Goal: Contribute content

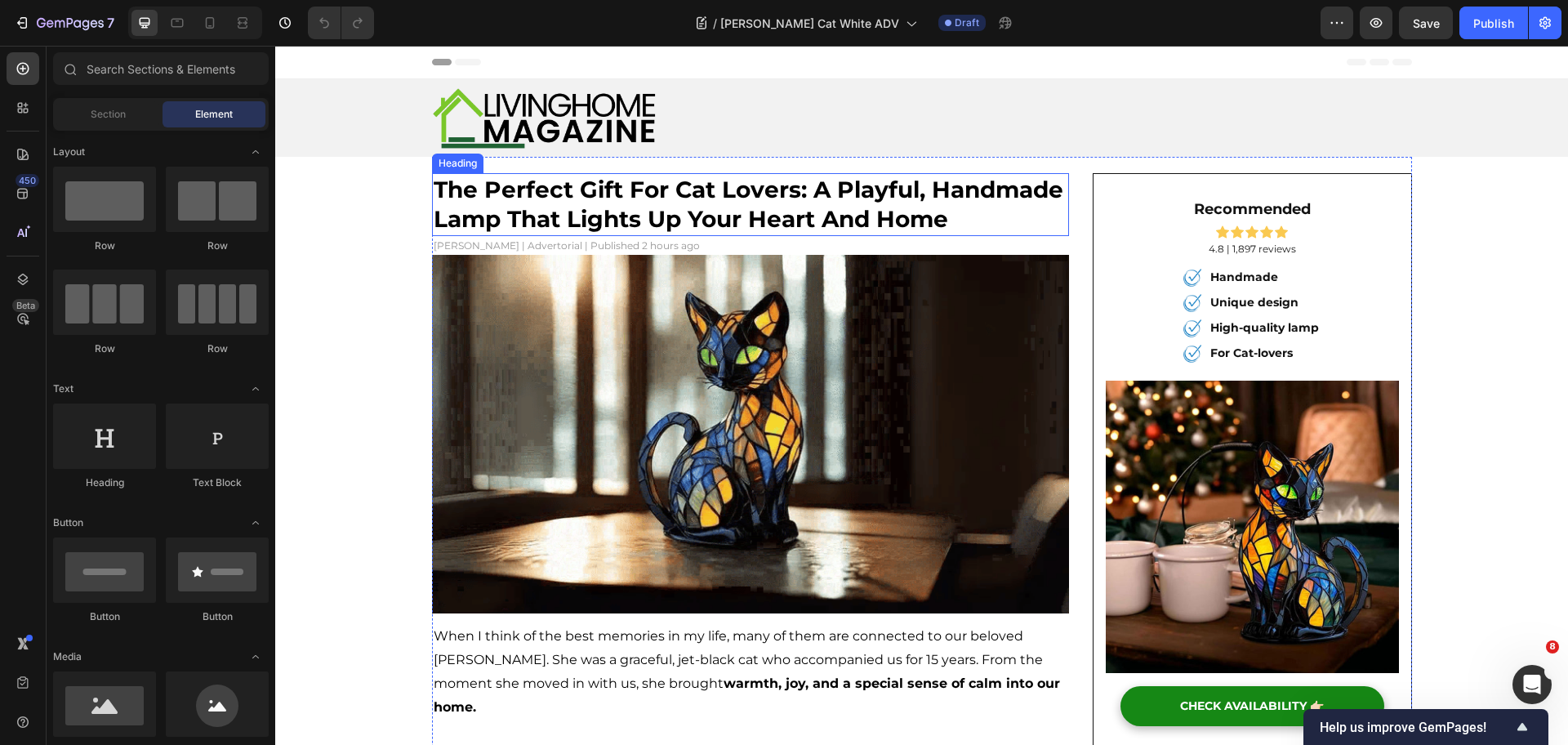
click at [498, 215] on span "the perfect gift for cat lovers: a playful, handmade lamp that lights up your h…" at bounding box center [748, 204] width 630 height 57
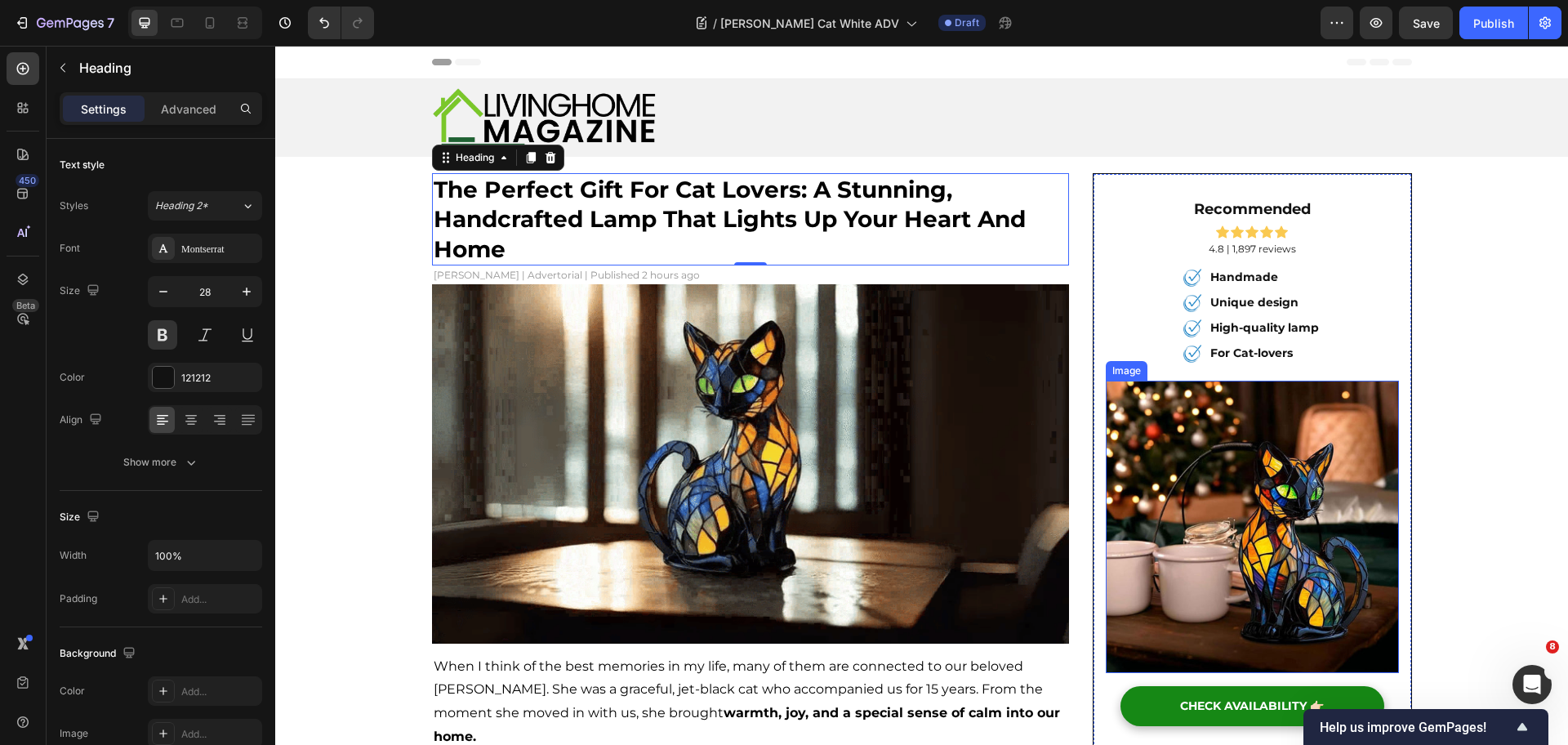
click at [880, 462] on img at bounding box center [751, 463] width 638 height 358
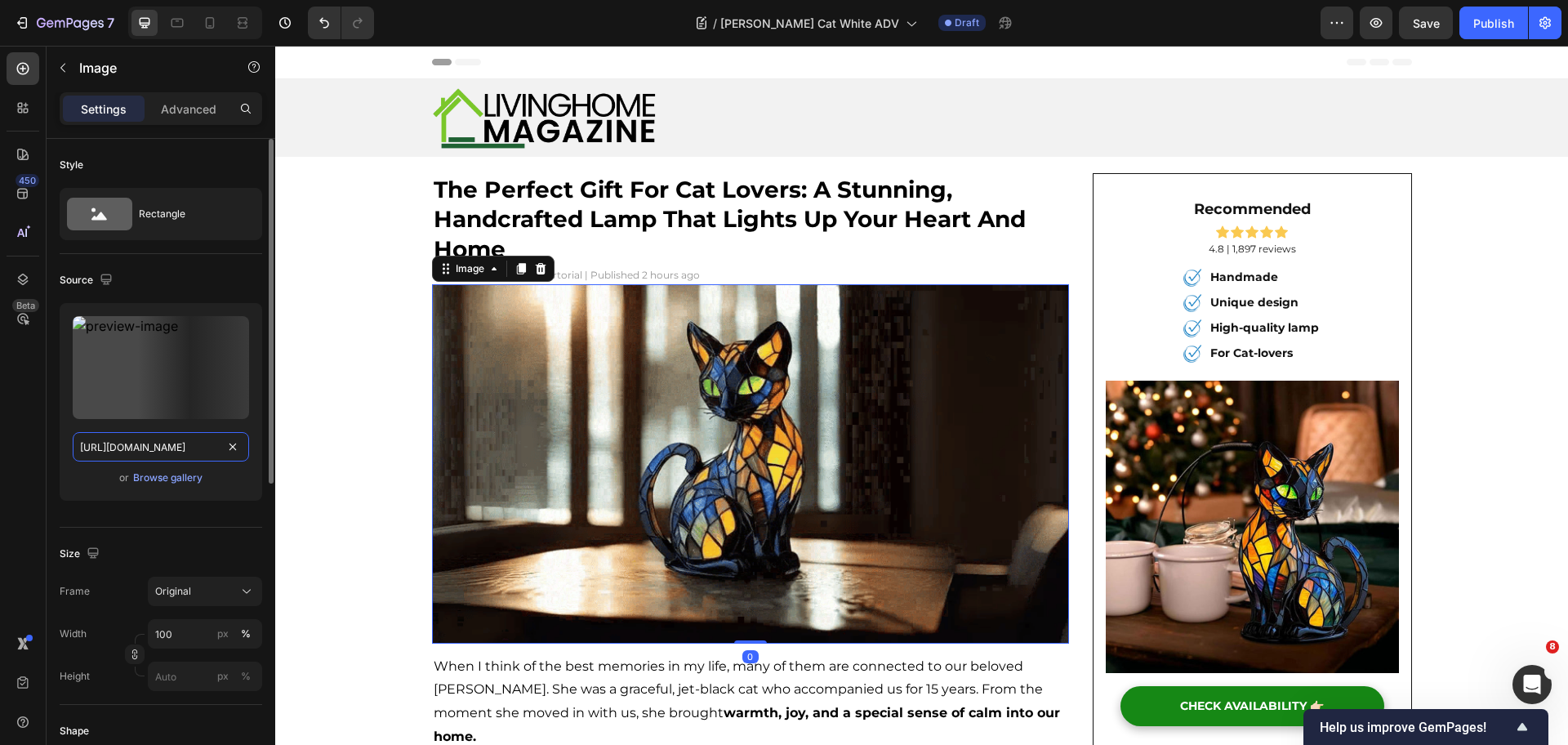
click at [146, 459] on input "https://cdn.shopify.com/s/files/1/0815/6889/1219/files/87297fdf-a5a0-4a31-baae-…" at bounding box center [161, 446] width 177 height 29
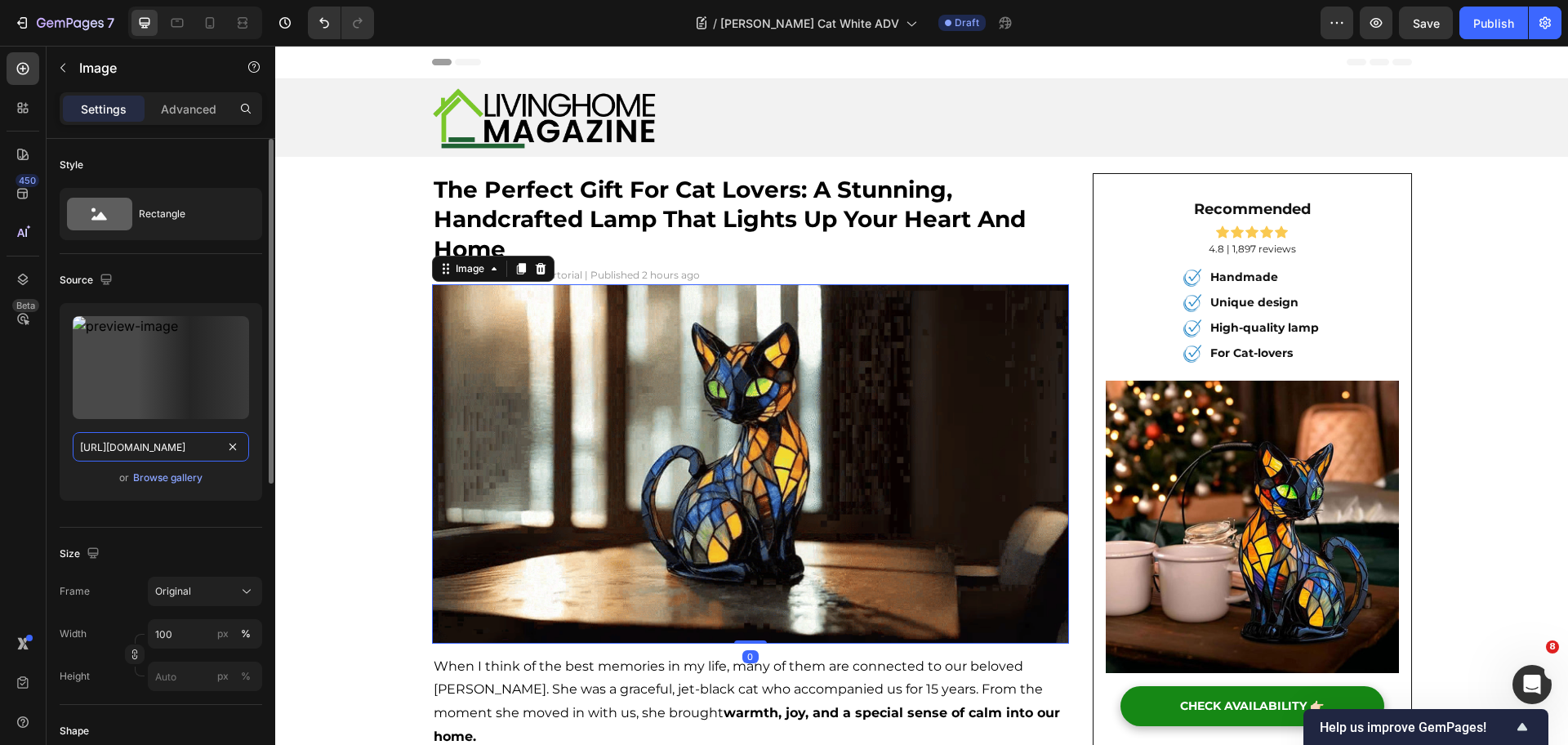
paste input "3a0bbb69-5200-474e-8b4f-bebb6d1c0708-ezgif.com-gif-to-webp-converter_1_1500x150…"
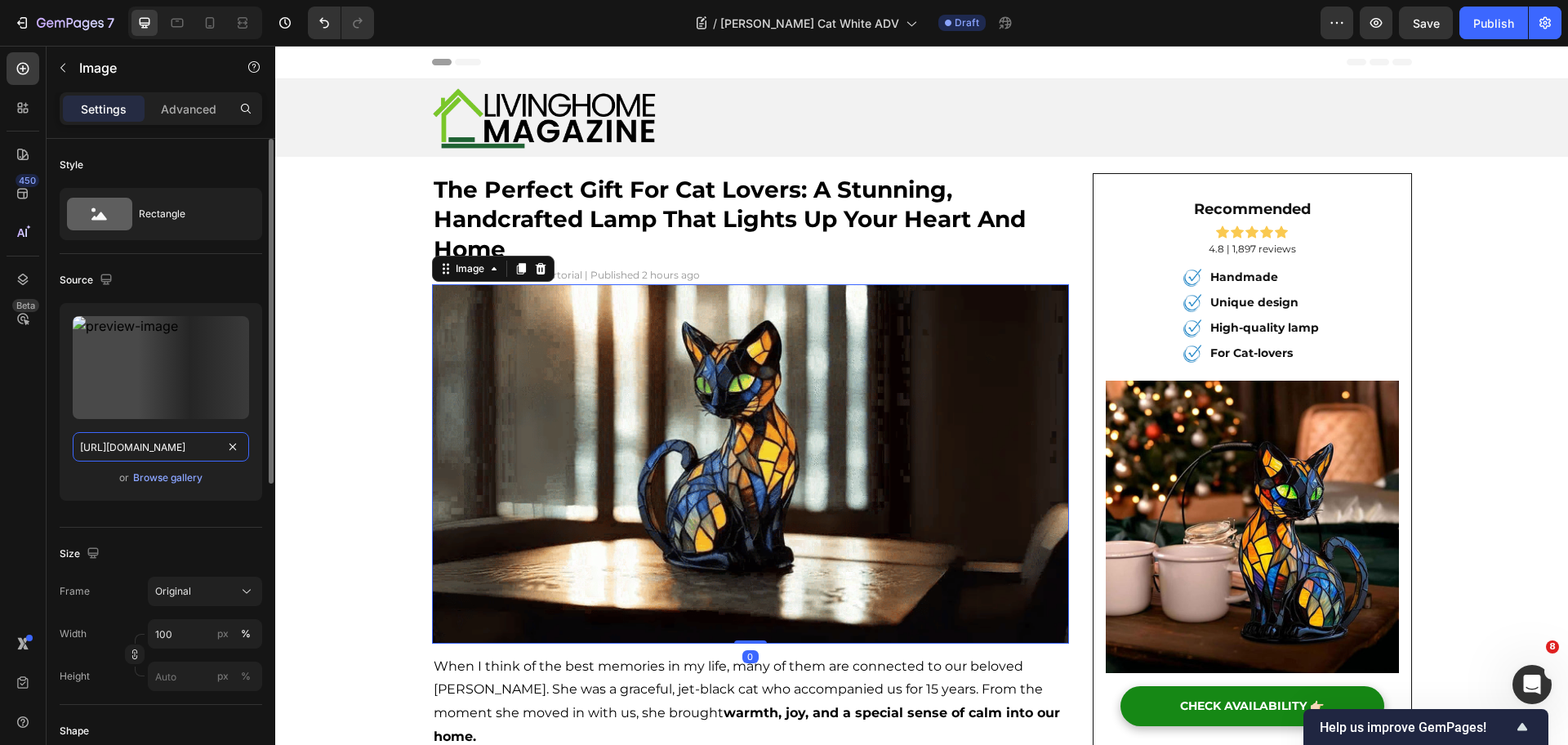
scroll to position [0, 644]
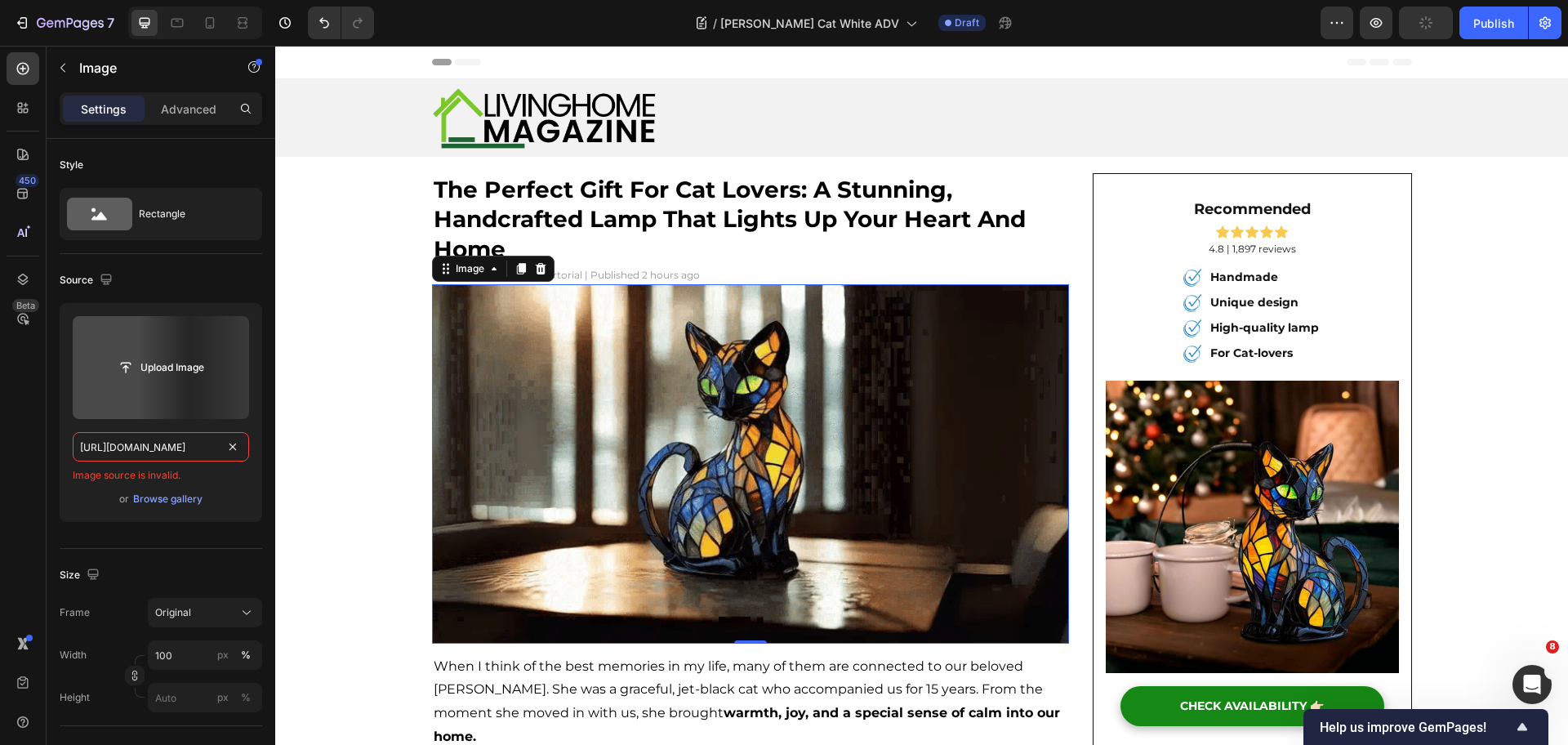
type input "https://cdn.shopify.com/s/files/1/0815/6889/1219/files/3a0bbb69-5200-474e-8b4f-…"
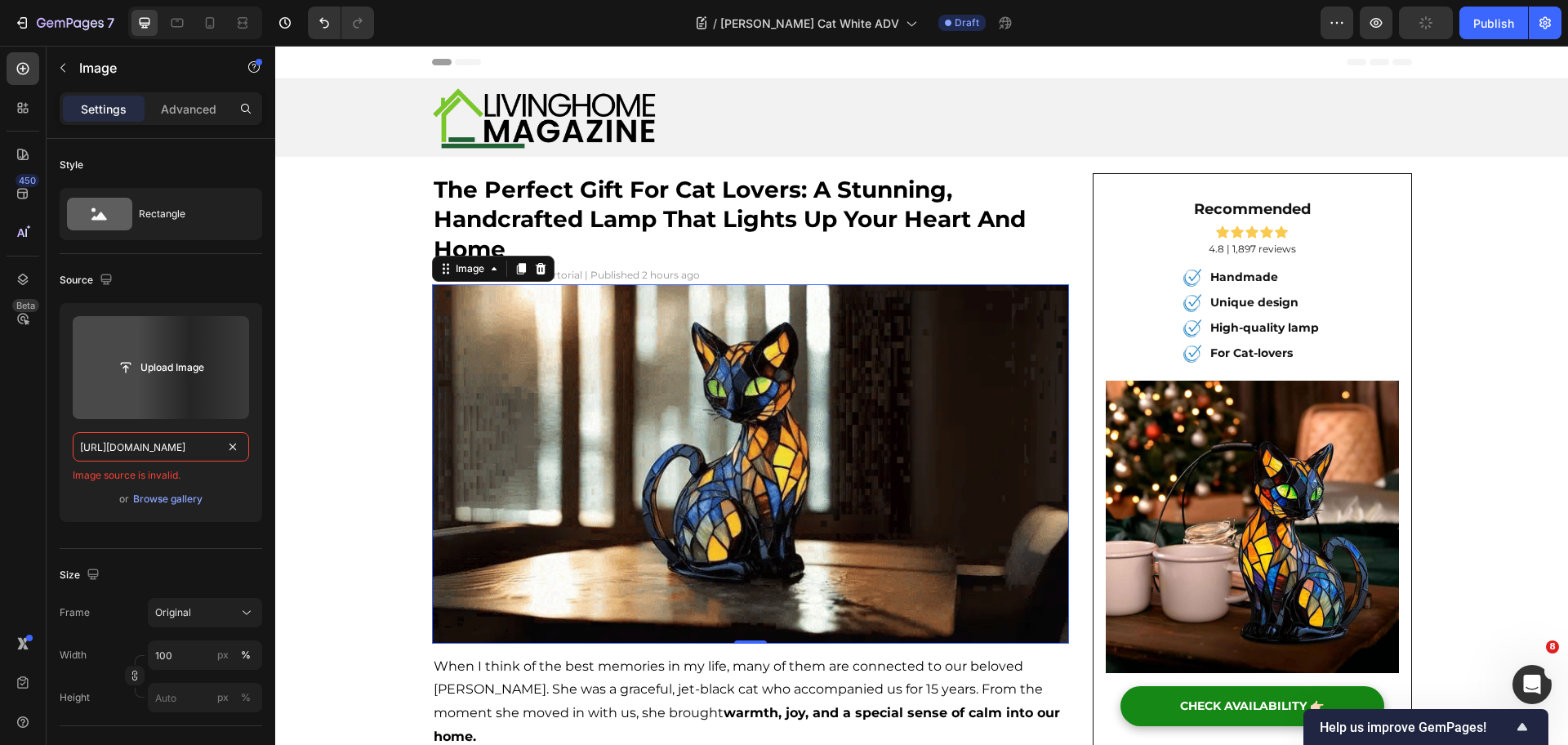
scroll to position [0, 0]
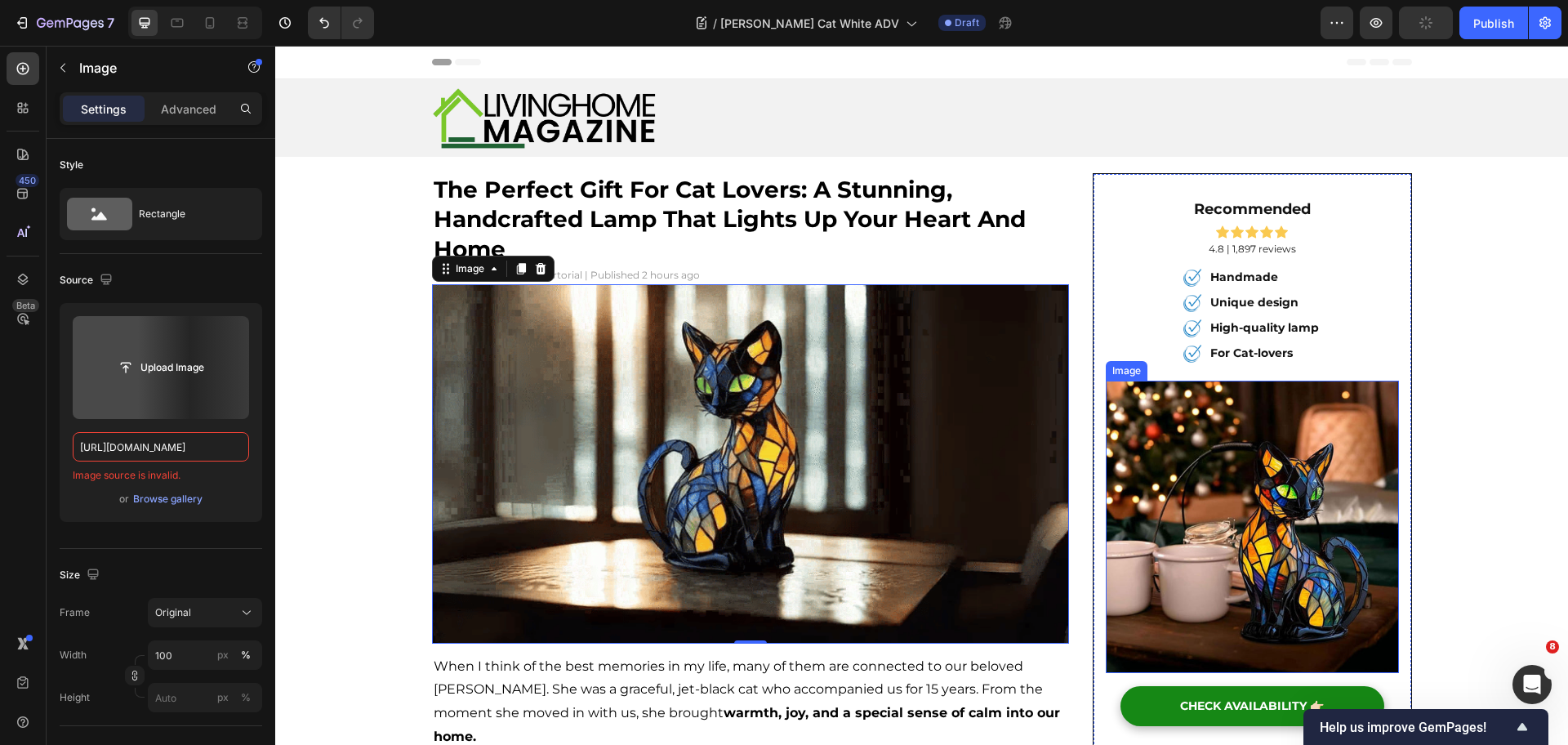
click at [1158, 505] on img at bounding box center [1252, 527] width 293 height 293
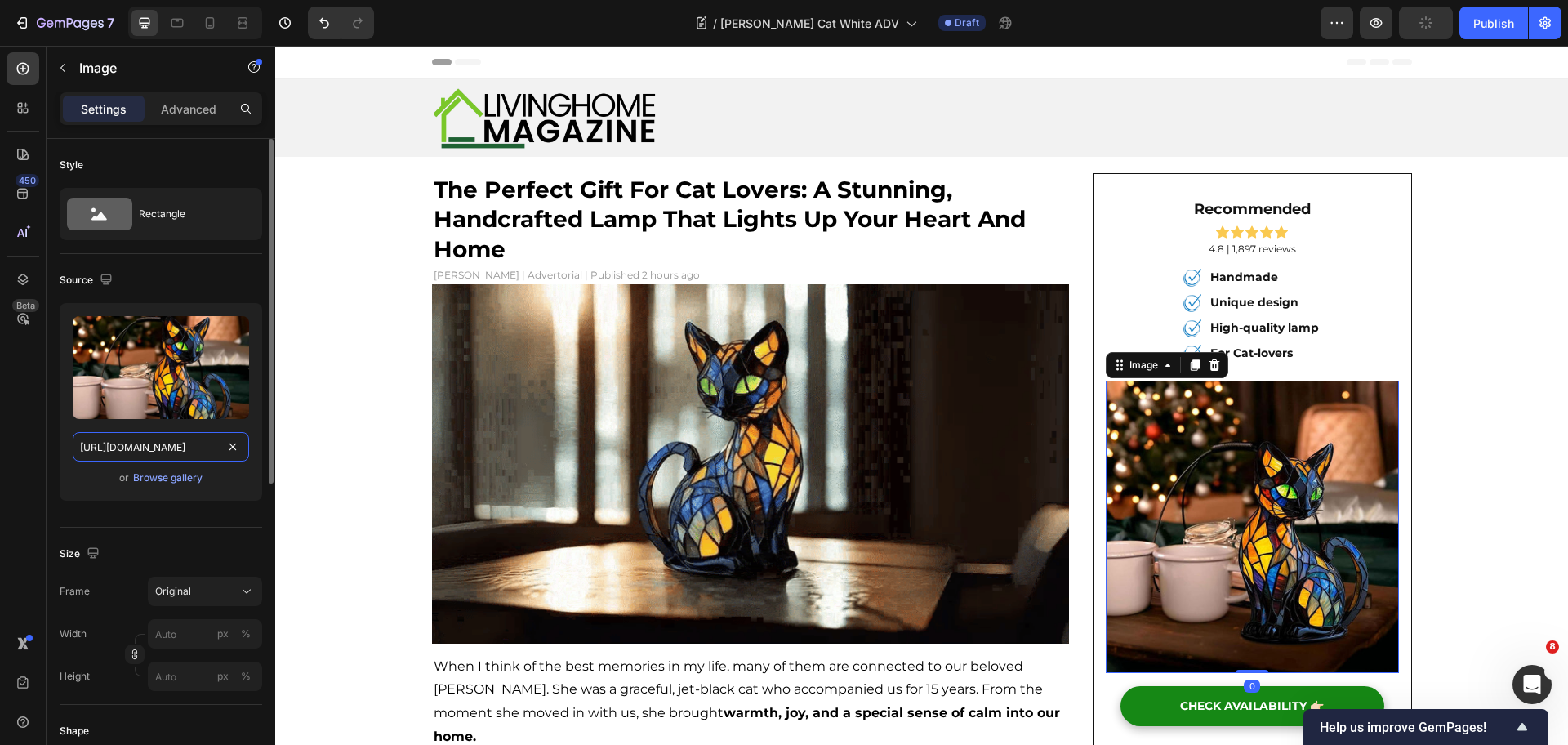
click at [175, 446] on input "https://pbg8gs0ku6hzkin0-81568891219.shopifypreview.com/cdn/shop/files/4_47c3d6…" at bounding box center [161, 446] width 177 height 29
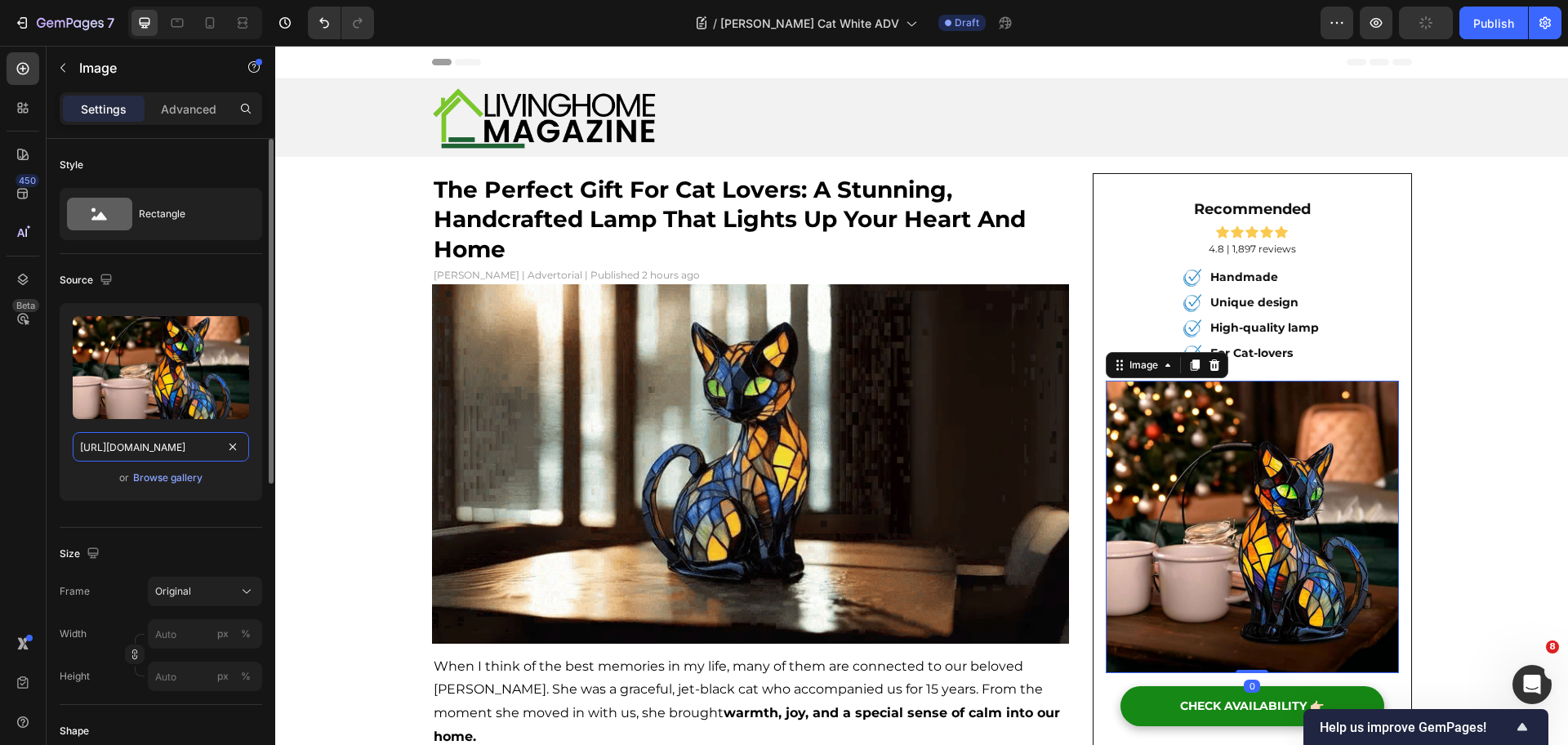
paste input "ucarecdn.com/43679c97-3c2e-4afc-a057-92c76242bd63/-/format/auto/-/preview/600x6…"
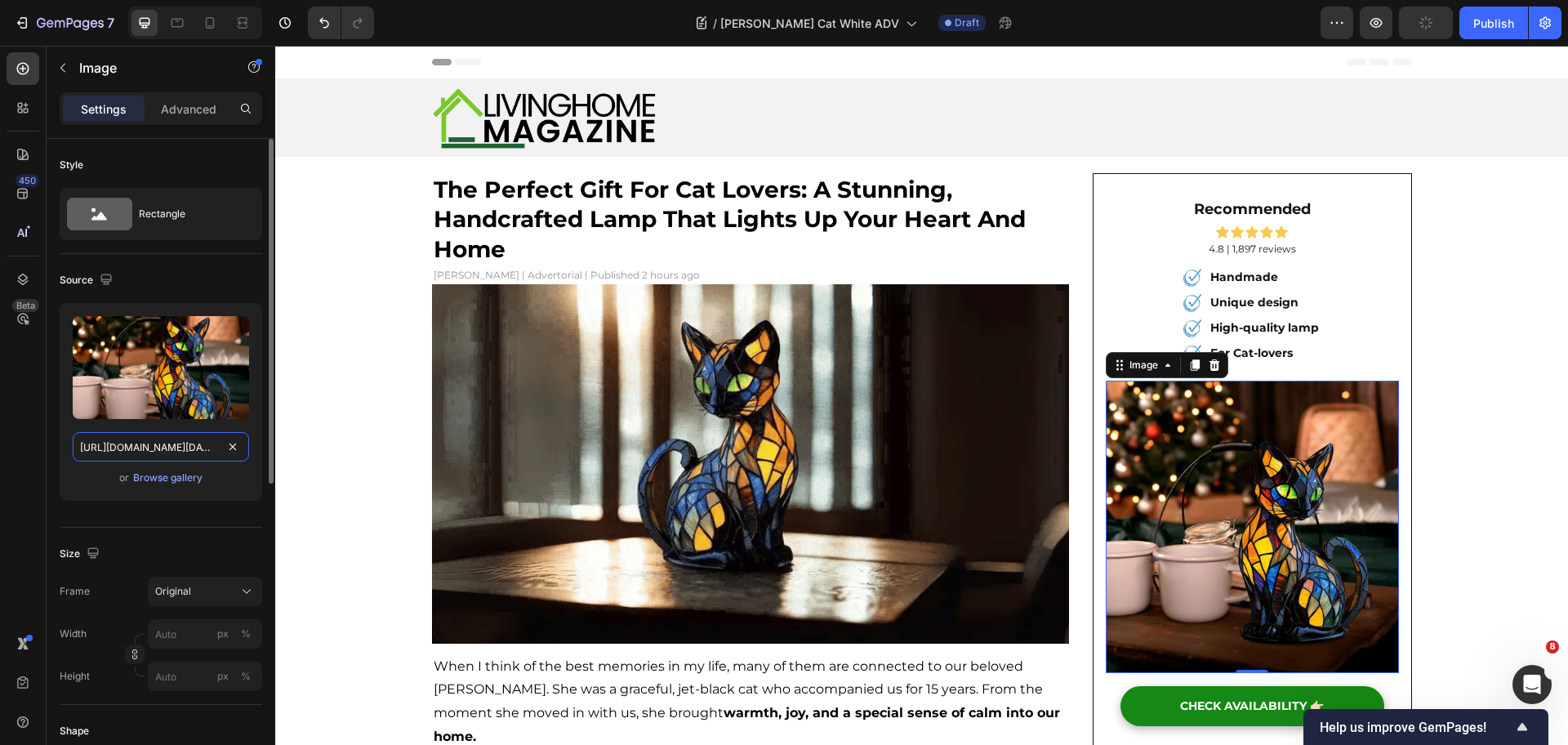
scroll to position [0, 714]
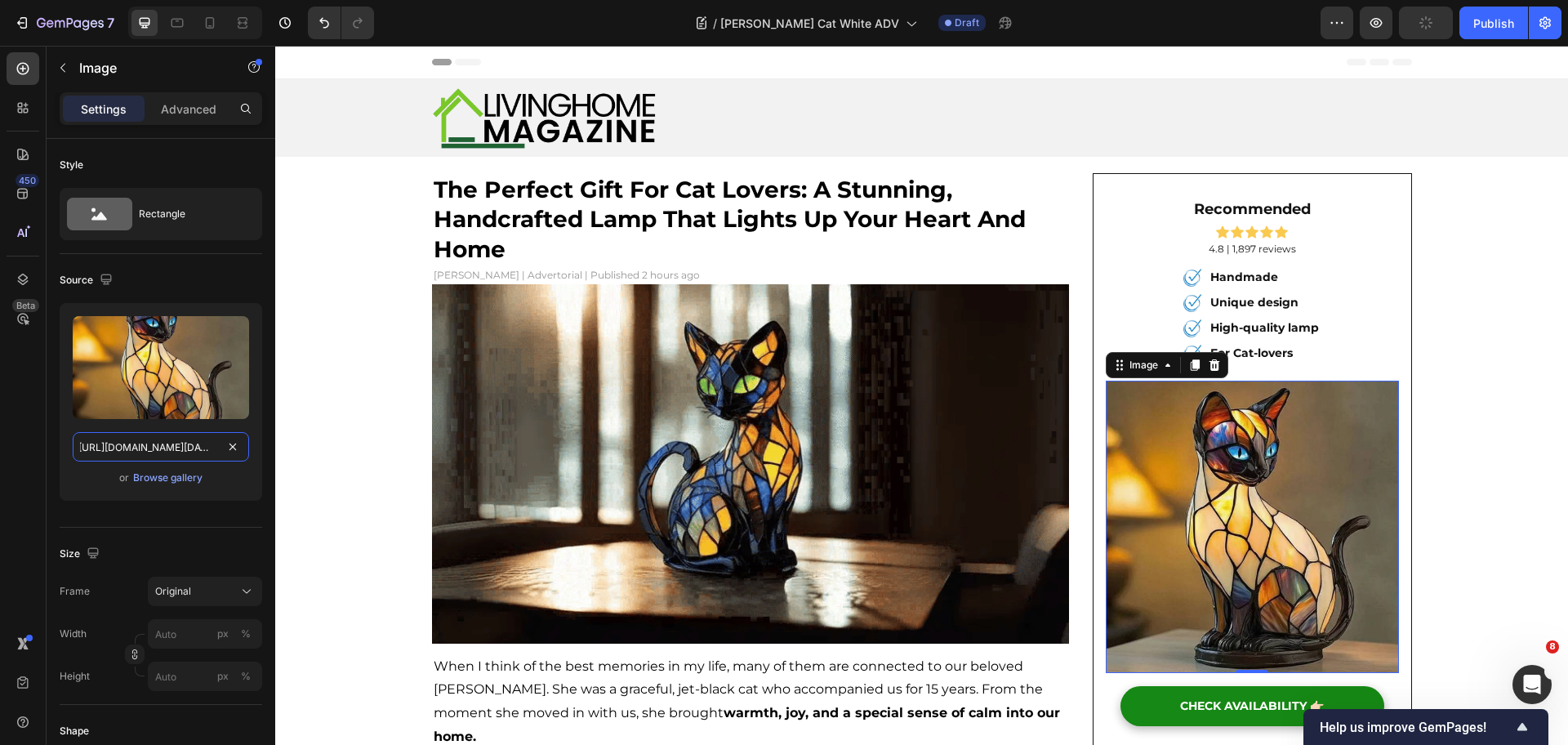
type input "https://ucarecdn.com/43679c97-3c2e-4afc-a057-92c76242bd63/-/format/auto/-/previ…"
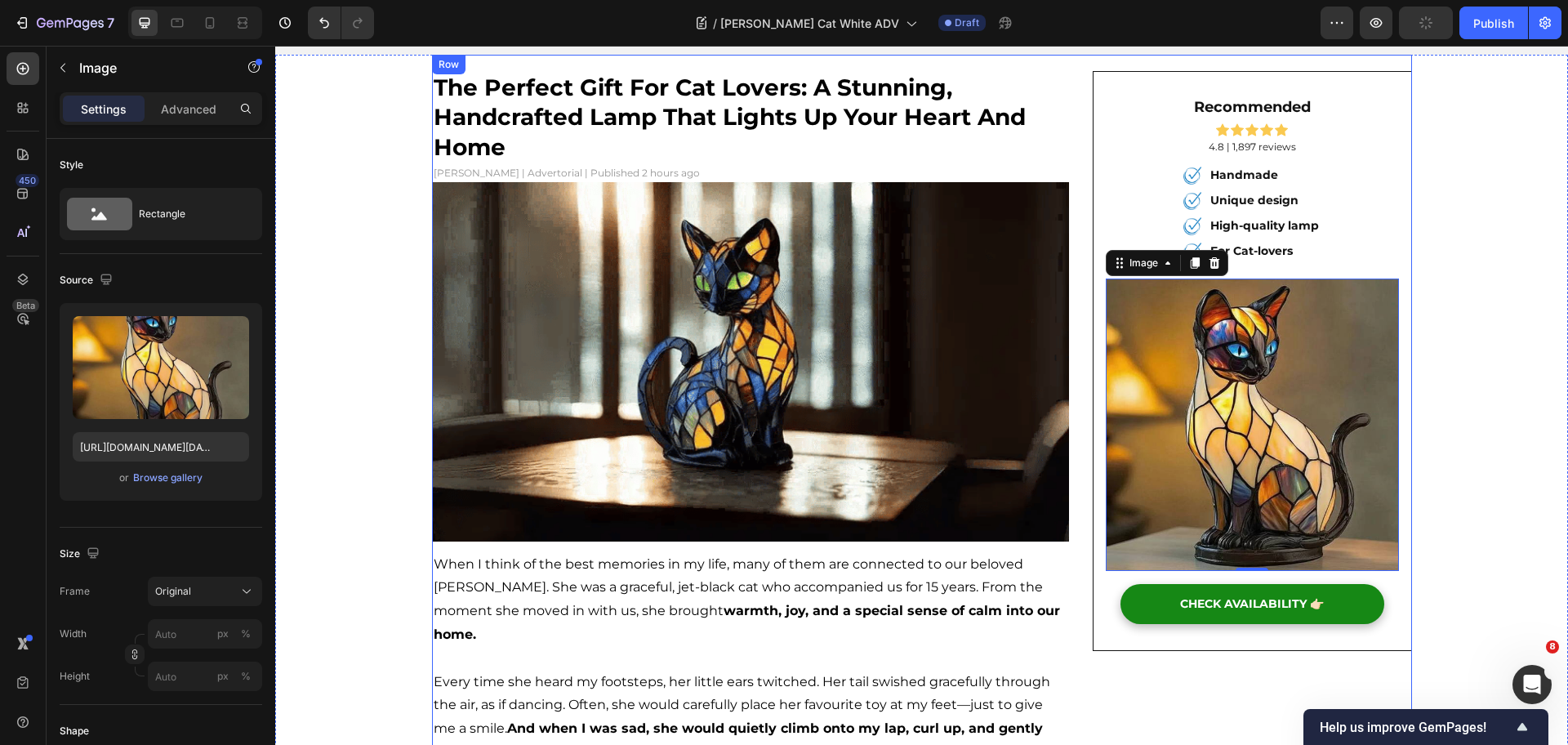
scroll to position [306, 0]
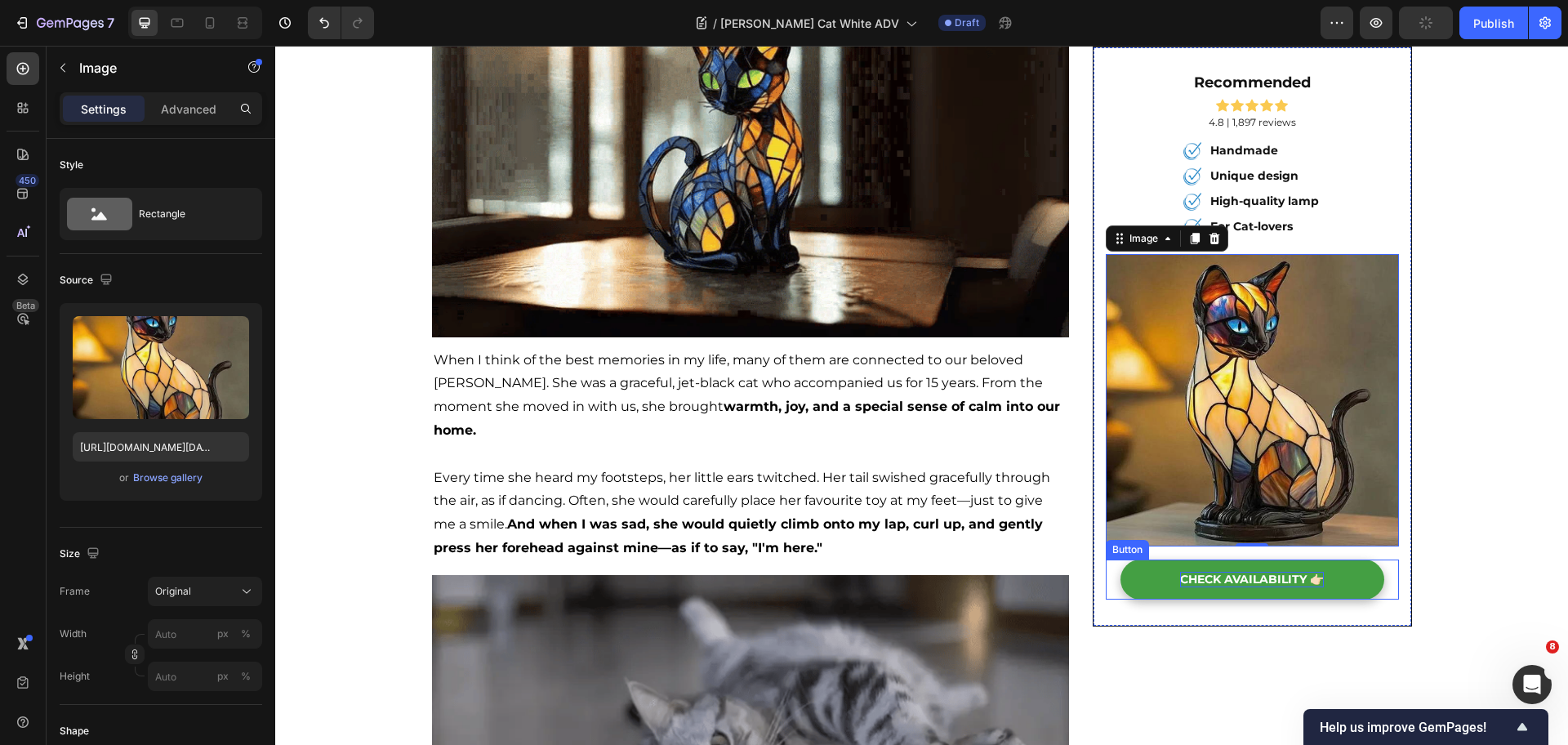
click at [1243, 581] on span "CHECK AVAILABILITY 👉🏻" at bounding box center [1253, 579] width 144 height 15
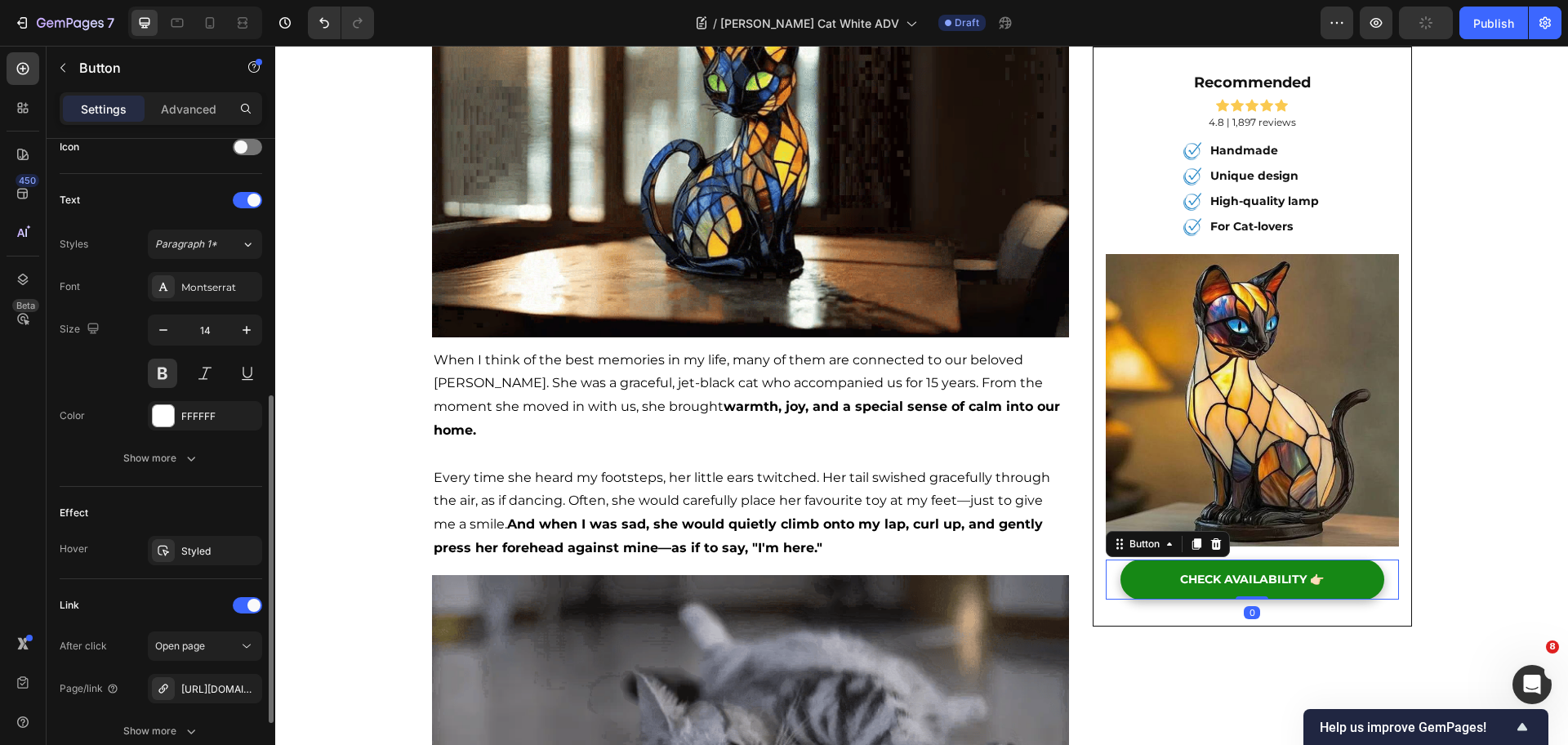
scroll to position [647, 0]
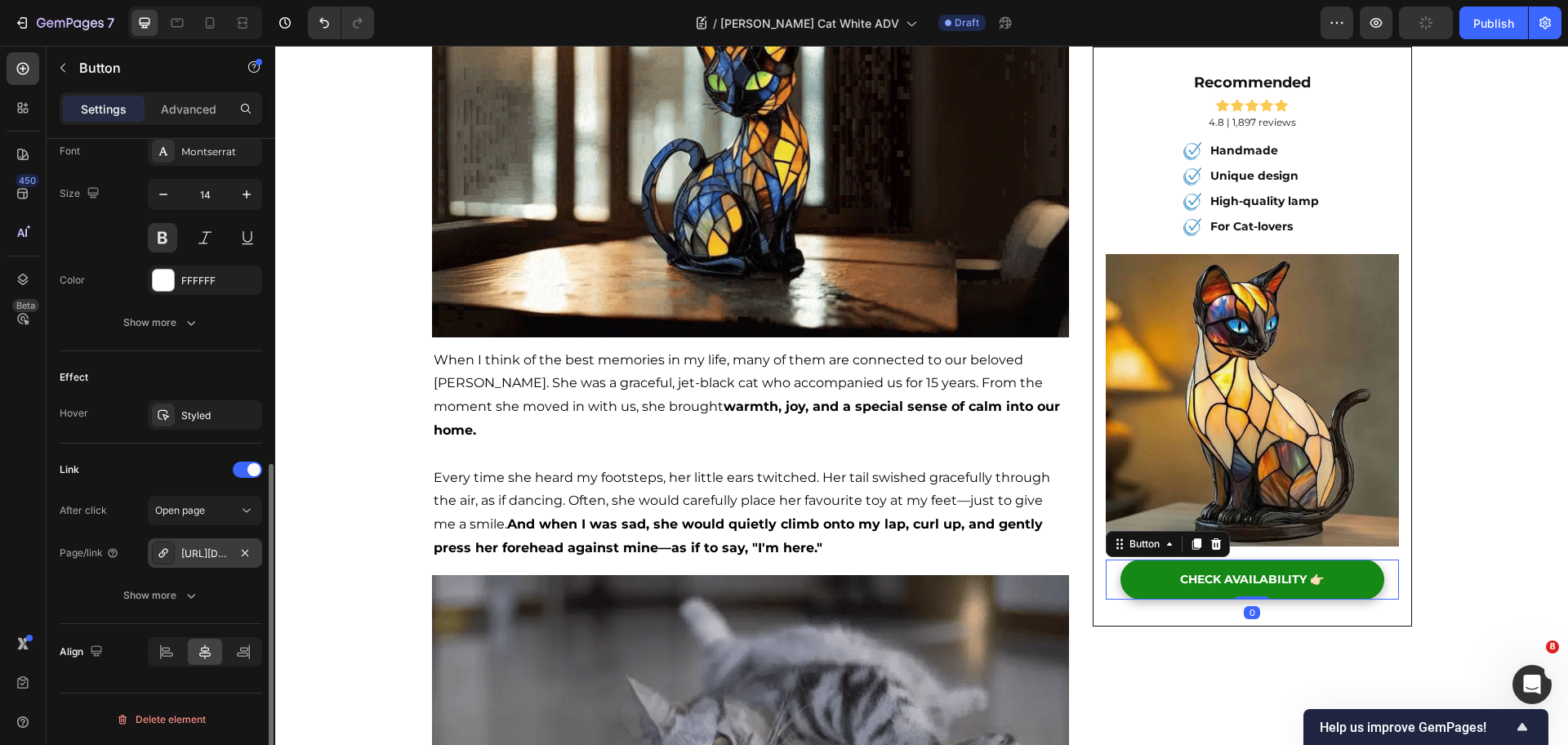
click at [203, 552] on div "https://rtrk.newsdigestuk.co.uk/click" at bounding box center [205, 554] width 48 height 15
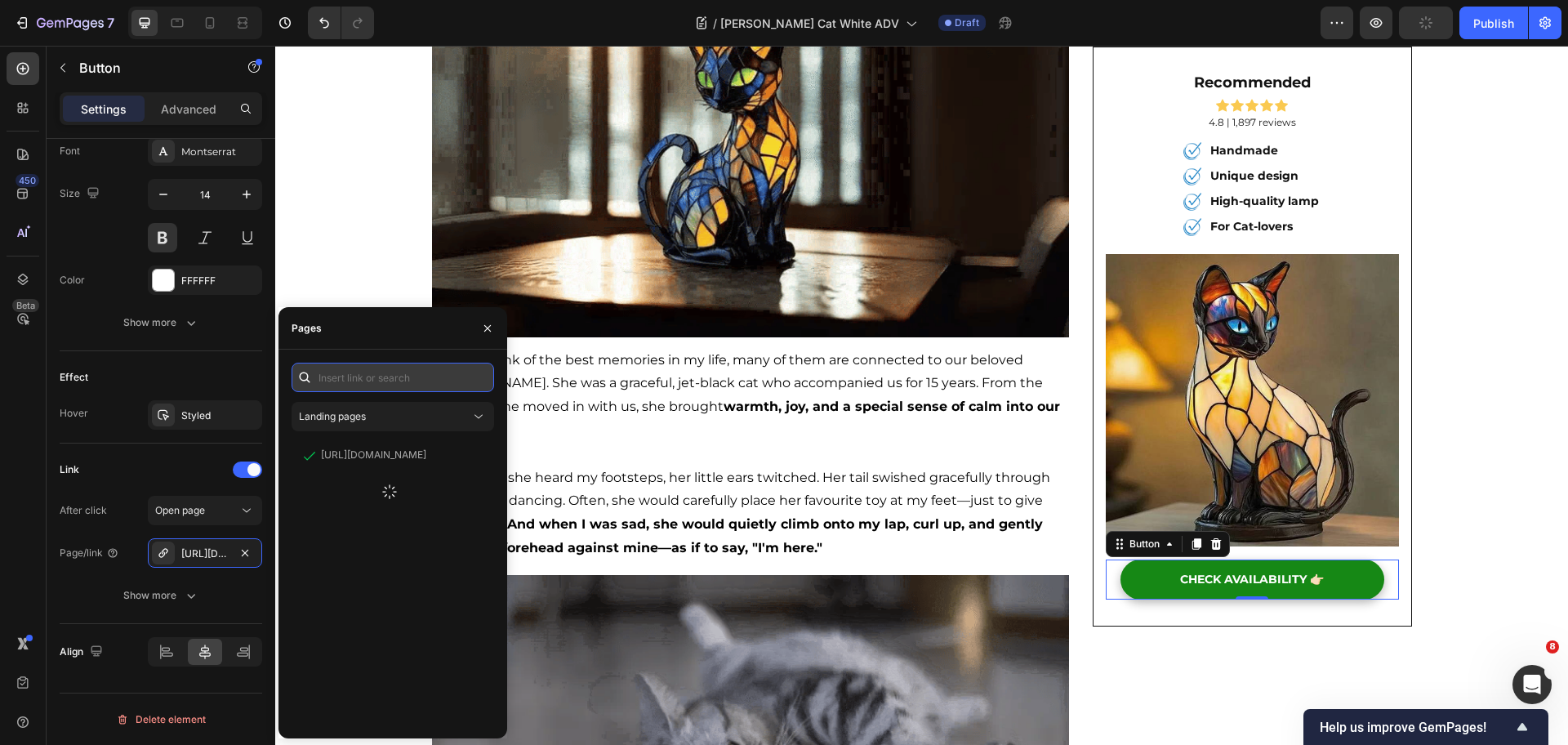
click at [416, 378] on input "text" at bounding box center [393, 377] width 203 height 29
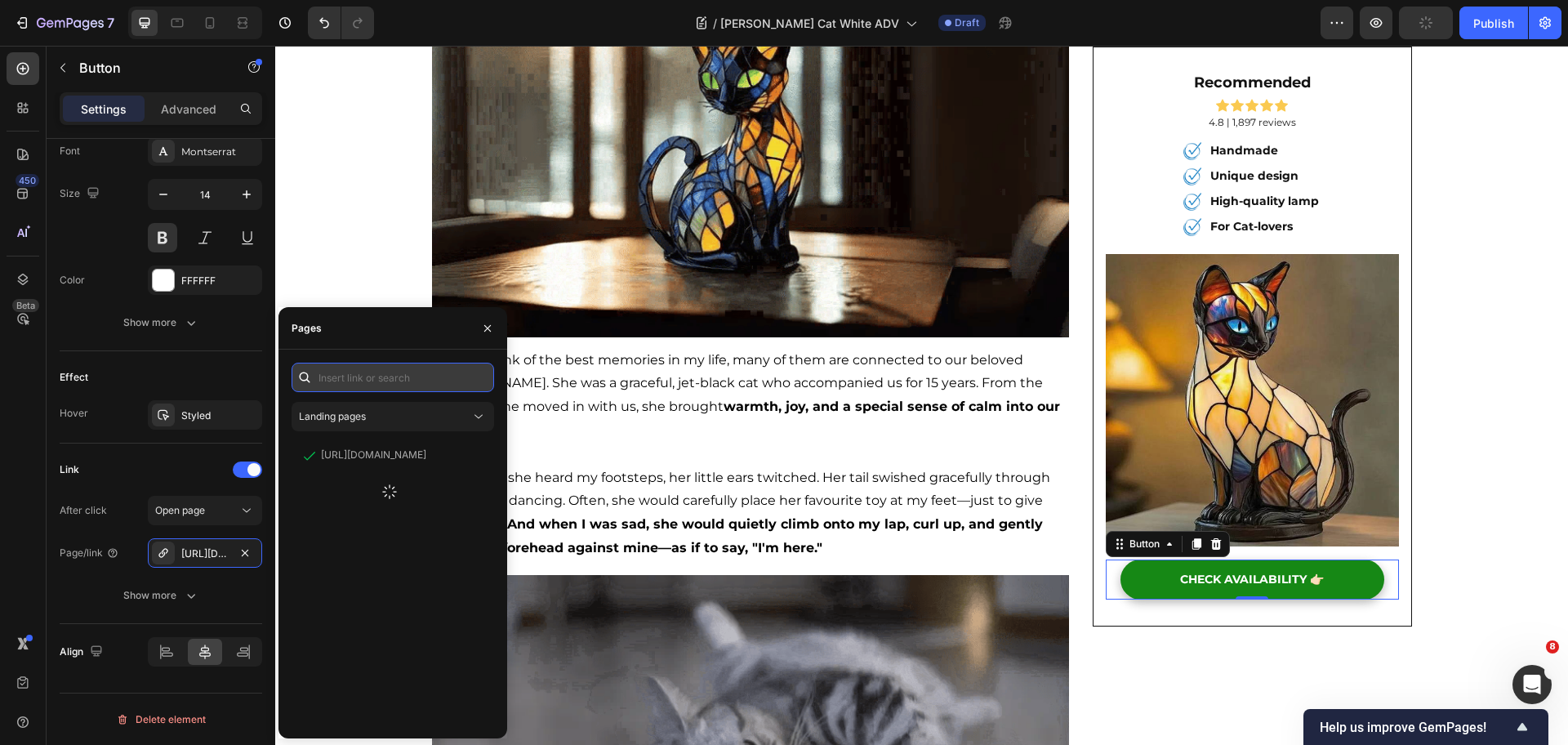
paste input "https://rtrk.gartenstadl.de/click"
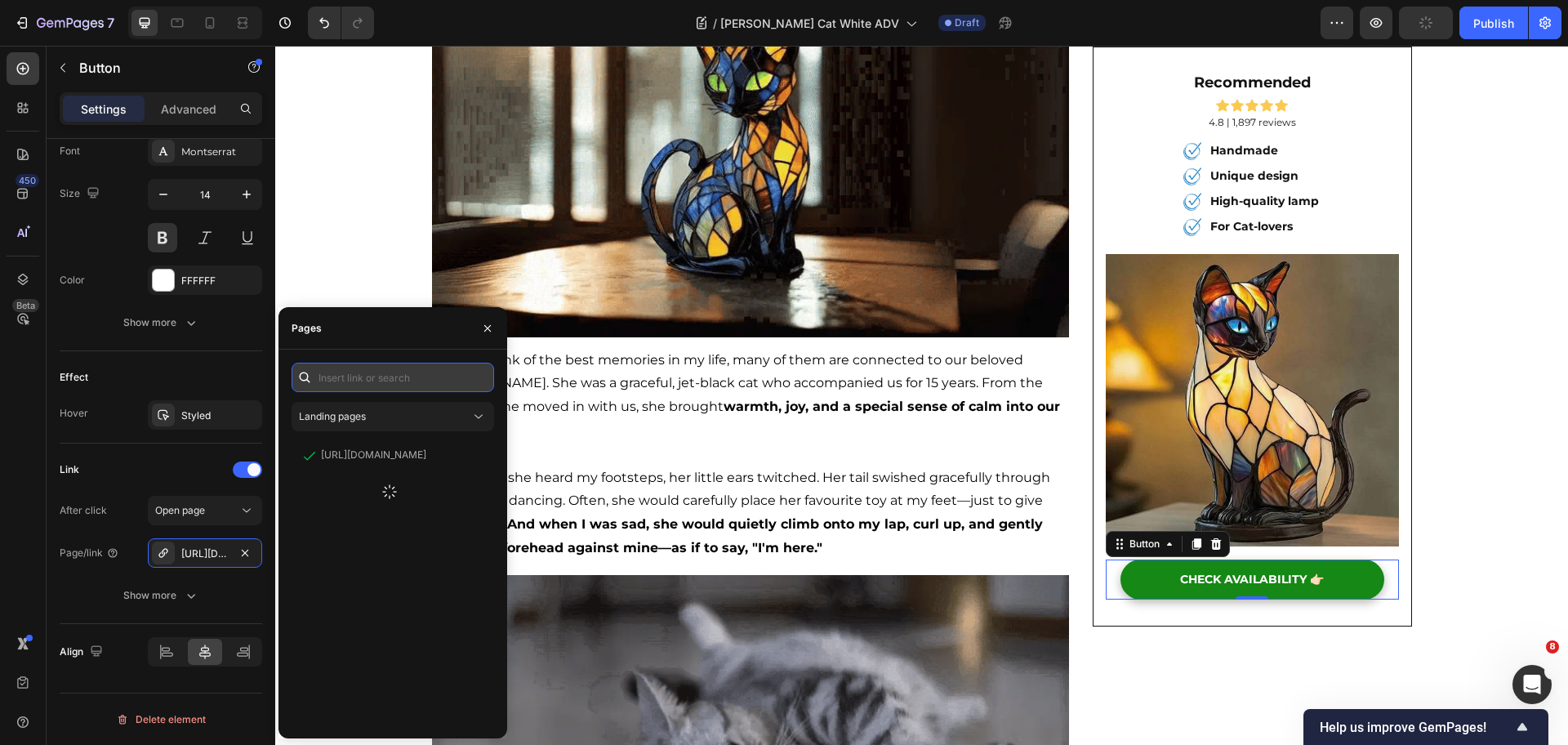
type input "https://rtrk.gartenstadl.de/click"
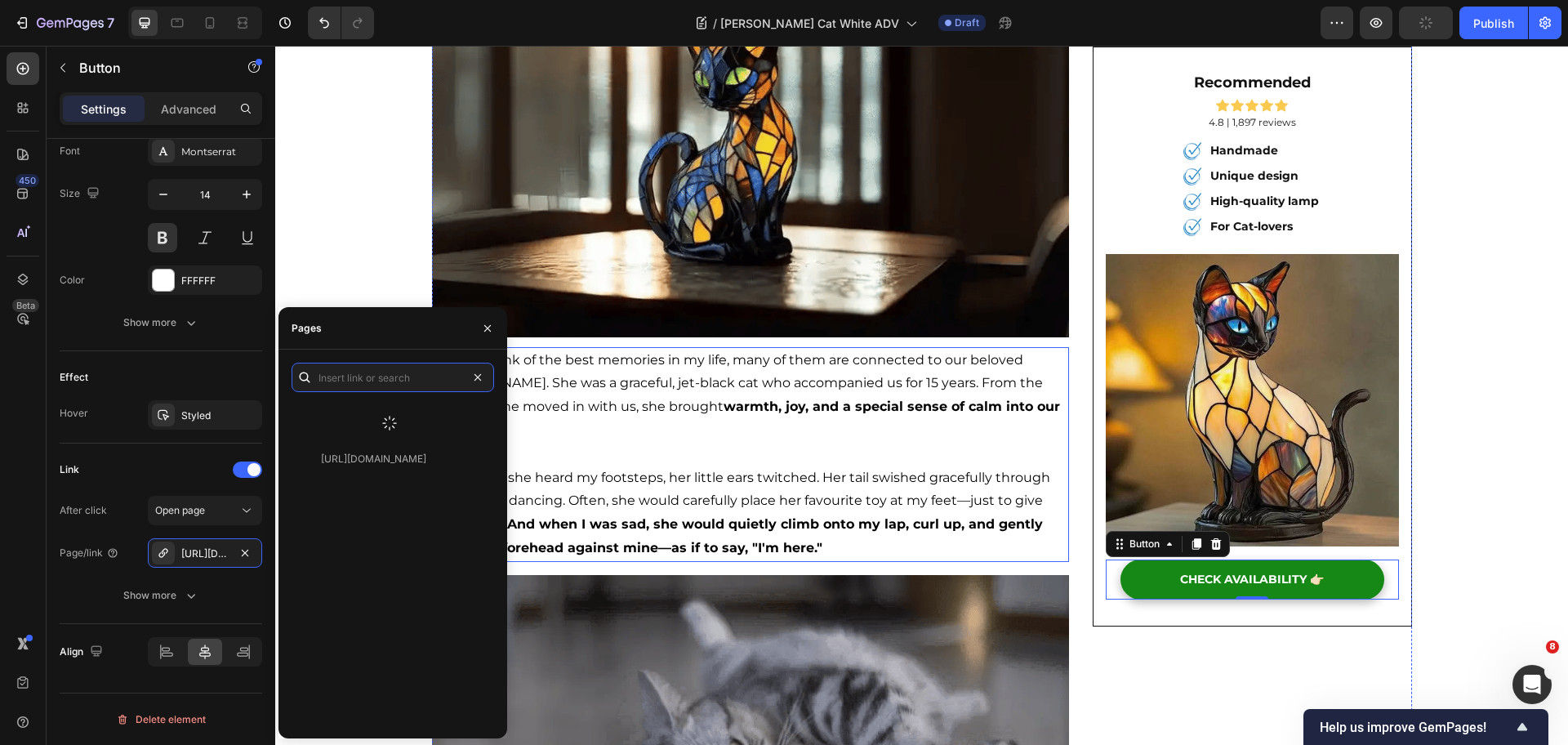
scroll to position [0, 0]
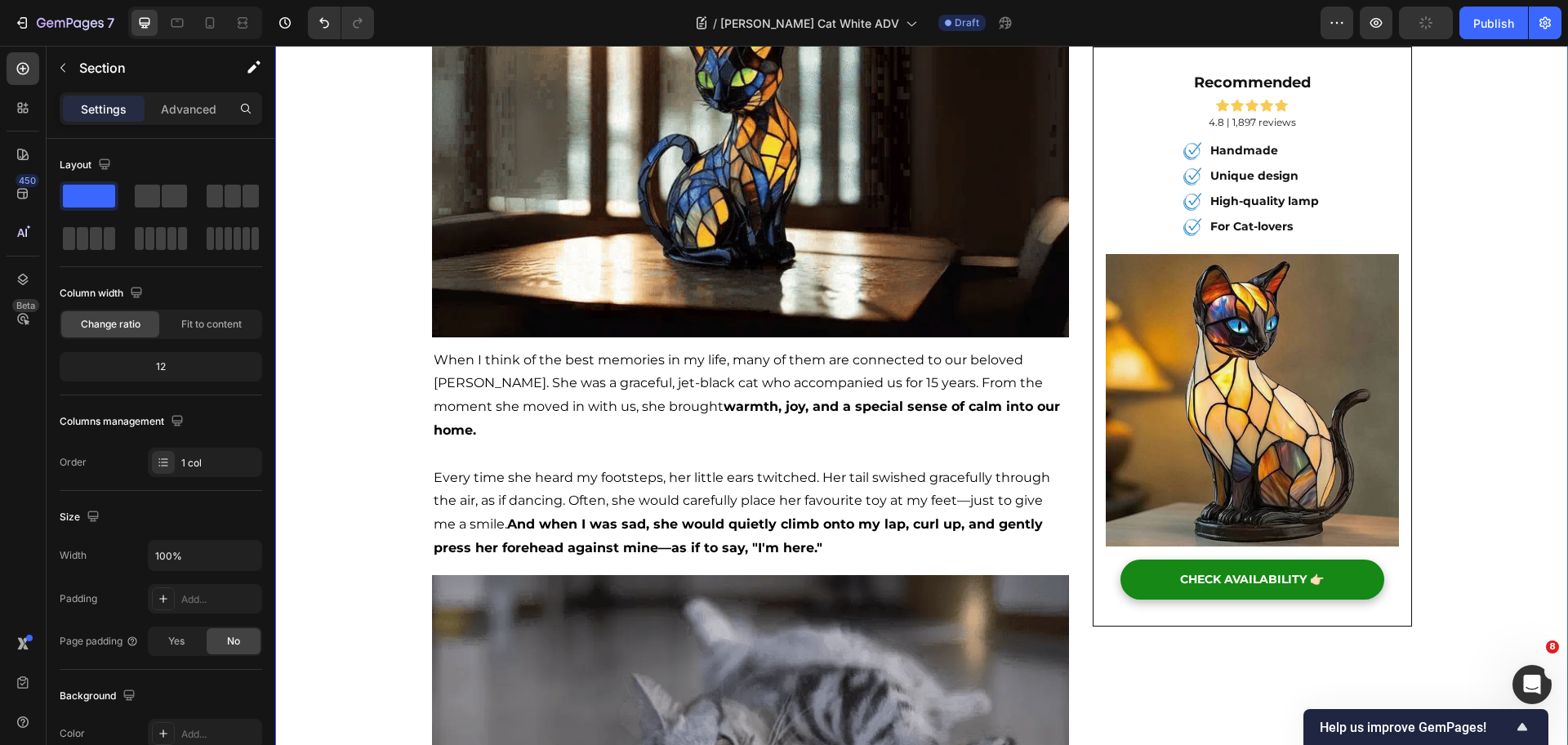
click at [714, 470] on span "Every time she heard my footsteps, her little ears twitched. Her tail swished g…" at bounding box center [742, 513] width 617 height 86
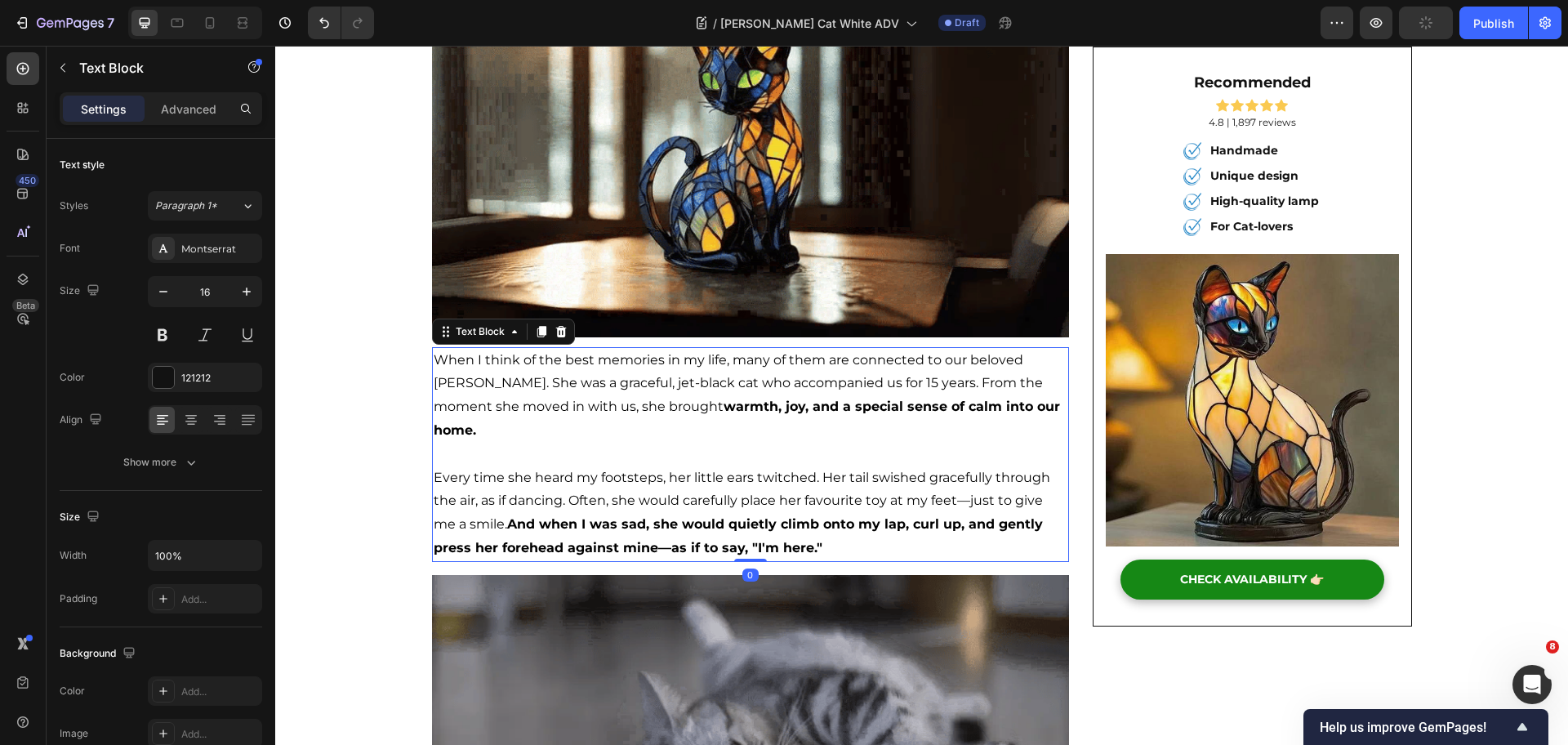
click at [840, 525] on p "Every time she heard my footsteps, her little ears twitched. Her tail swished g…" at bounding box center [751, 513] width 634 height 94
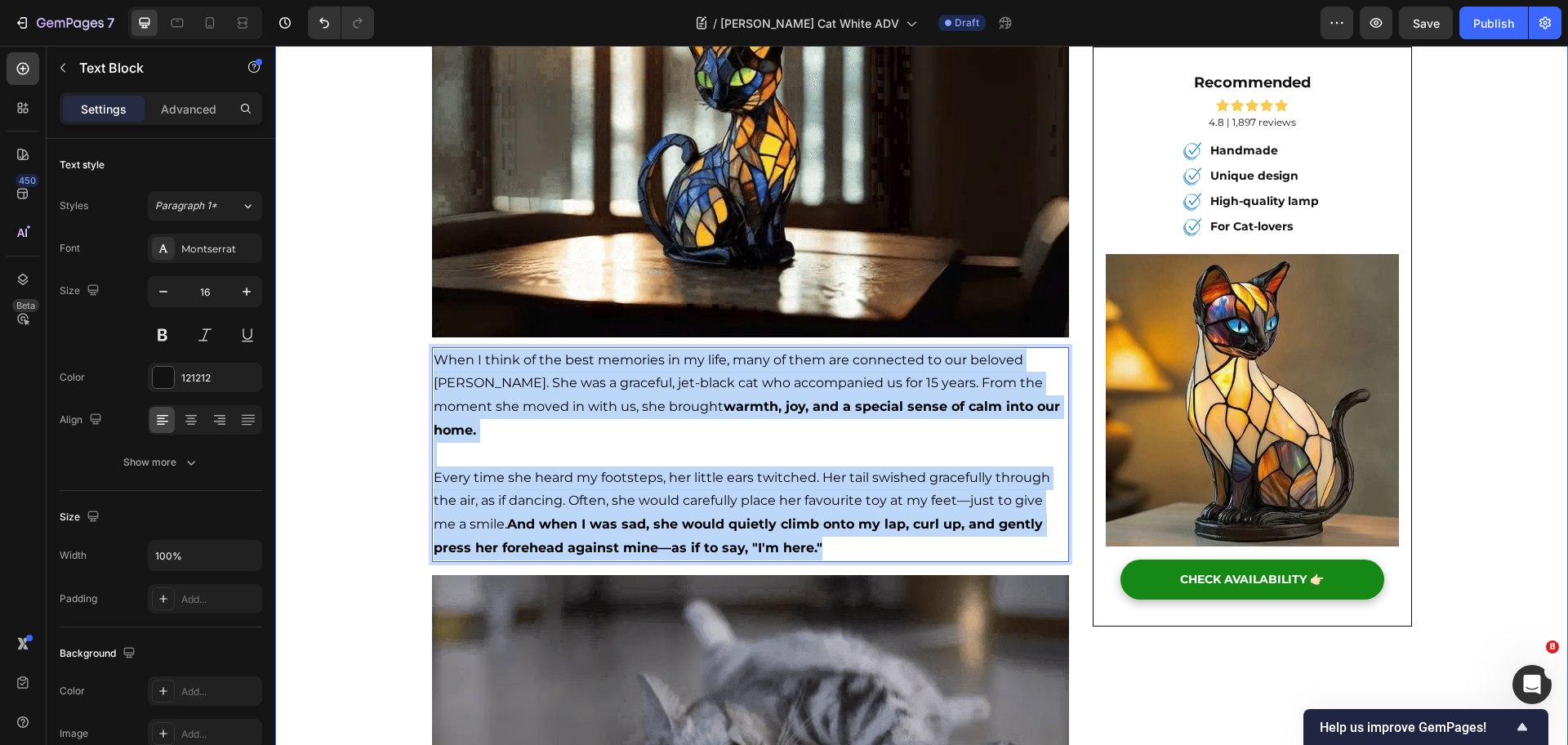
drag, startPoint x: 819, startPoint y: 524, endPoint x: 422, endPoint y: 356, distance: 431.1
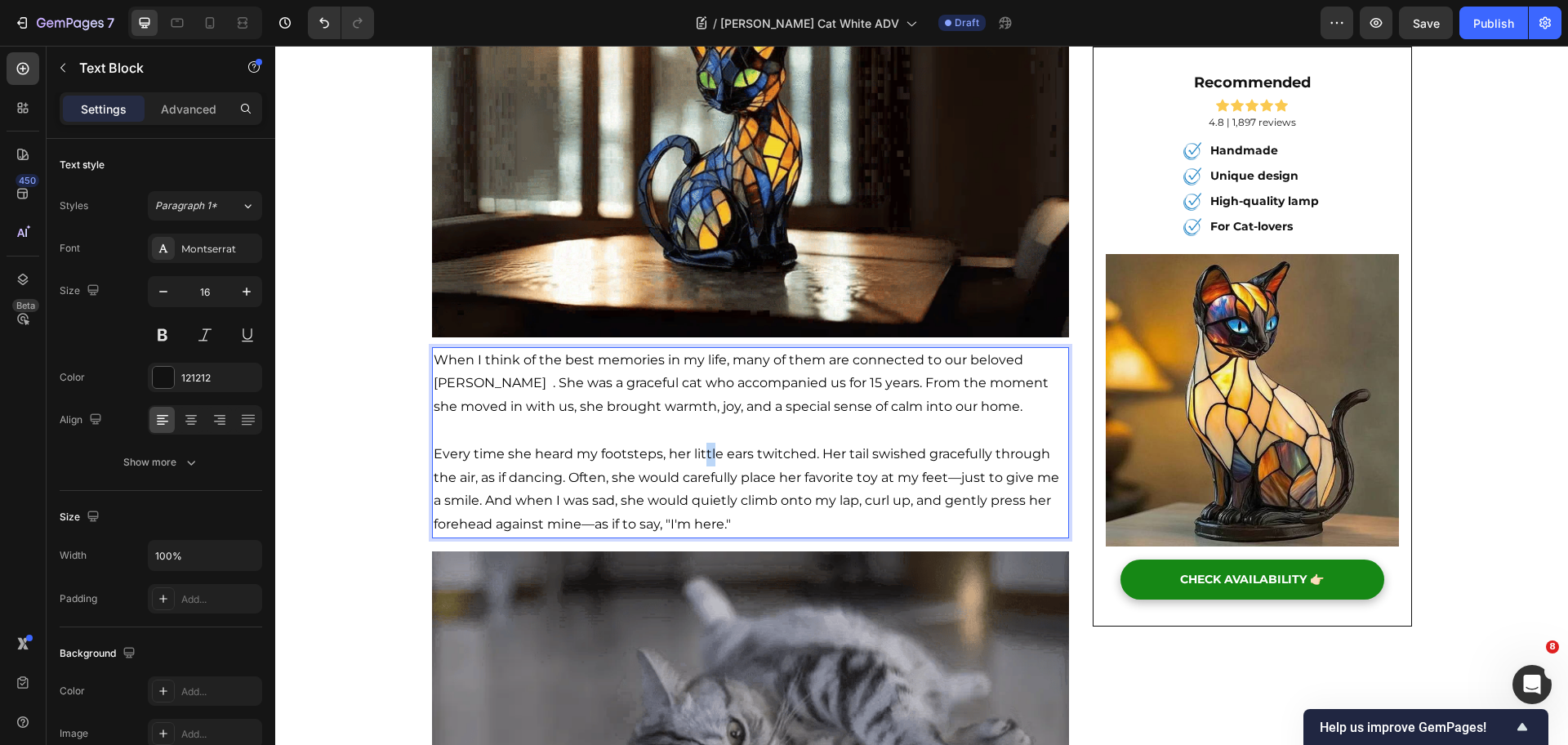
drag, startPoint x: 697, startPoint y: 447, endPoint x: 708, endPoint y: 443, distance: 11.7
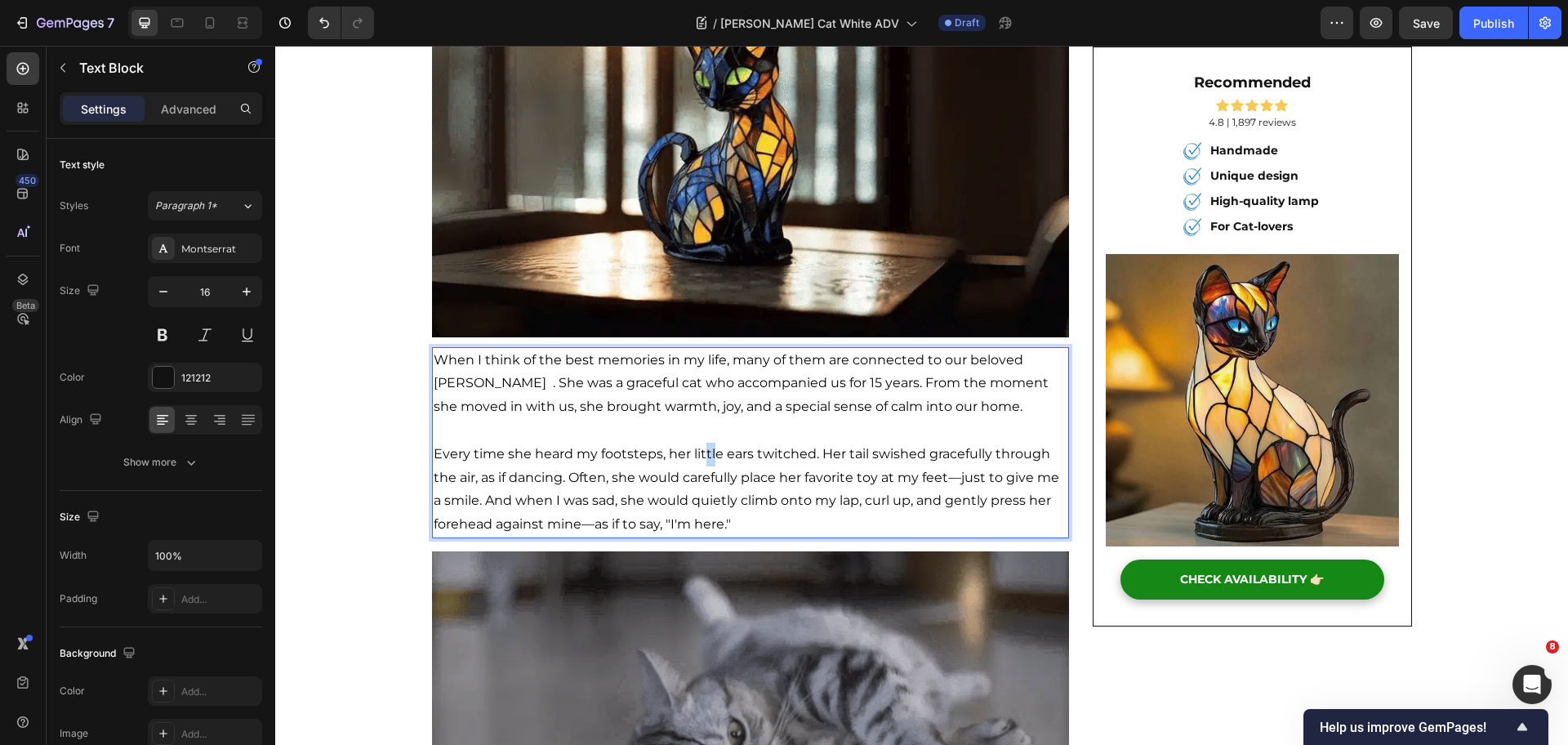
click at [704, 449] on span "Every time she heard my footsteps, her little ears twitched. Her tail swished g…" at bounding box center [747, 489] width 626 height 86
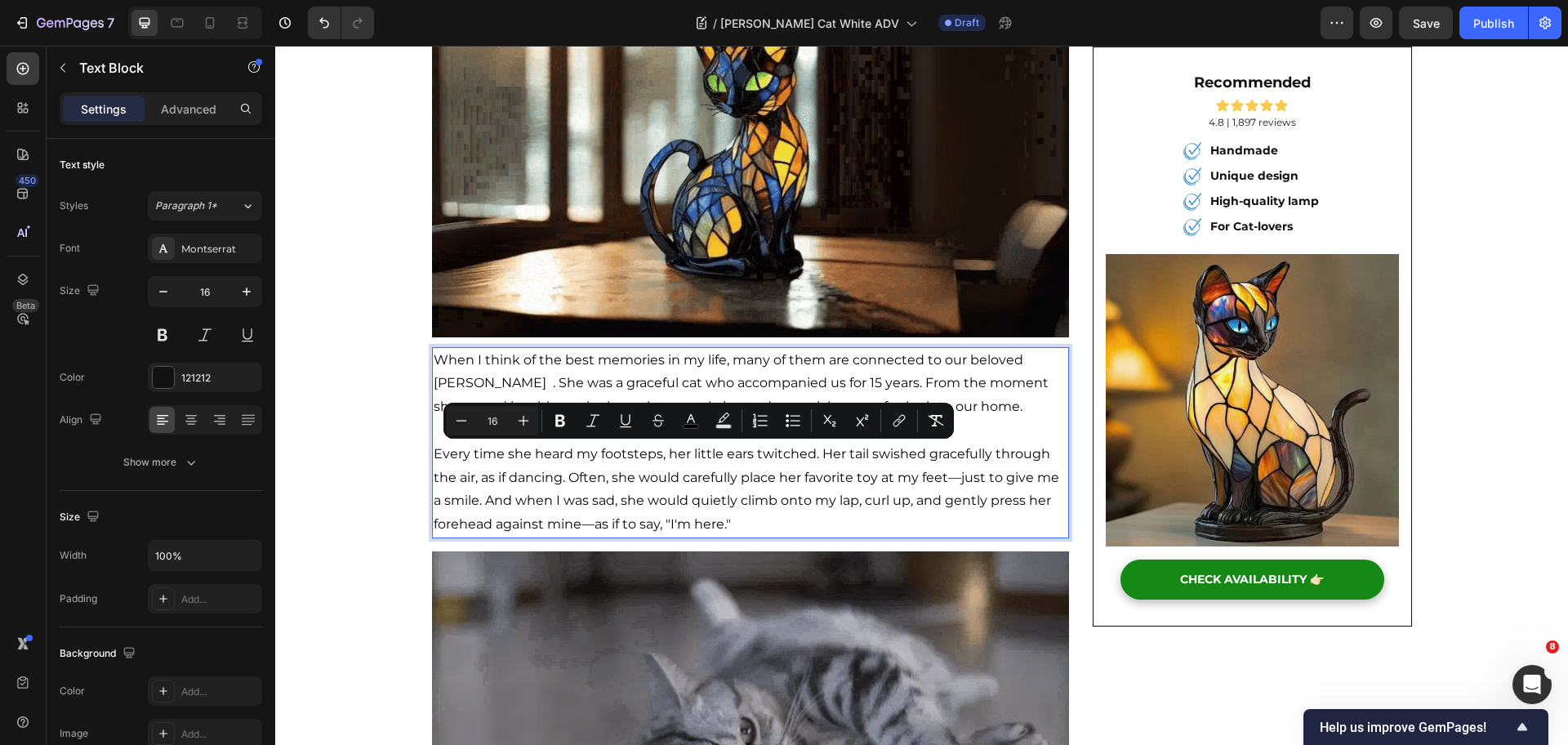
click at [945, 366] on p "When I think of the best memories in my life, many of them are connected to our…" at bounding box center [751, 384] width 634 height 70
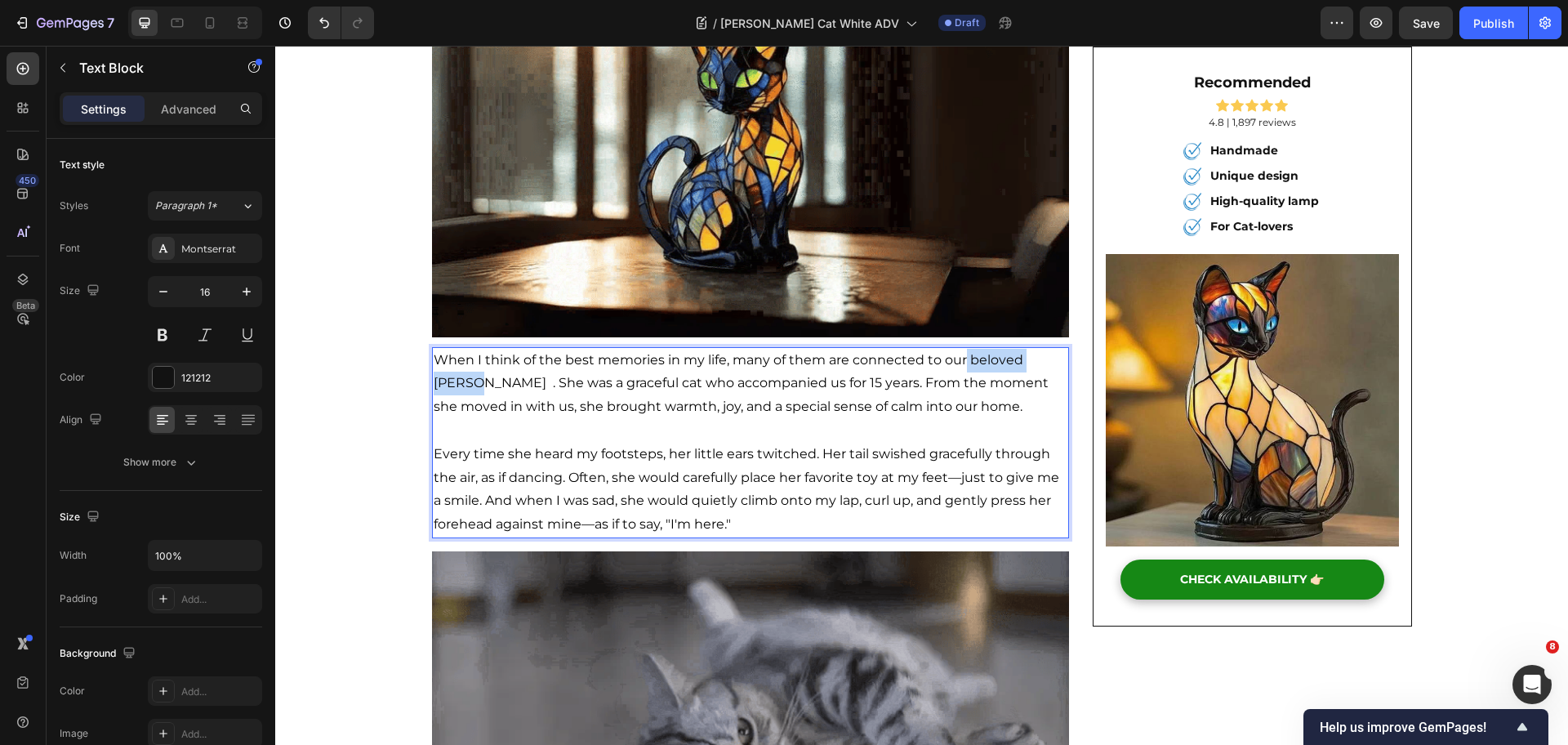
drag, startPoint x: 955, startPoint y: 363, endPoint x: 1056, endPoint y: 365, distance: 101.0
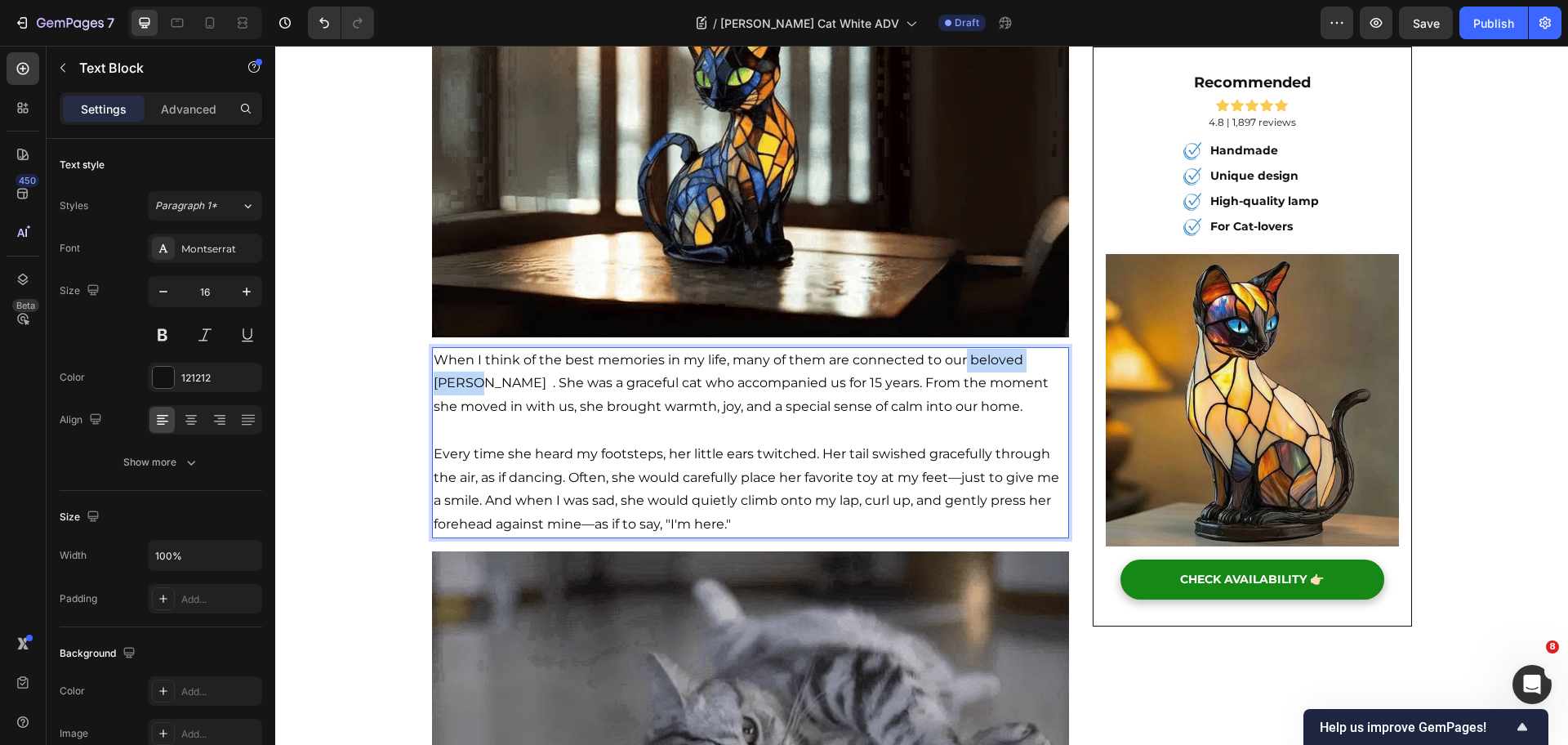
click at [1049, 365] on span "When I think of the best memories in my life, many of them are connected to our…" at bounding box center [741, 383] width 615 height 63
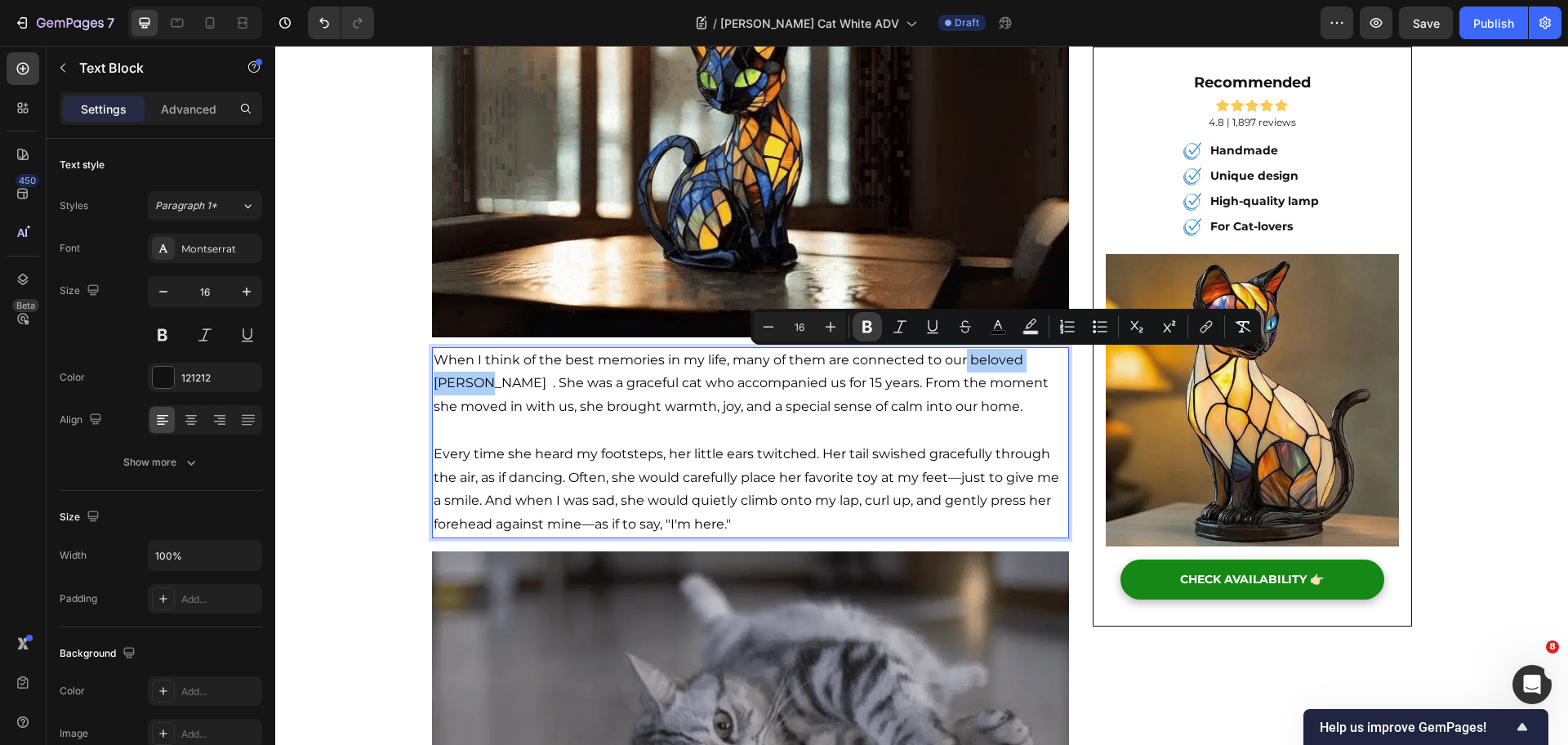
click at [855, 325] on button "Bold" at bounding box center [866, 326] width 29 height 29
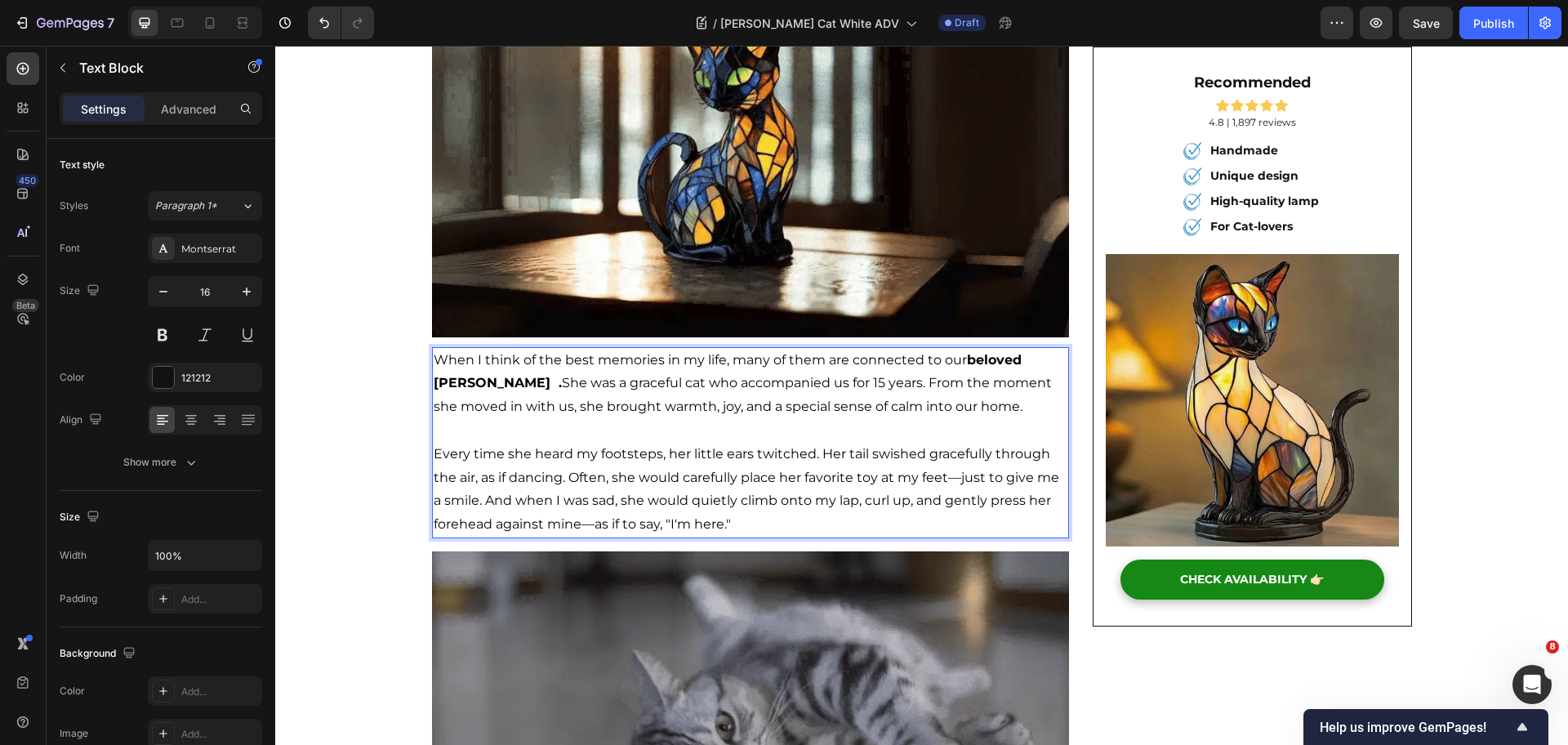
click at [982, 407] on p "When I think of the best memories in my life, many of them are connected to our…" at bounding box center [751, 384] width 634 height 70
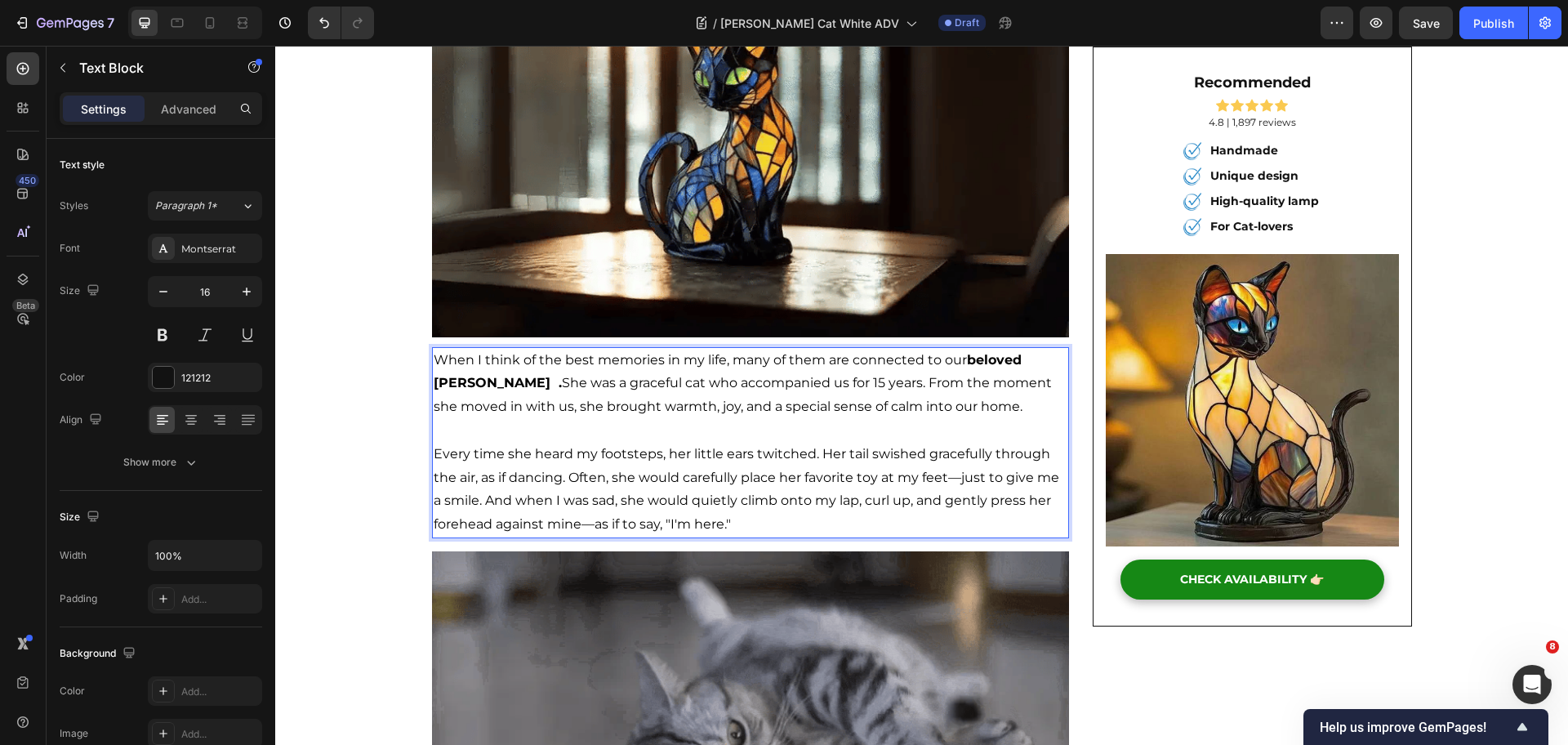
click at [447, 377] on span "When I think of the best memories in my life, many of them are connected to our…" at bounding box center [743, 383] width 618 height 63
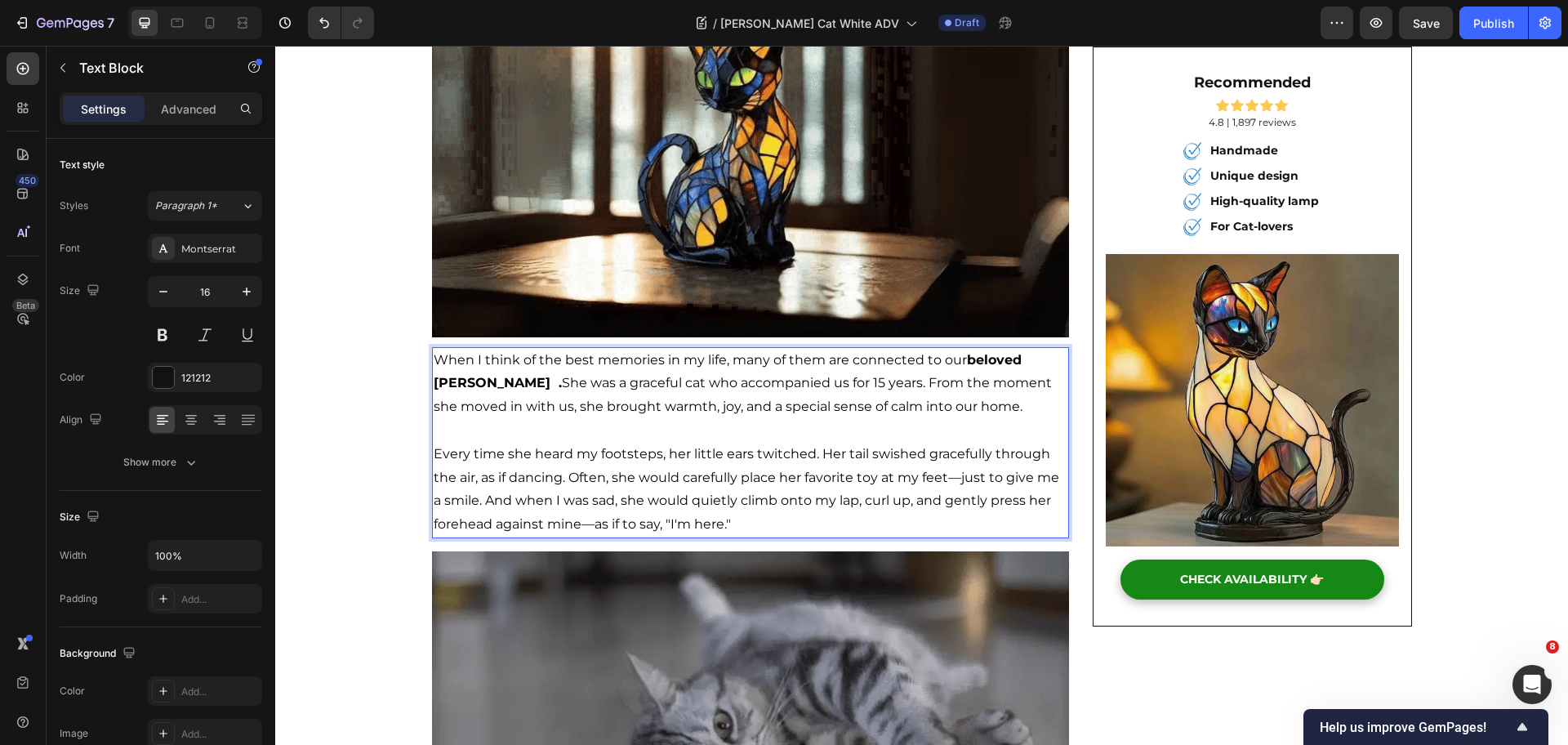
click at [434, 384] on span "When I think of the best memories in my life, many of them are connected to our…" at bounding box center [743, 383] width 618 height 63
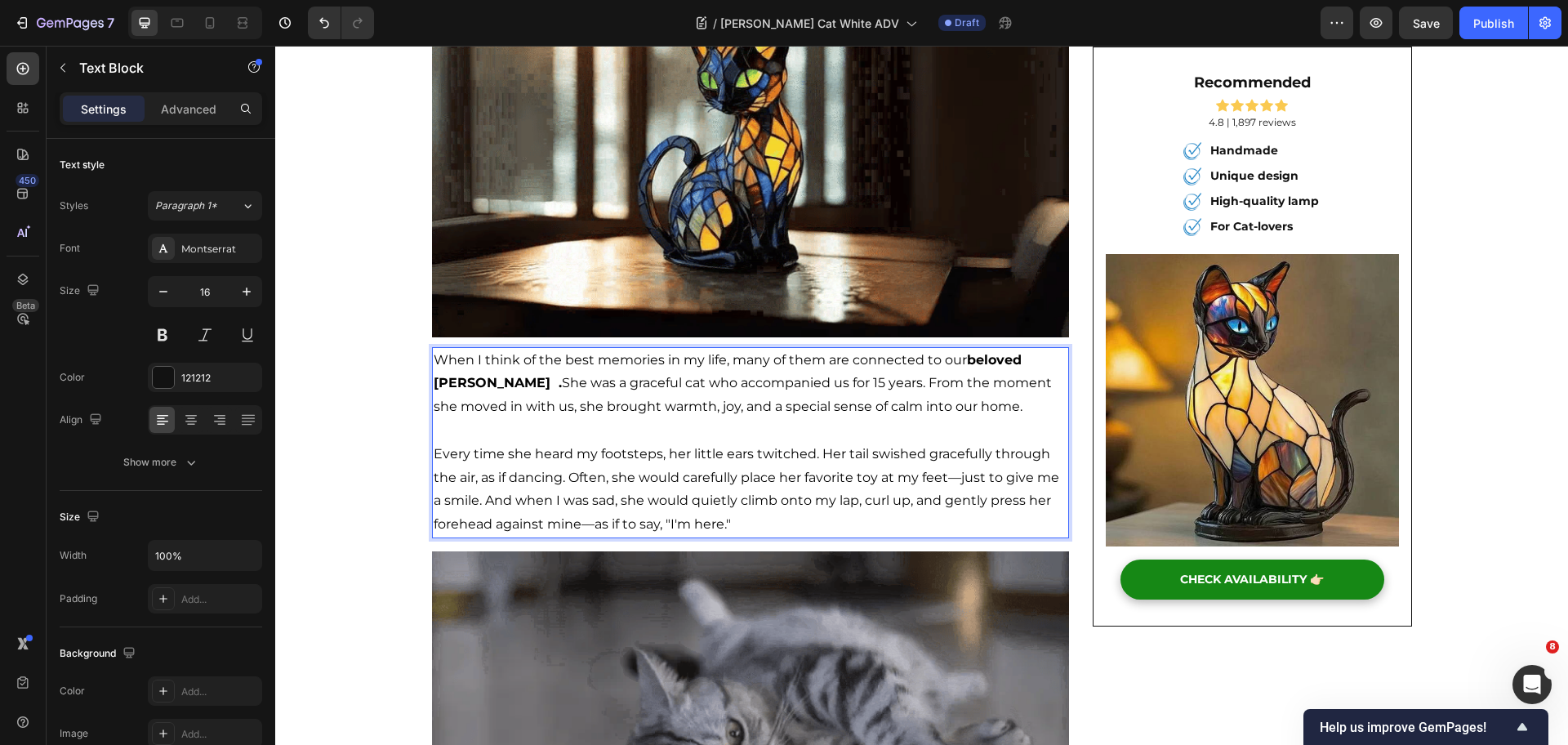
click at [434, 384] on span "When I think of the best memories in my life, many of them are connected to our…" at bounding box center [743, 383] width 618 height 63
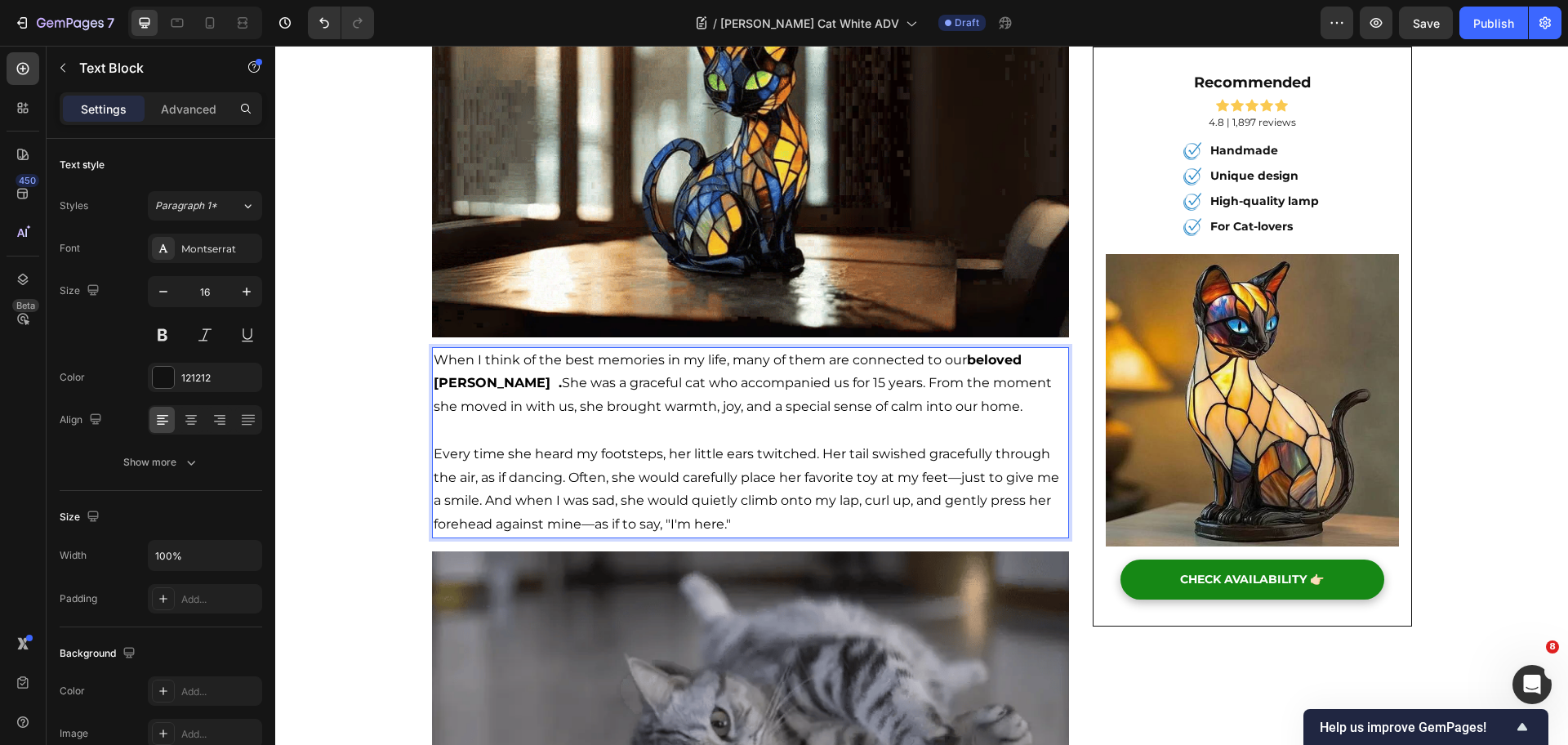
click at [434, 384] on strong "beloved Luna ." at bounding box center [728, 372] width 588 height 39
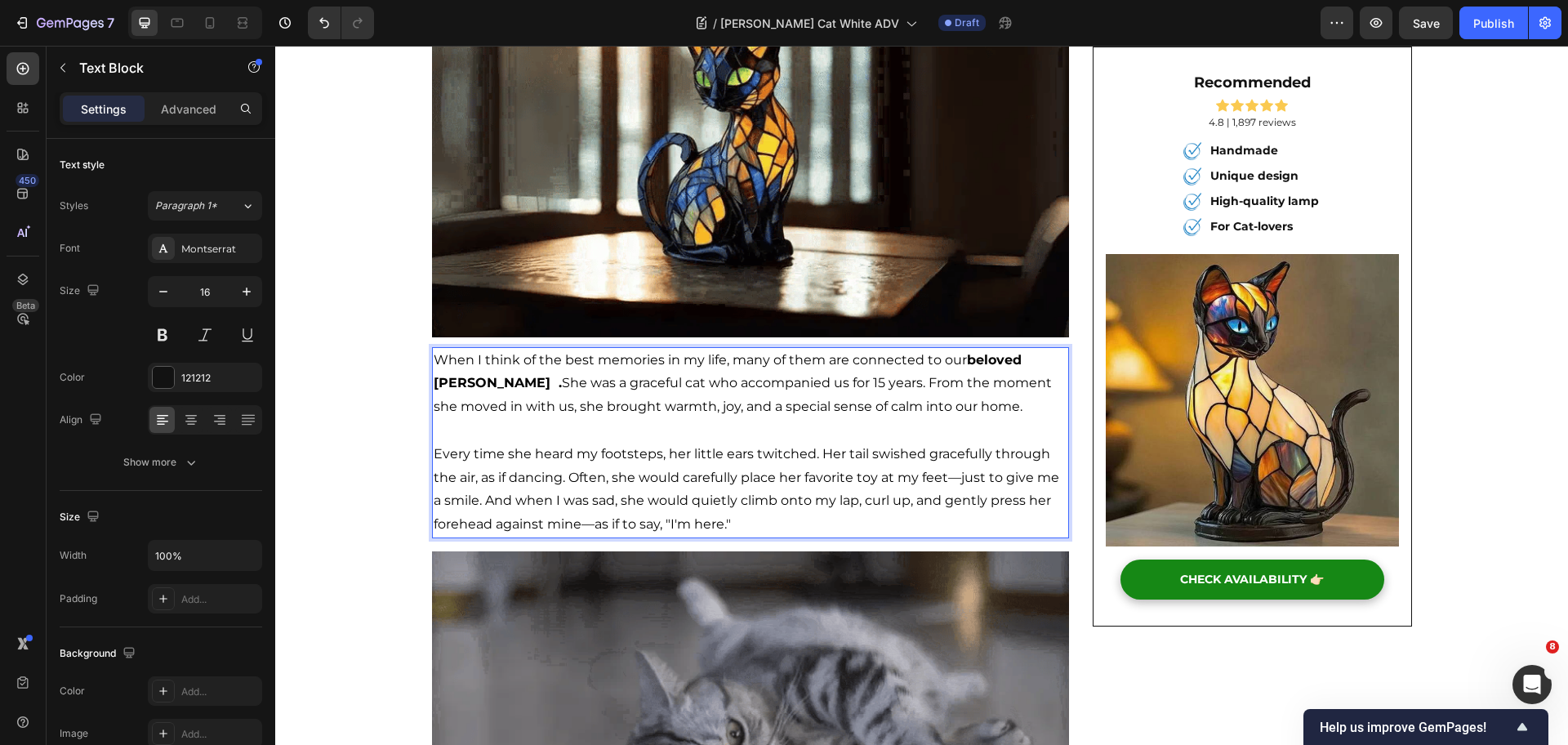
click at [434, 384] on strong "beloved Luna ." at bounding box center [728, 372] width 588 height 39
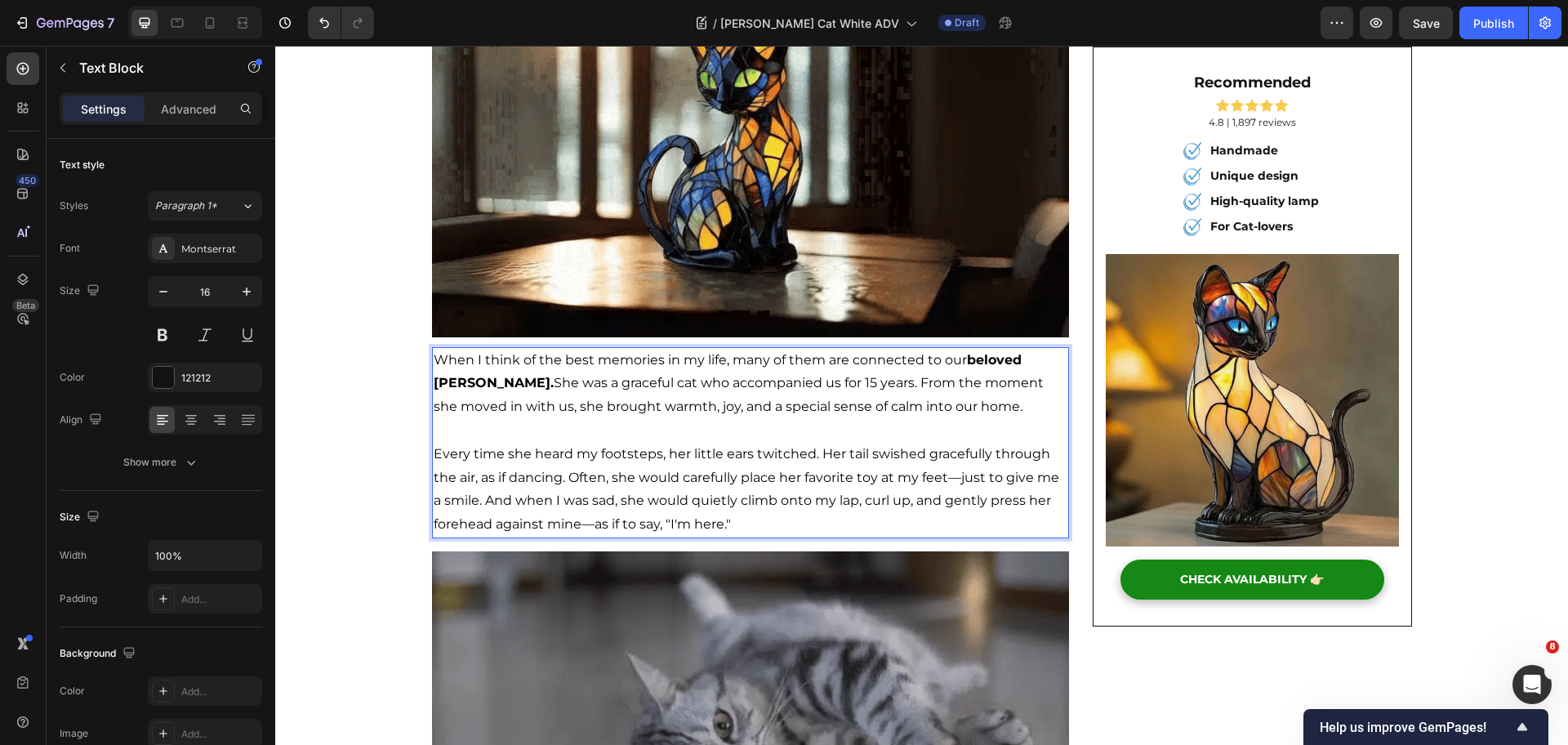
drag, startPoint x: 532, startPoint y: 413, endPoint x: 914, endPoint y: 413, distance: 382.0
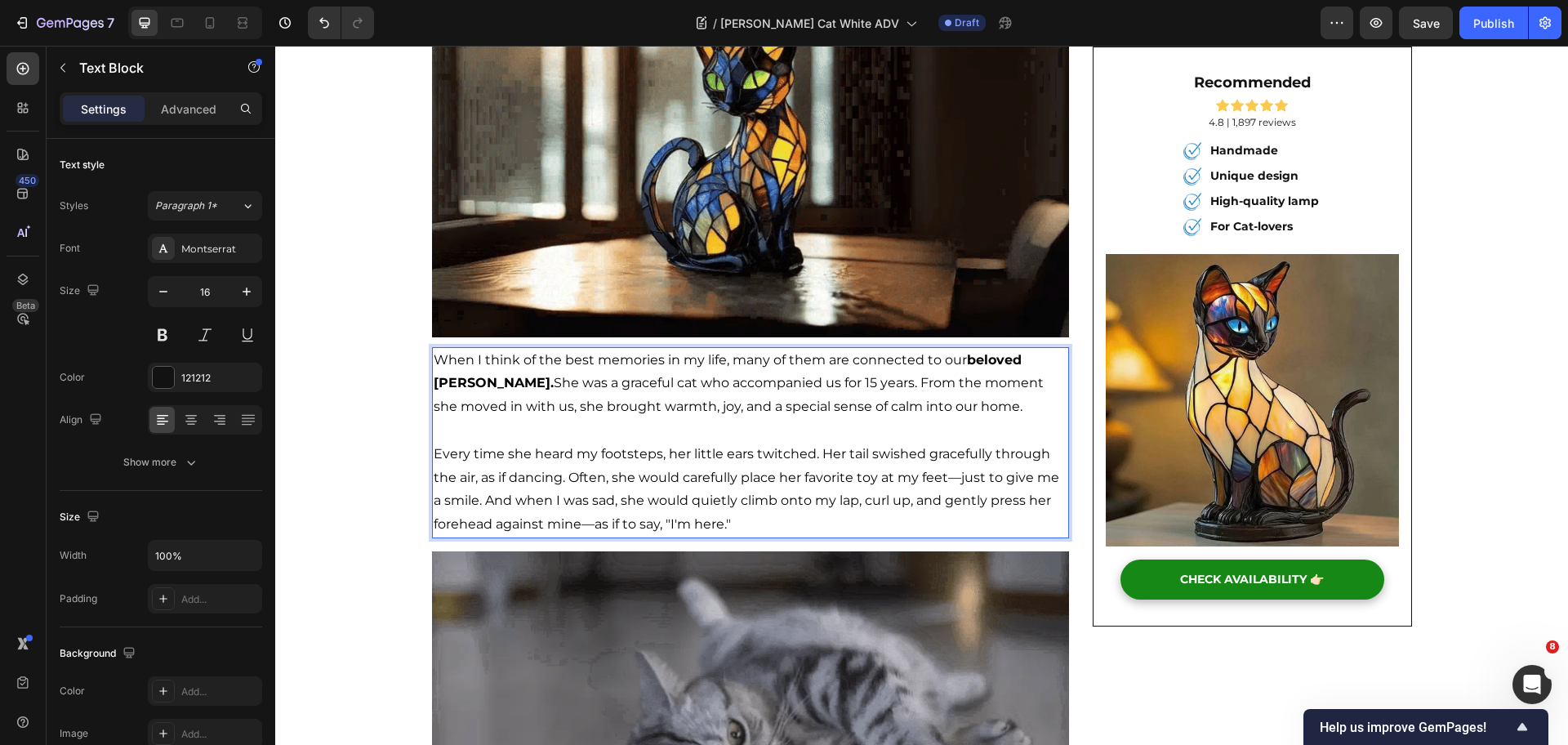
click at [914, 413] on p "When I think of the best memories in my life, many of them are connected to our…" at bounding box center [751, 384] width 634 height 70
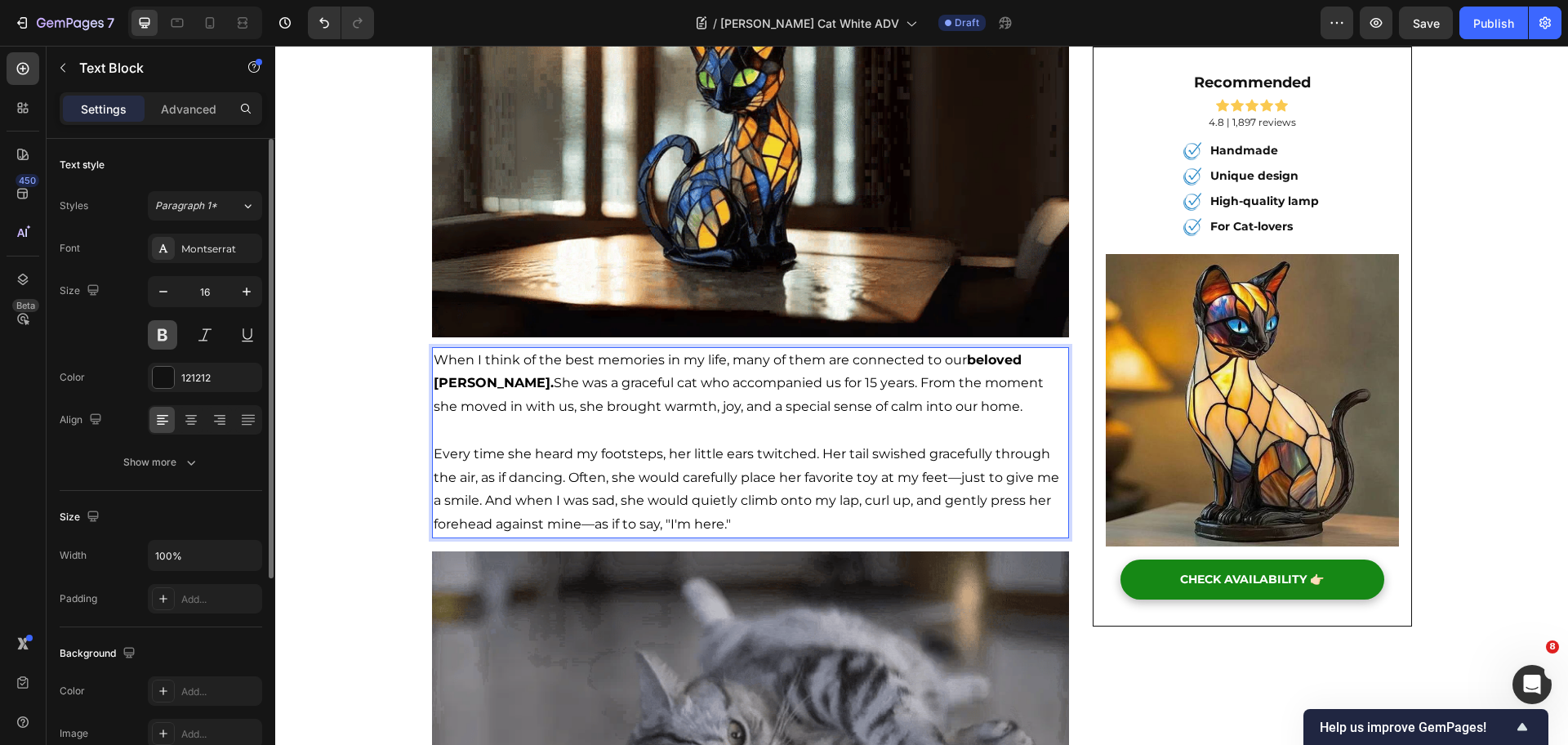
click at [169, 334] on button at bounding box center [162, 334] width 29 height 29
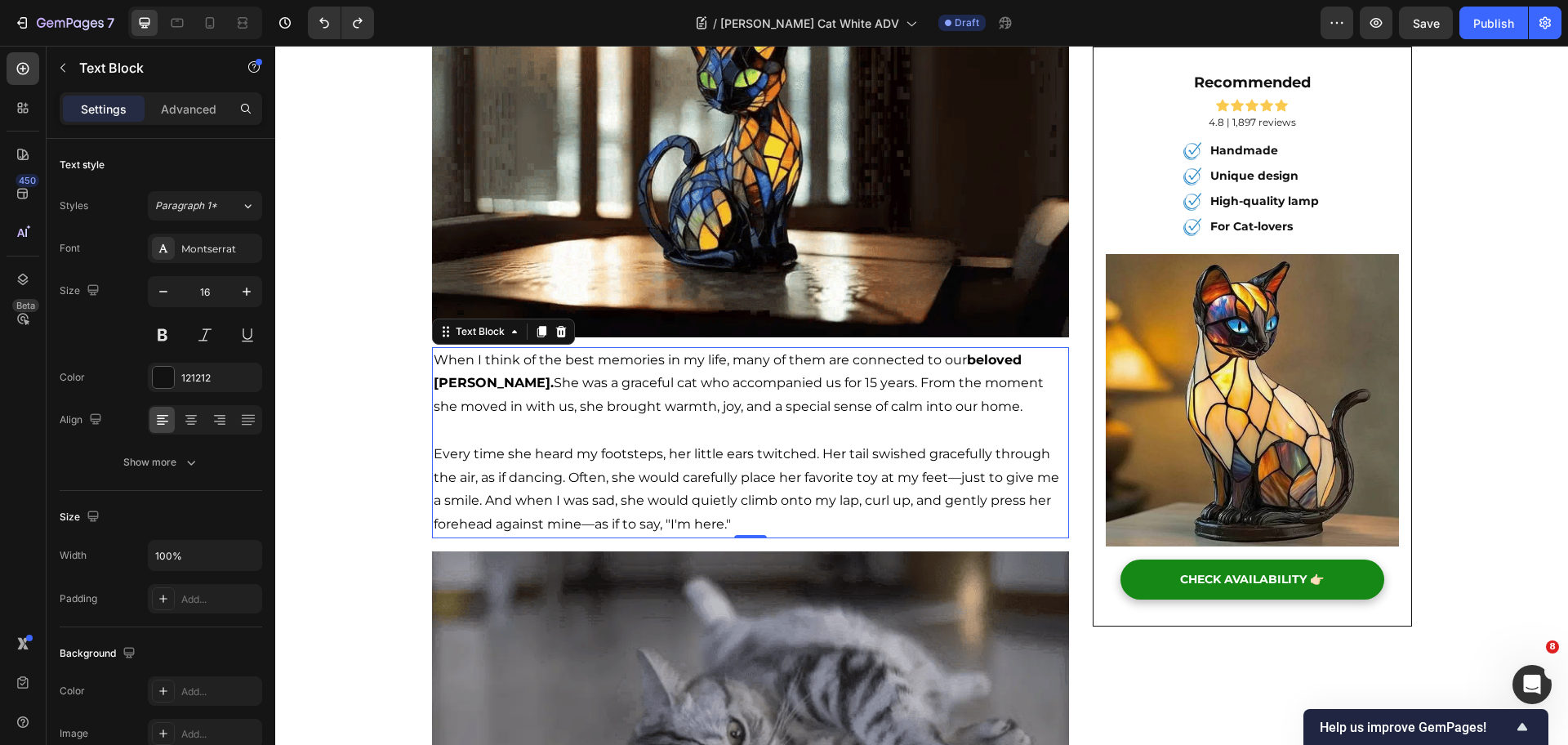
click at [918, 387] on span "When I think of the best memories in my life, many of them are connected to our…" at bounding box center [739, 383] width 610 height 63
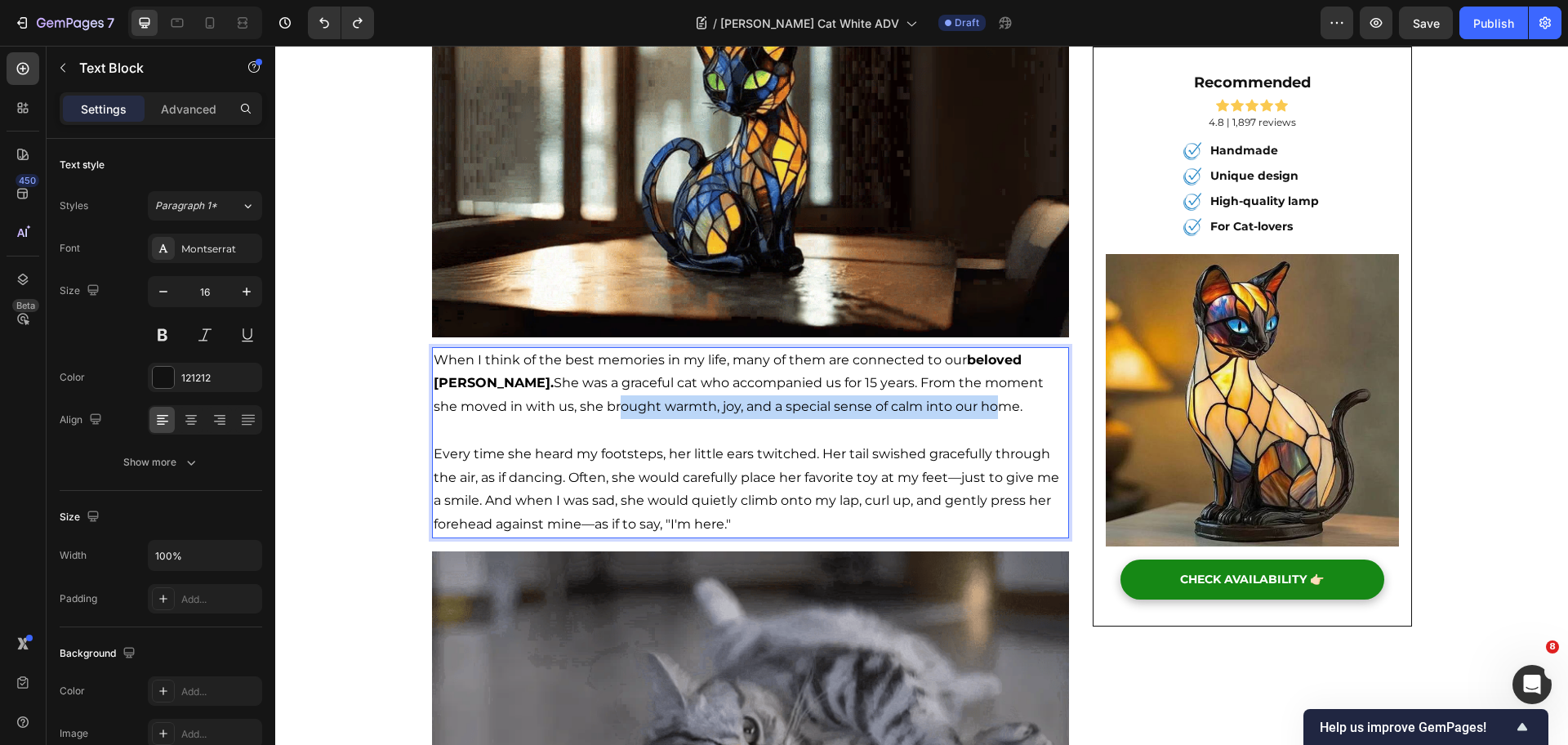
drag, startPoint x: 717, startPoint y: 393, endPoint x: 482, endPoint y: 411, distance: 235.7
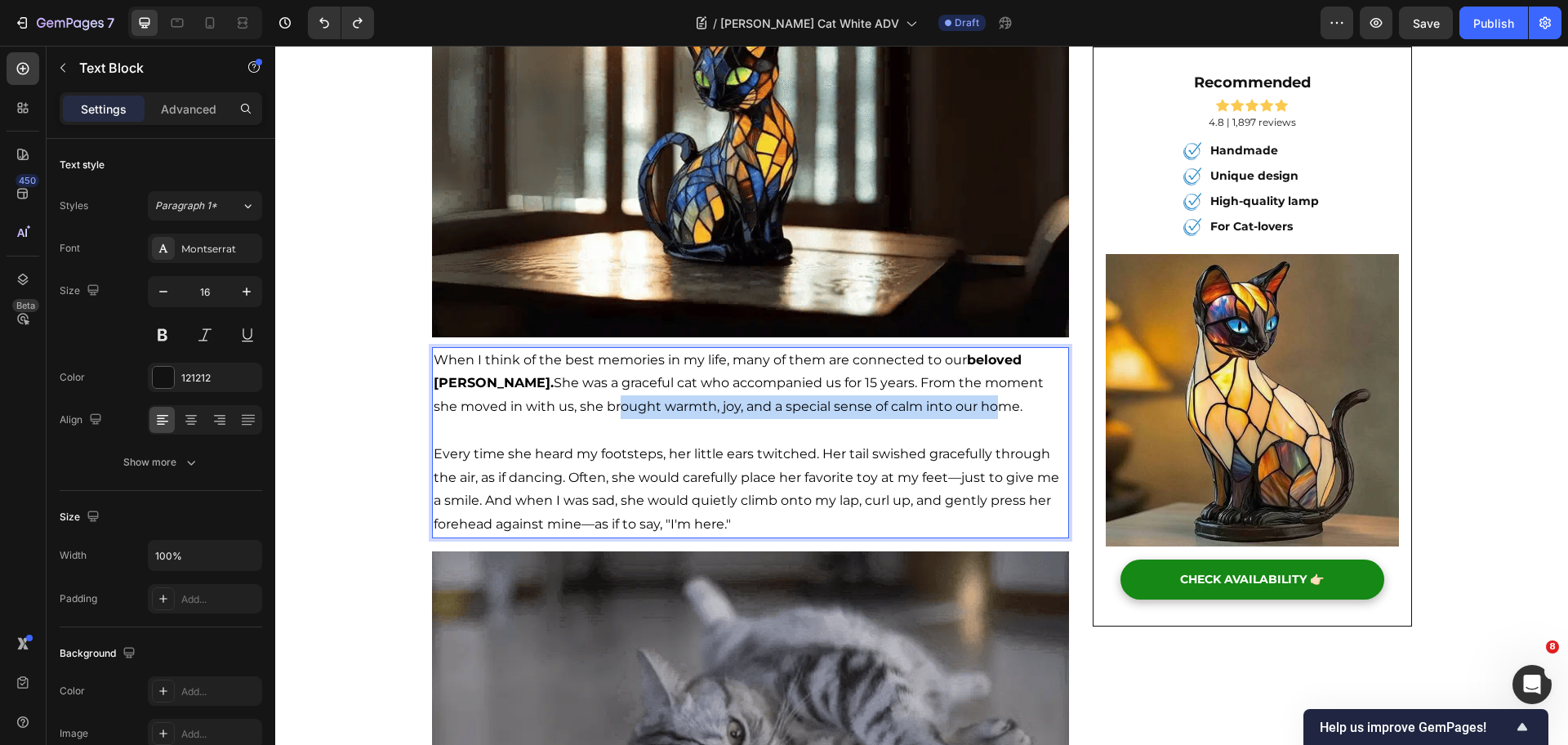
click at [482, 411] on span "When I think of the best memories in my life, many of them are connected to our…" at bounding box center [739, 383] width 610 height 63
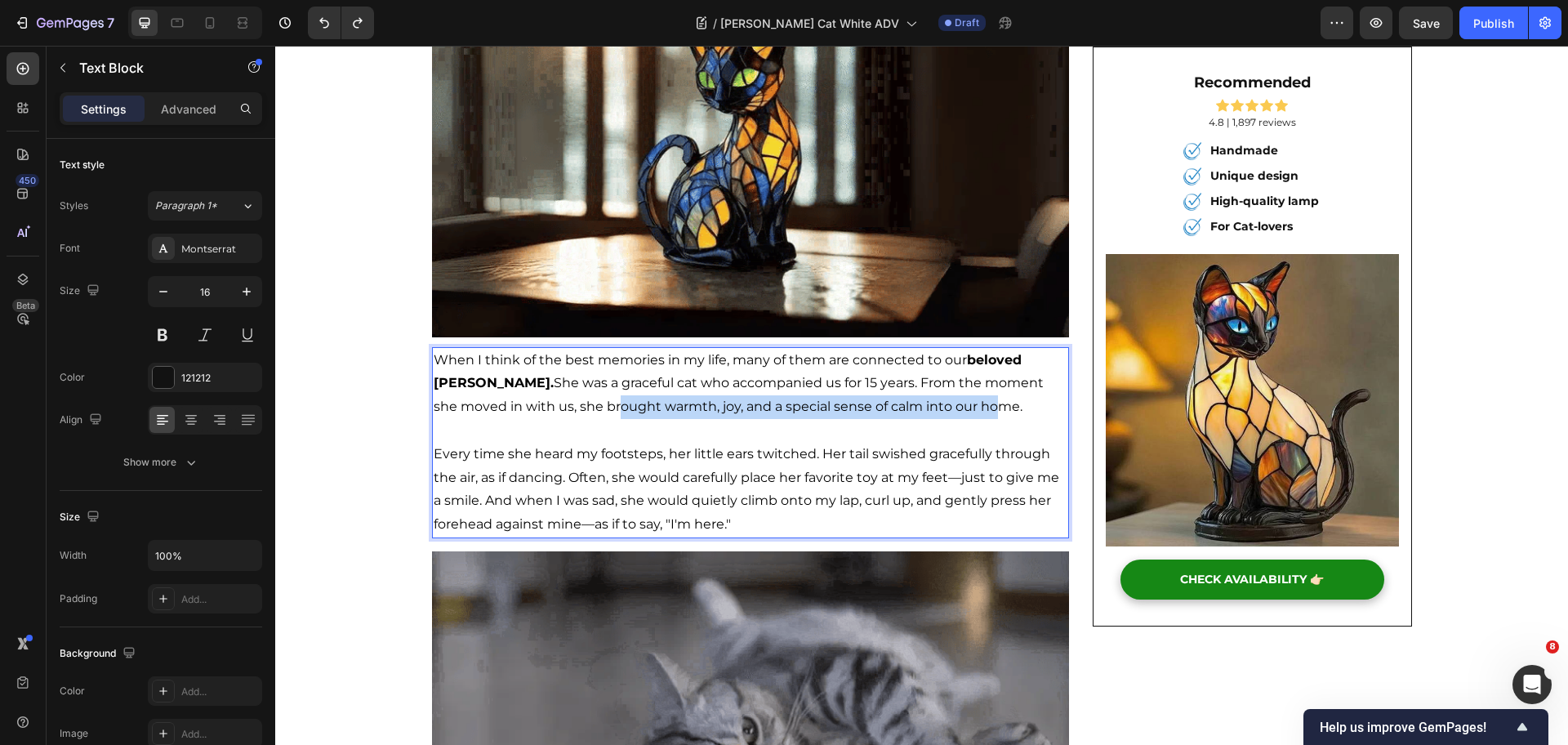
click at [792, 408] on span "When I think of the best memories in my life, many of them are connected to our…" at bounding box center [739, 383] width 610 height 63
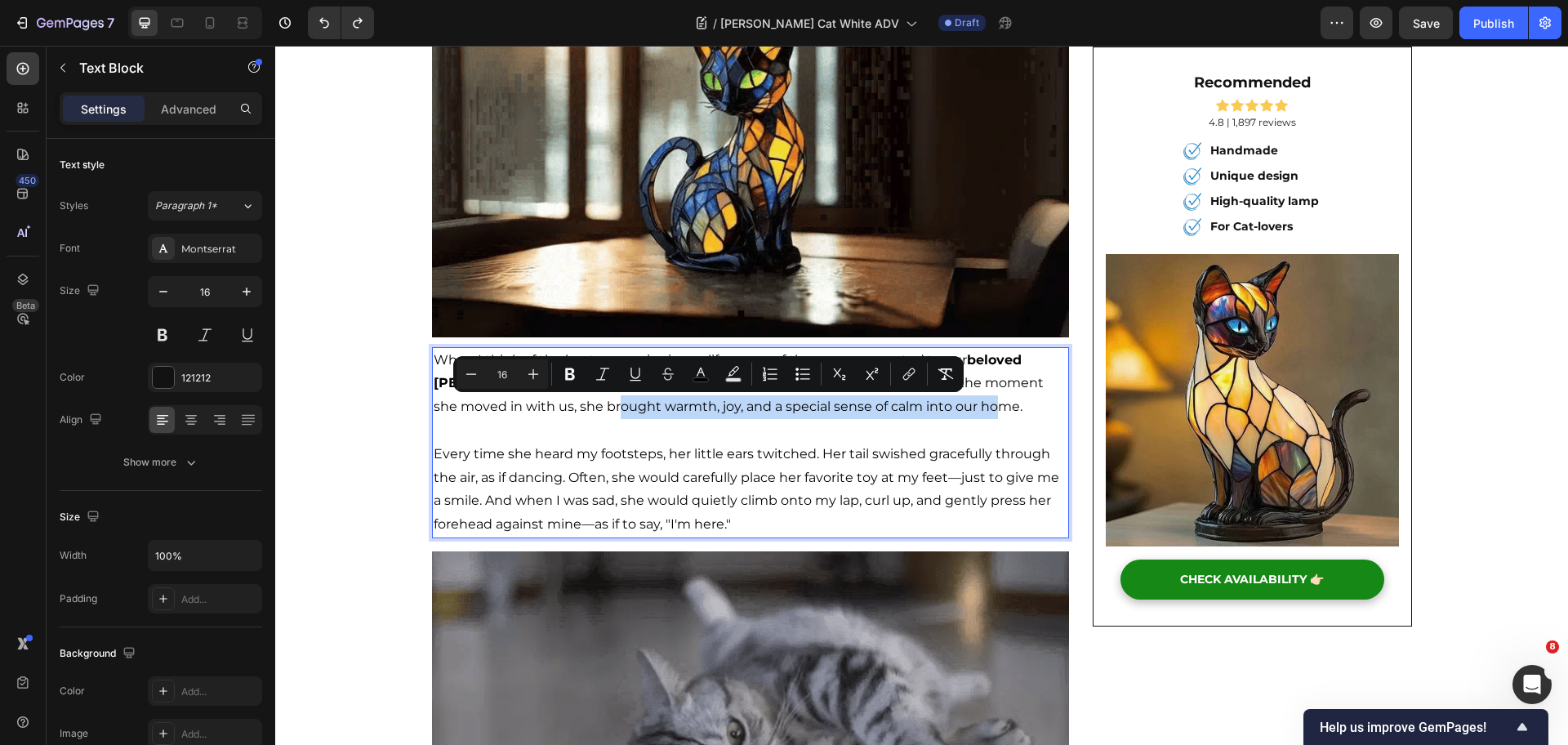
drag, startPoint x: 907, startPoint y: 411, endPoint x: 529, endPoint y: 405, distance: 378.0
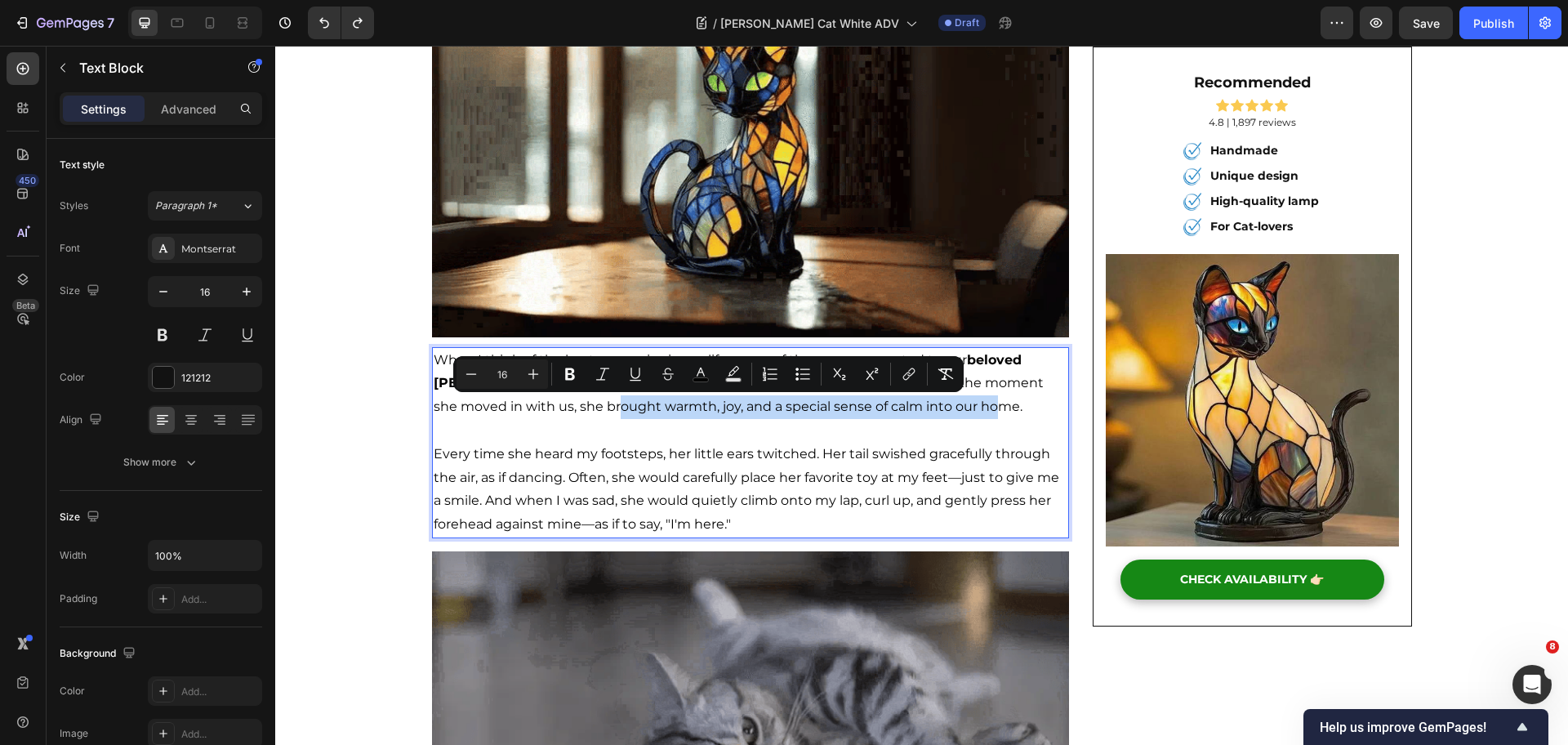
click at [529, 405] on p "When I think of the best memories in my life, many of them are connected to our…" at bounding box center [751, 384] width 634 height 70
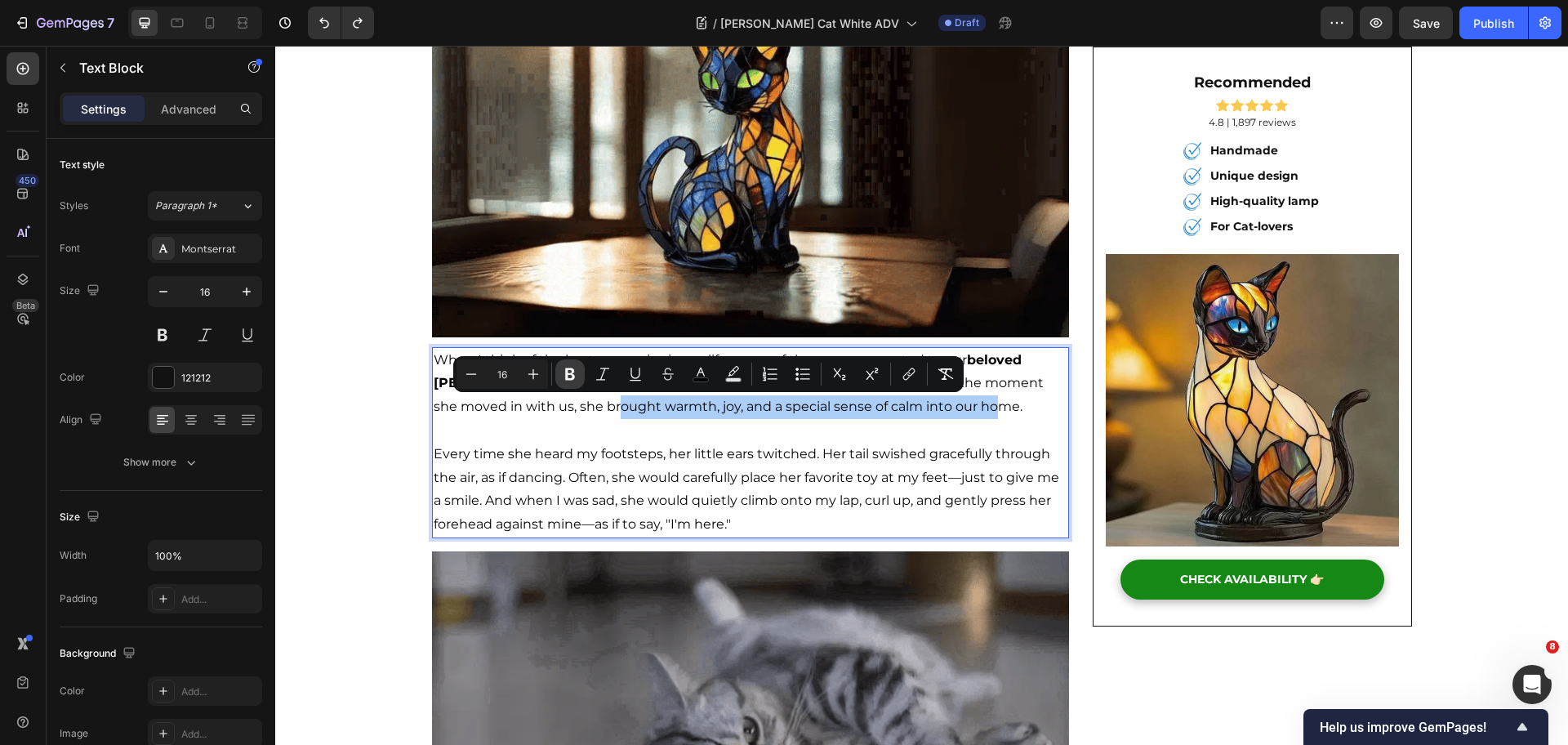
click at [559, 385] on button "Bold" at bounding box center [570, 373] width 29 height 29
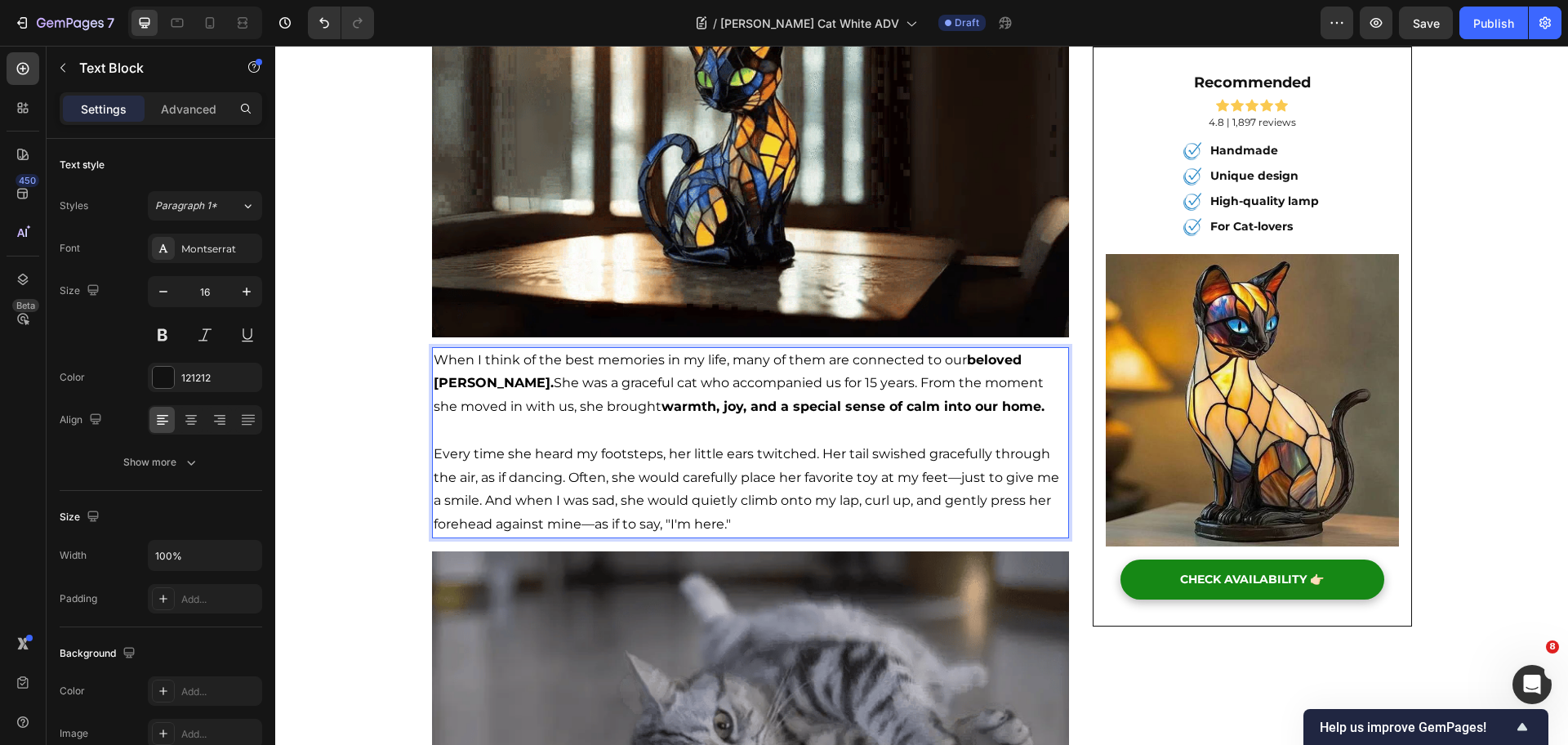
click at [577, 458] on span "Every time she heard my footsteps, her little ears twitched. Her tail swished g…" at bounding box center [747, 489] width 626 height 86
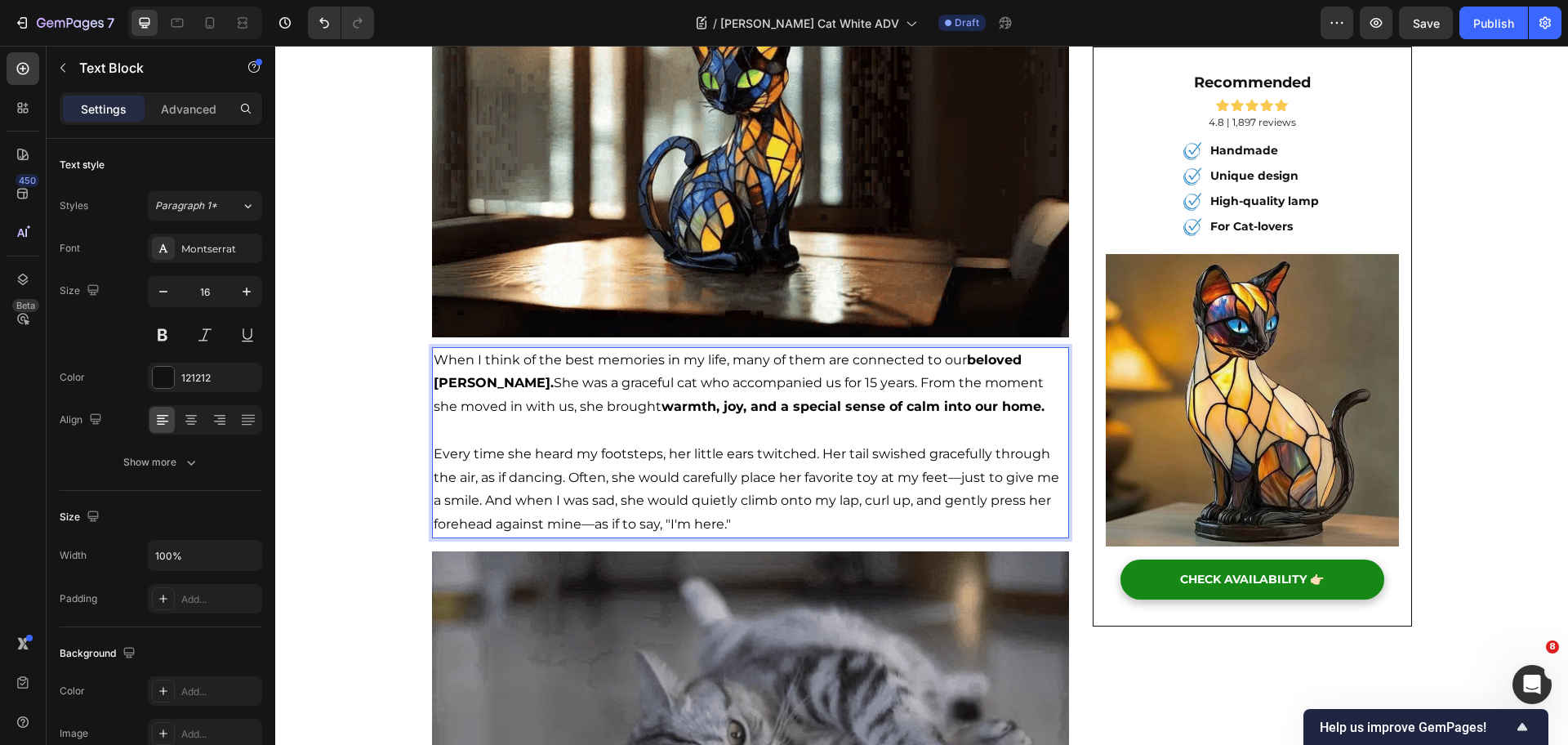
click at [794, 494] on span "Every time she heard my footsteps, her little ears twitched. Her tail swished g…" at bounding box center [747, 489] width 626 height 86
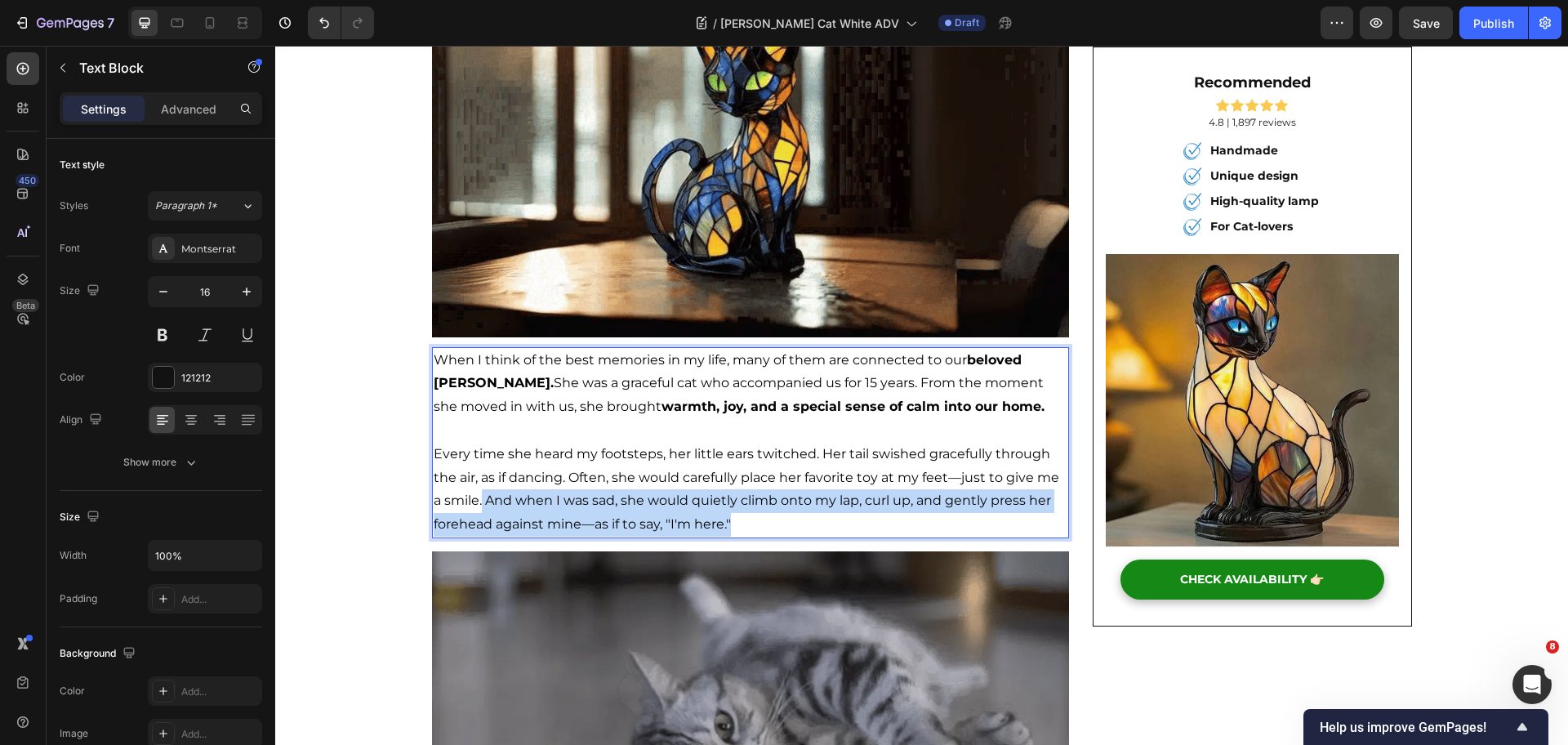
drag, startPoint x: 475, startPoint y: 502, endPoint x: 771, endPoint y: 523, distance: 296.7
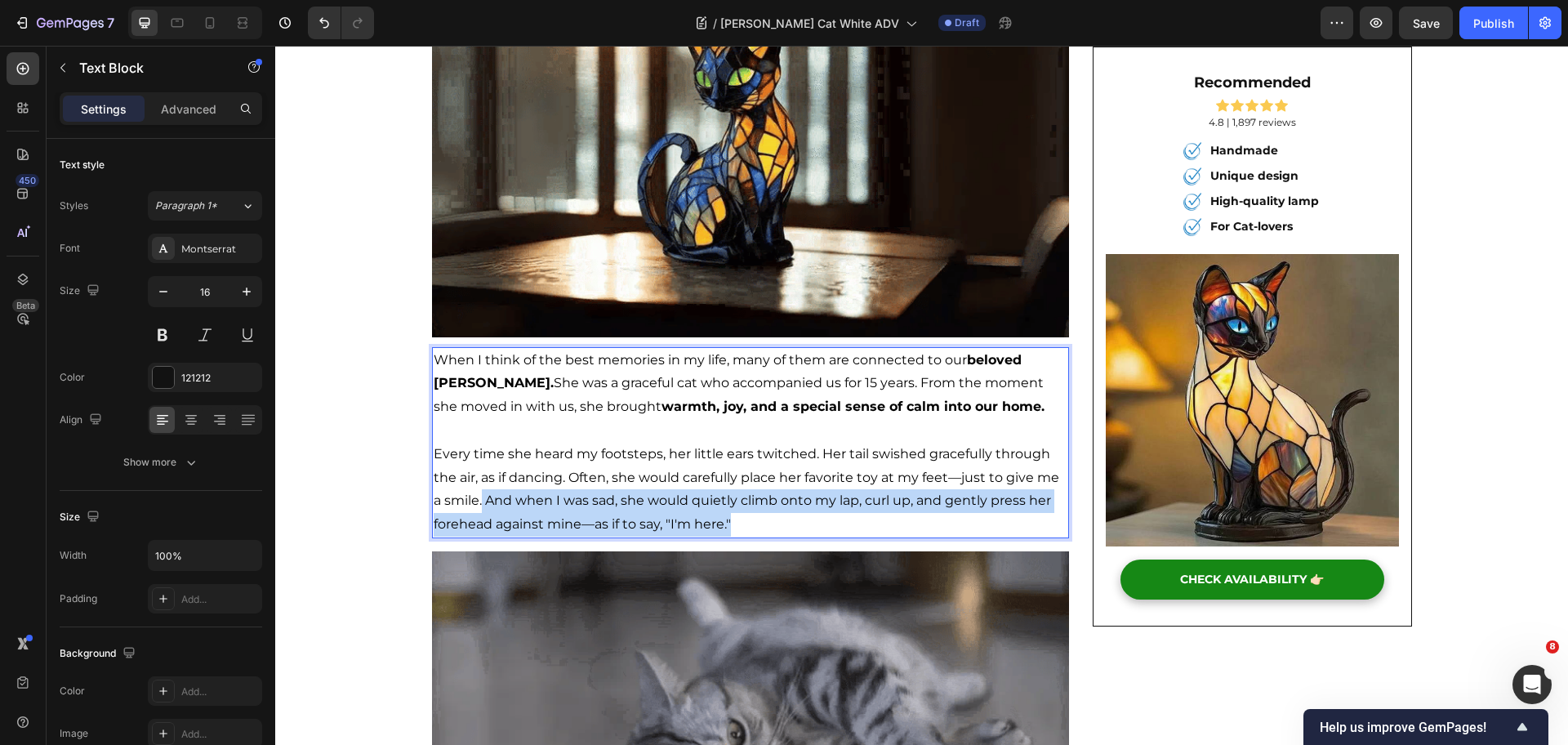
click at [771, 523] on p "Every time she heard my footsteps, her little ears twitched. Her tail swished g…" at bounding box center [751, 489] width 634 height 94
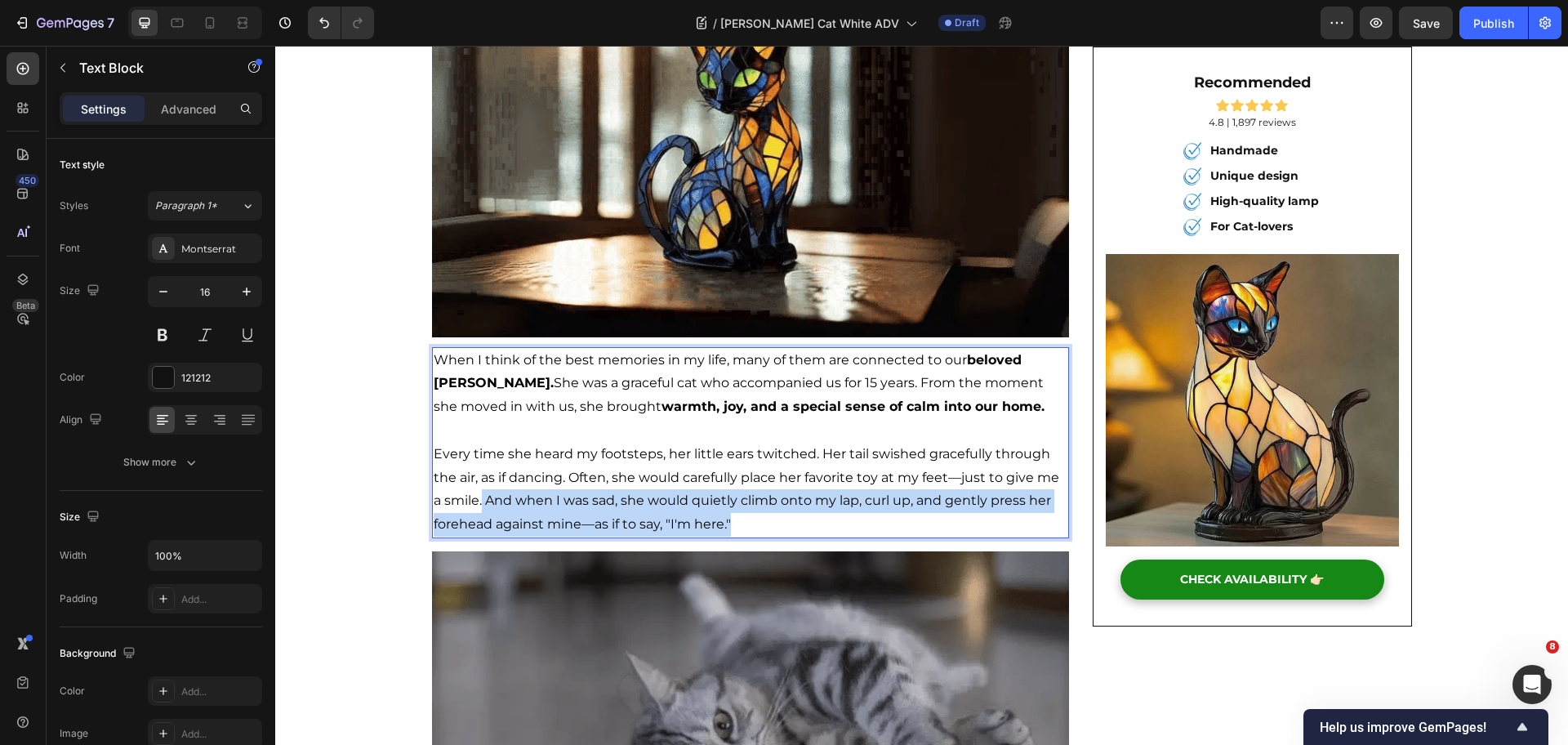
click at [613, 501] on span "Every time she heard my footsteps, her little ears twitched. Her tail swished g…" at bounding box center [747, 489] width 626 height 86
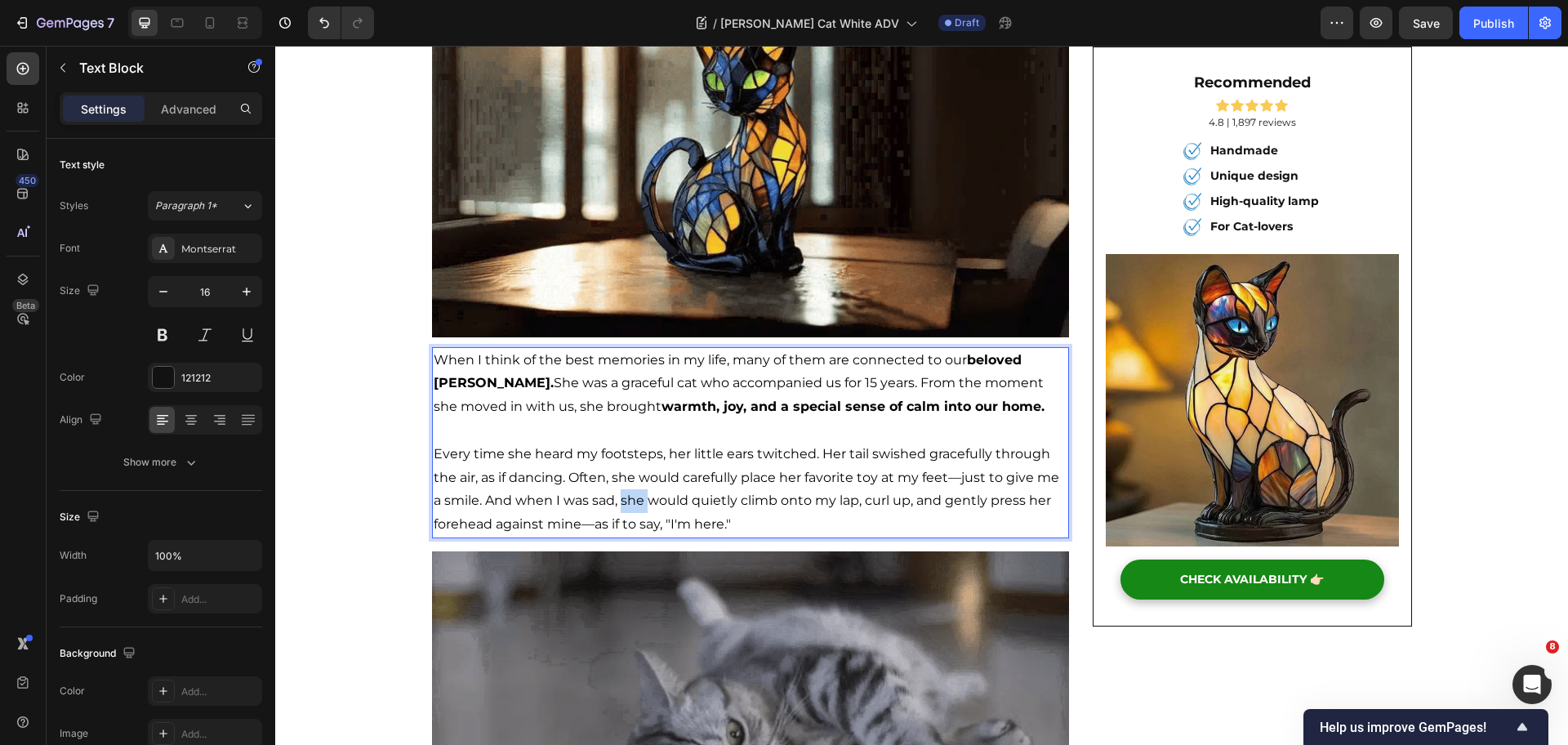
click at [613, 501] on span "Every time she heard my footsteps, her little ears twitched. Her tail swished g…" at bounding box center [747, 489] width 626 height 86
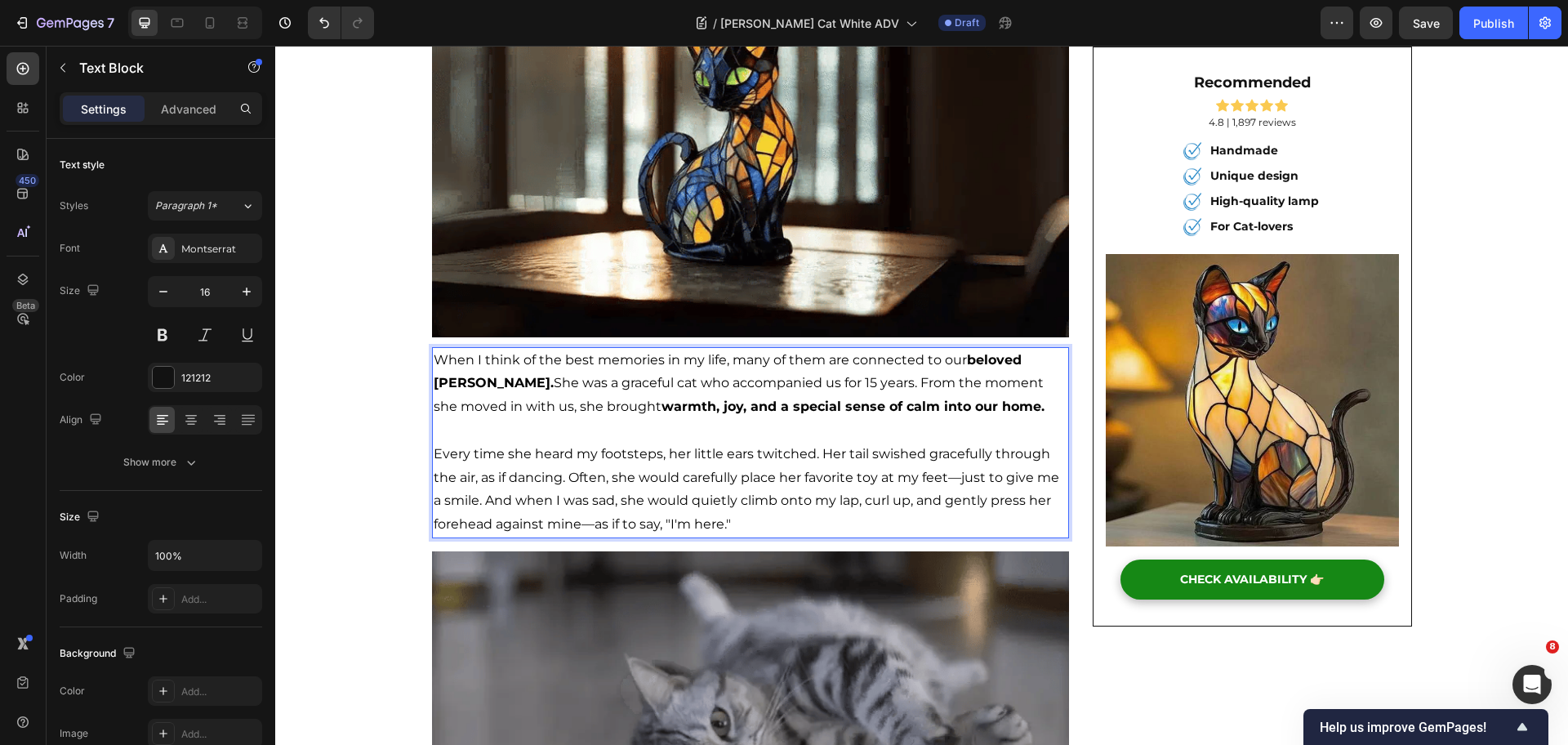
click at [518, 499] on span "Every time she heard my footsteps, her little ears twitched. Her tail swished g…" at bounding box center [747, 489] width 626 height 86
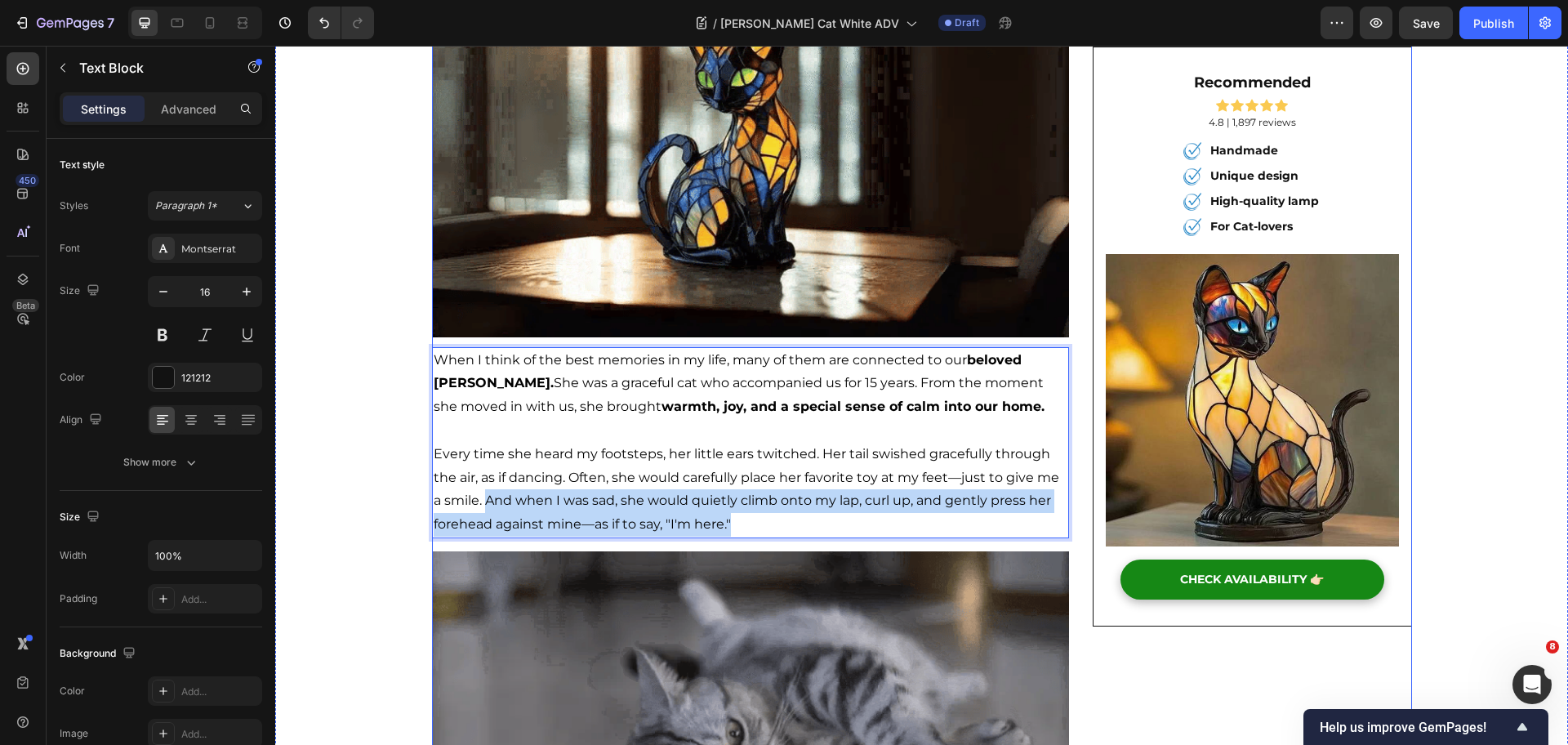
drag, startPoint x: 495, startPoint y: 504, endPoint x: 779, endPoint y: 547, distance: 287.2
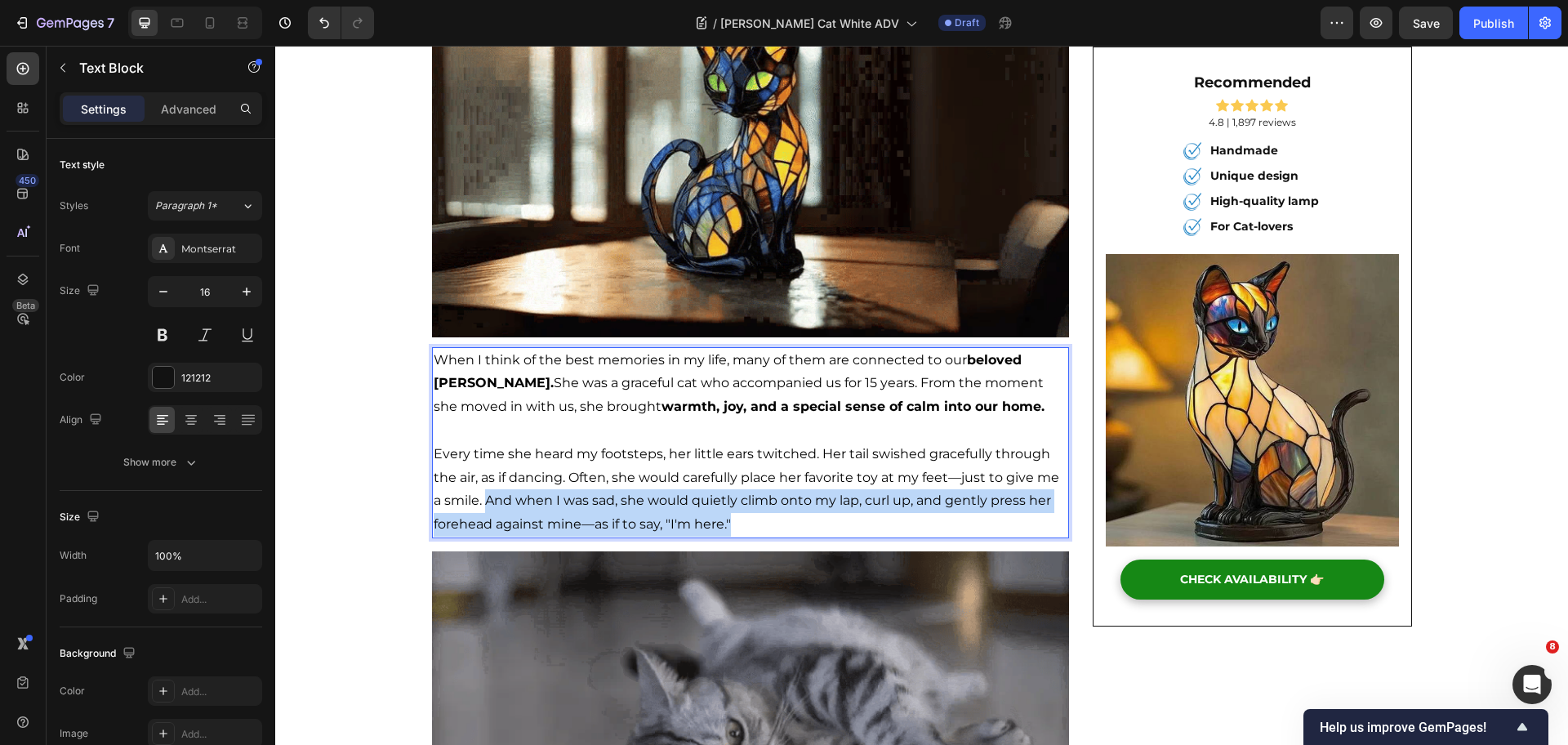
drag, startPoint x: 650, startPoint y: 517, endPoint x: 606, endPoint y: 501, distance: 46.8
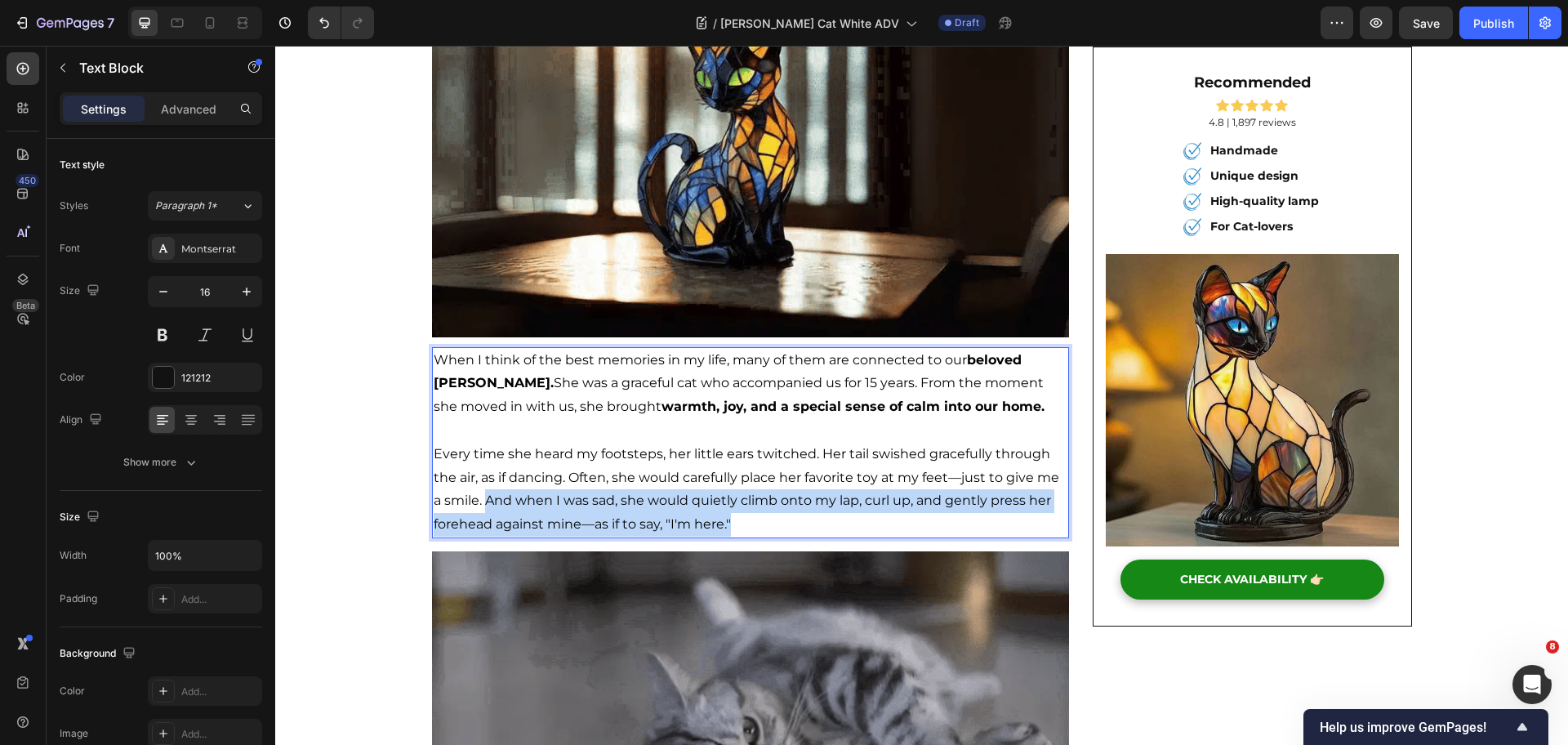
click at [606, 501] on span "Every time she heard my footsteps, her little ears twitched. Her tail swished g…" at bounding box center [747, 489] width 626 height 86
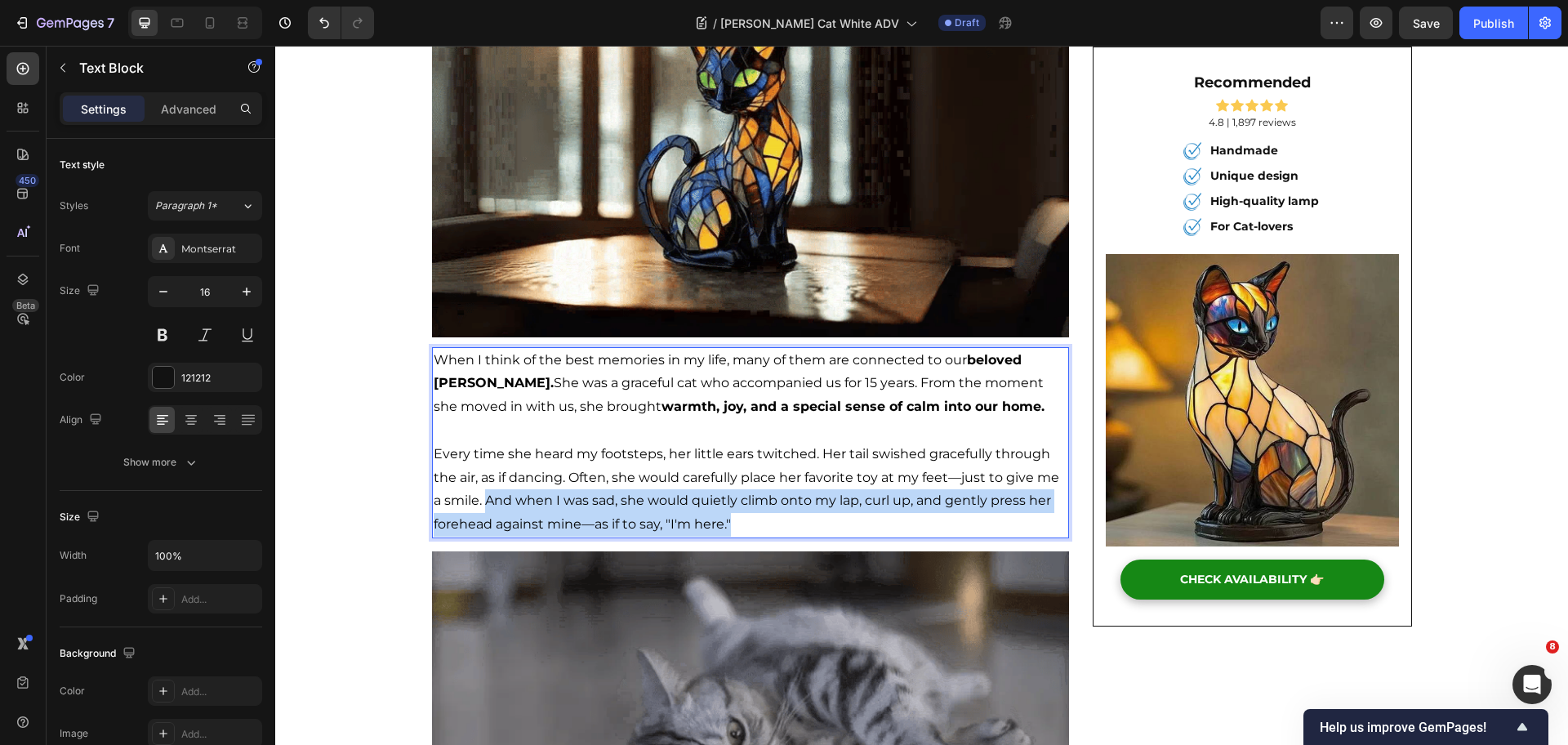
click at [606, 501] on span "Every time she heard my footsteps, her little ears twitched. Her tail swished g…" at bounding box center [747, 489] width 626 height 86
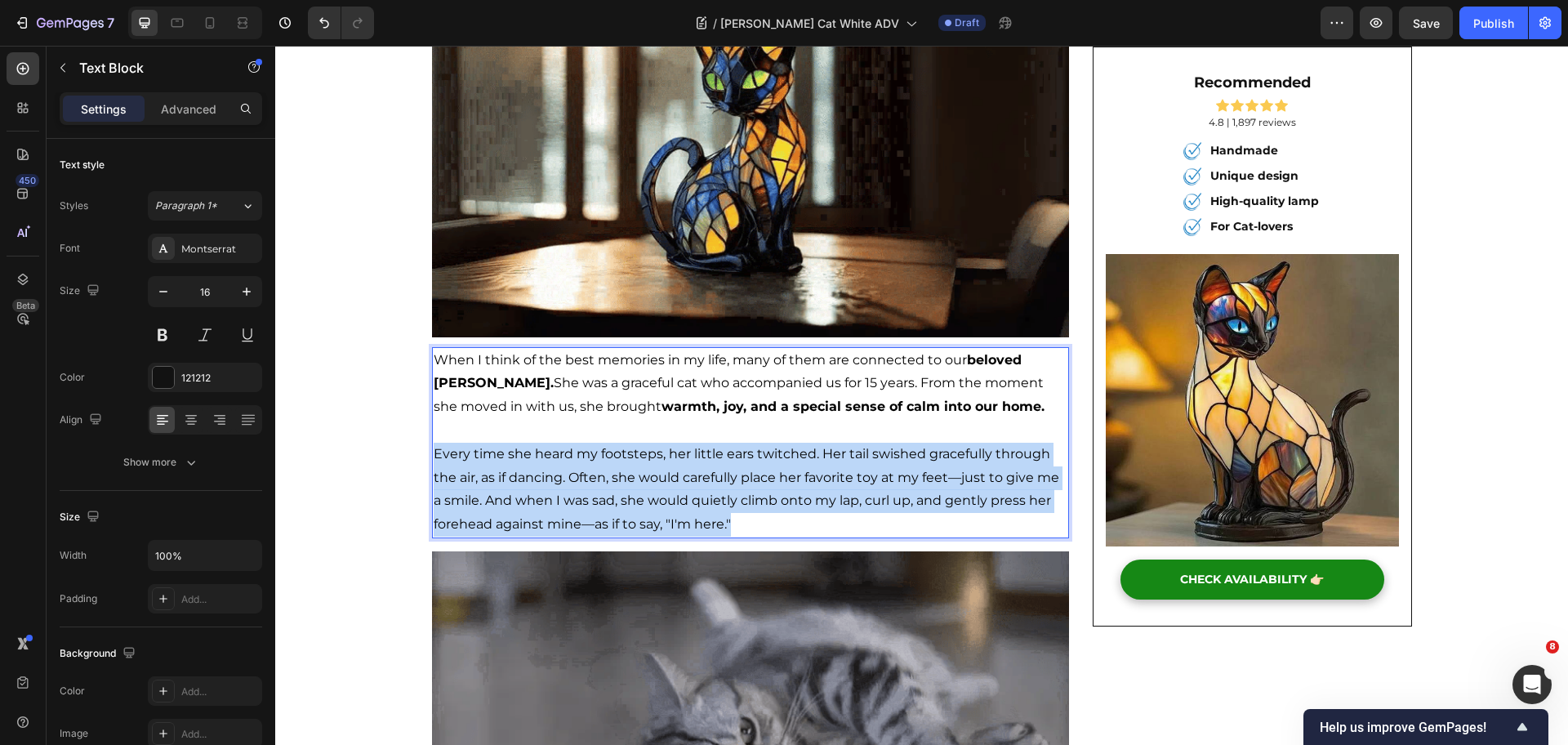
click at [606, 501] on span "Every time she heard my footsteps, her little ears twitched. Her tail swished g…" at bounding box center [747, 489] width 626 height 86
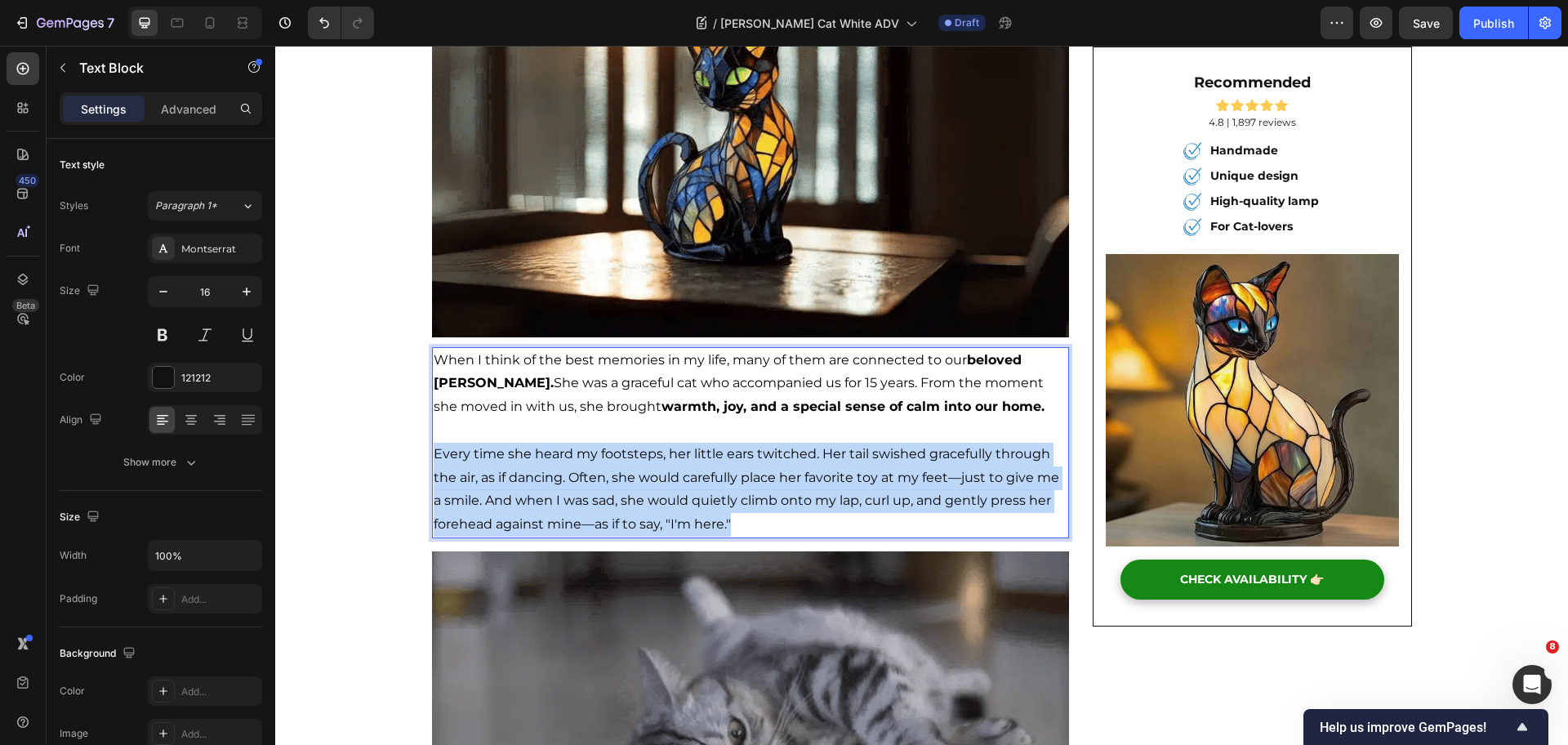
click at [606, 501] on span "Every time she heard my footsteps, her little ears twitched. Her tail swished g…" at bounding box center [747, 489] width 626 height 86
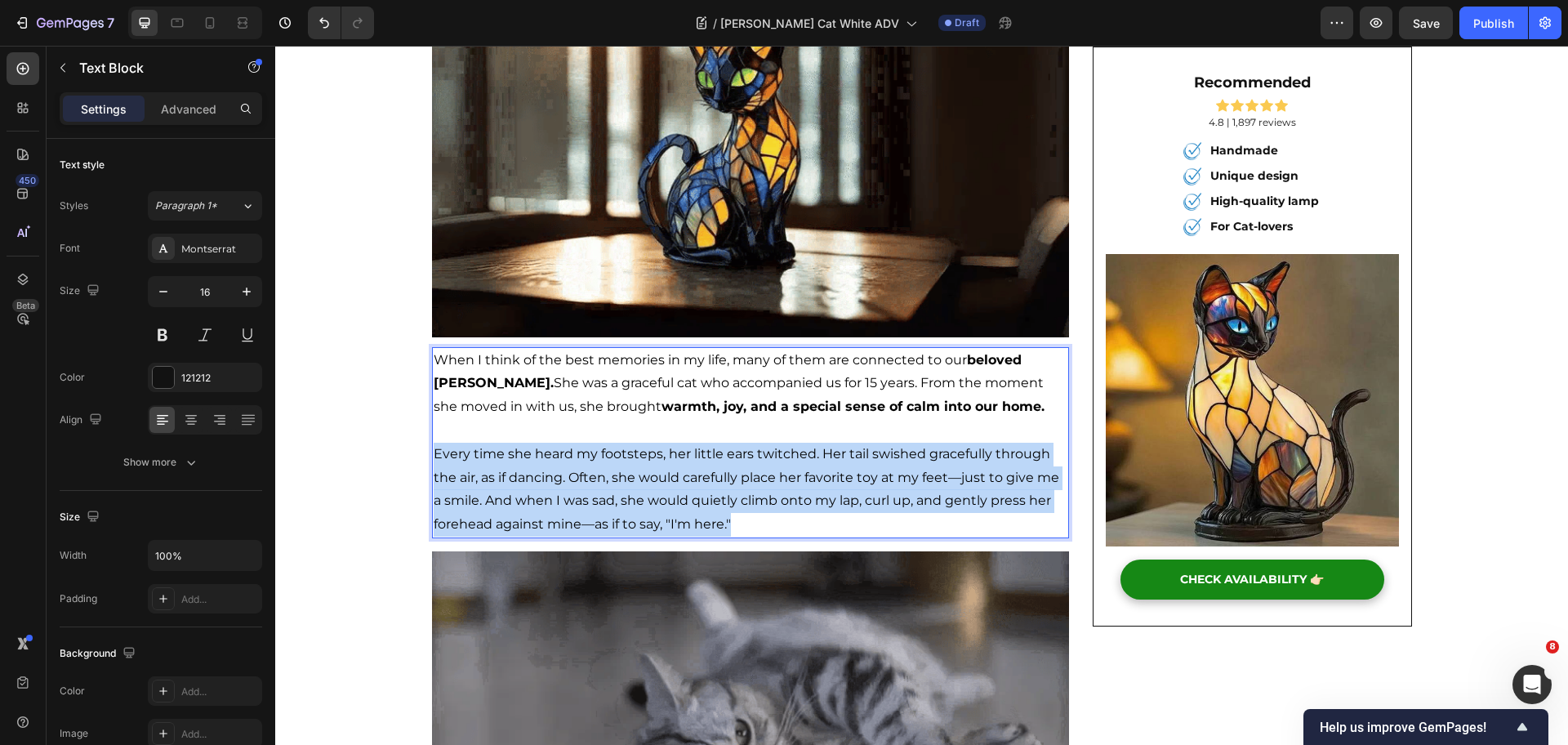
click at [606, 501] on span "Every time she heard my footsteps, her little ears twitched. Her tail swished g…" at bounding box center [747, 489] width 626 height 86
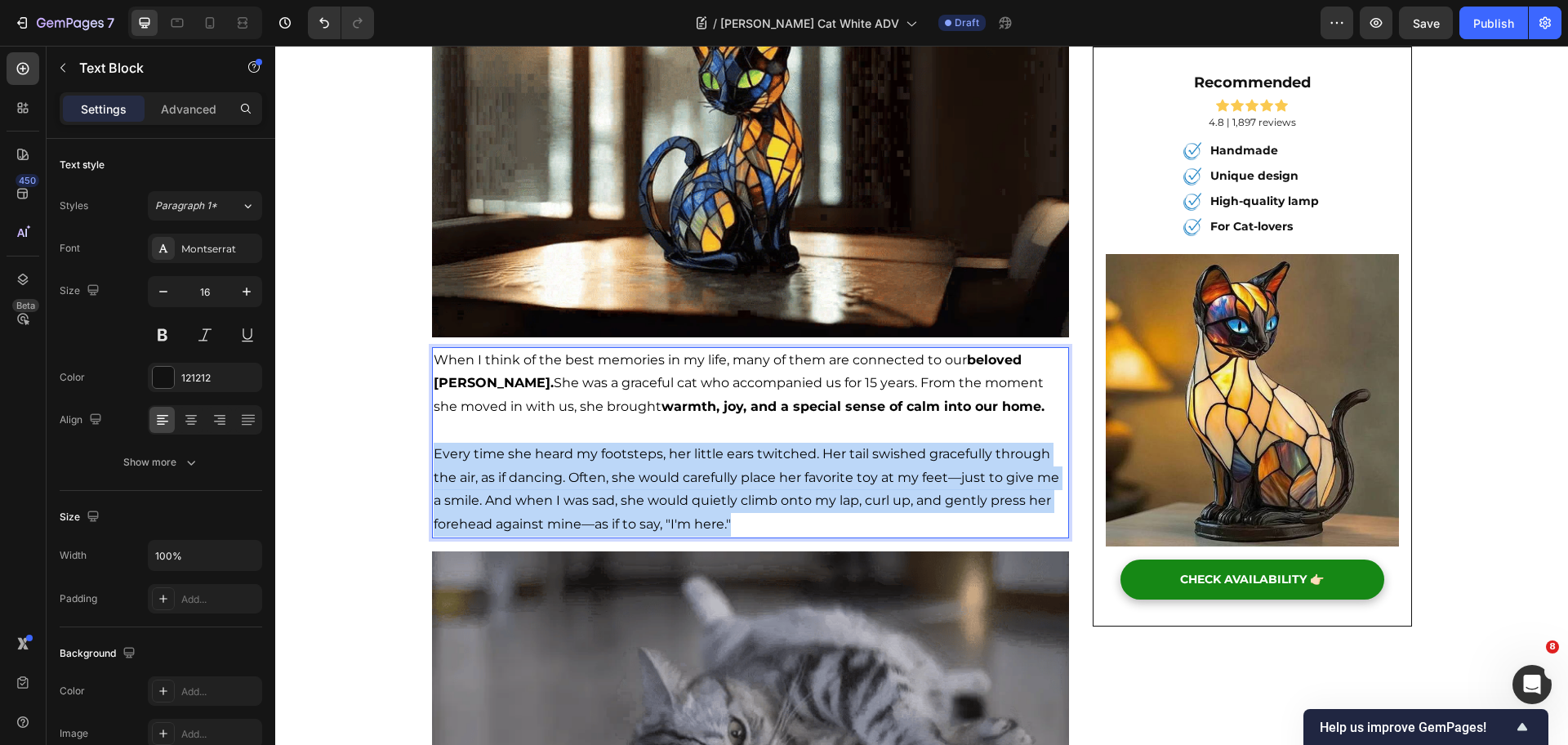
click at [582, 497] on span "Every time she heard my footsteps, her little ears twitched. Her tail swished g…" at bounding box center [747, 489] width 626 height 86
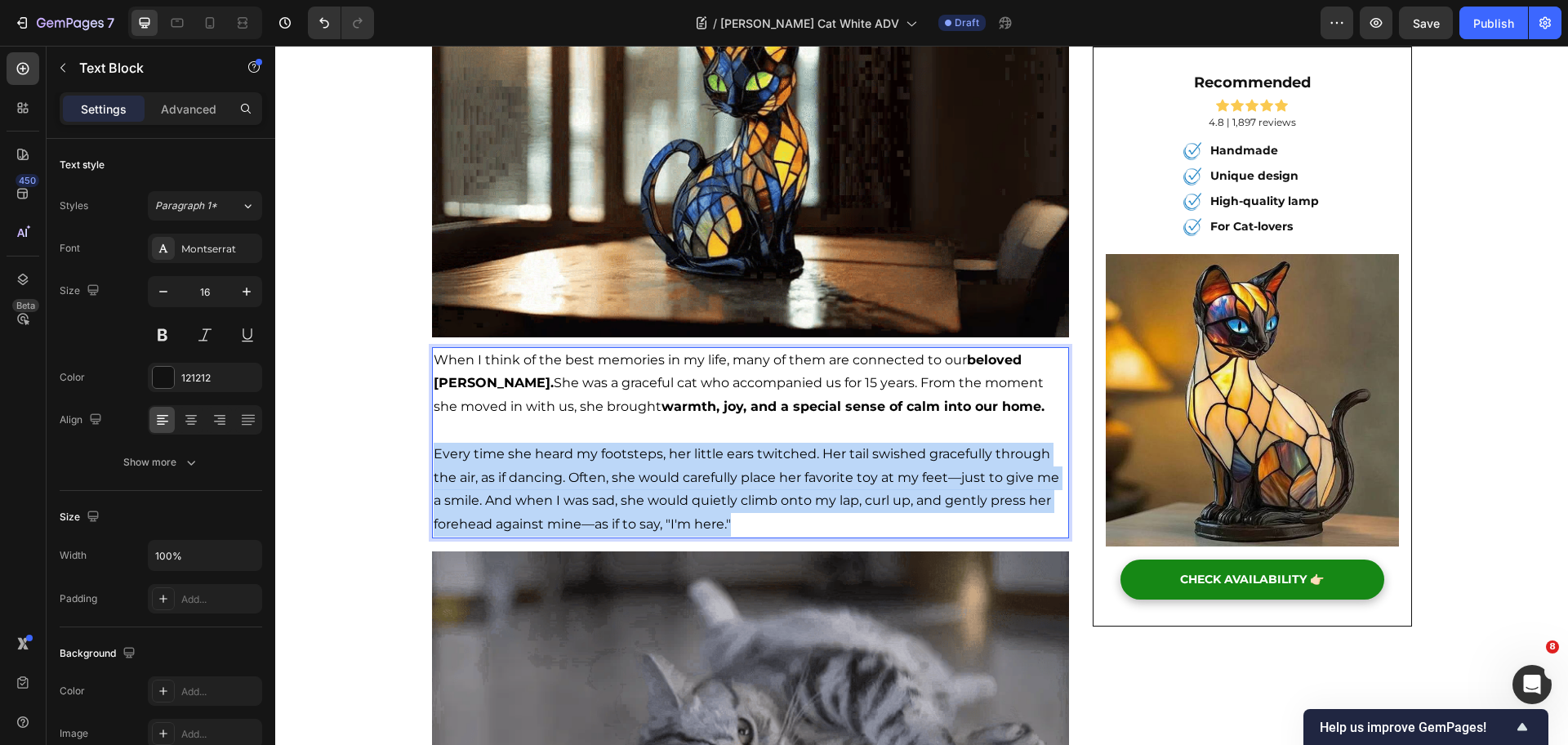
click at [537, 510] on p "Every time she heard my footsteps, her little ears twitched. Her tail swished g…" at bounding box center [751, 489] width 634 height 94
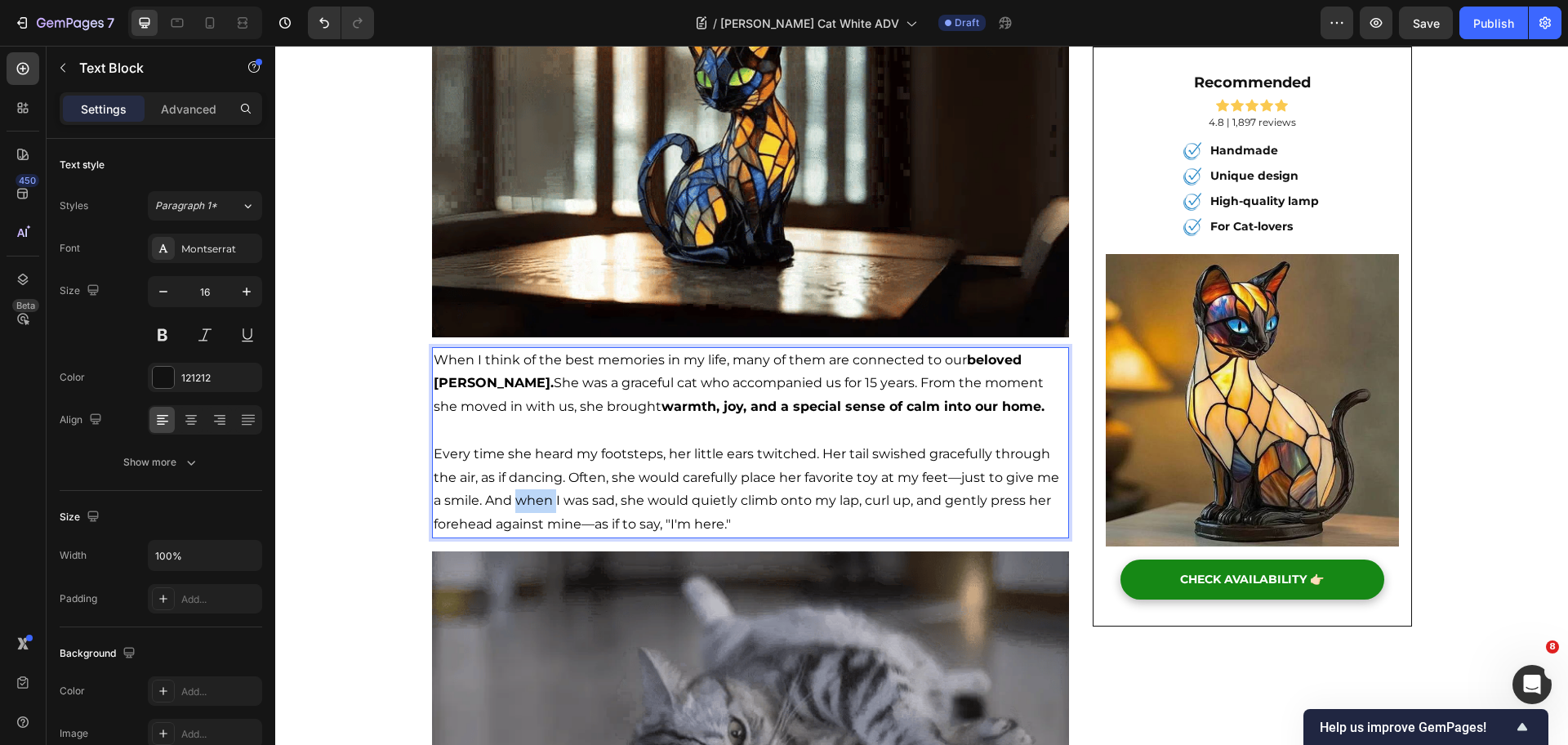
click at [537, 510] on p "Every time she heard my footsteps, her little ears twitched. Her tail swished g…" at bounding box center [751, 489] width 634 height 94
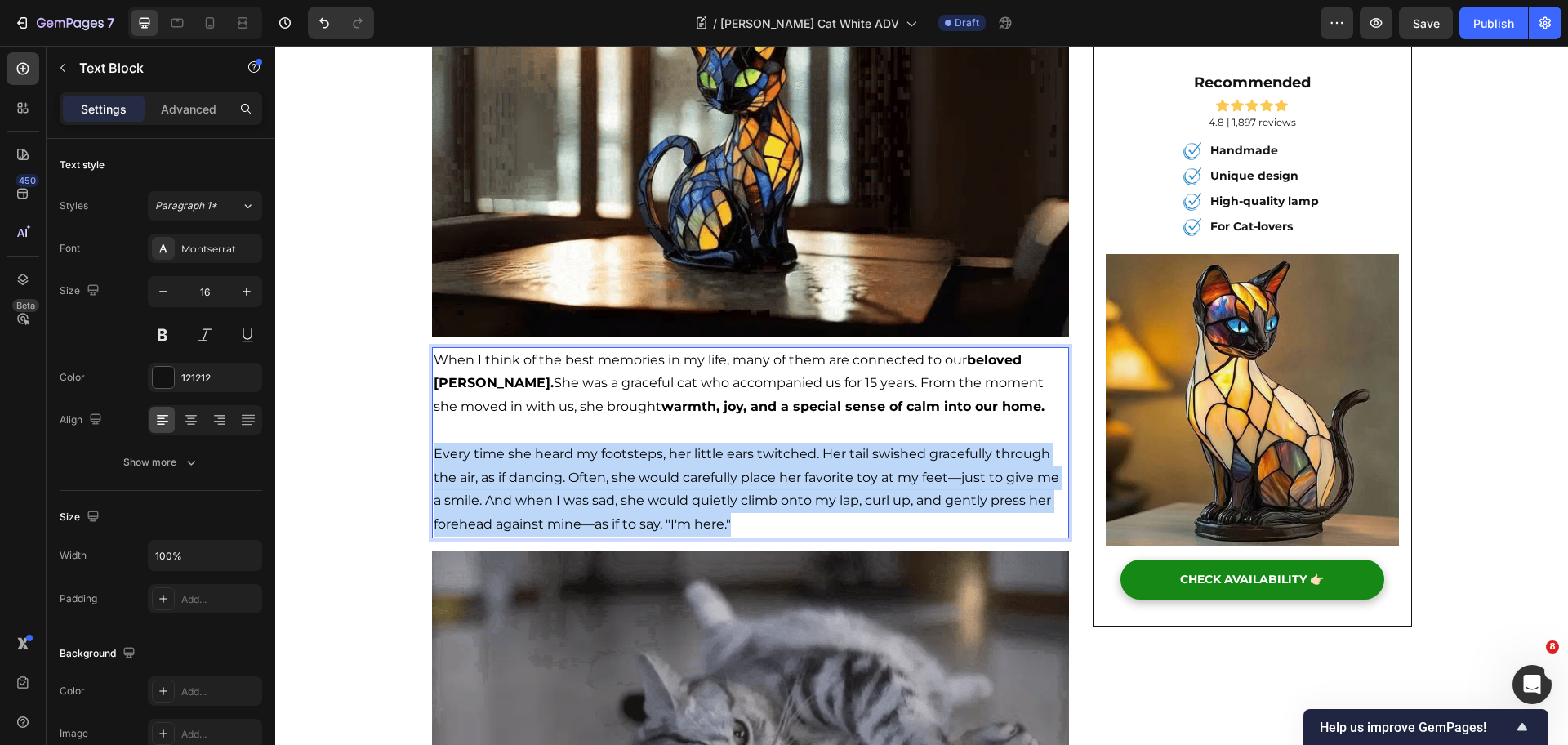
click at [537, 510] on p "Every time she heard my footsteps, her little ears twitched. Her tail swished g…" at bounding box center [751, 489] width 634 height 94
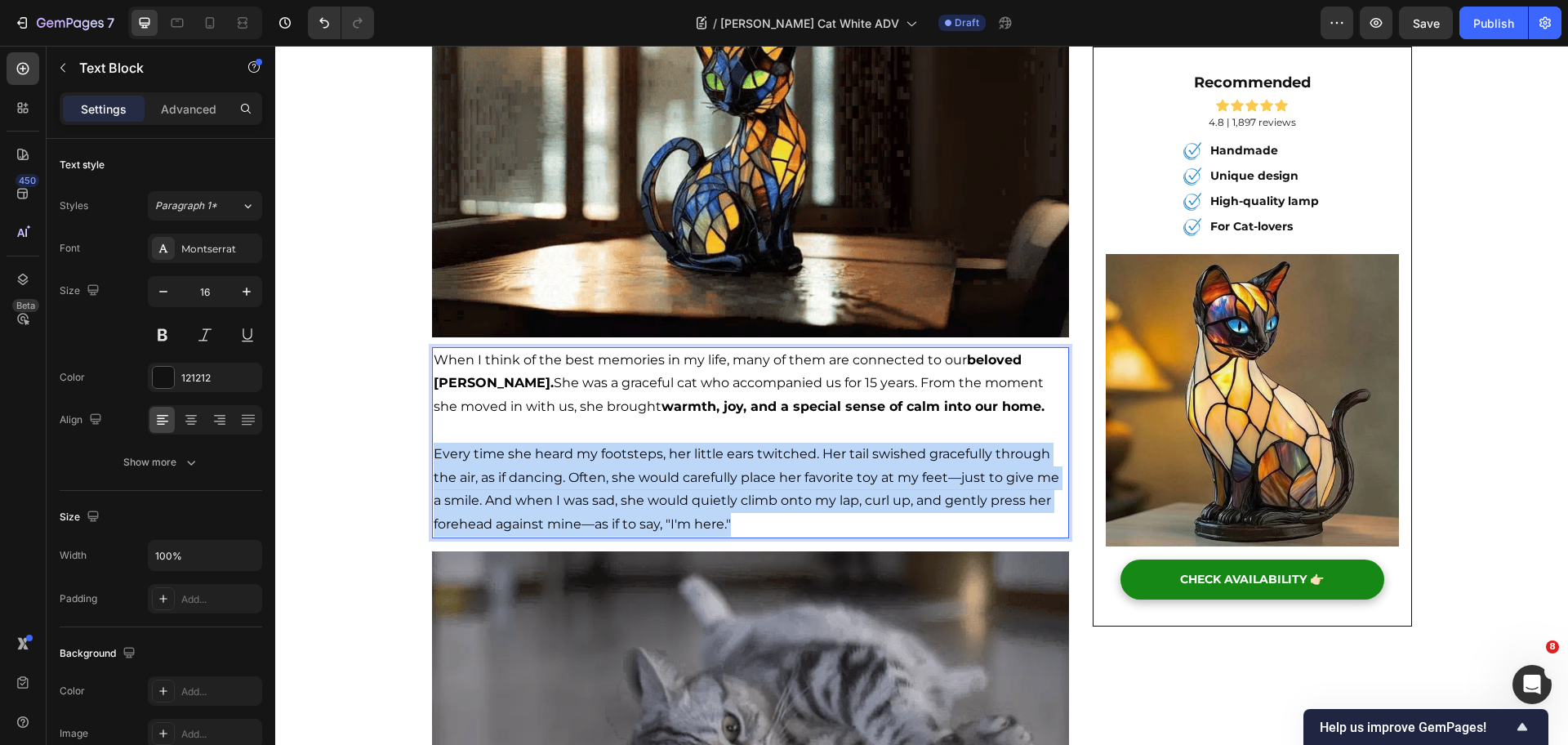
click at [534, 510] on p "Every time she heard my footsteps, her little ears twitched. Her tail swished g…" at bounding box center [751, 489] width 634 height 94
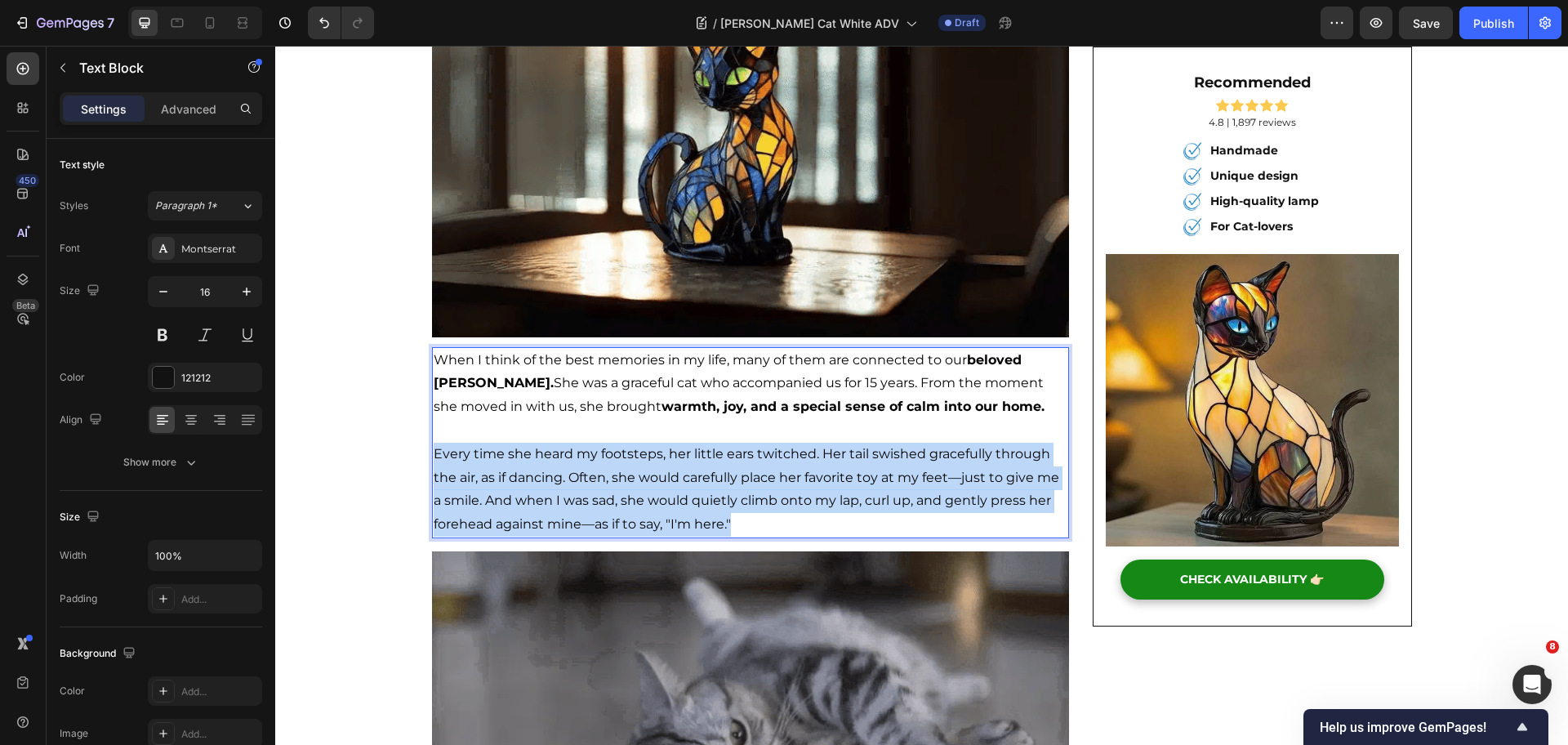
click at [505, 504] on span "Every time she heard my footsteps, her little ears twitched. Her tail swished g…" at bounding box center [747, 489] width 626 height 86
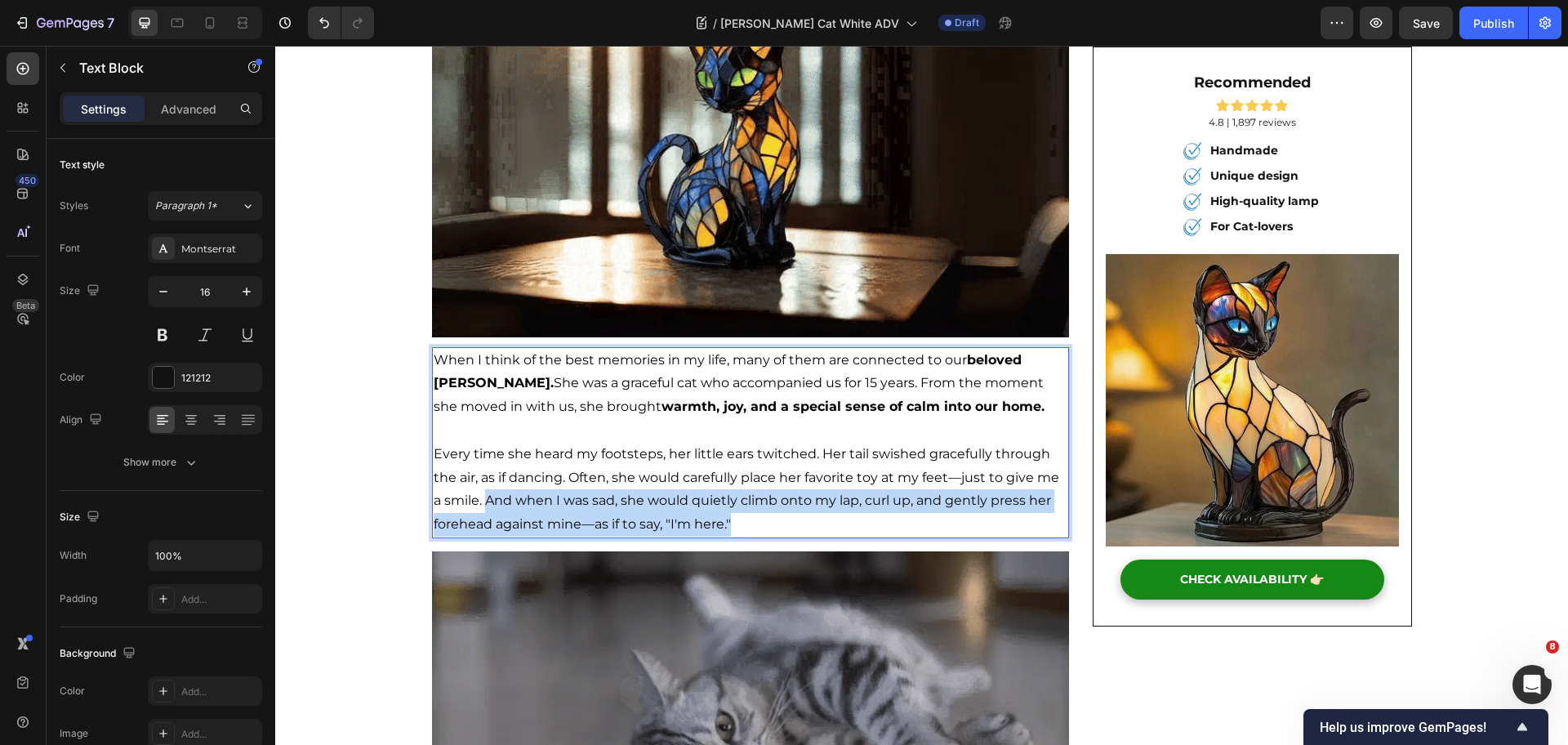
drag, startPoint x: 479, startPoint y: 502, endPoint x: 947, endPoint y: 544, distance: 469.9
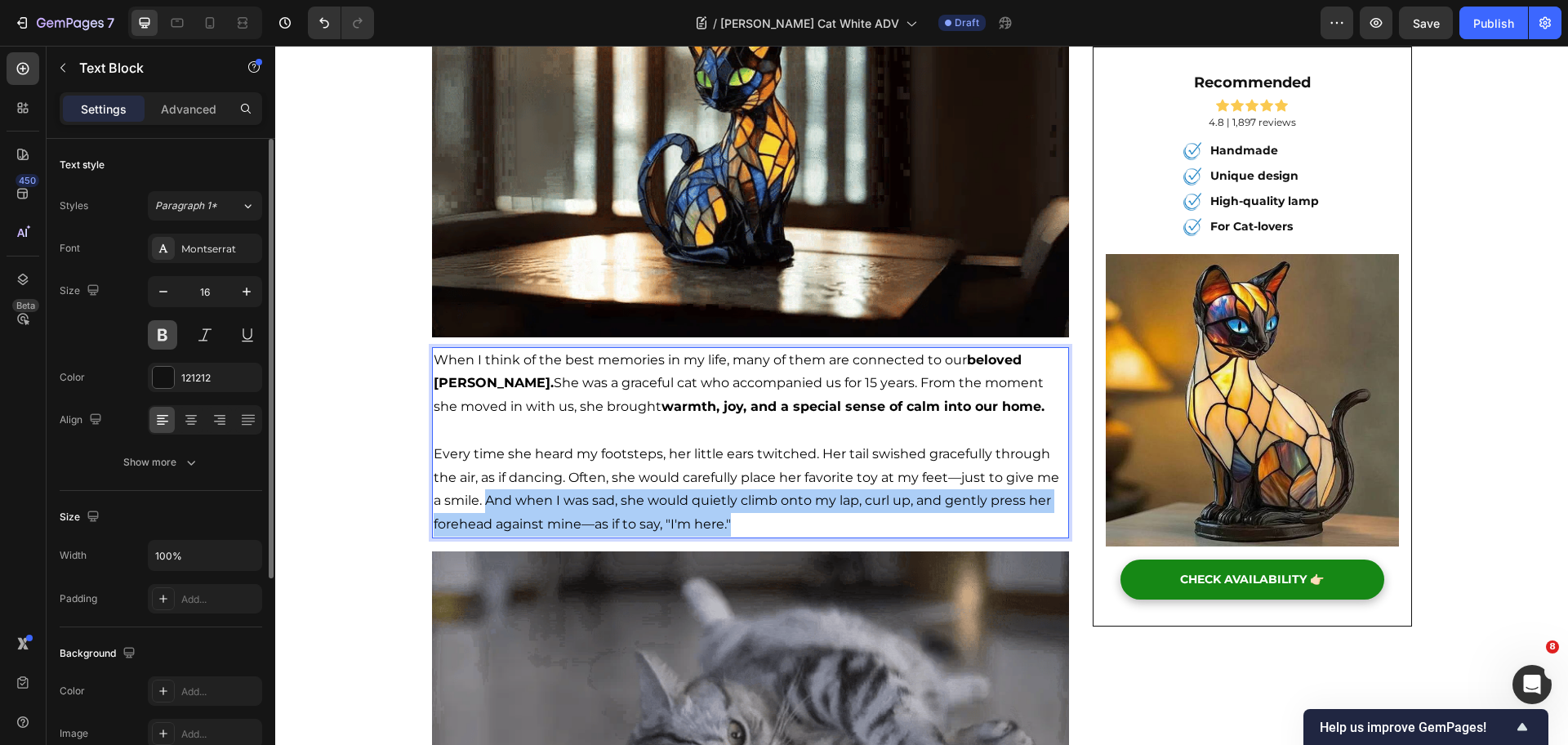
click at [167, 329] on button at bounding box center [162, 334] width 29 height 29
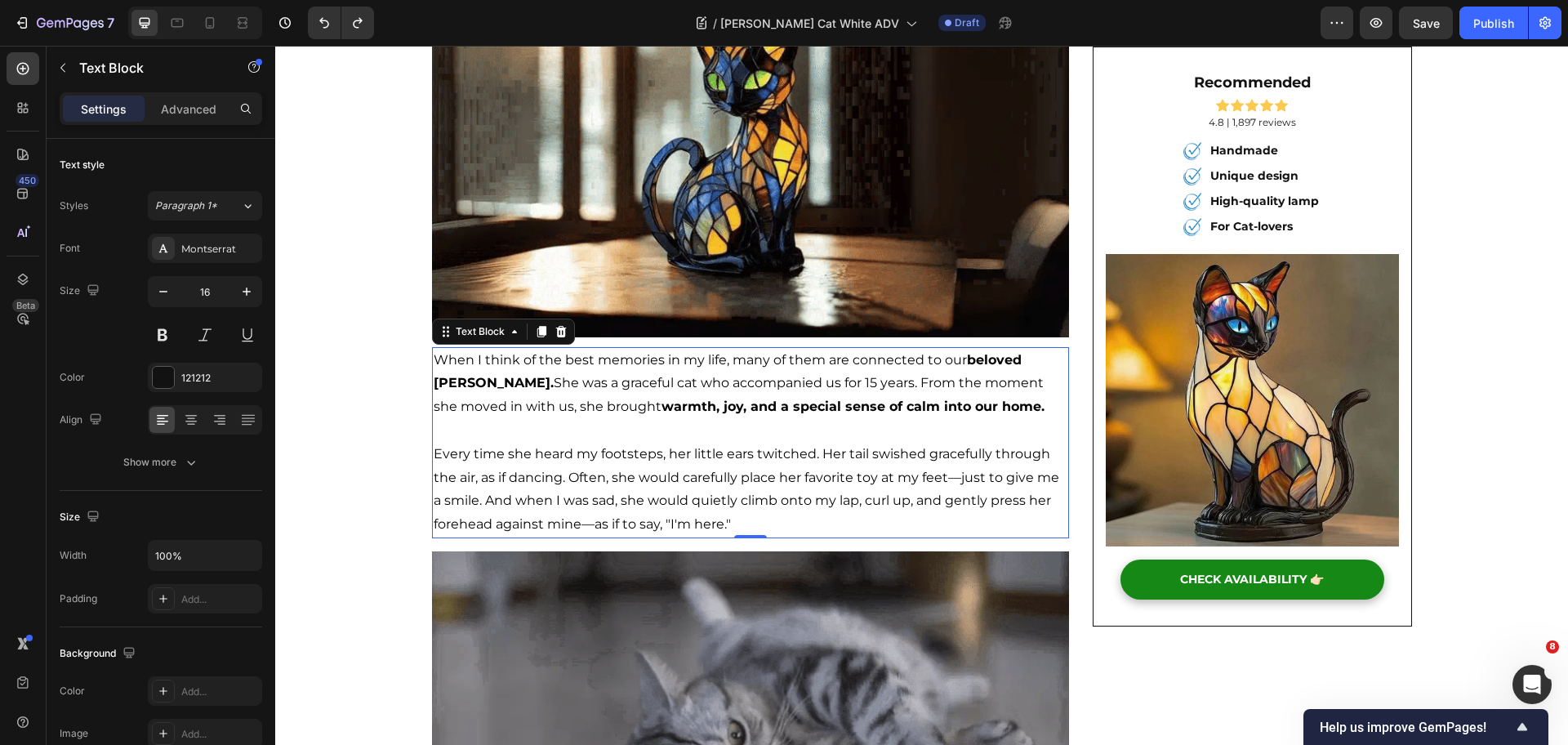
click at [544, 534] on p "Every time she heard my footsteps, her little ears twitched. Her tail swished g…" at bounding box center [751, 489] width 634 height 94
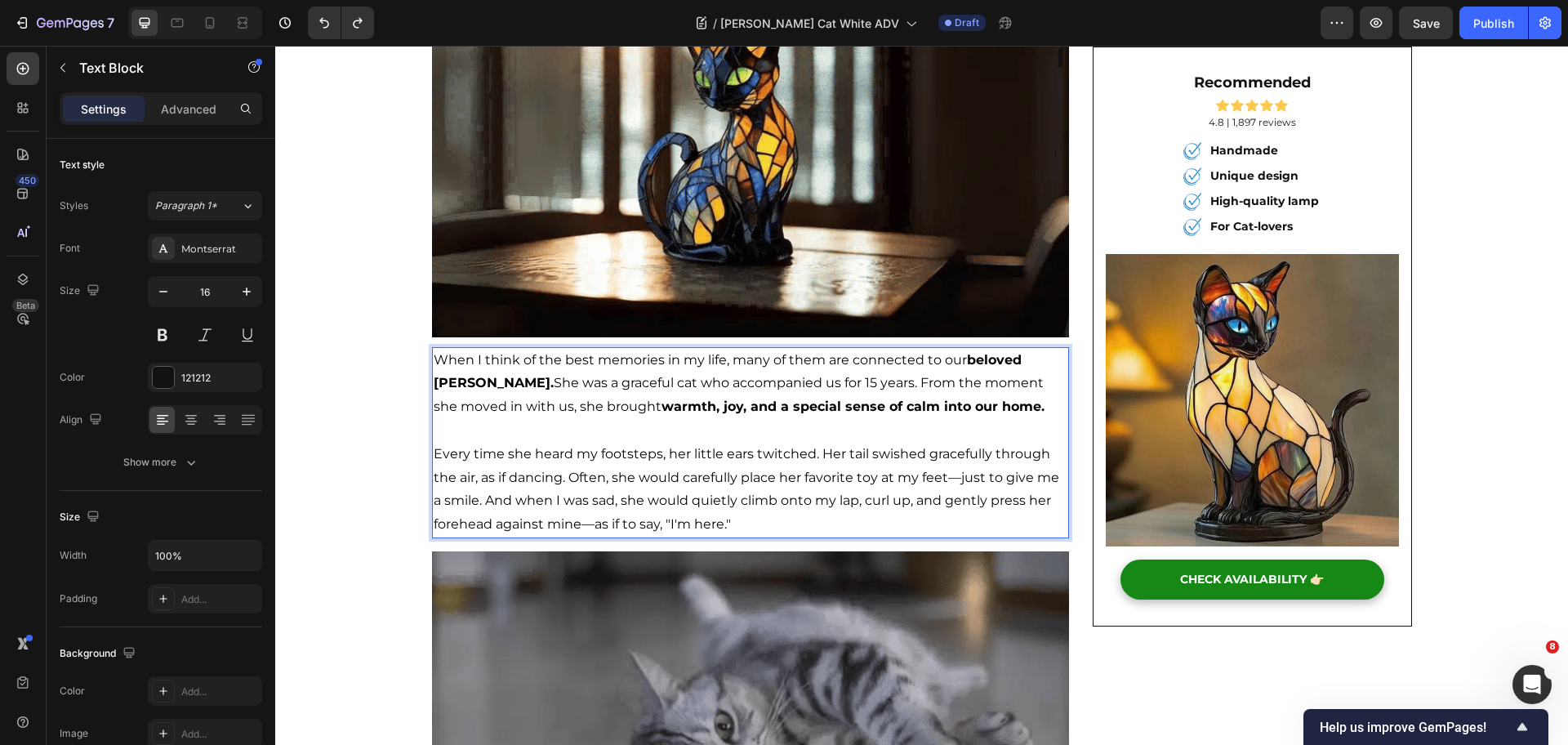
click at [507, 486] on p "Every time she heard my footsteps, her little ears twitched. Her tail swished g…" at bounding box center [751, 489] width 634 height 94
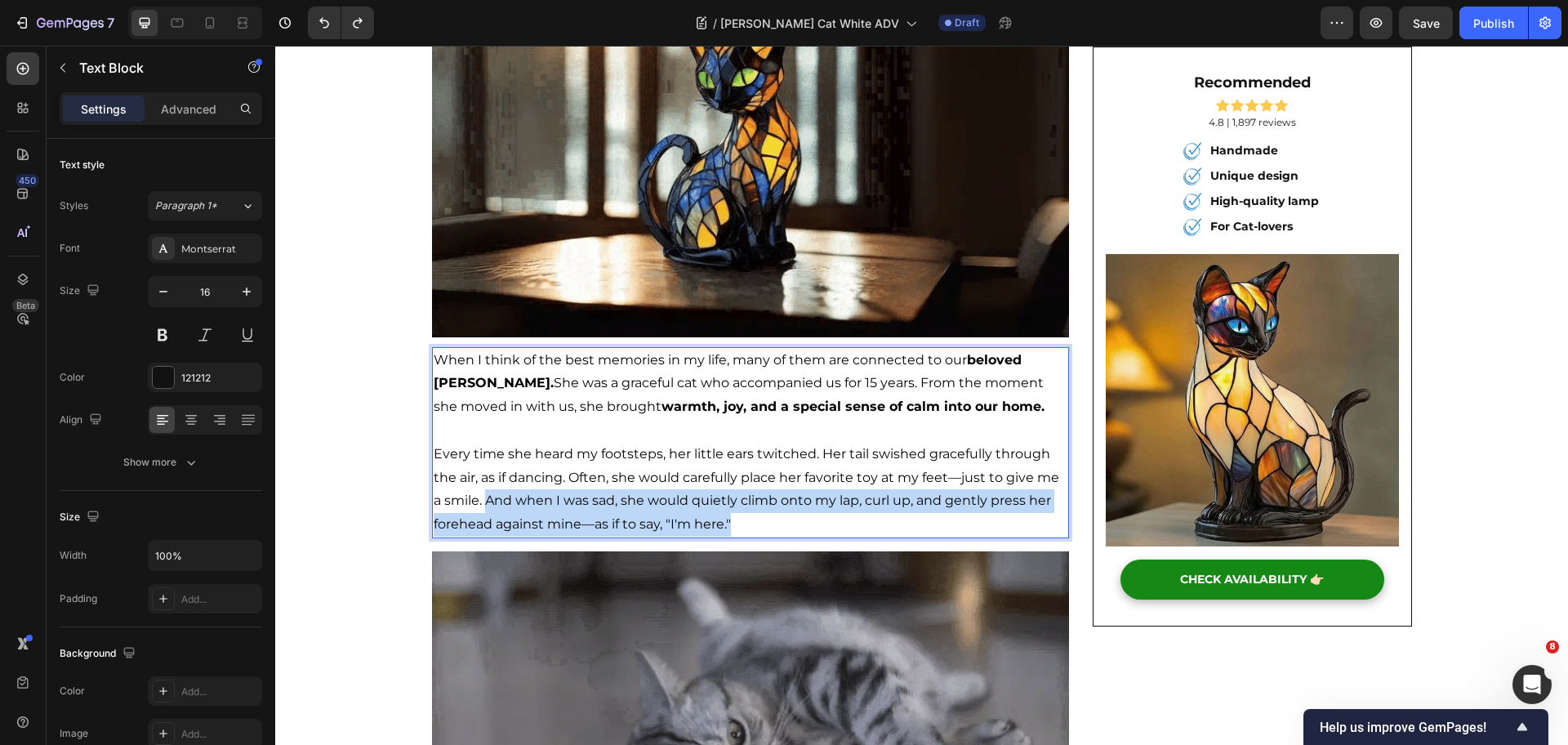
drag, startPoint x: 477, startPoint y: 493, endPoint x: 833, endPoint y: 535, distance: 358.5
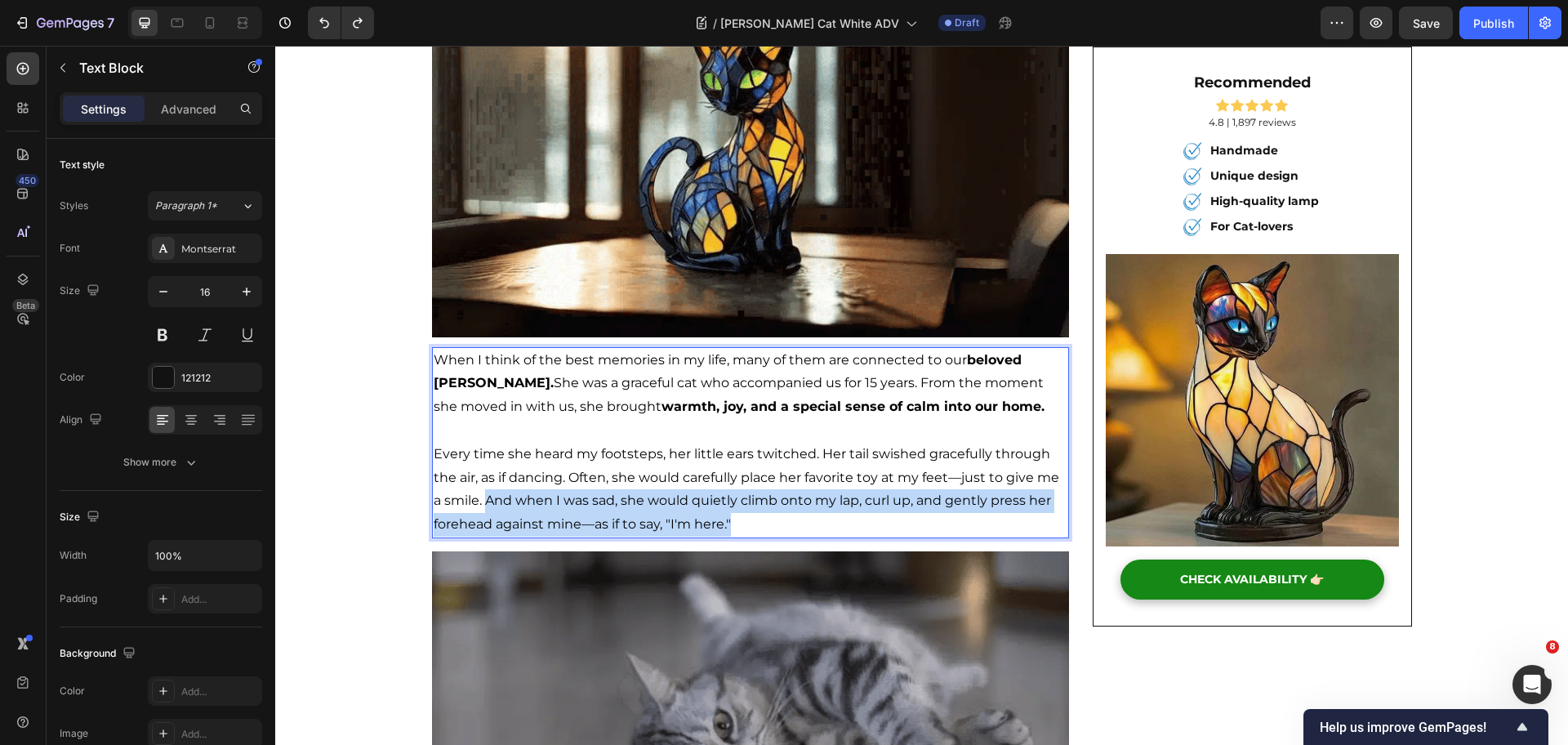
click at [833, 535] on p "Every time she heard my footsteps, her little ears twitched. Her tail swished g…" at bounding box center [751, 489] width 634 height 94
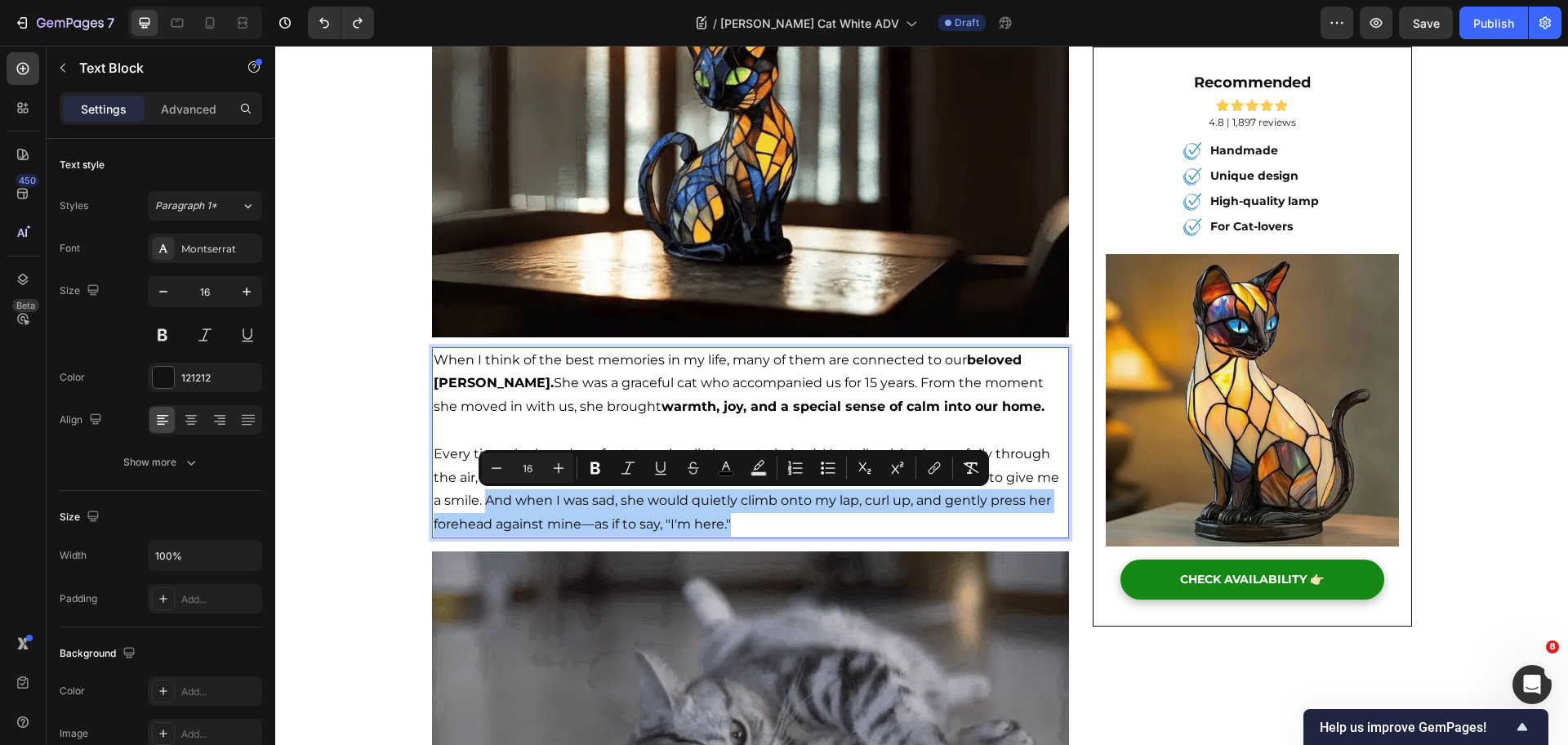
click at [611, 464] on div "Minus 16 Plus Bold Italic Underline Strikethrough color Text Background Color N…" at bounding box center [733, 468] width 504 height 29
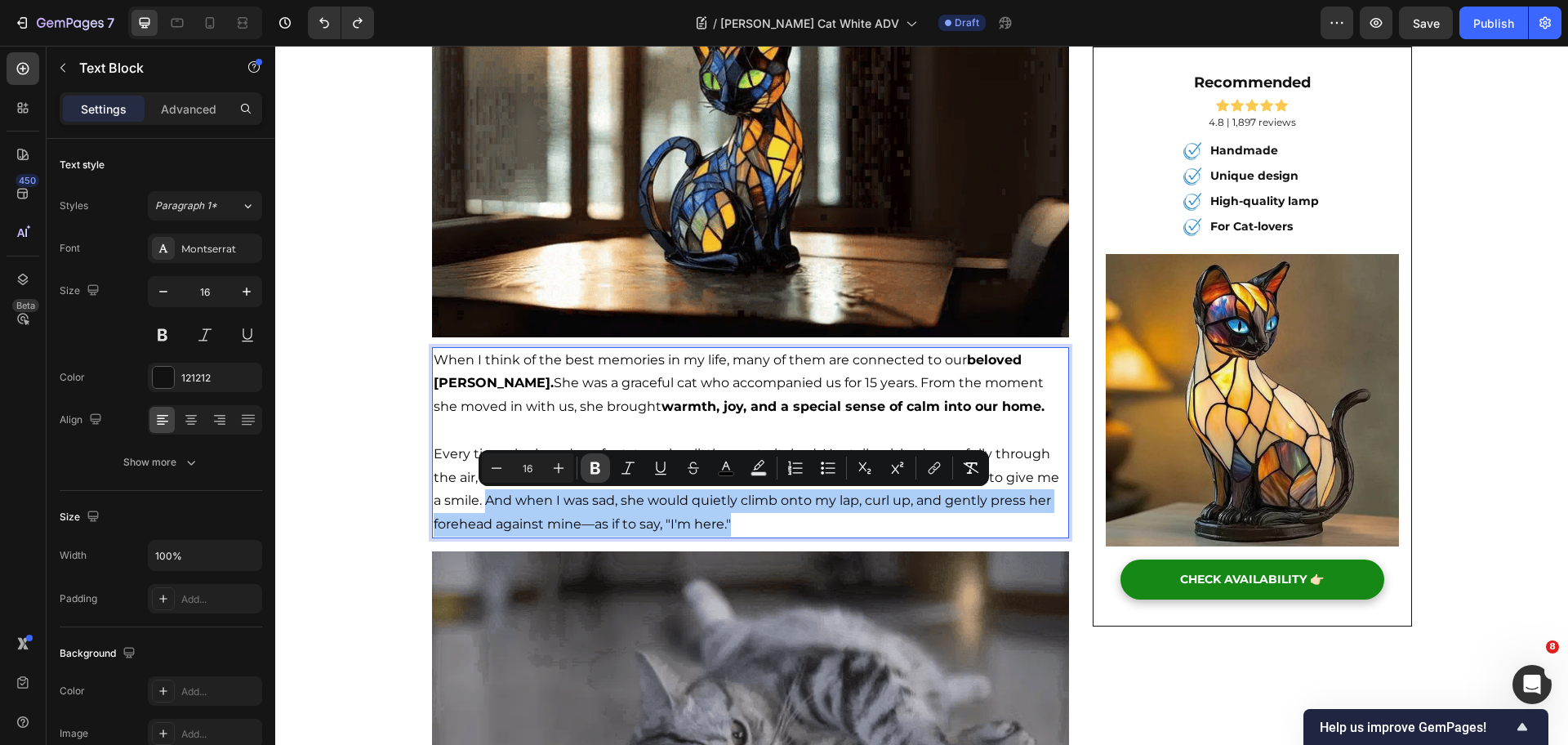
click at [601, 464] on icon "Editor contextual toolbar" at bounding box center [595, 468] width 16 height 16
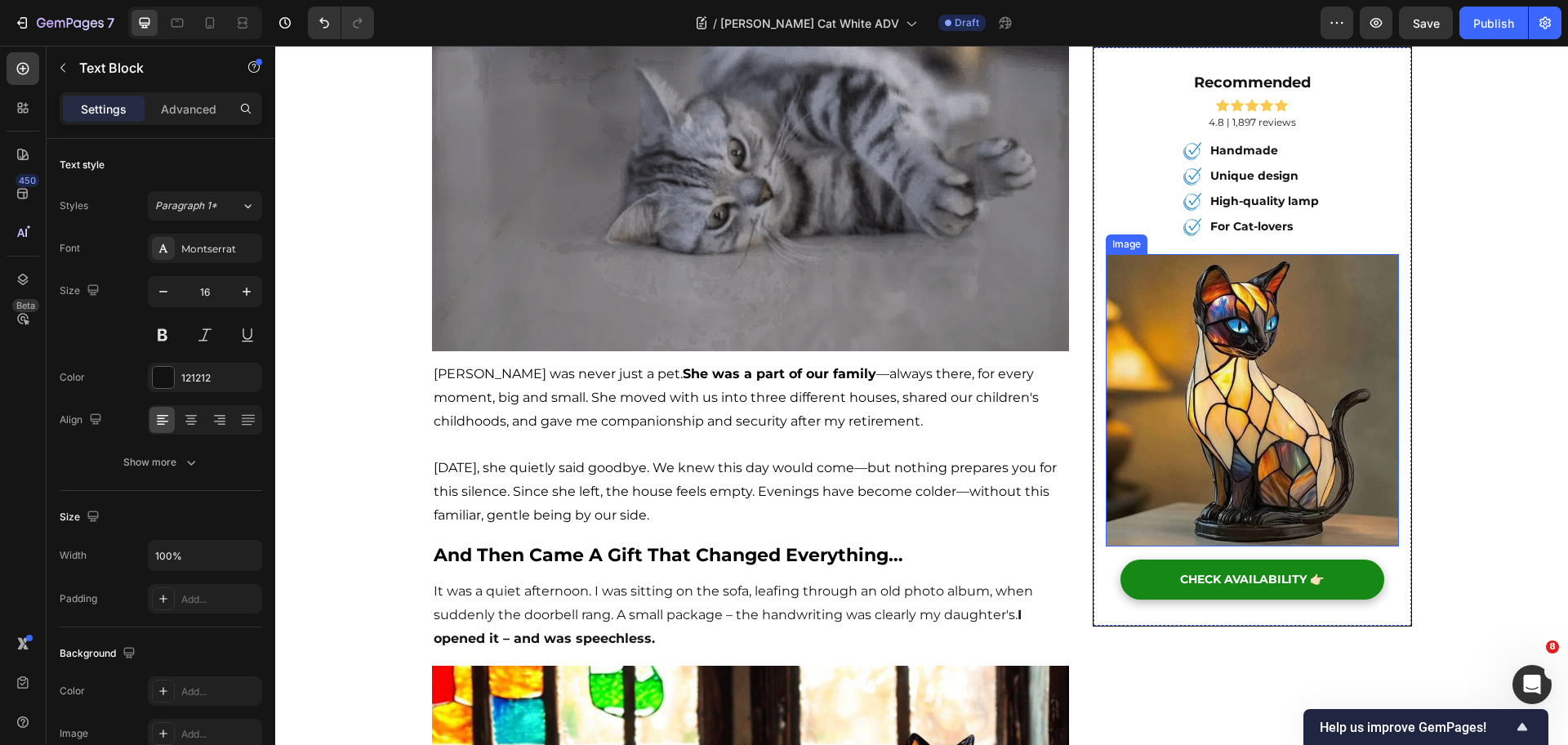
scroll to position [919, 0]
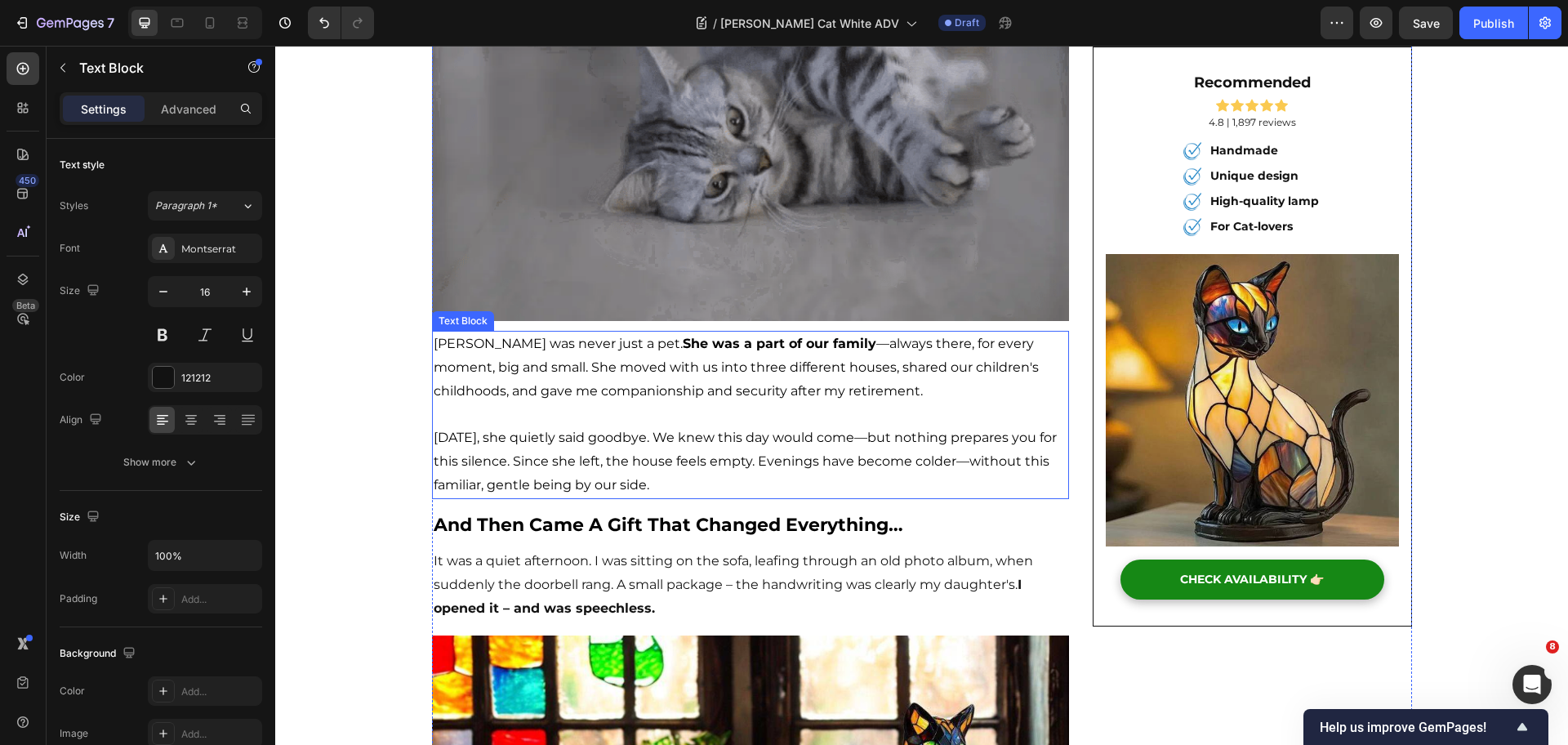
click at [784, 417] on p "Coco was never just a pet. She was a part of our family —always there, for ever…" at bounding box center [751, 379] width 634 height 94
click at [538, 411] on p "Coco was never just a pet. She was a part of our family —always there, for ever…" at bounding box center [751, 379] width 634 height 94
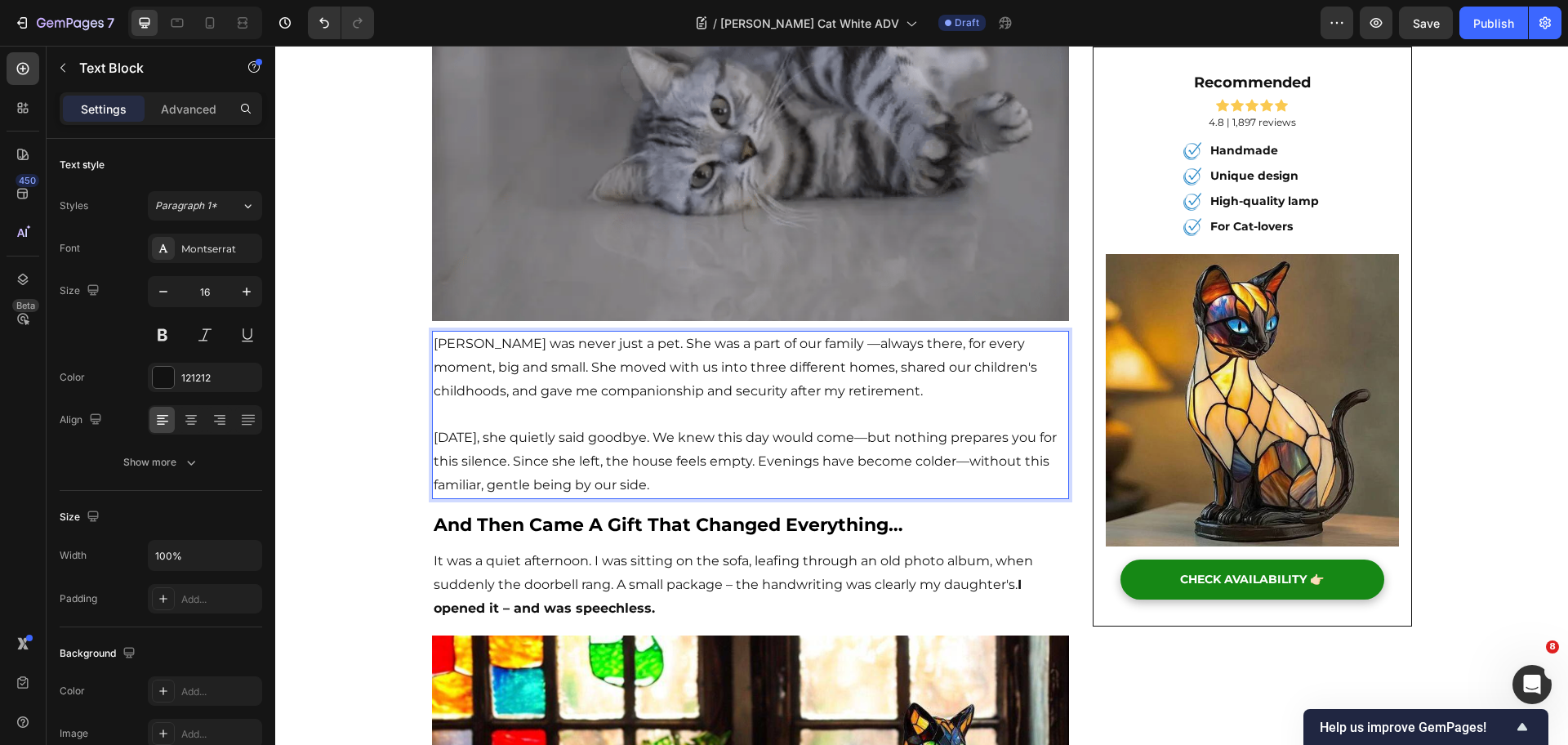
click at [563, 366] on p "Luna was never just a pet. She was a part of our family —always there, for ever…" at bounding box center [751, 367] width 634 height 70
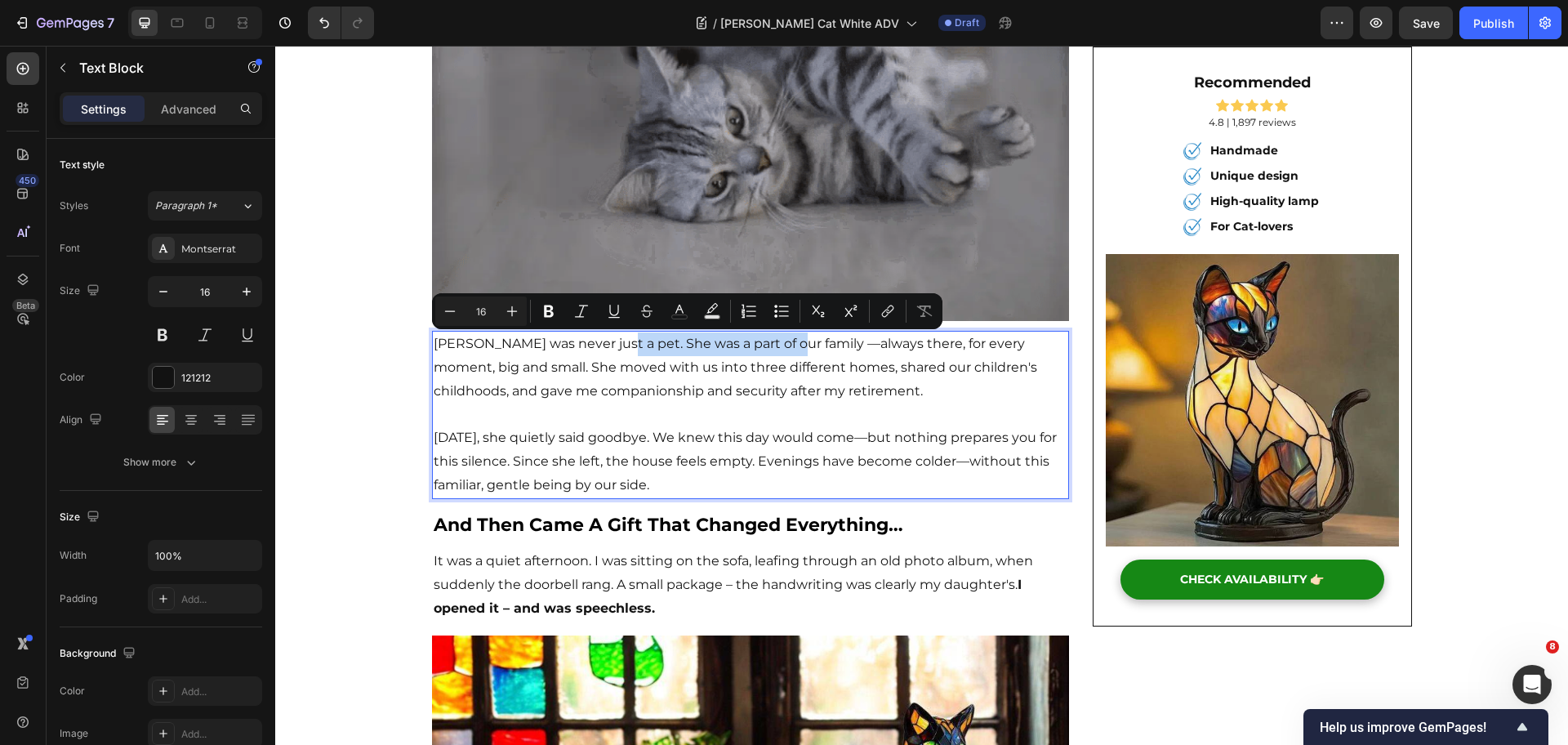
drag, startPoint x: 602, startPoint y: 338, endPoint x: 776, endPoint y: 354, distance: 174.7
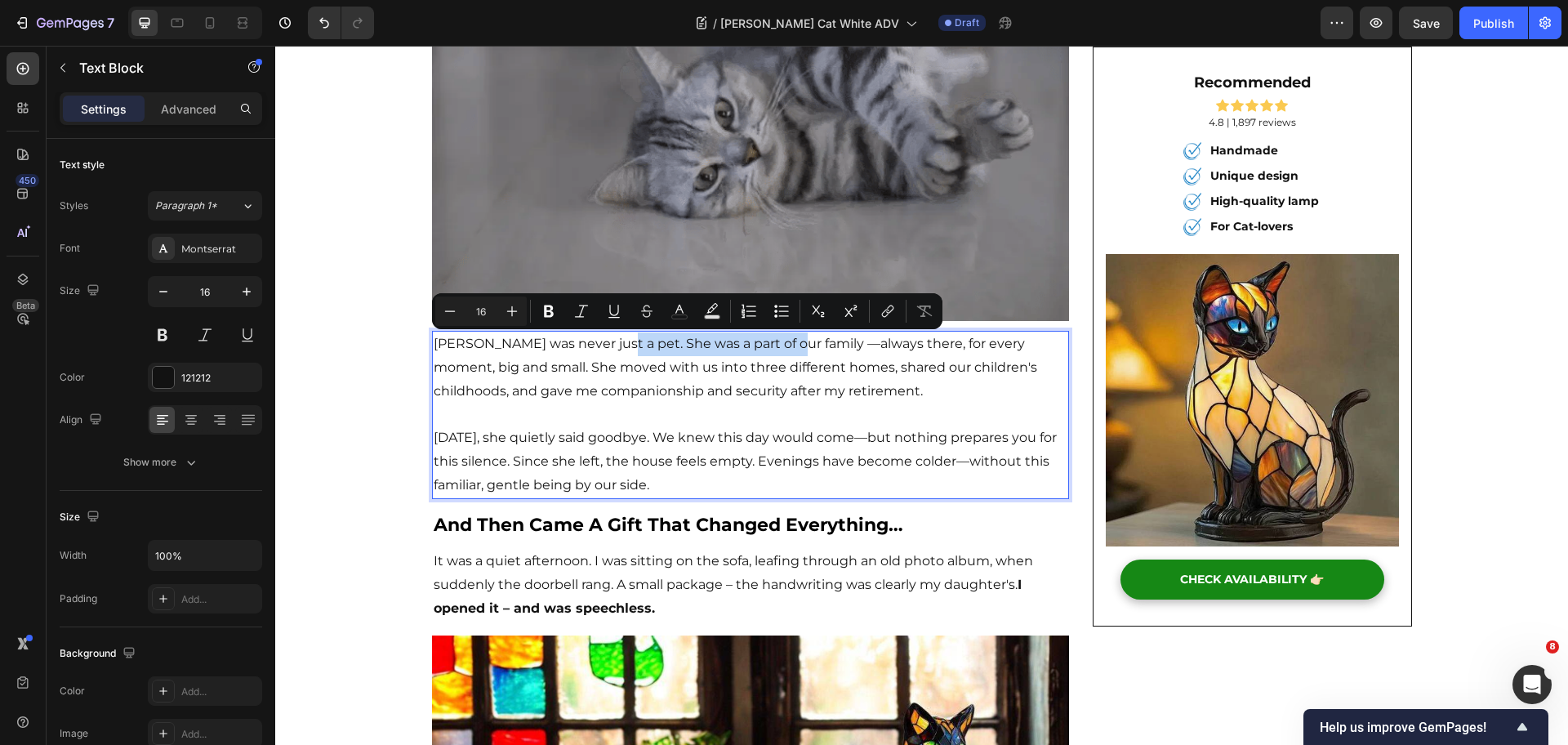
click at [776, 354] on p "Luna was never just a pet. She was a part of our family —always there, for ever…" at bounding box center [751, 367] width 634 height 70
click at [544, 299] on button "Bold" at bounding box center [548, 311] width 29 height 29
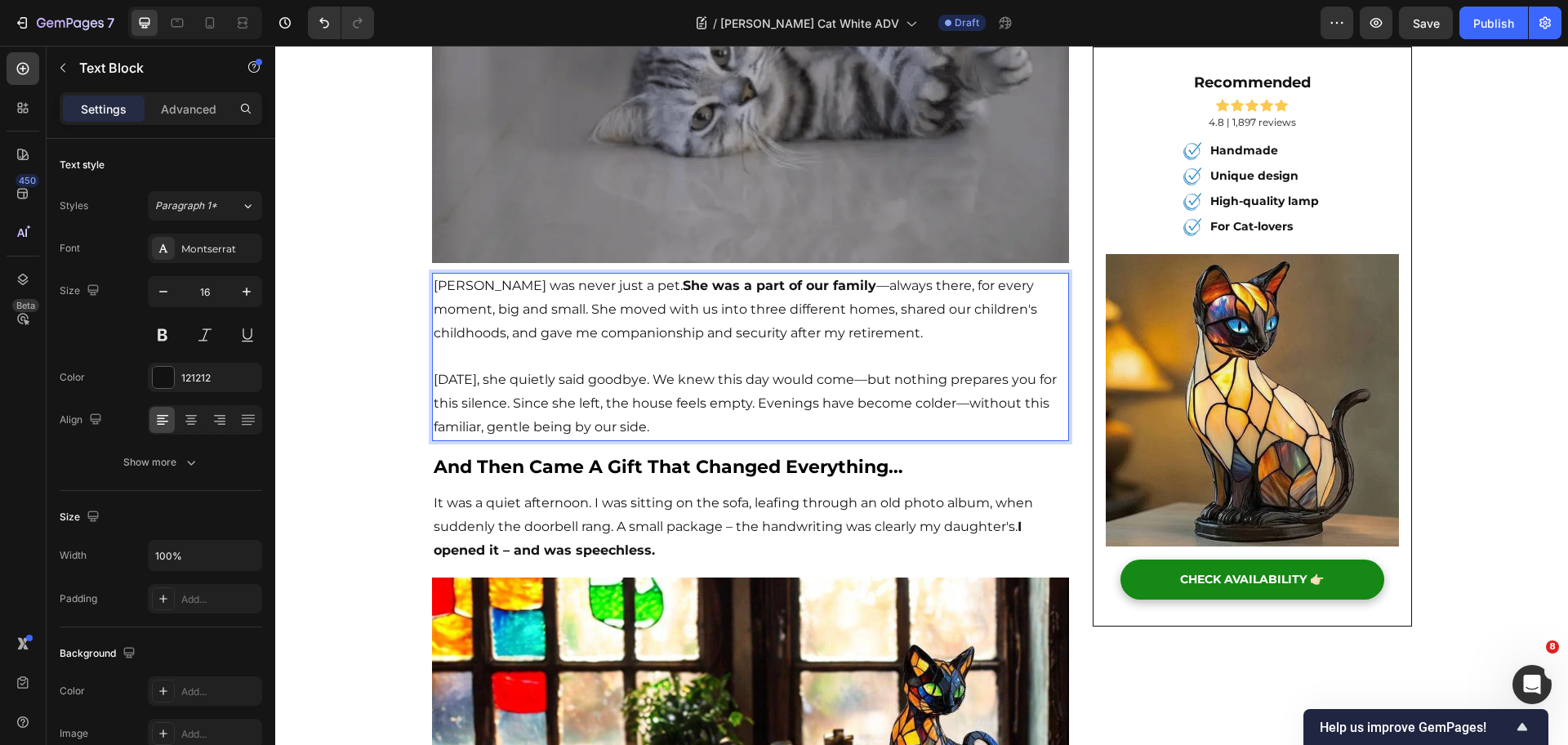
scroll to position [1226, 0]
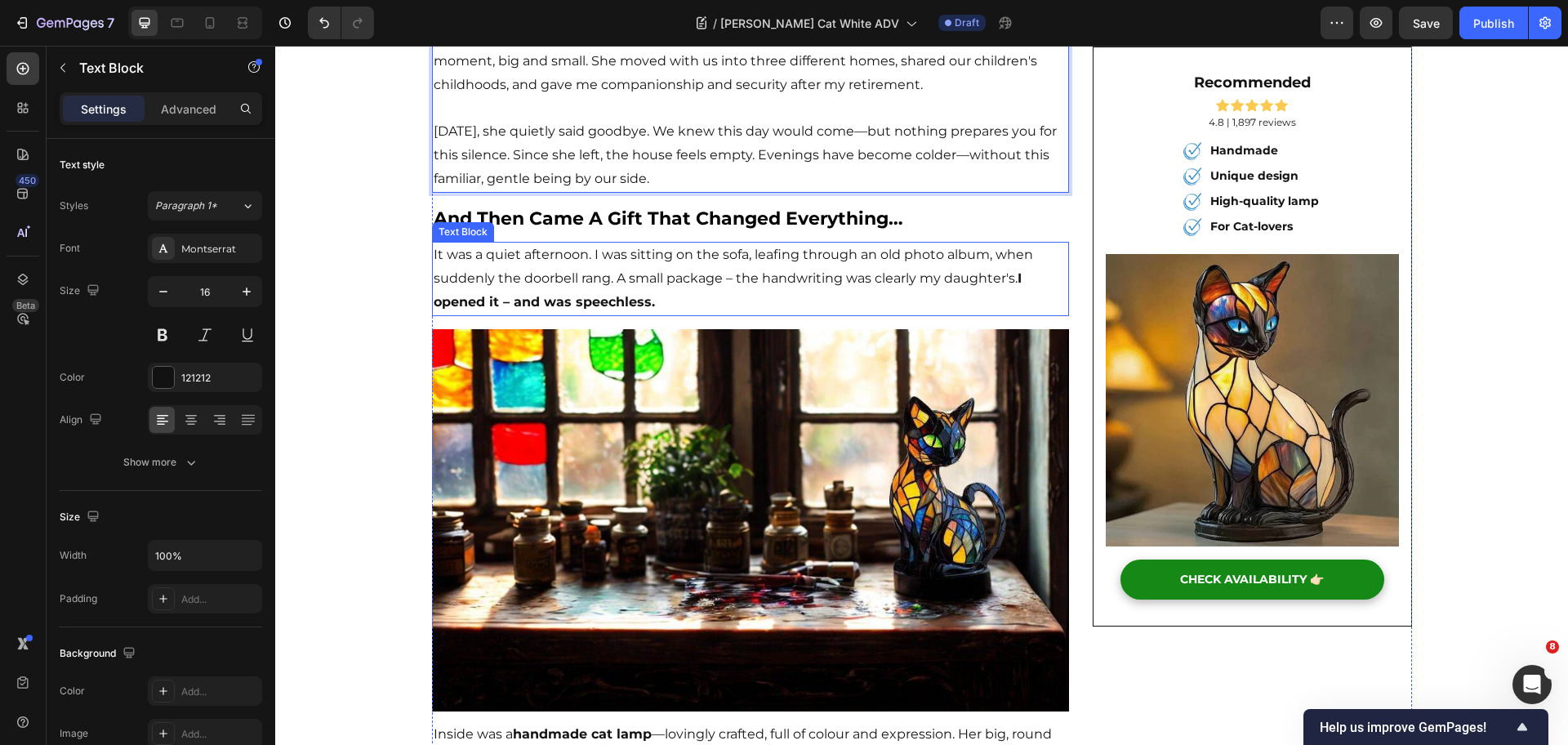
click at [500, 253] on p "It was a quiet afternoon. I was sitting on the sofa, leafing through an old pho…" at bounding box center [751, 278] width 634 height 70
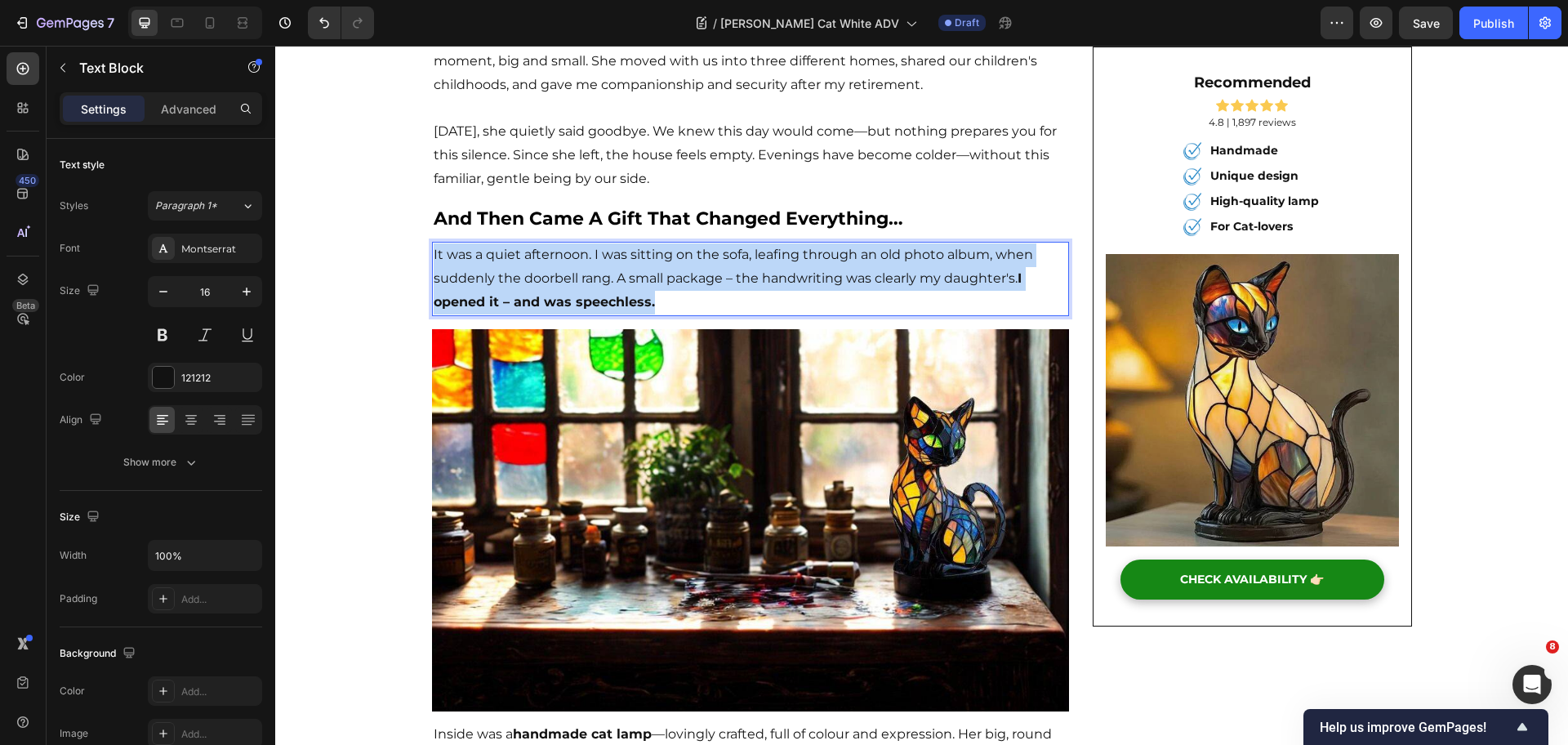
click at [500, 253] on p "It was a quiet afternoon. I was sitting on the sofa, leafing through an old pho…" at bounding box center [751, 278] width 634 height 70
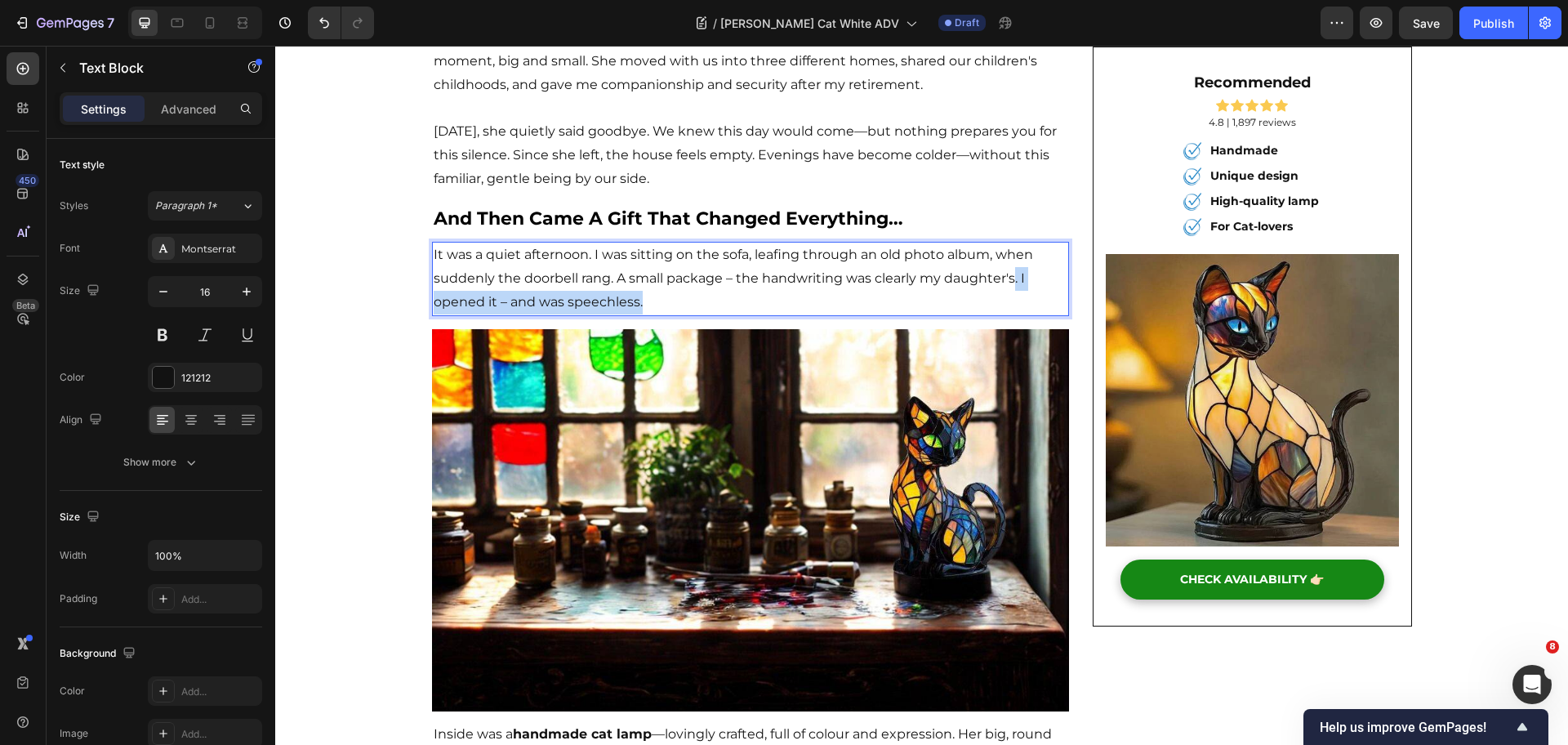
drag, startPoint x: 1009, startPoint y: 276, endPoint x: 1033, endPoint y: 298, distance: 32.6
click at [1033, 298] on p "It was a quiet afternoon. I was sitting on the sofa, leafing through an old pho…" at bounding box center [751, 278] width 634 height 70
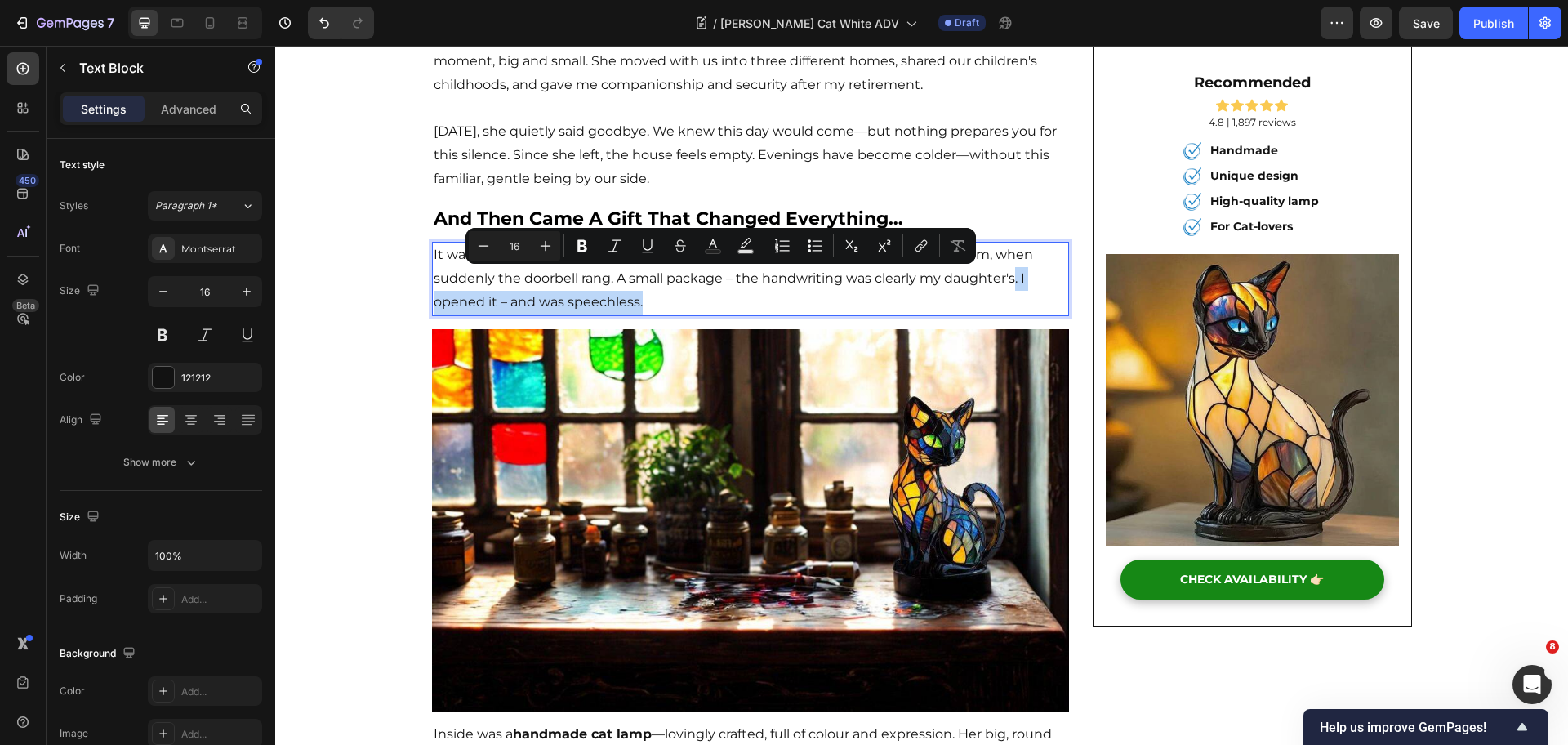
click at [1020, 286] on p "It was a quiet afternoon. I was sitting on the sofa, leafing through an old pho…" at bounding box center [751, 278] width 634 height 70
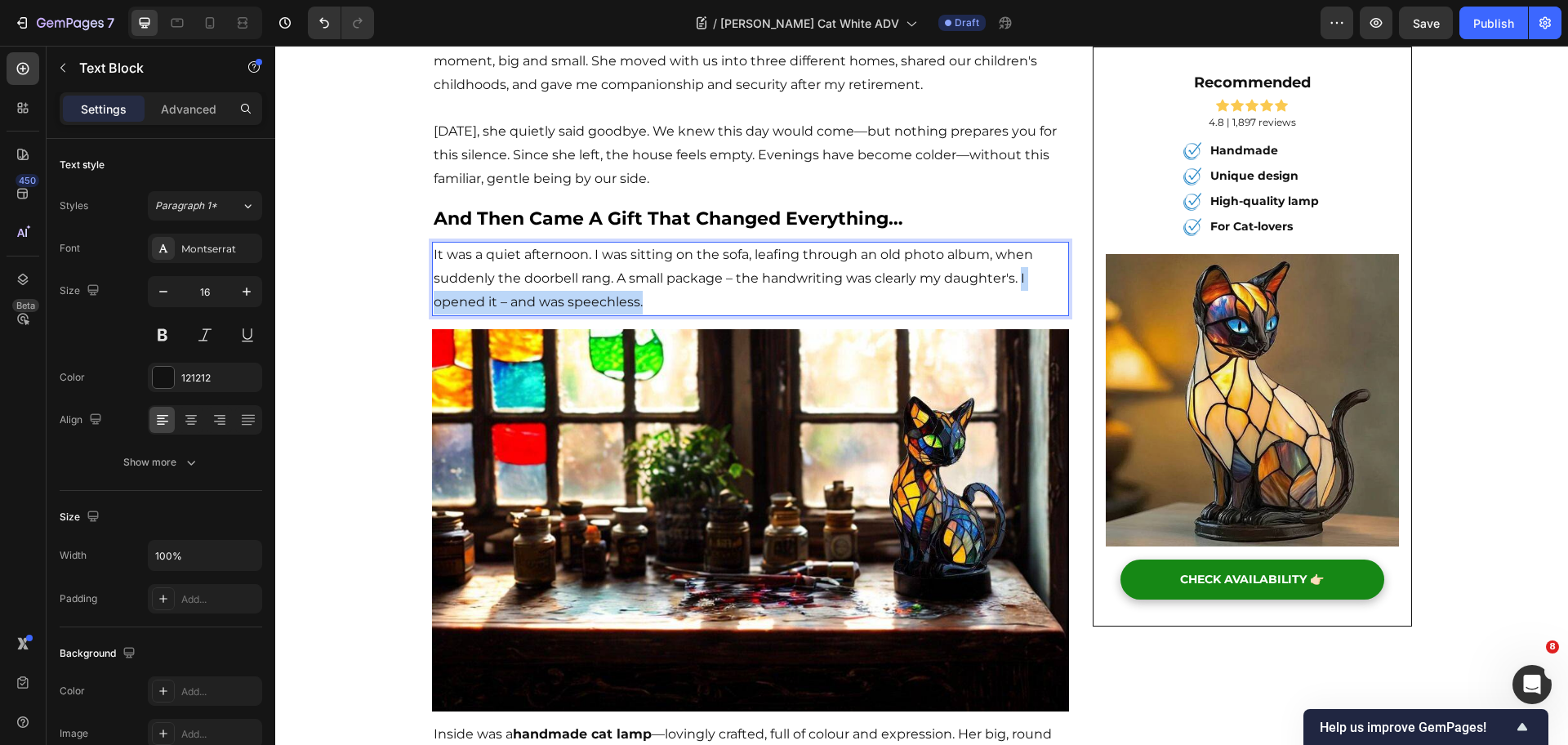
drag, startPoint x: 1012, startPoint y: 280, endPoint x: 1032, endPoint y: 304, distance: 31.2
click at [1032, 304] on p "It was a quiet afternoon. I was sitting on the sofa, leafing through an old pho…" at bounding box center [751, 278] width 634 height 70
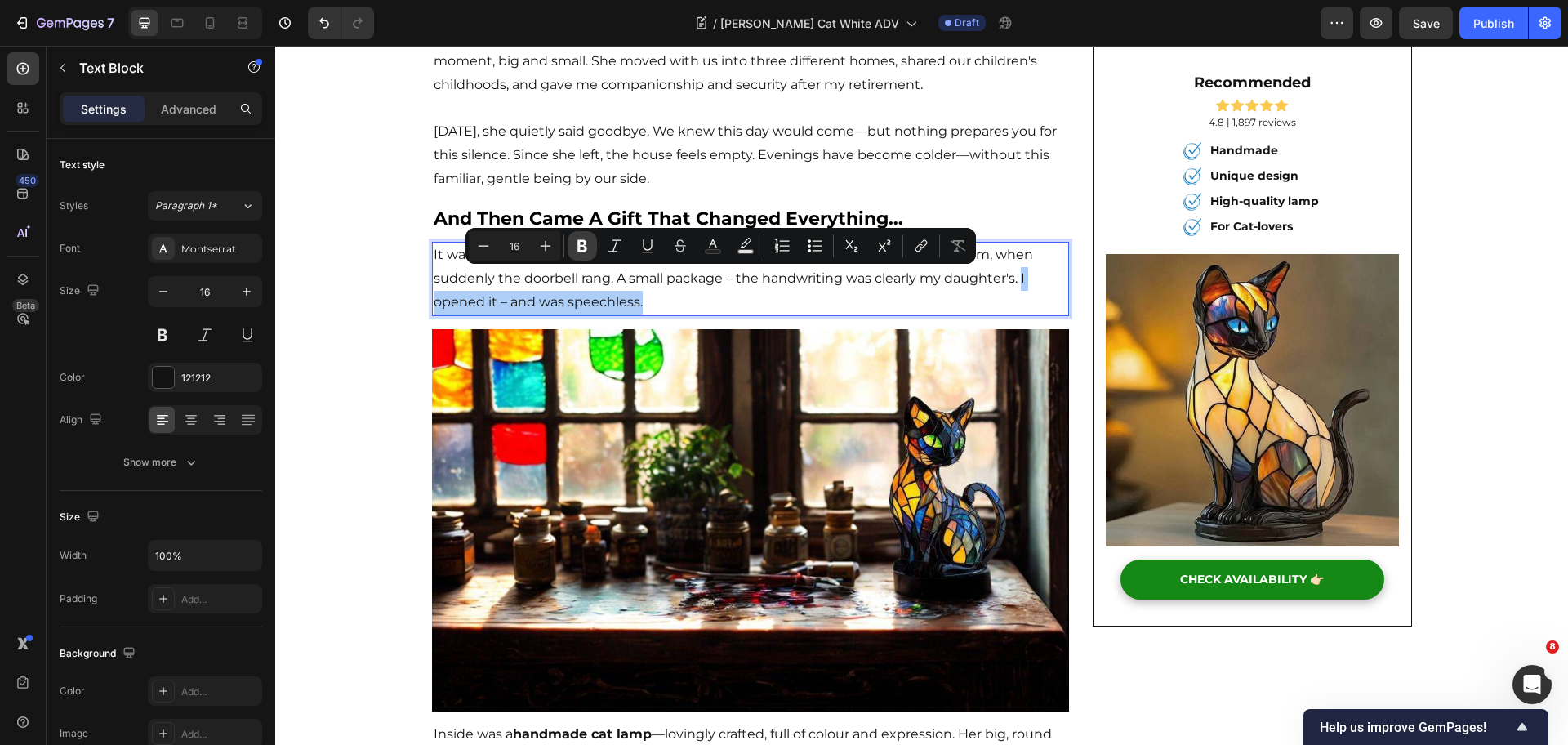
click at [587, 244] on icon "Editor contextual toolbar" at bounding box center [582, 245] width 16 height 16
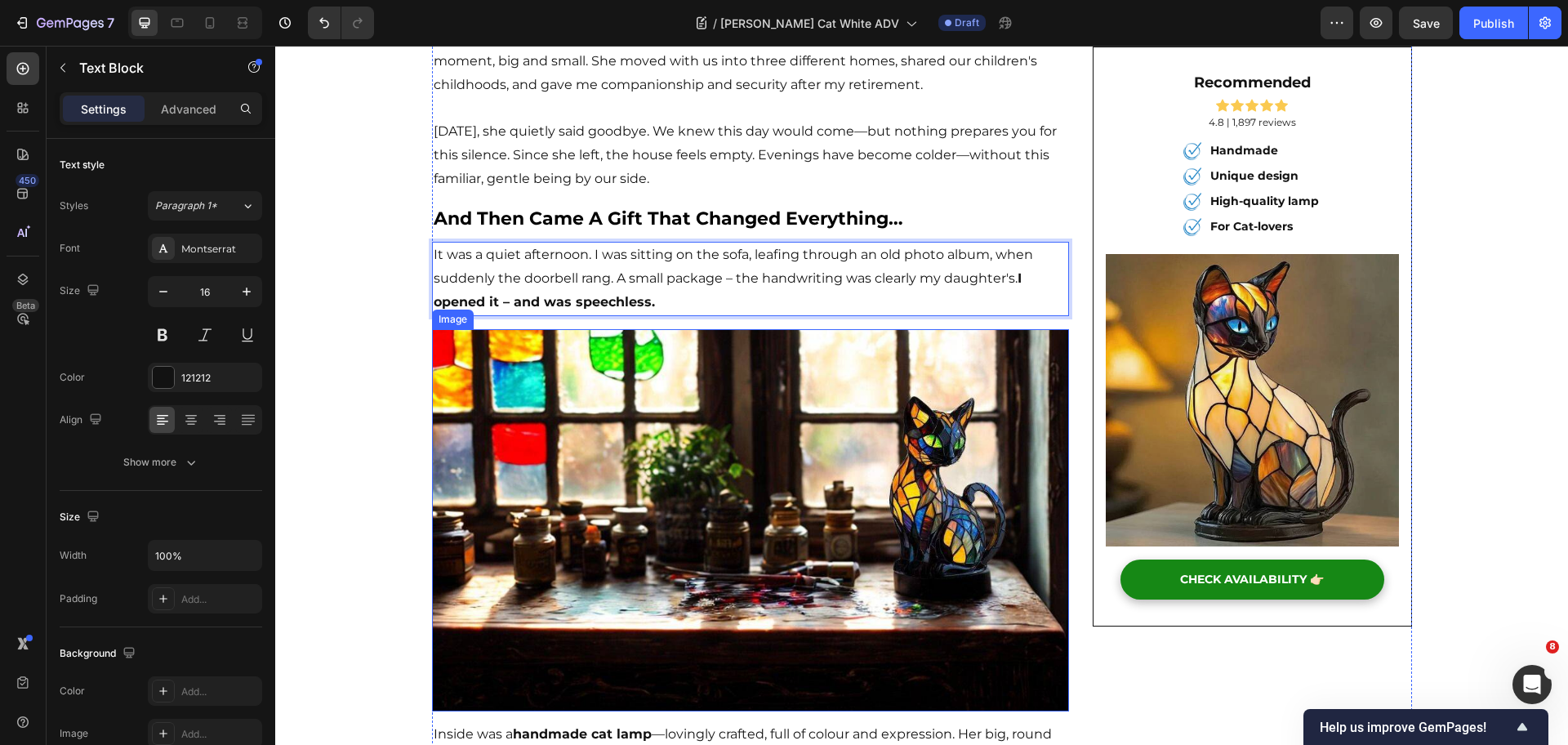
click at [588, 461] on img at bounding box center [751, 520] width 638 height 383
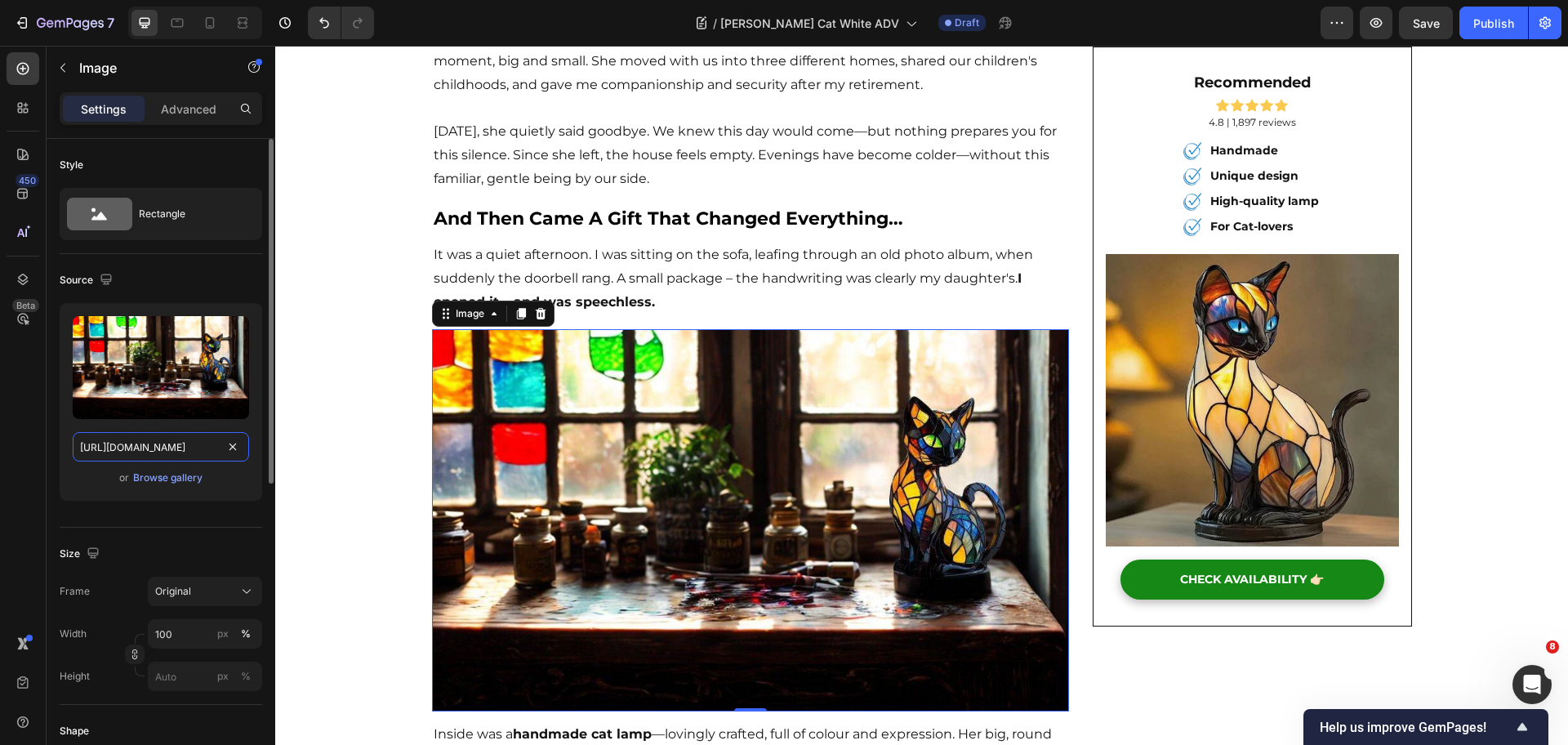
click at [203, 443] on input "https://ucarecdn.com/4b150cec-8af2-4cb2-8adb-17c0da9540bf/-/format/auto/-/previ…" at bounding box center [161, 446] width 177 height 29
paste input "370680c8-d12a-4e93-be4c-c83560cecd67/-/format/auto/-/preview/1500x1500/-/qualit…"
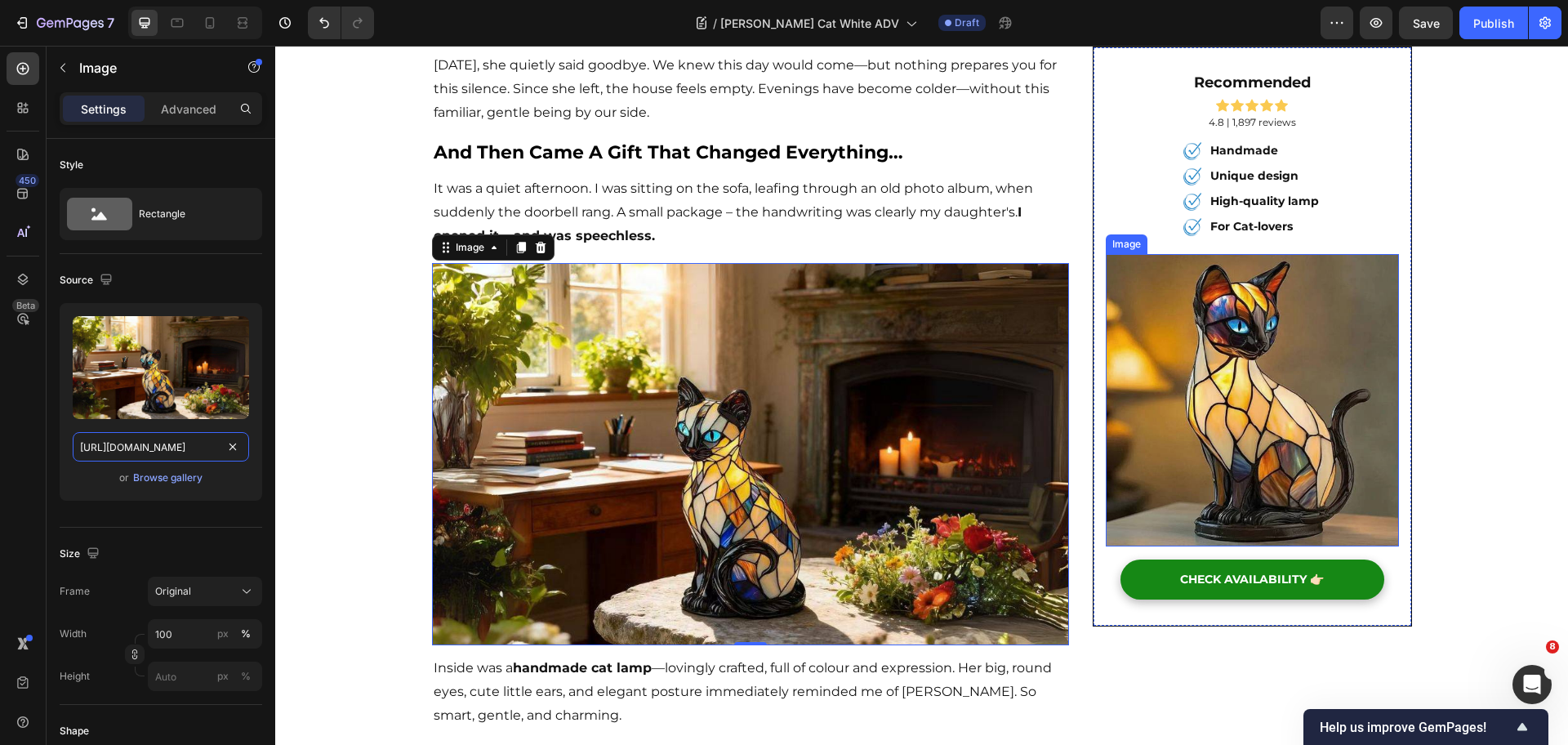
scroll to position [1430, 0]
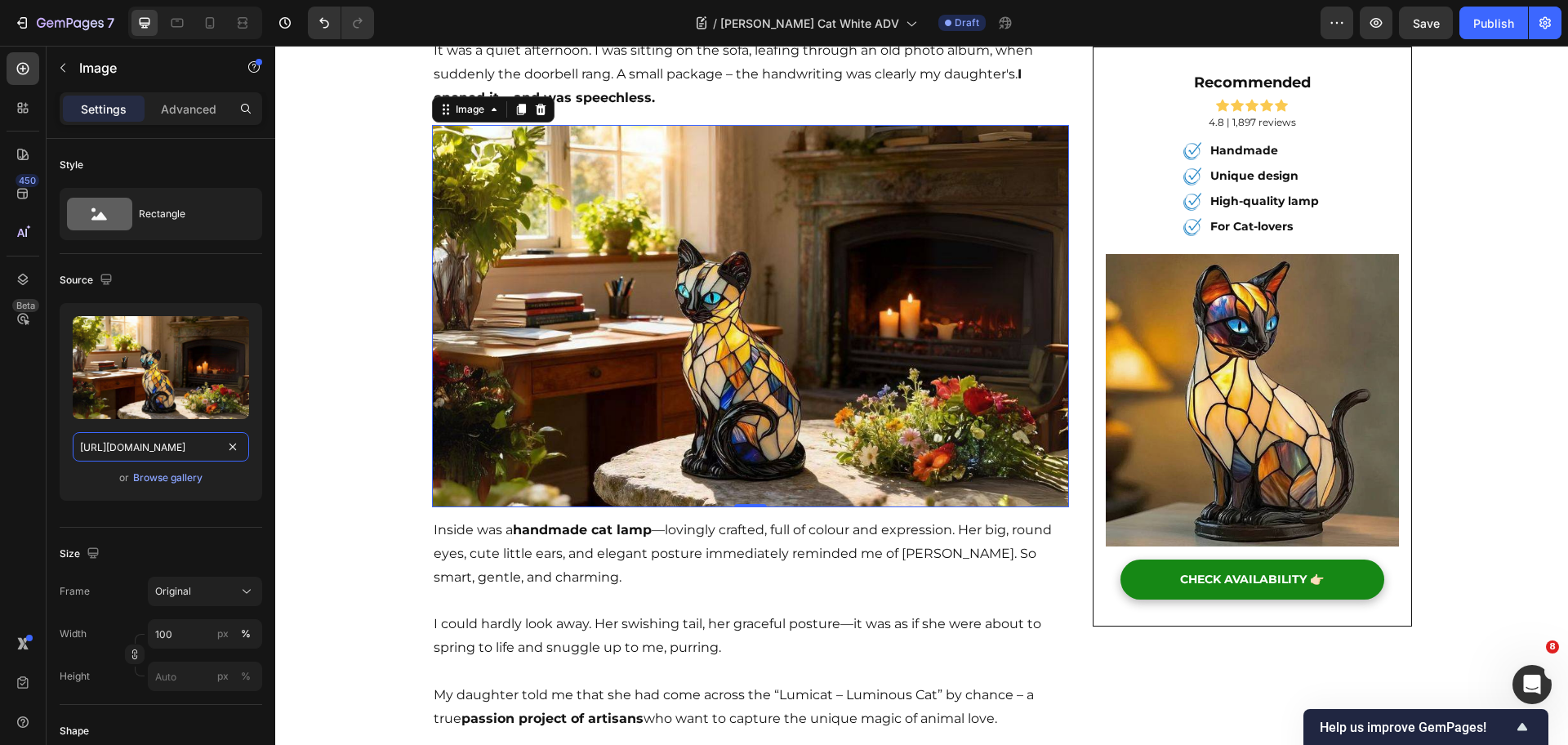
type input "https://ucarecdn.com/370680c8-d12a-4e93-be4c-c83560cecd67/-/format/auto/-/previ…"
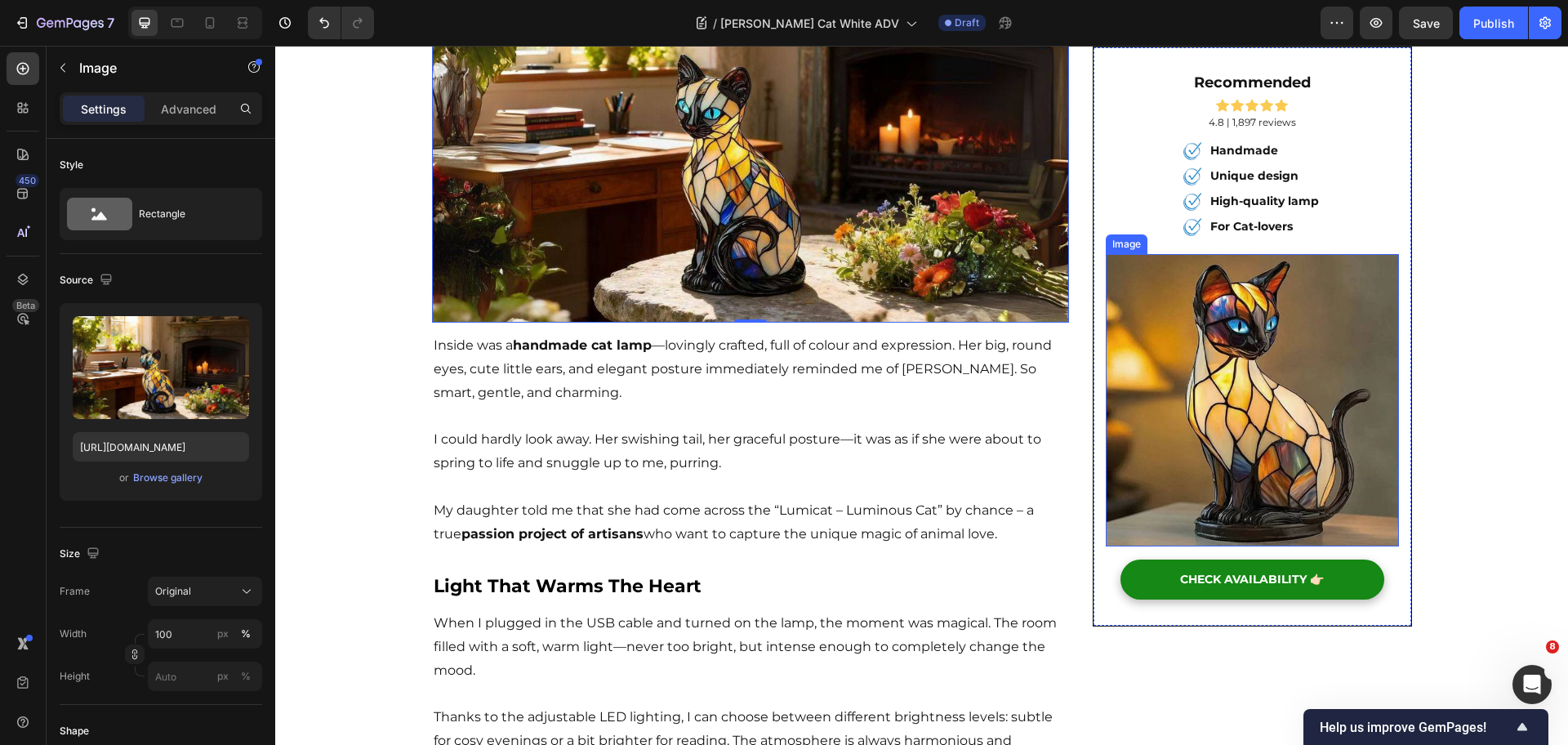
scroll to position [1634, 0]
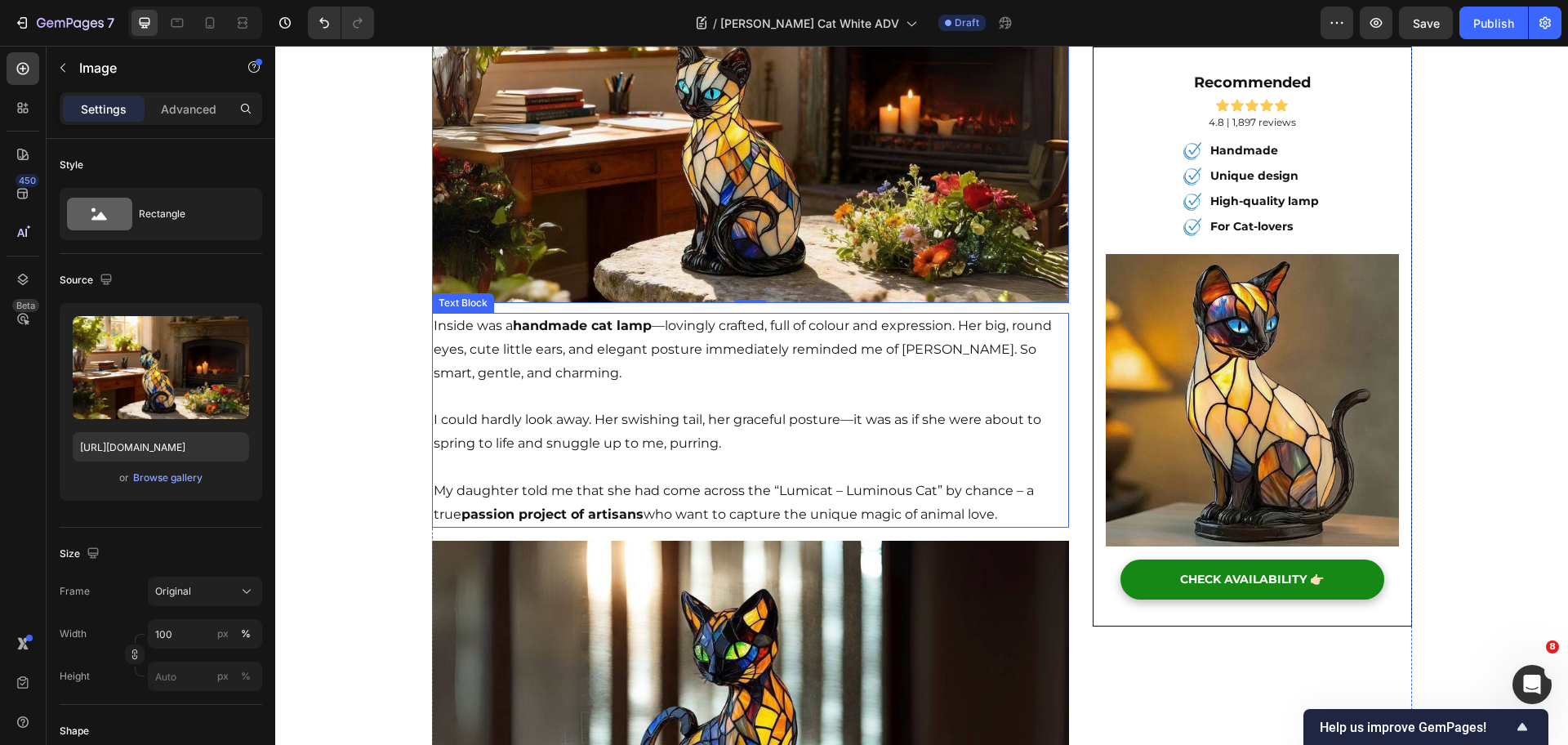
click at [832, 486] on p "My daughter told me that she had come across the “Lumicat – Luminous Cat” by ch…" at bounding box center [751, 503] width 634 height 48
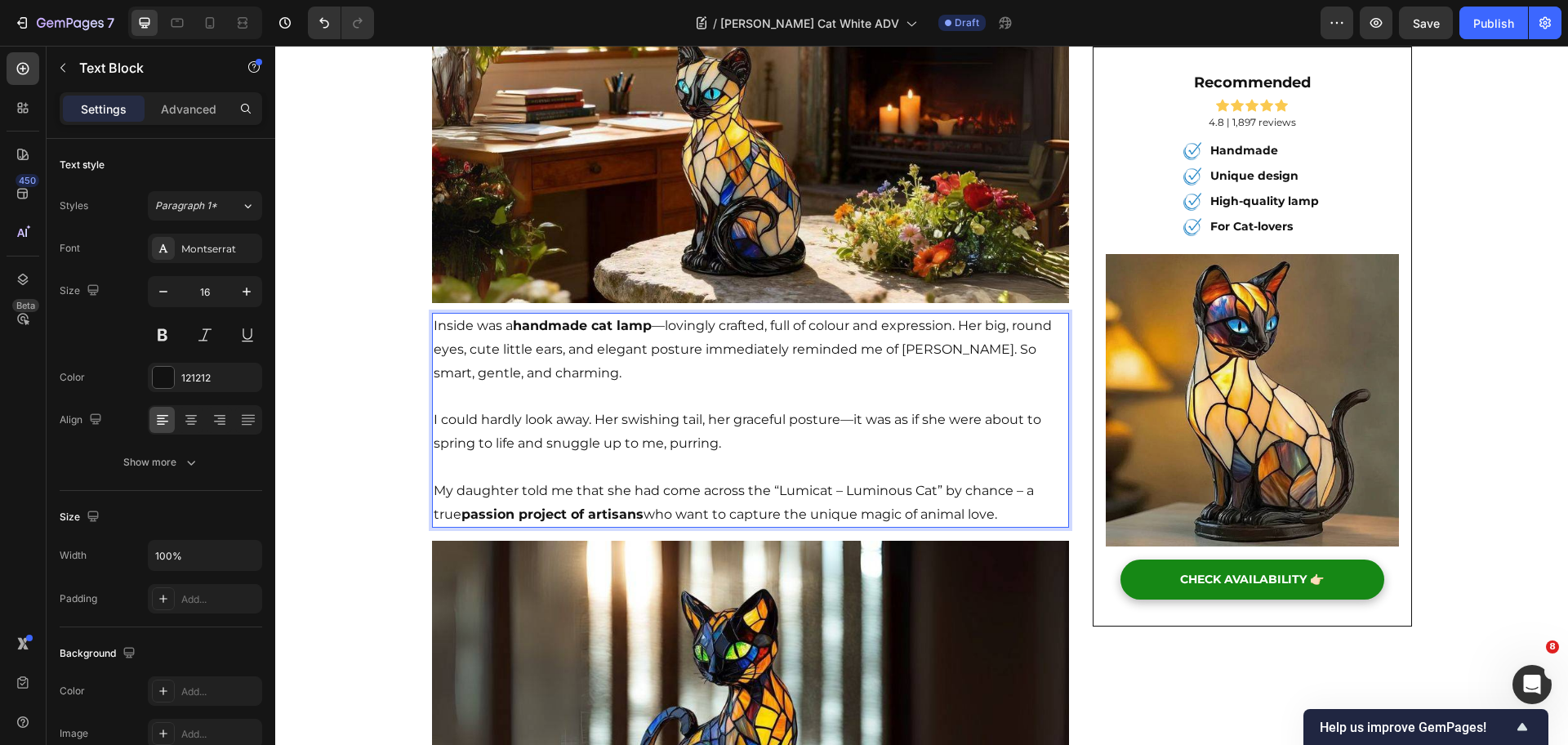
click at [770, 485] on p "My daughter told me that she had come across the “Lumicat – Luminous Cat” by ch…" at bounding box center [751, 503] width 634 height 48
drag, startPoint x: 767, startPoint y: 485, endPoint x: 902, endPoint y: 484, distance: 135.0
click at [902, 484] on p "My daughter told me that she had come across the “Lumicat – Luminous Cat” by ch…" at bounding box center [751, 503] width 634 height 48
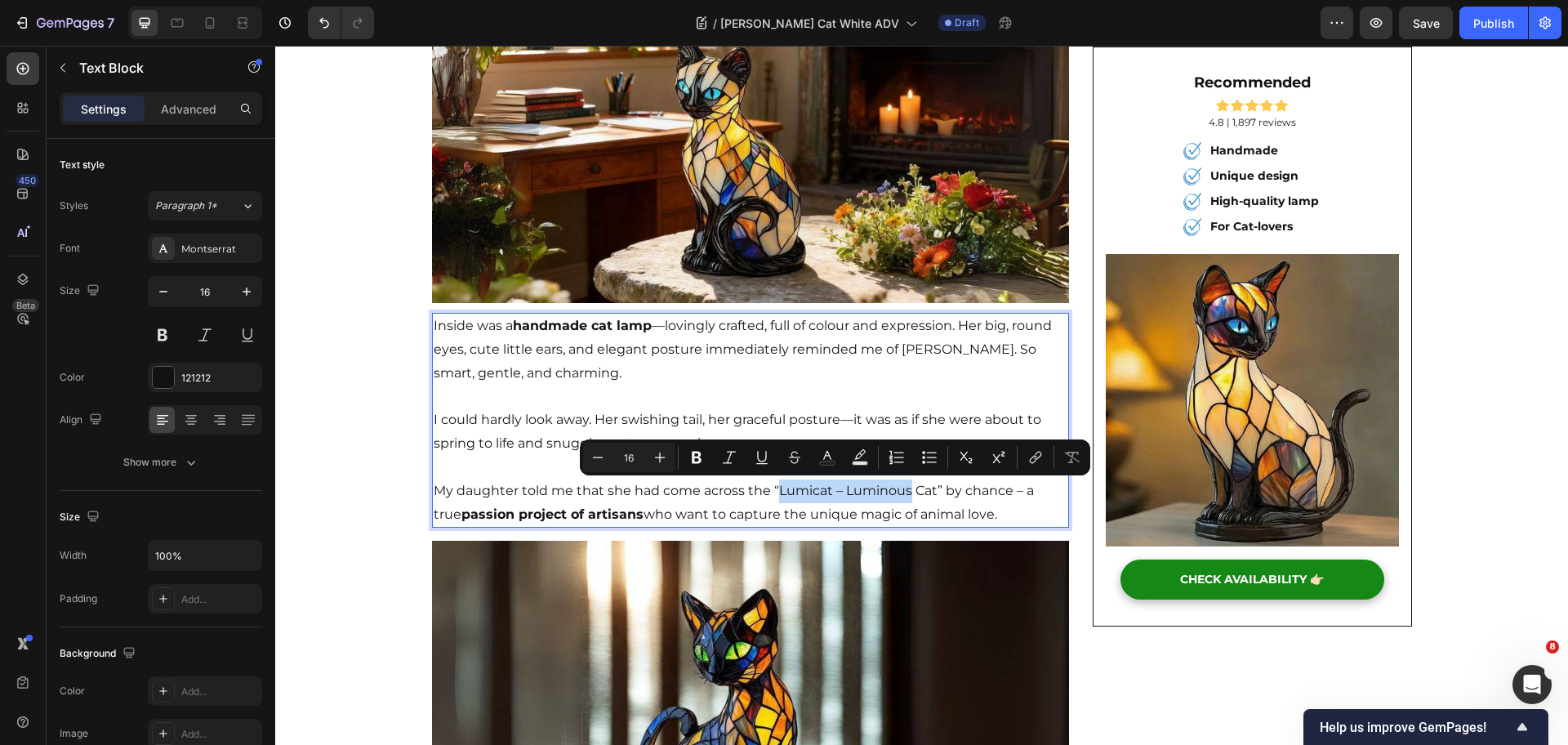
click at [813, 479] on p "My daughter told me that she had come across the “Lumicat – Luminous Cat” by ch…" at bounding box center [751, 503] width 634 height 48
drag, startPoint x: 765, startPoint y: 486, endPoint x: 932, endPoint y: 491, distance: 167.1
click at [932, 491] on p "My daughter told me that she had come across the “Lumicat – Luminous Cat” by ch…" at bounding box center [751, 503] width 634 height 48
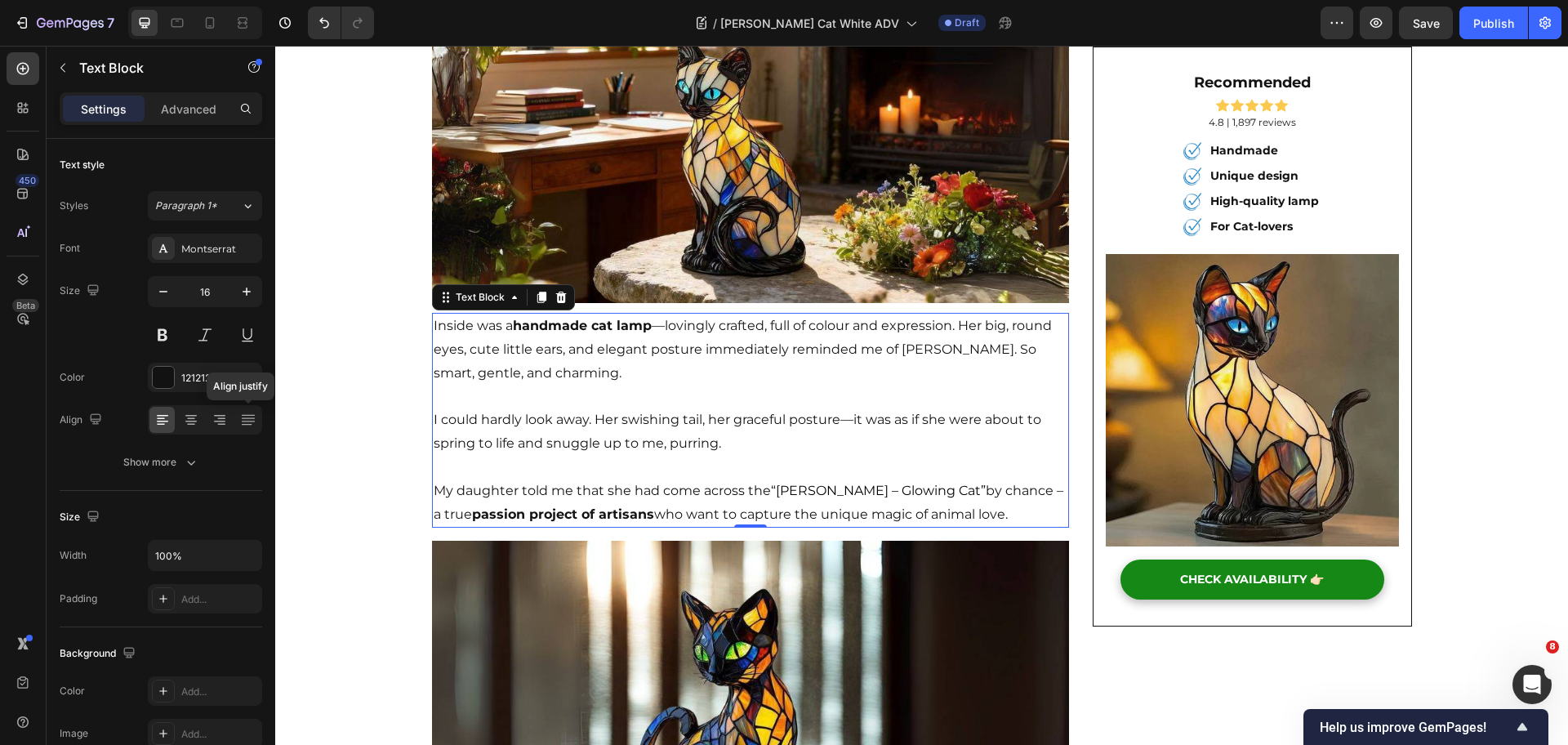
scroll to position [1940, 0]
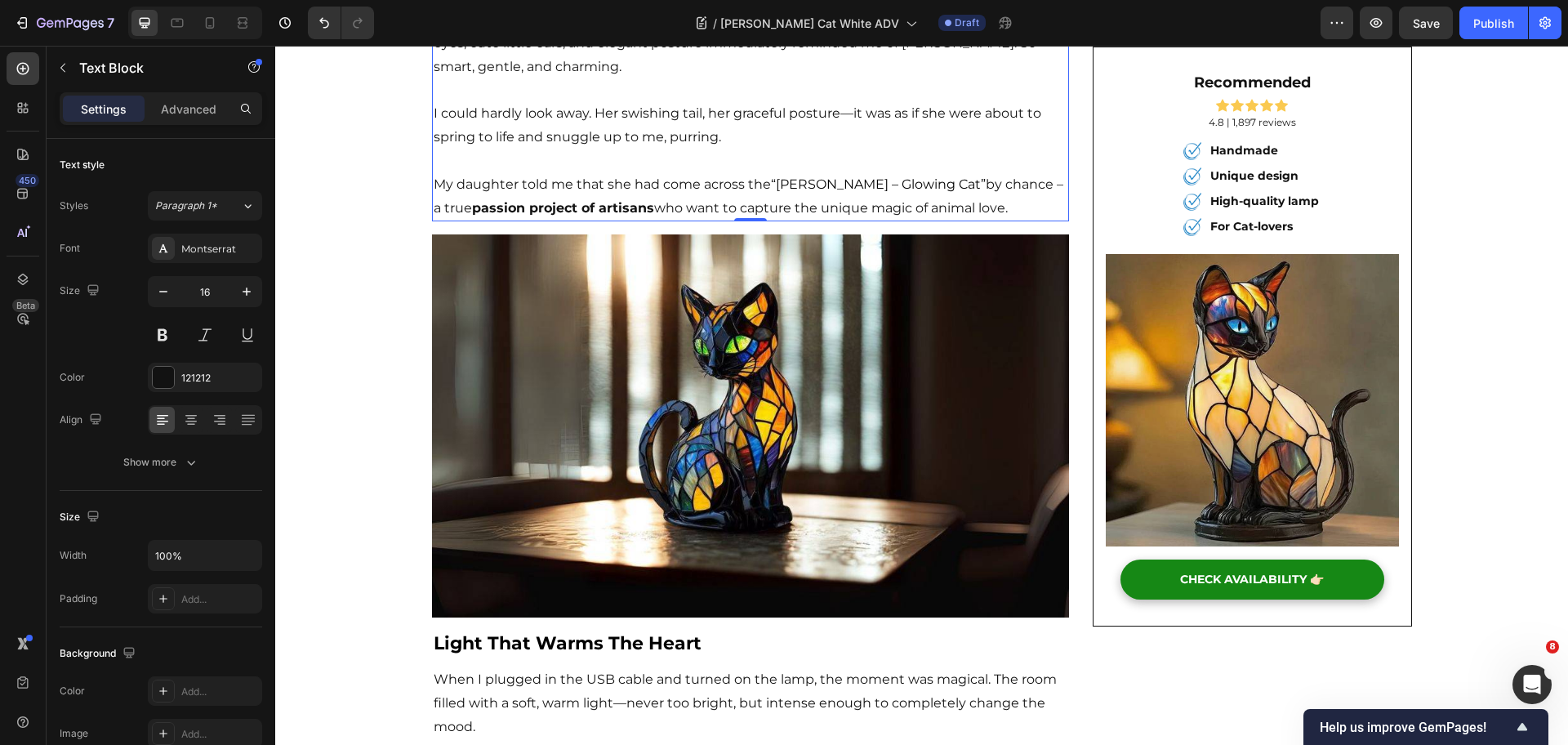
drag, startPoint x: 573, startPoint y: 441, endPoint x: 521, endPoint y: 432, distance: 52.8
click at [573, 441] on img at bounding box center [751, 426] width 638 height 383
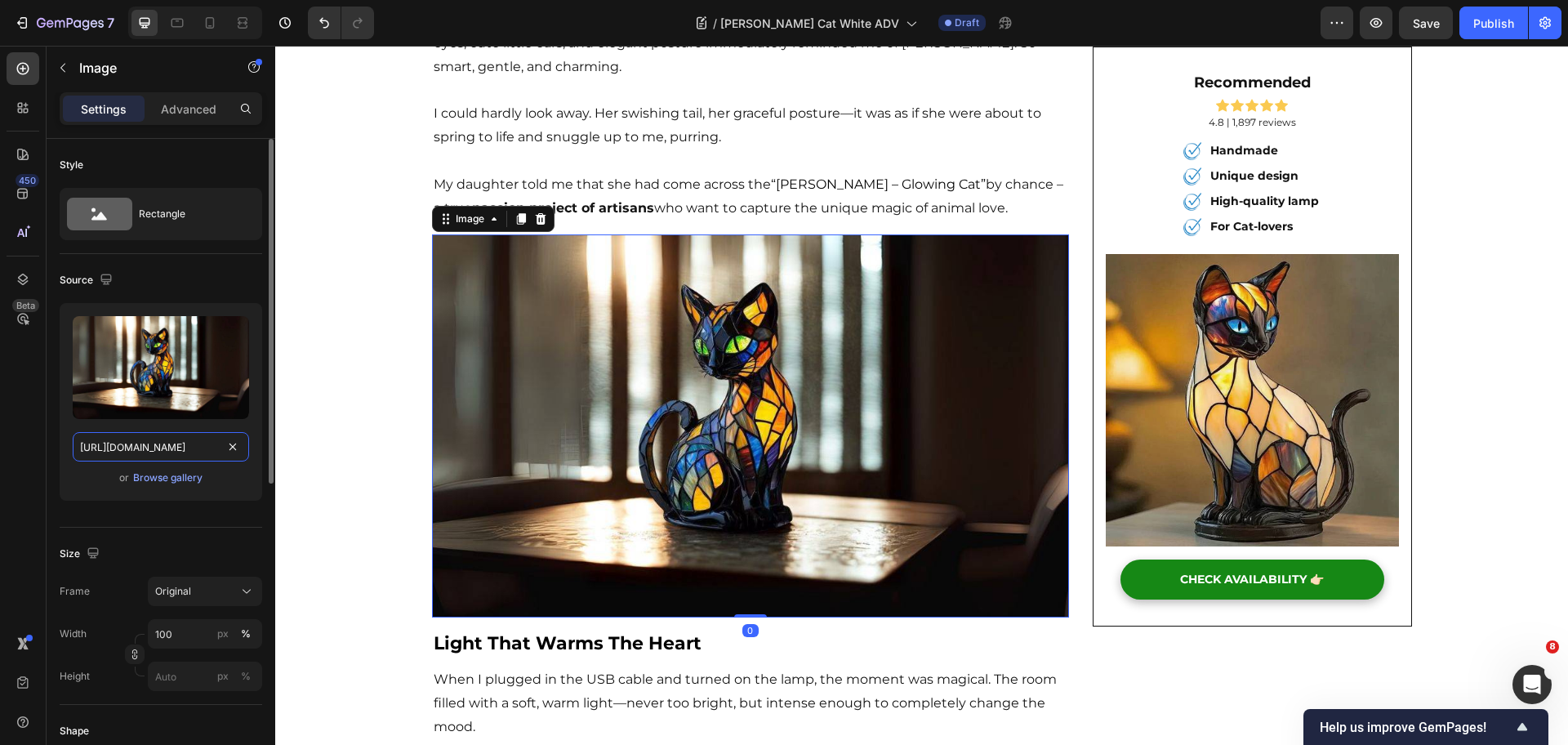
click at [146, 448] on input "https://ucarecdn.com/2c6086b5-6776-44bb-8137-4ac1d1610ab3/-/format/auto/-/previ…" at bounding box center [161, 446] width 177 height 29
paste input "4a161bff-3e2a-446d-9018-51a4decfb0d5/-/format/auto/-/preview/1500x1500/-/qualit…"
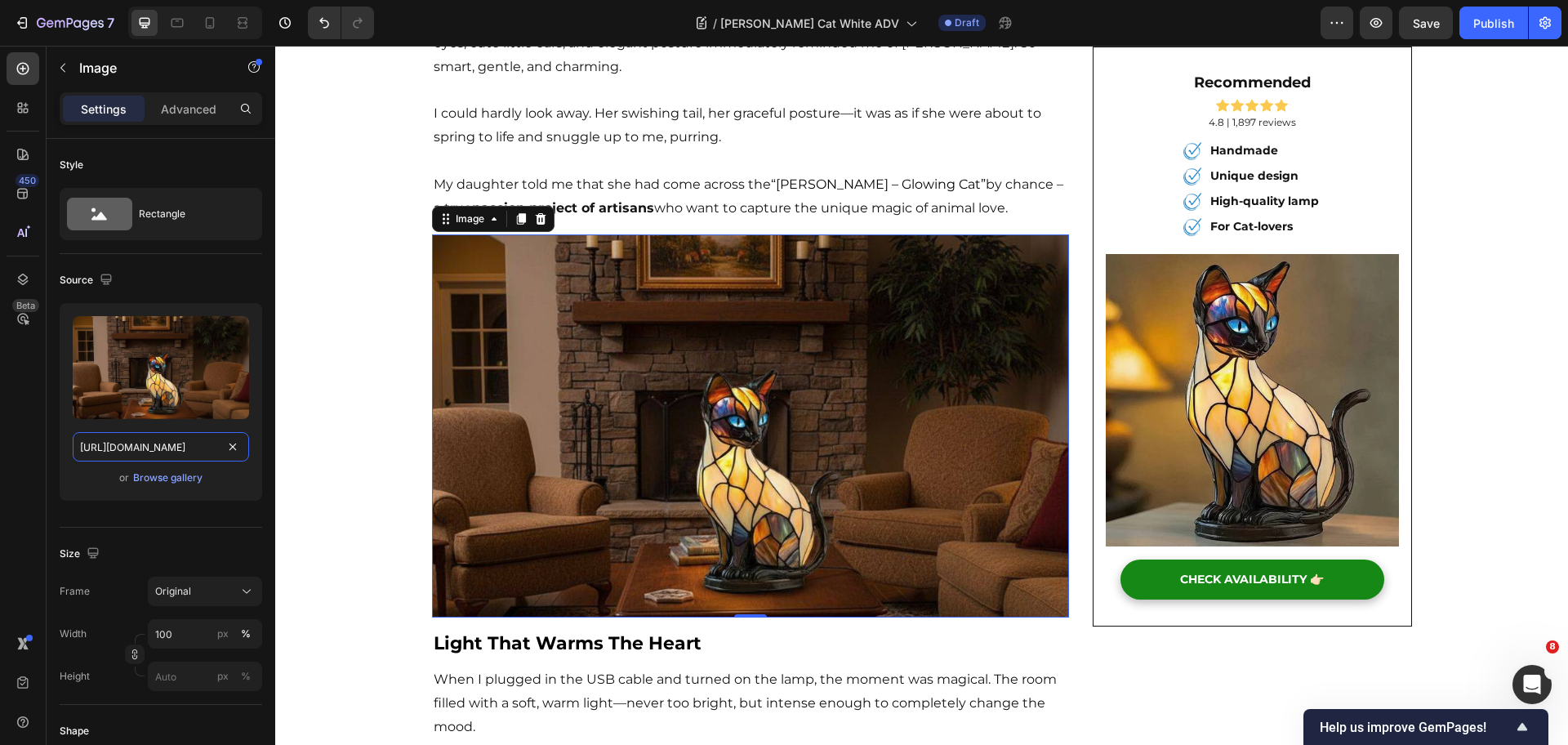
type input "https://ucarecdn.com/4a161bff-3e2a-446d-9018-51a4decfb0d5/-/format/auto/-/previ…"
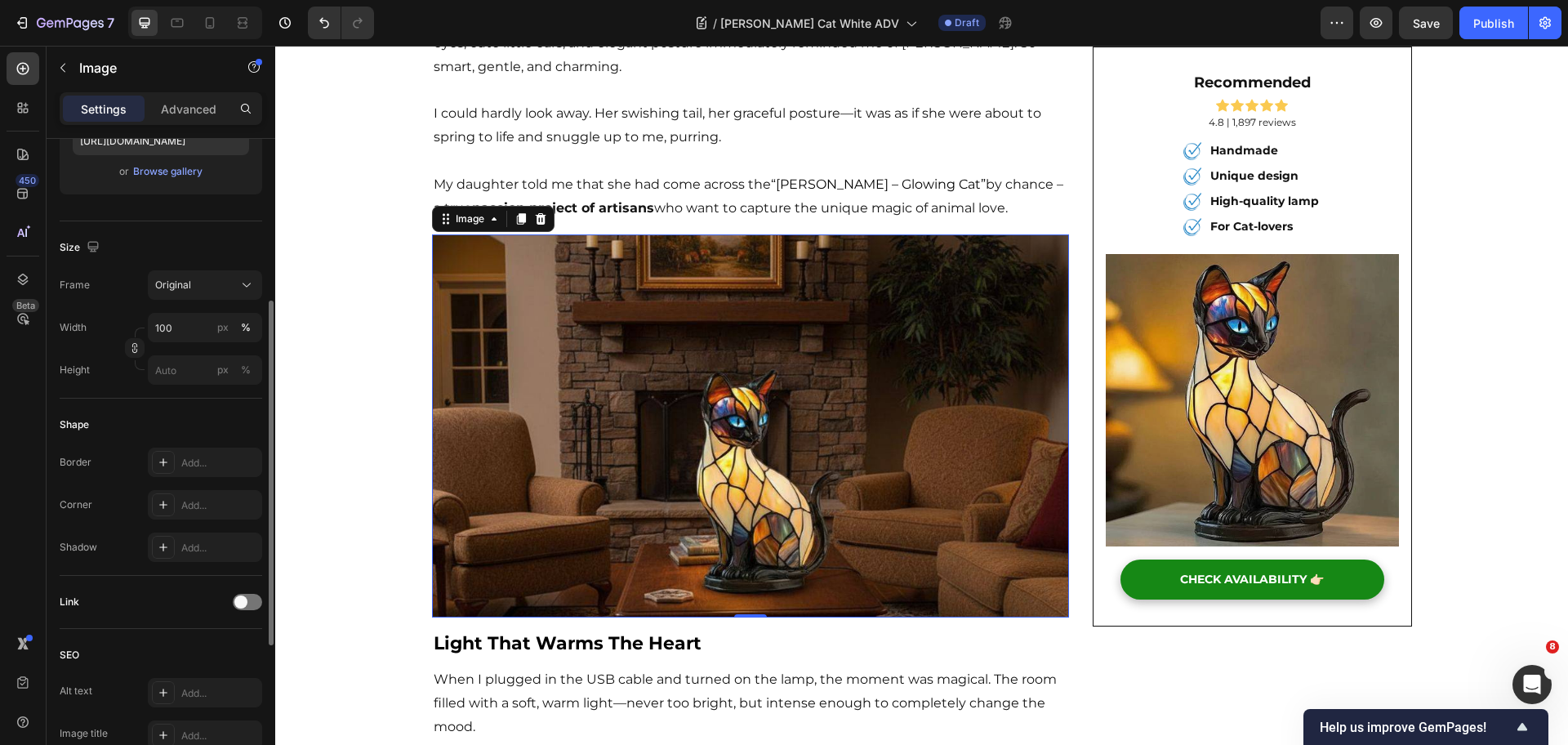
scroll to position [2247, 0]
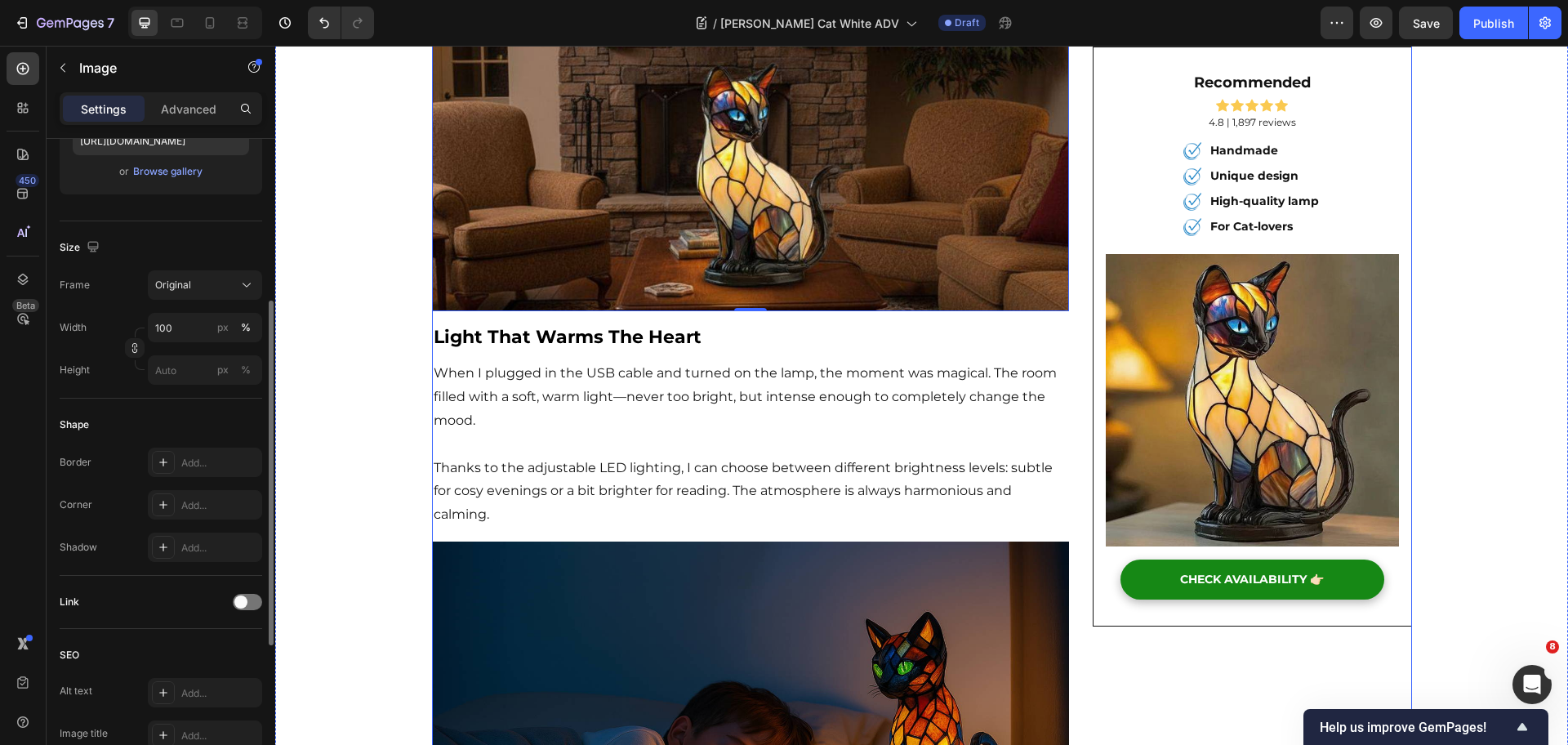
click at [530, 346] on strong "light that warms the heart" at bounding box center [568, 337] width 268 height 22
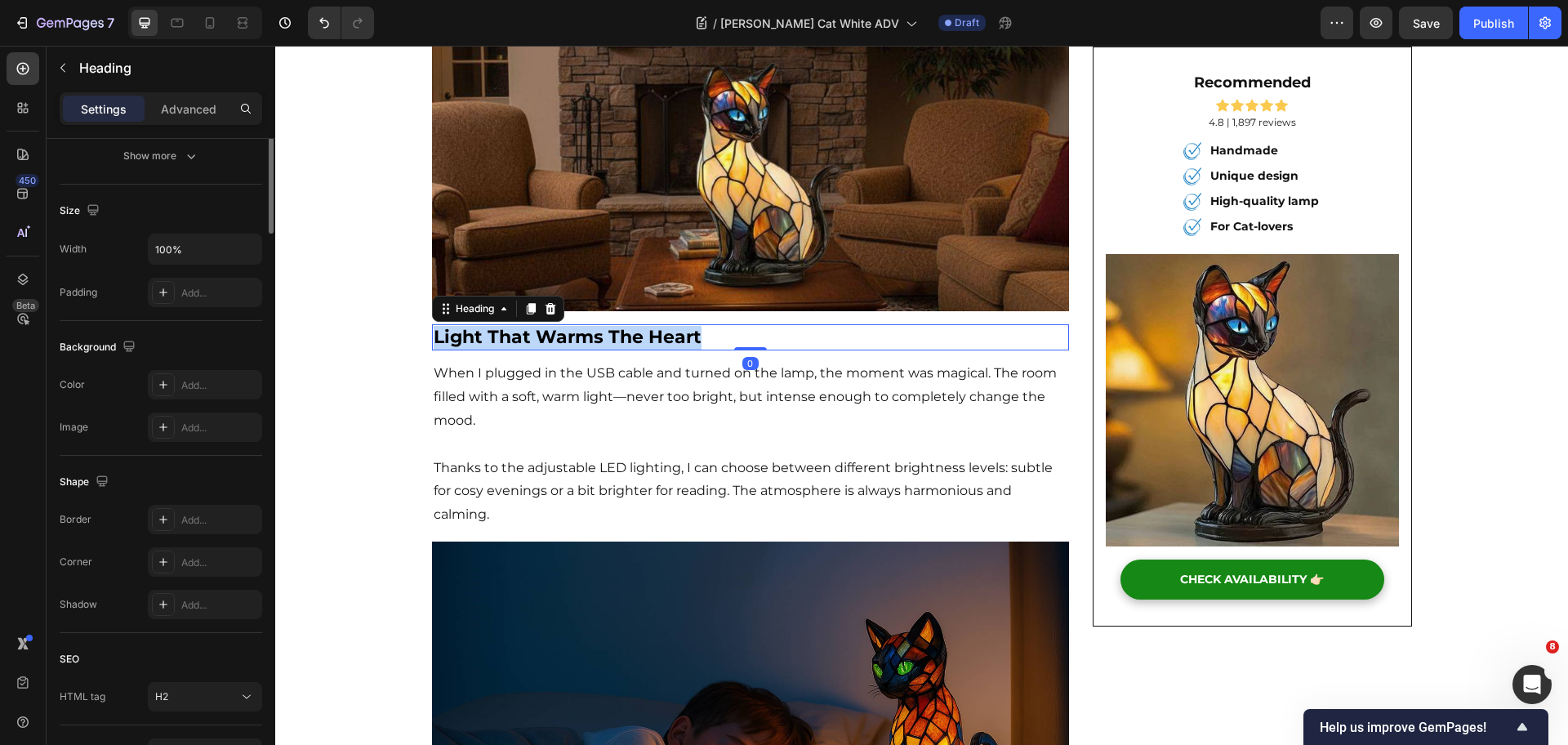
scroll to position [0, 0]
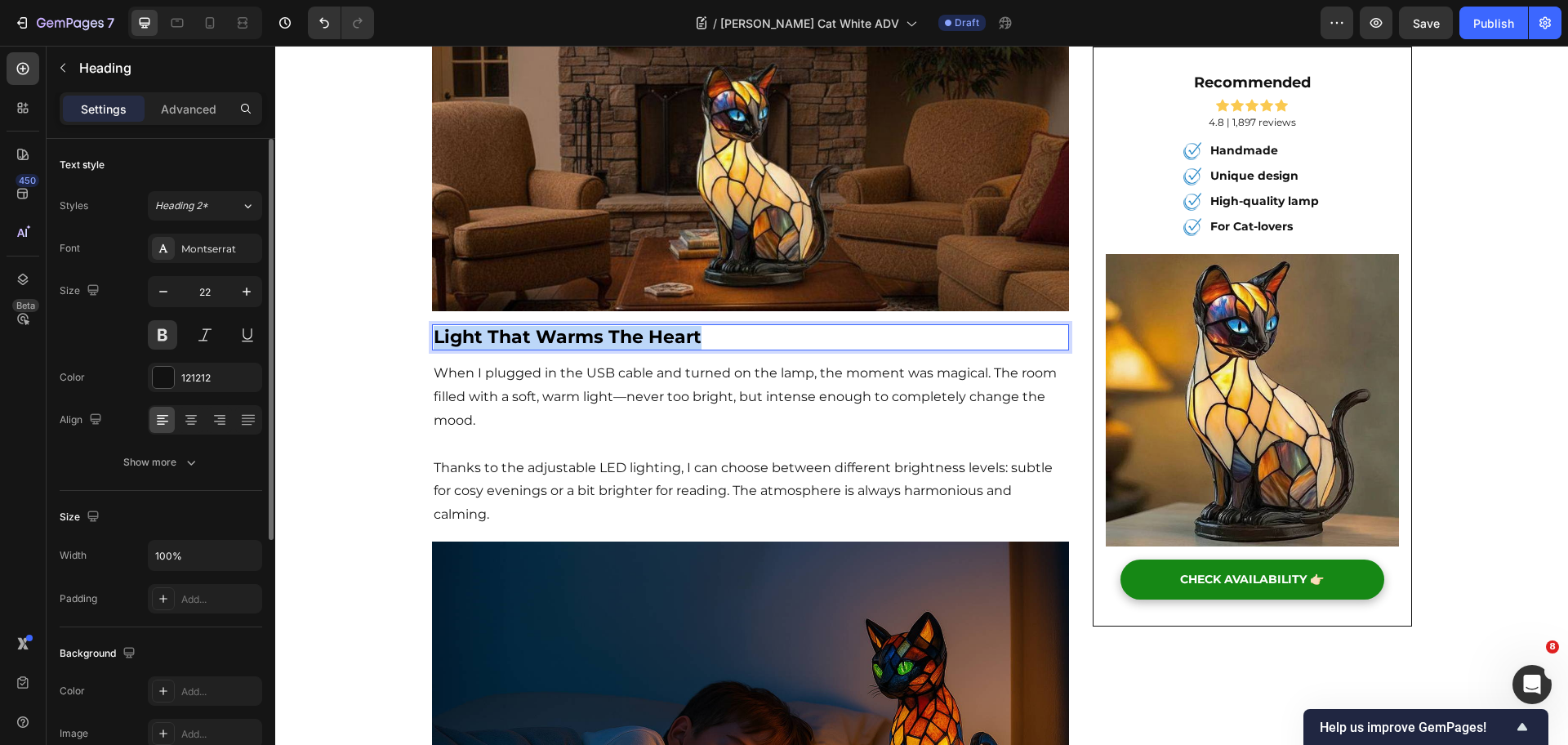
click at [530, 346] on strong "light that warms the heart" at bounding box center [568, 337] width 268 height 22
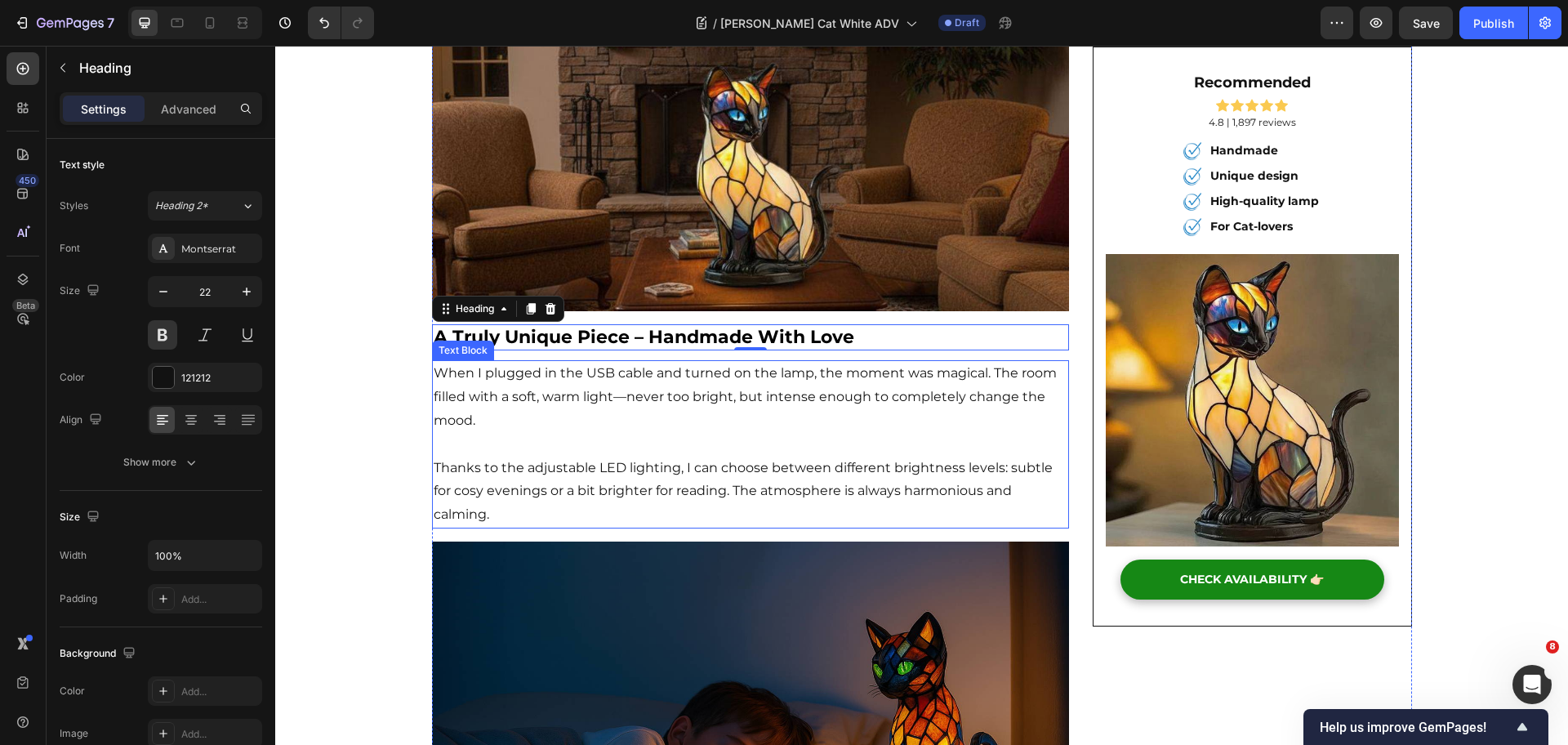
click at [622, 463] on p "Thanks to the adjustable LED lighting, I can choose between different brightnes…" at bounding box center [751, 491] width 634 height 70
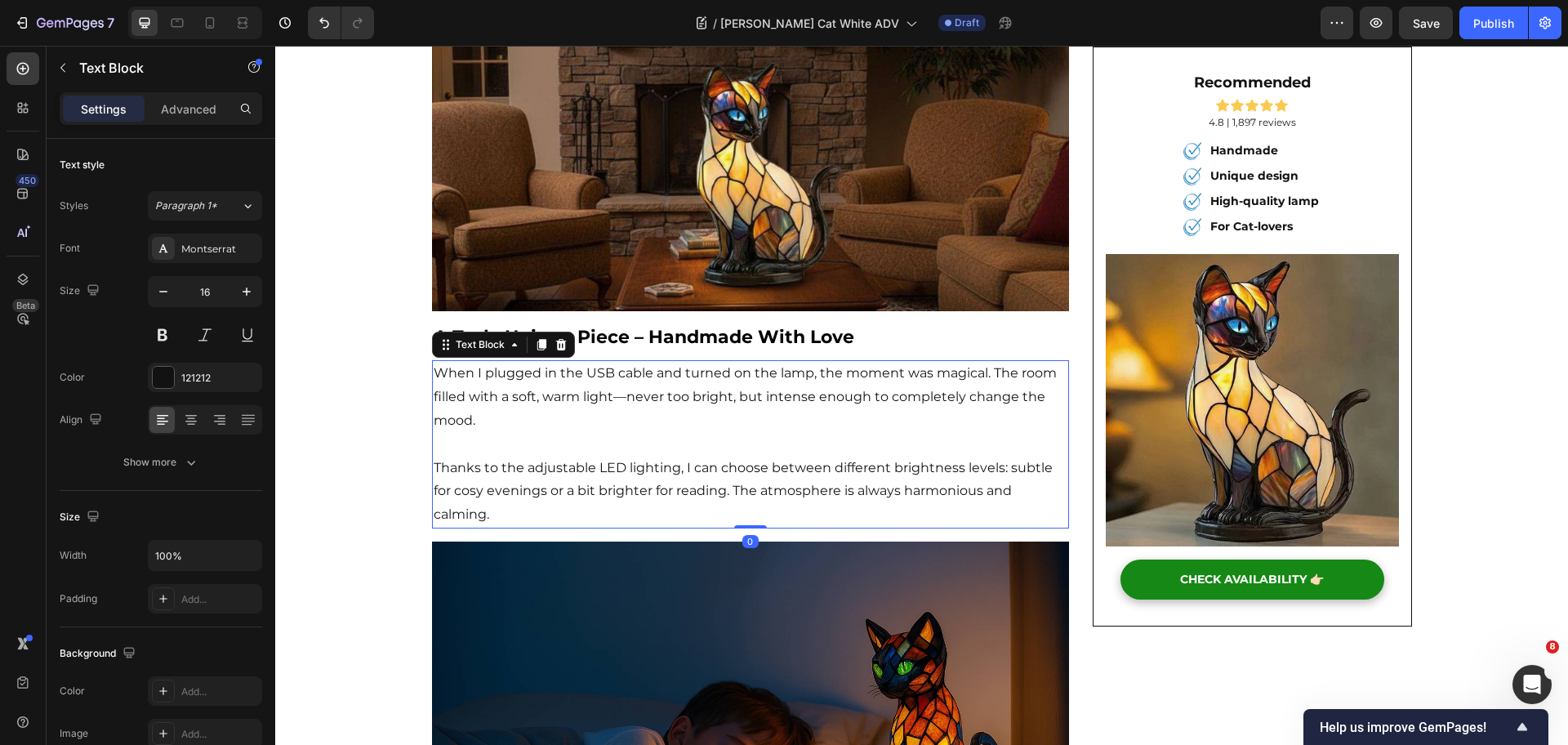
click at [601, 494] on p "Thanks to the adjustable LED lighting, I can choose between different brightnes…" at bounding box center [751, 491] width 634 height 70
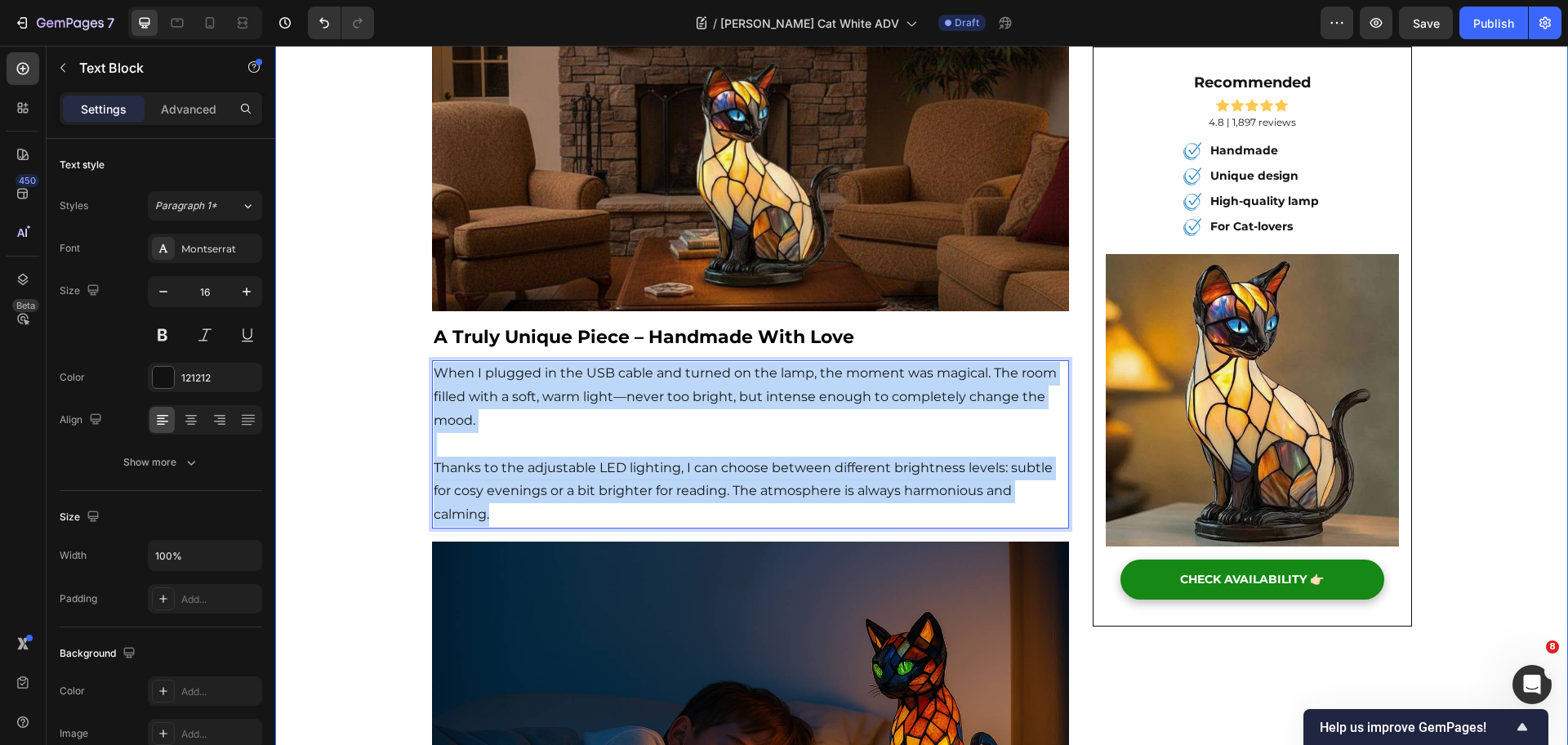
drag, startPoint x: 486, startPoint y: 486, endPoint x: 394, endPoint y: 374, distance: 144.9
click at [394, 374] on div "⁠⁠⁠⁠⁠⁠⁠ The perfect gift for cat lovers: A stunning, handcrafted lamp that ligh…" at bounding box center [922, 240] width 1293 height 4659
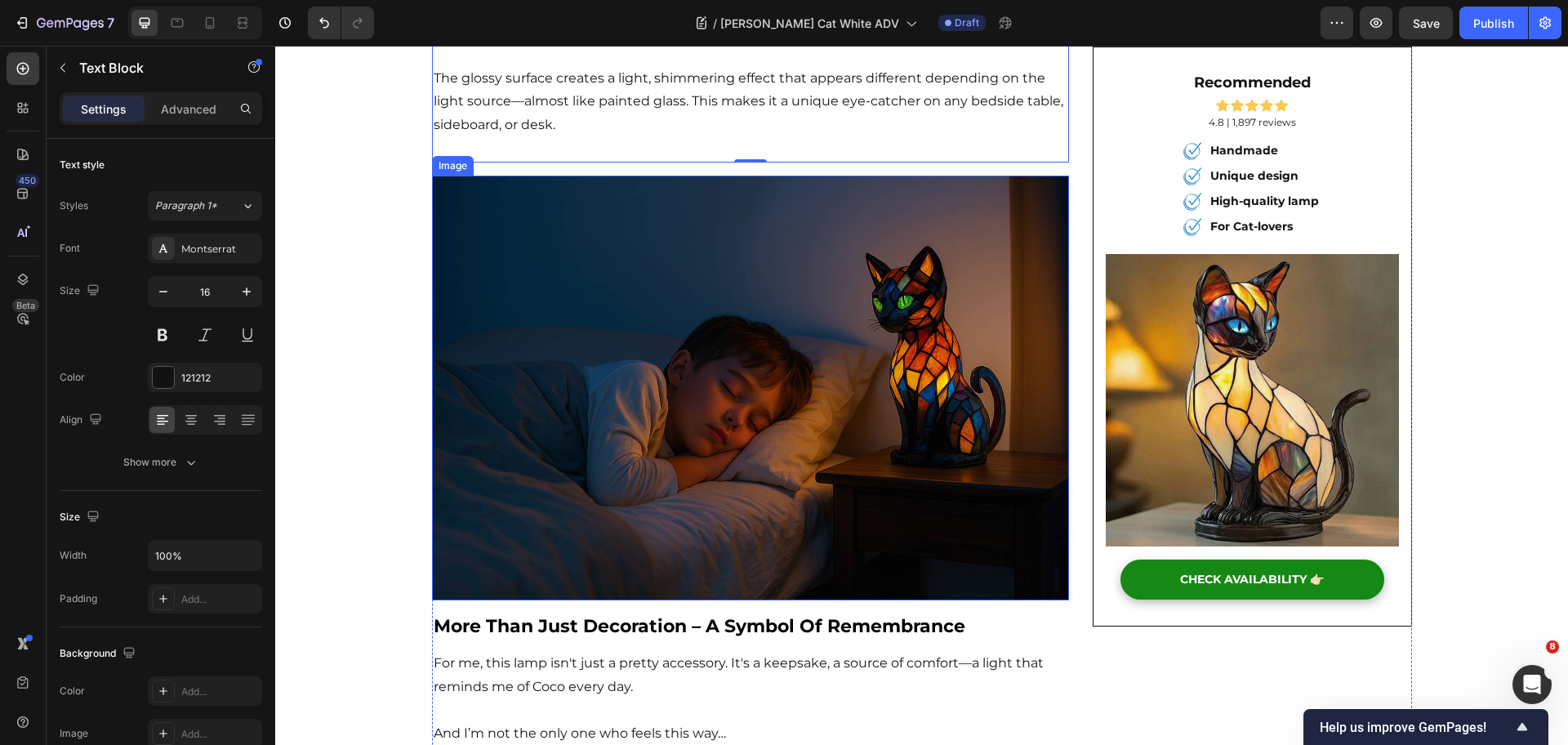
click at [852, 501] on img at bounding box center [751, 388] width 638 height 425
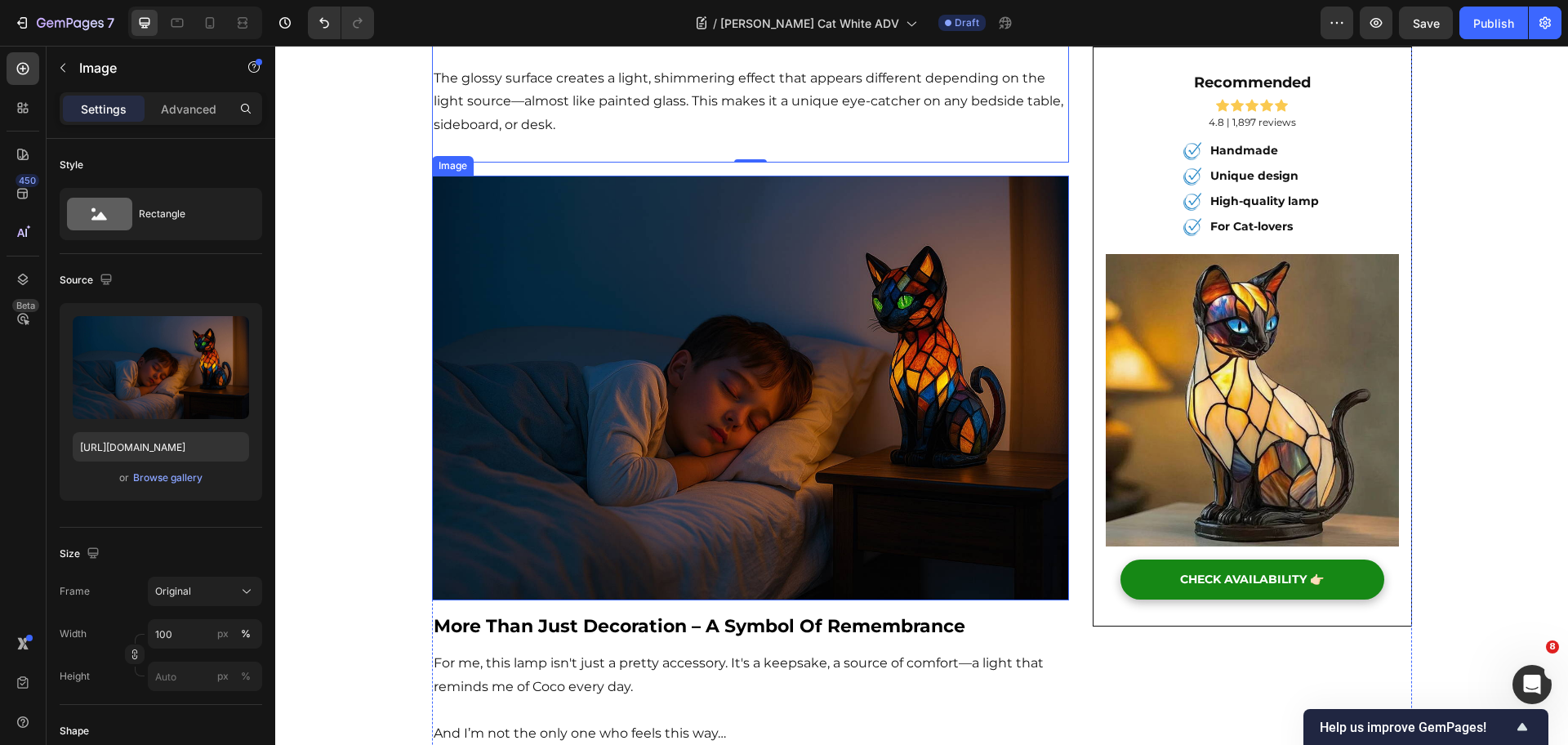
scroll to position [2655, 0]
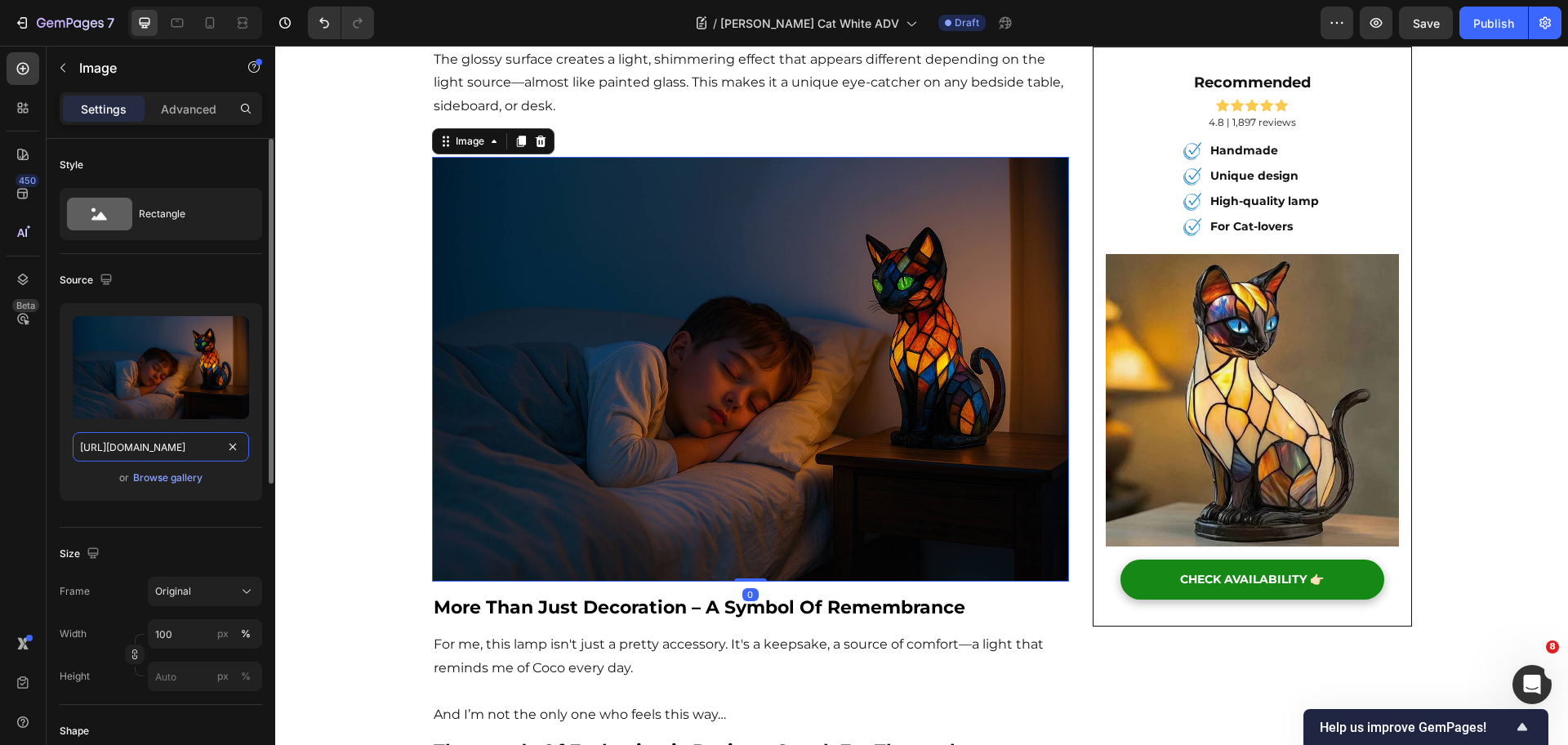
click at [110, 452] on input "https://ucarecdn.com/8edbe593-9635-49dd-9664-ba202c835539/-/format/auto/-/previ…" at bounding box center [161, 446] width 177 height 29
paste input "5f13cc17-1463-4490-bf34-6500cd0619b7/-/format/auto/-/preview/1500x1500/-/qualit…"
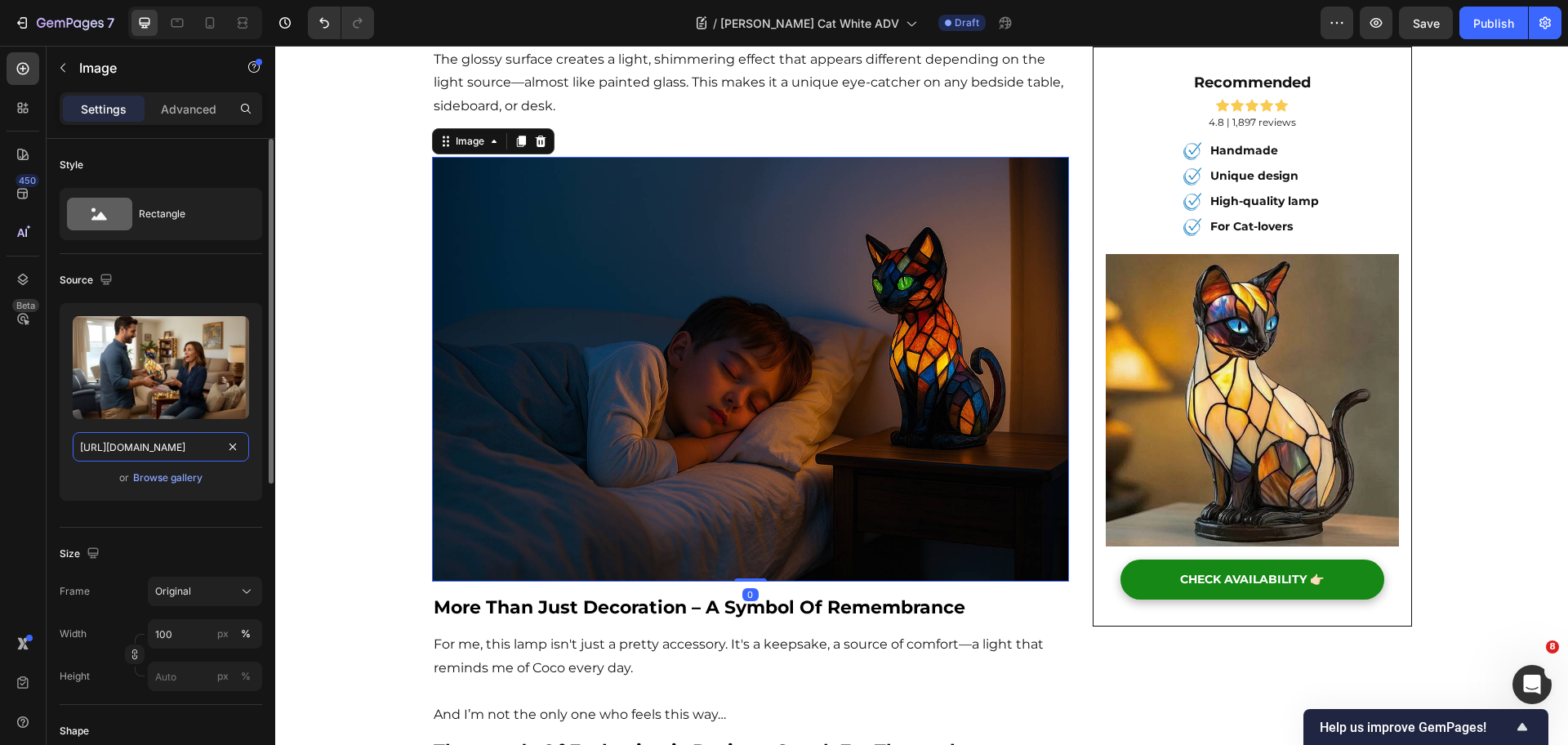
scroll to position [0, 434]
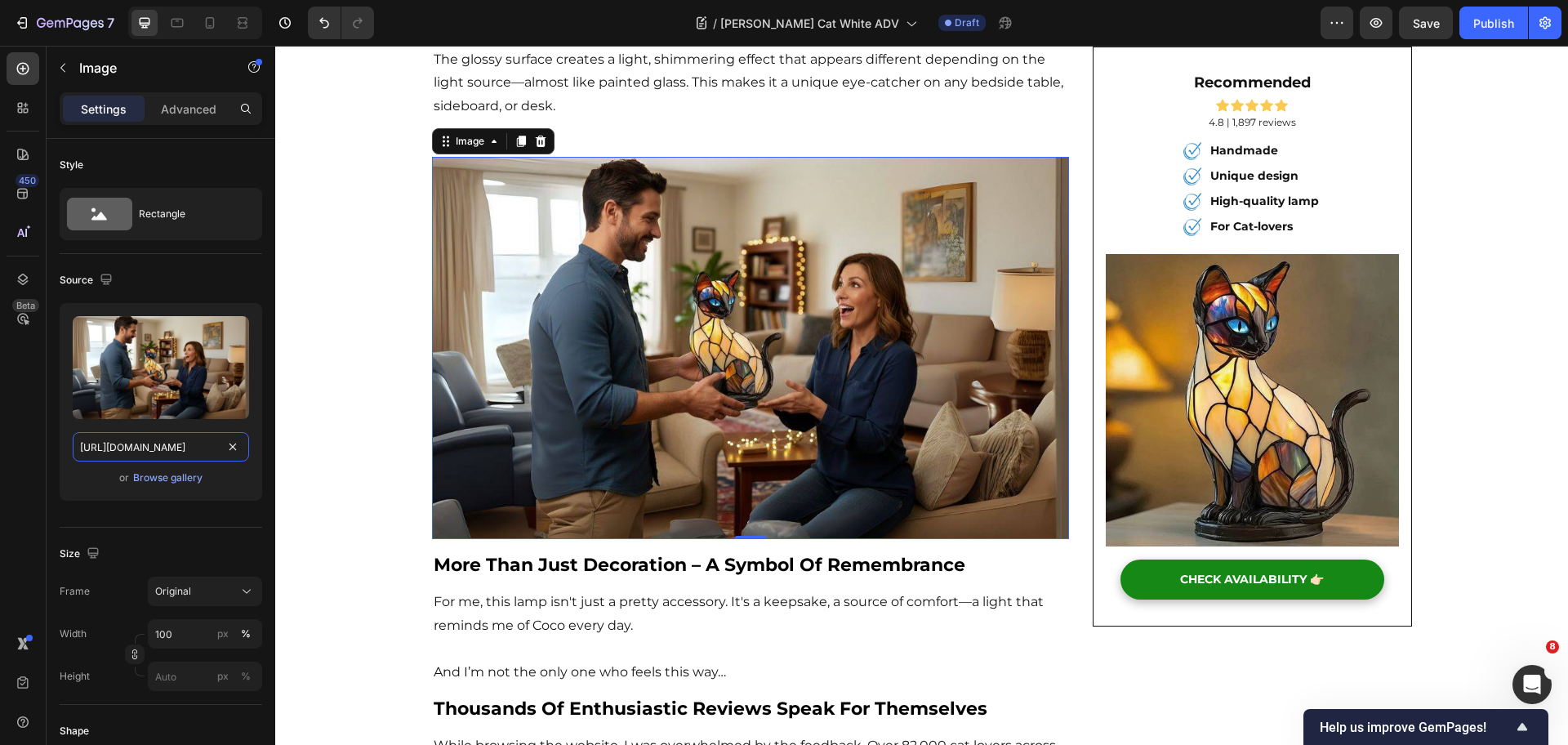
type input "https://ucarecdn.com/5f13cc17-1463-4490-bf34-6500cd0619b7/-/format/auto/-/previ…"
click at [833, 554] on span "more than just decoration – a symbol of remembrance" at bounding box center [700, 565] width 531 height 22
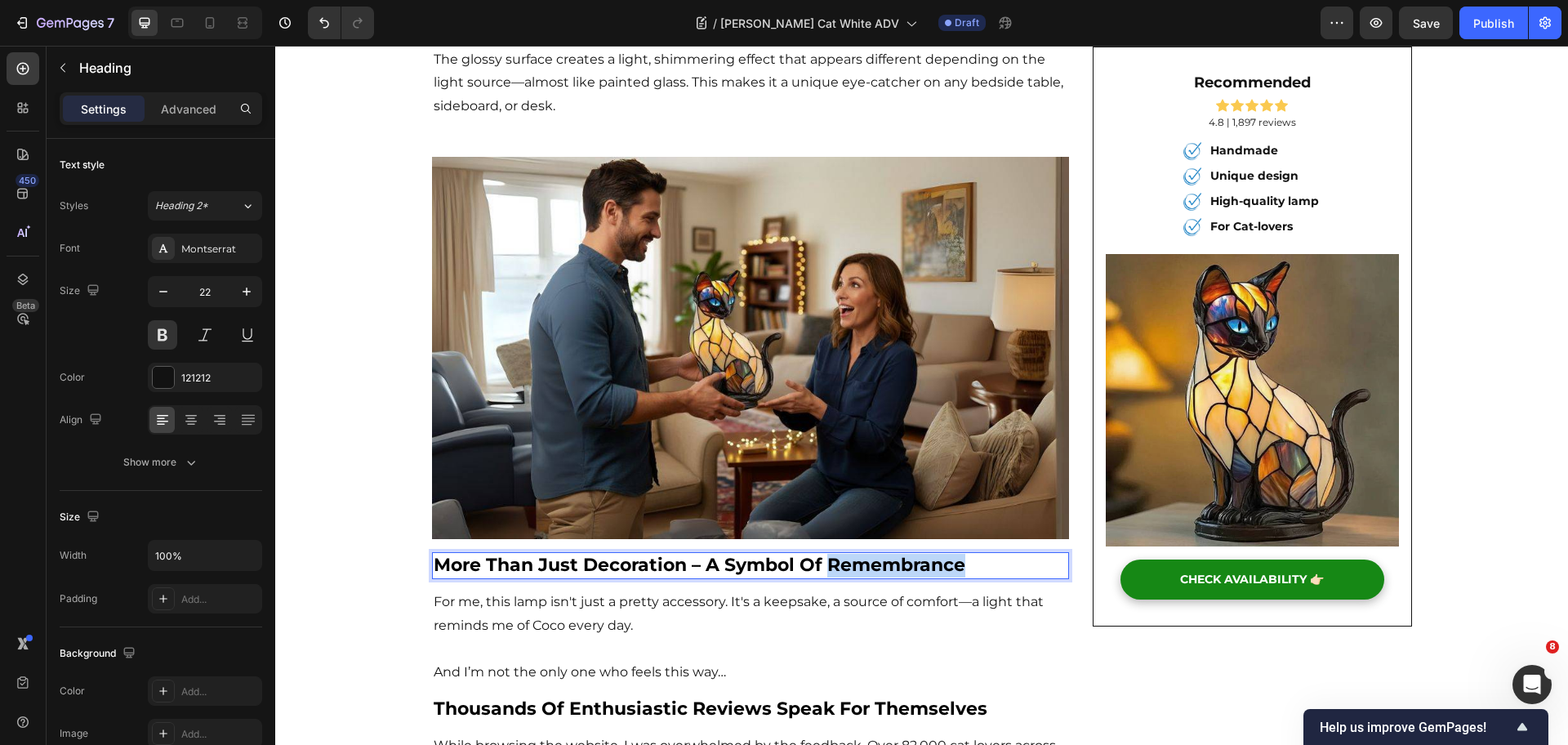
click at [835, 554] on span "more than just decoration – a symbol of remembrance" at bounding box center [700, 565] width 531 height 22
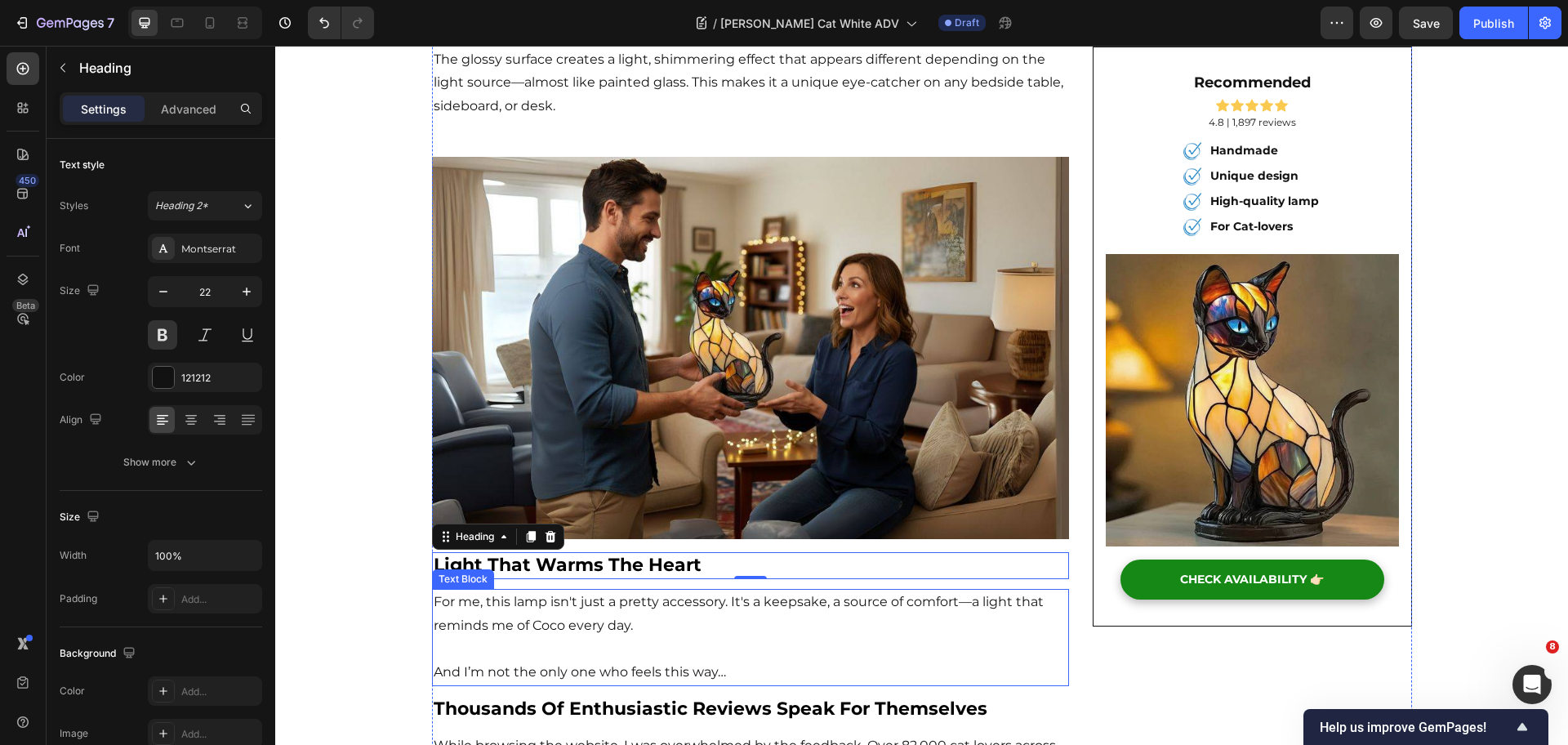
click at [676, 607] on p "For me, this lamp isn't just a pretty accessory. It's a keepsake, a source of c…" at bounding box center [751, 614] width 634 height 48
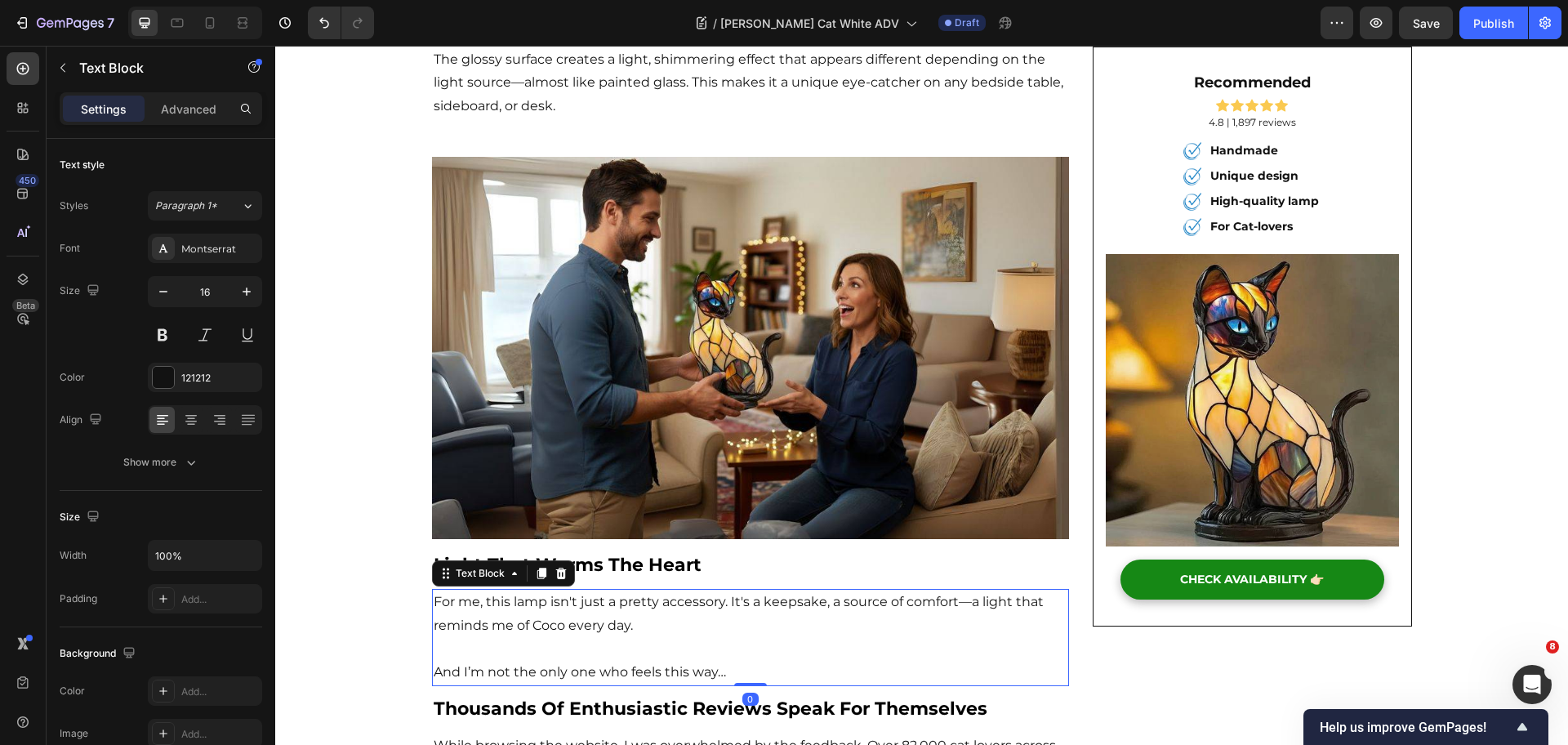
click at [722, 637] on p "Rich Text Editor. Editing area: main" at bounding box center [751, 649] width 634 height 23
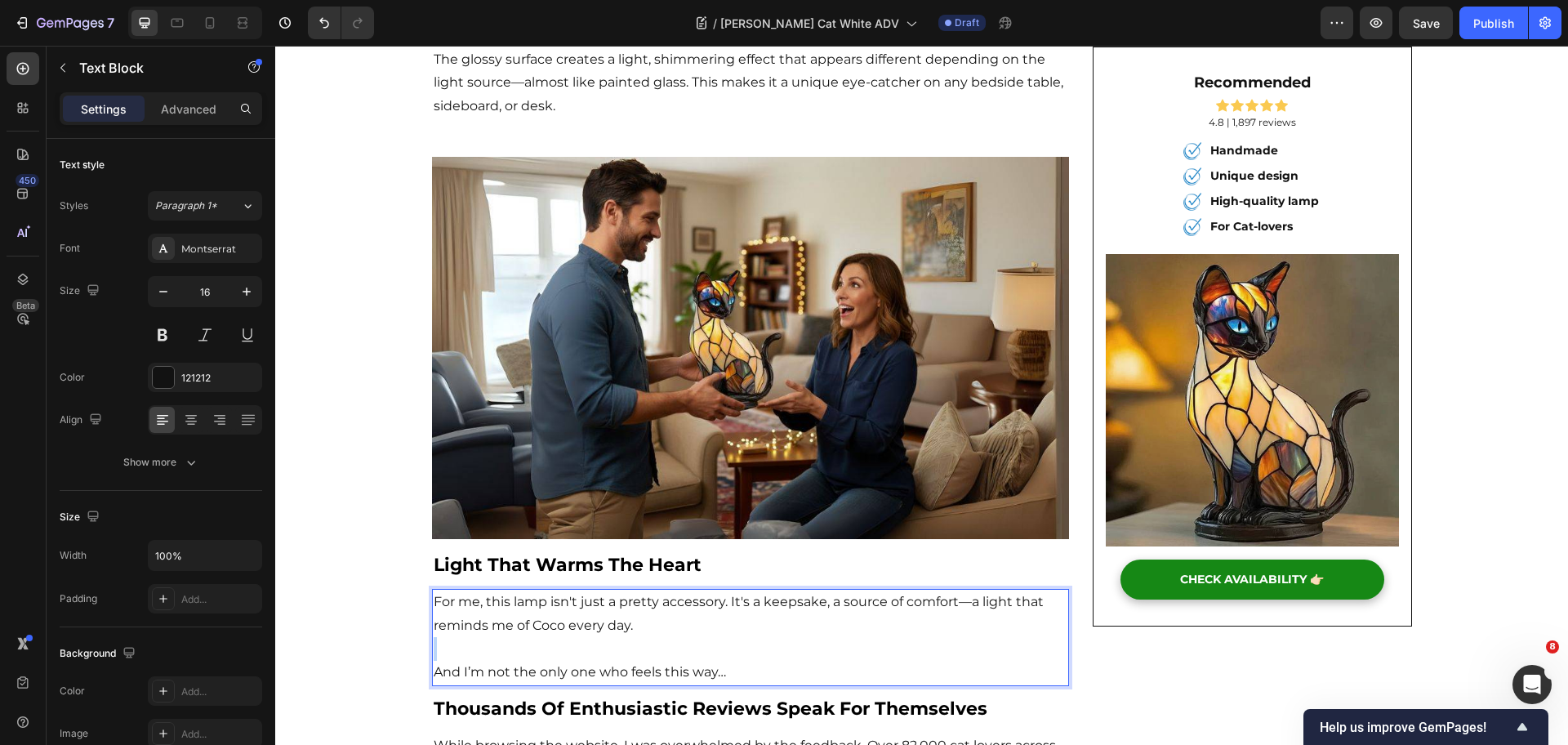
click at [723, 637] on p "Rich Text Editor. Editing area: main" at bounding box center [751, 649] width 634 height 23
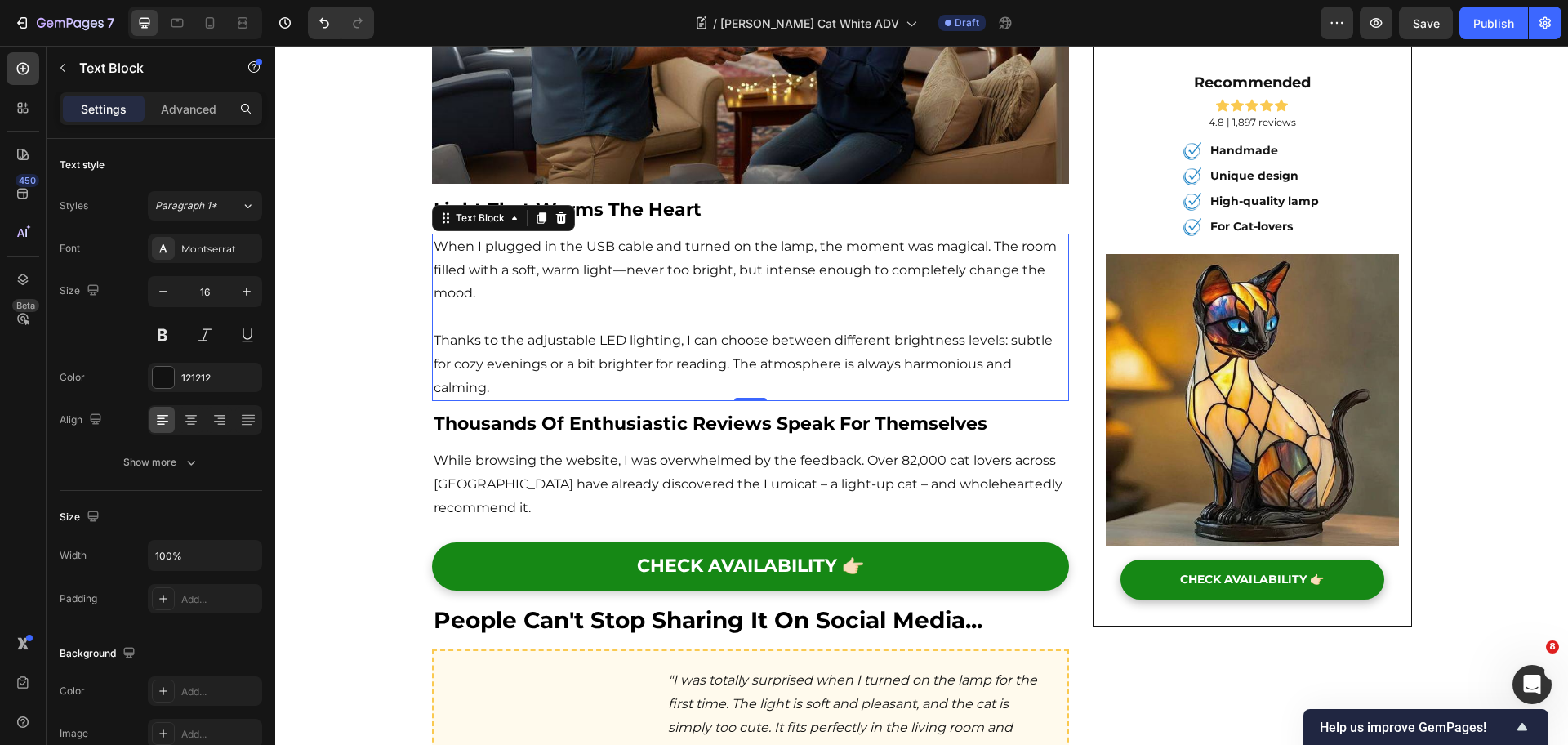
scroll to position [2860, 0]
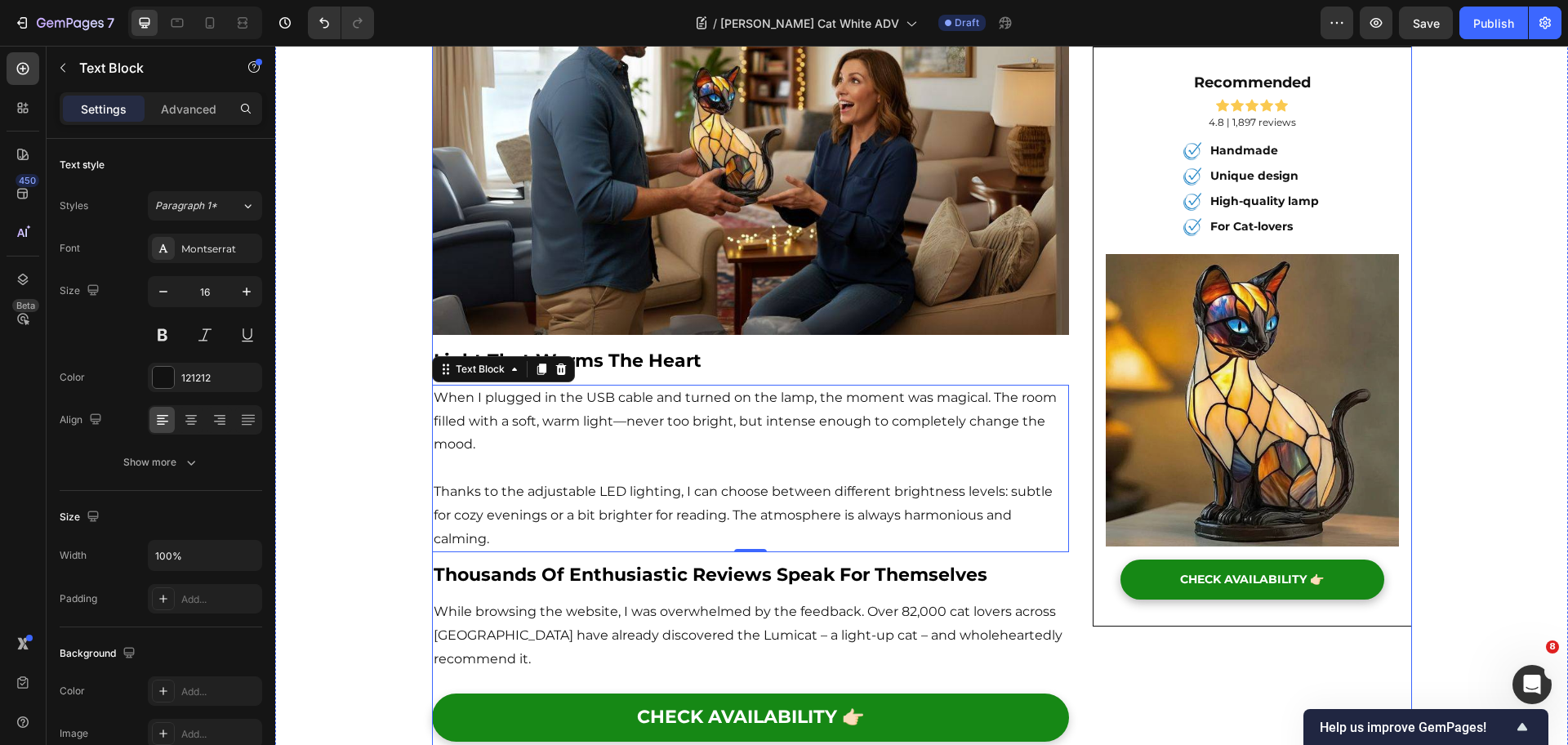
click at [902, 222] on img at bounding box center [751, 143] width 638 height 383
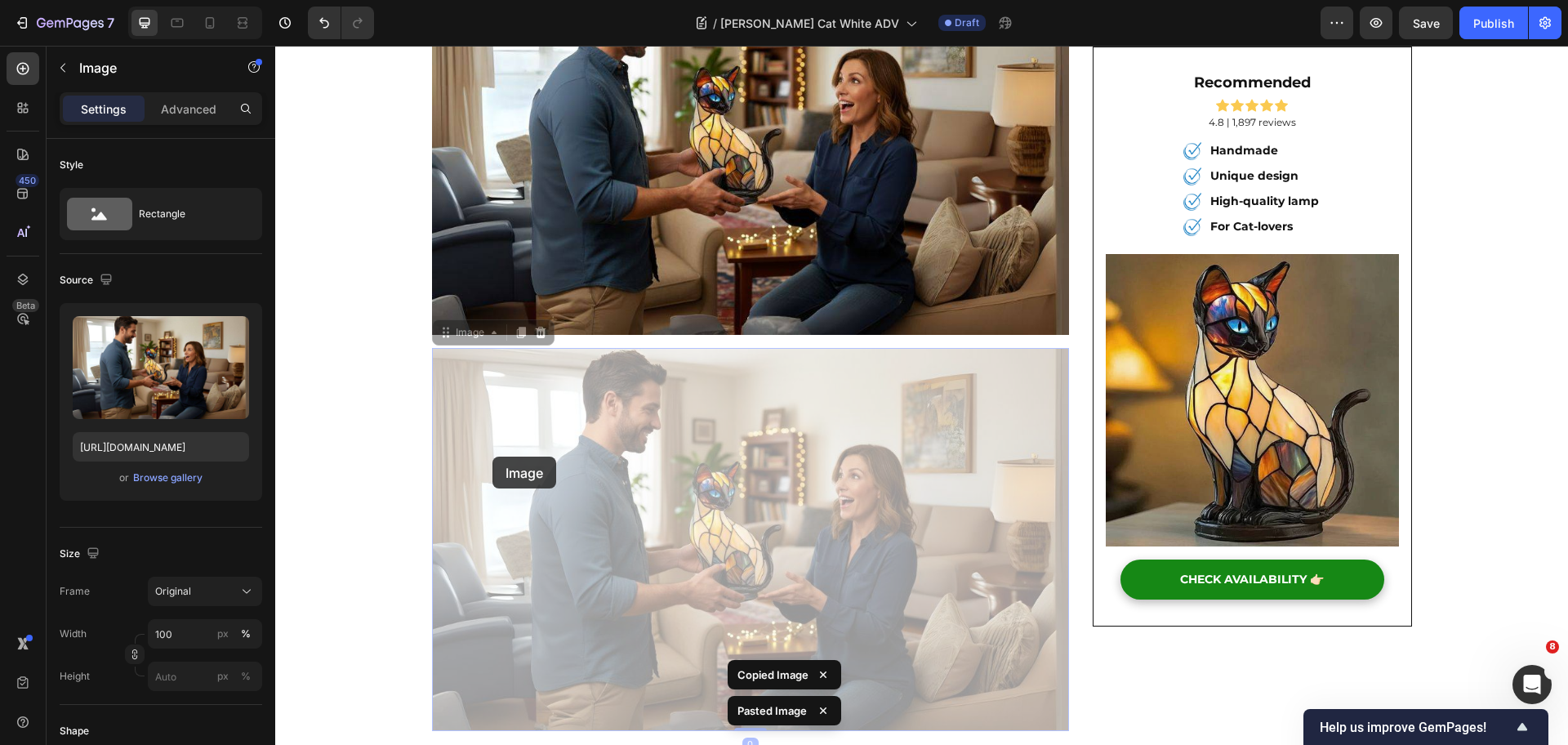
scroll to position [3268, 0]
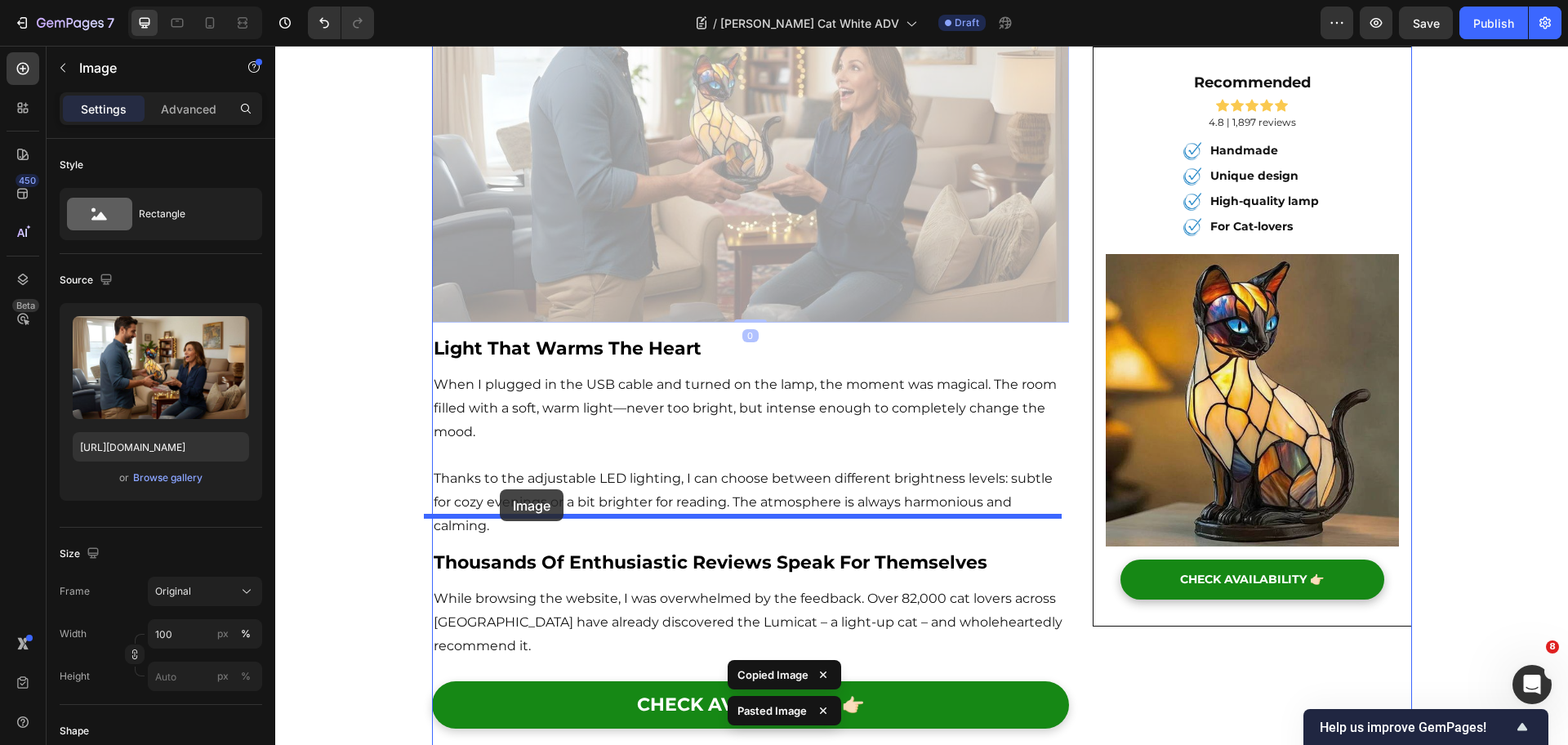
drag, startPoint x: 437, startPoint y: 311, endPoint x: 500, endPoint y: 489, distance: 188.8
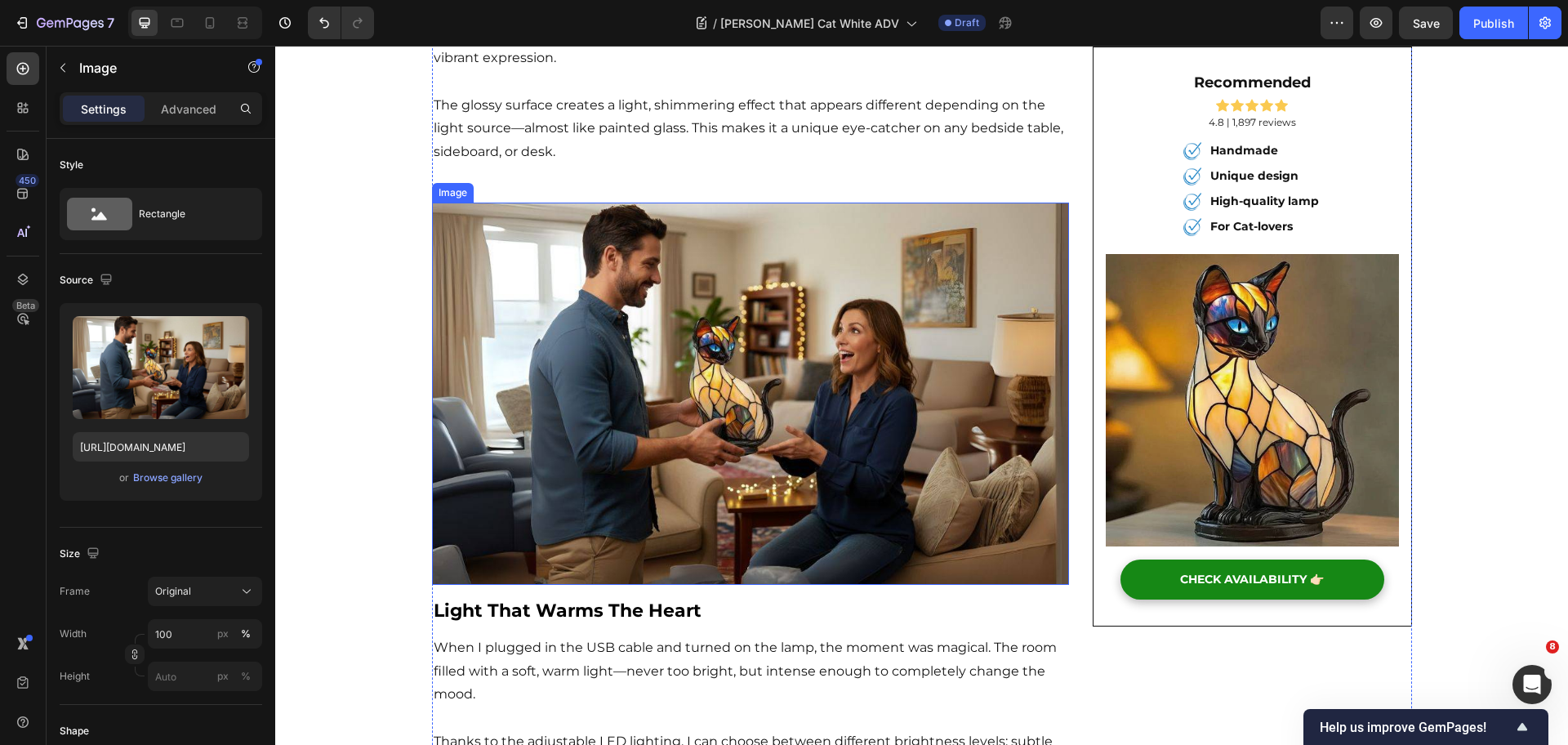
scroll to position [2565, 0]
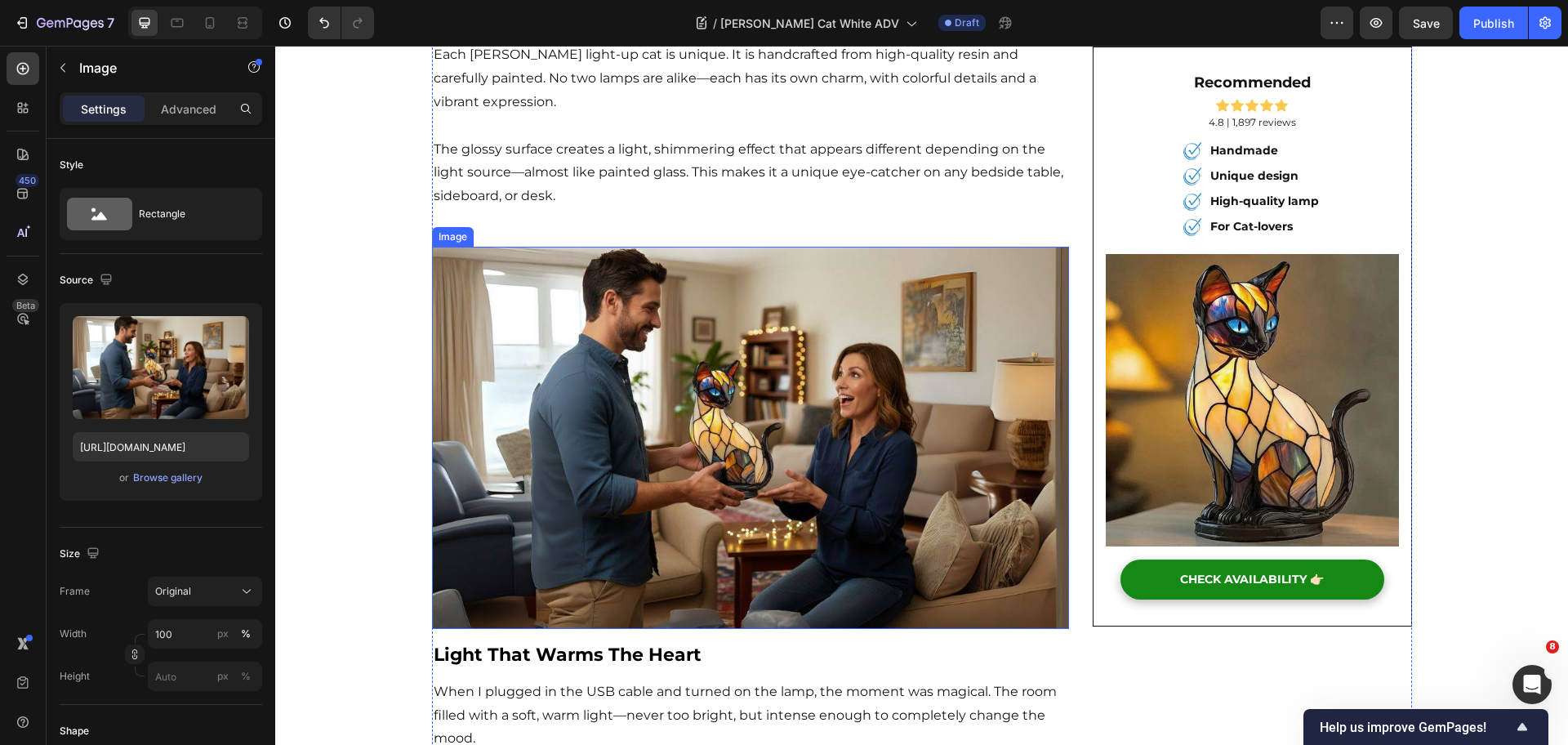
click at [823, 358] on img at bounding box center [751, 438] width 638 height 383
click at [704, 329] on img at bounding box center [751, 438] width 638 height 383
click at [164, 460] on input "https://ucarecdn.com/5f13cc17-1463-4490-bf34-6500cd0619b7/-/format/auto/-/previ…" at bounding box center [161, 446] width 177 height 29
paste input "4df745c8-d6d9-4918-84d0-8ce12a566907/-/format/auto/-/preview/1500x1500/-/qualit…"
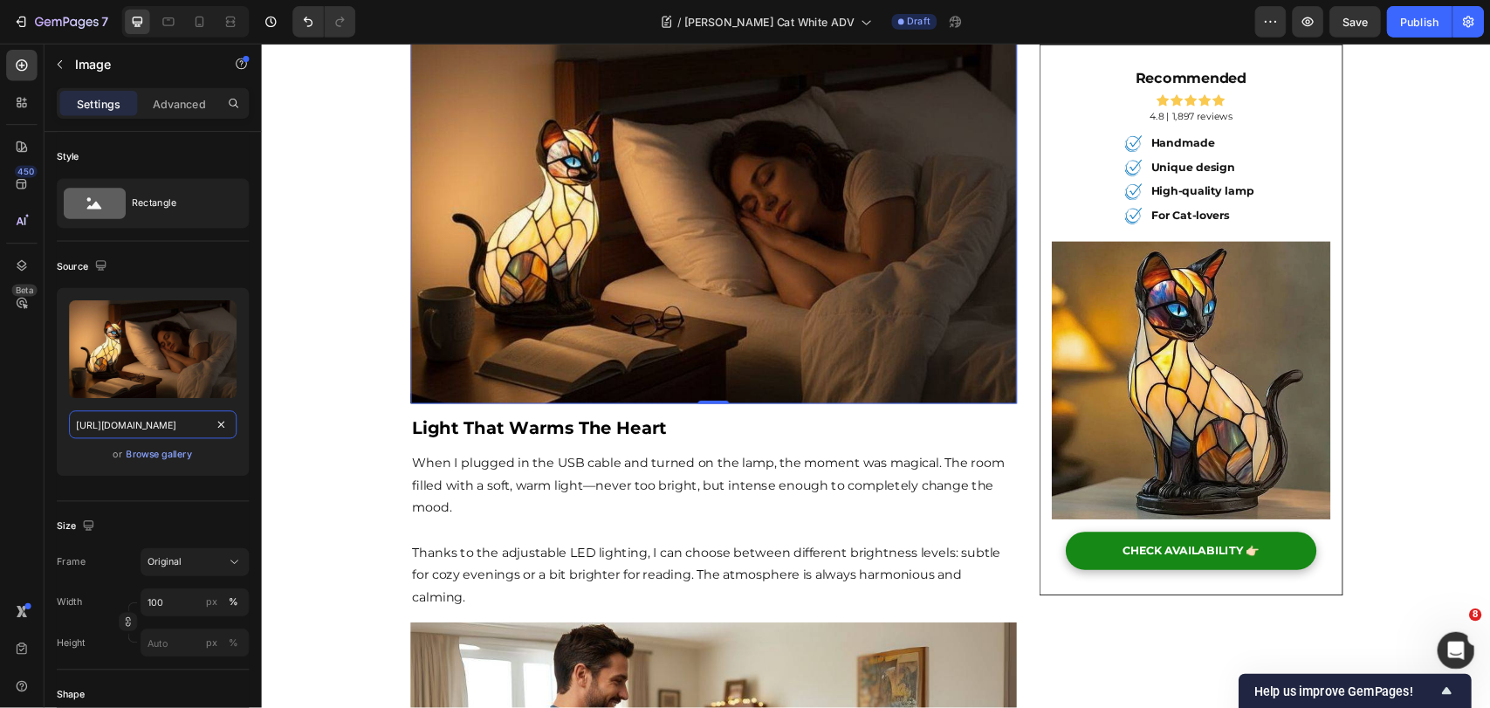
scroll to position [2960, 0]
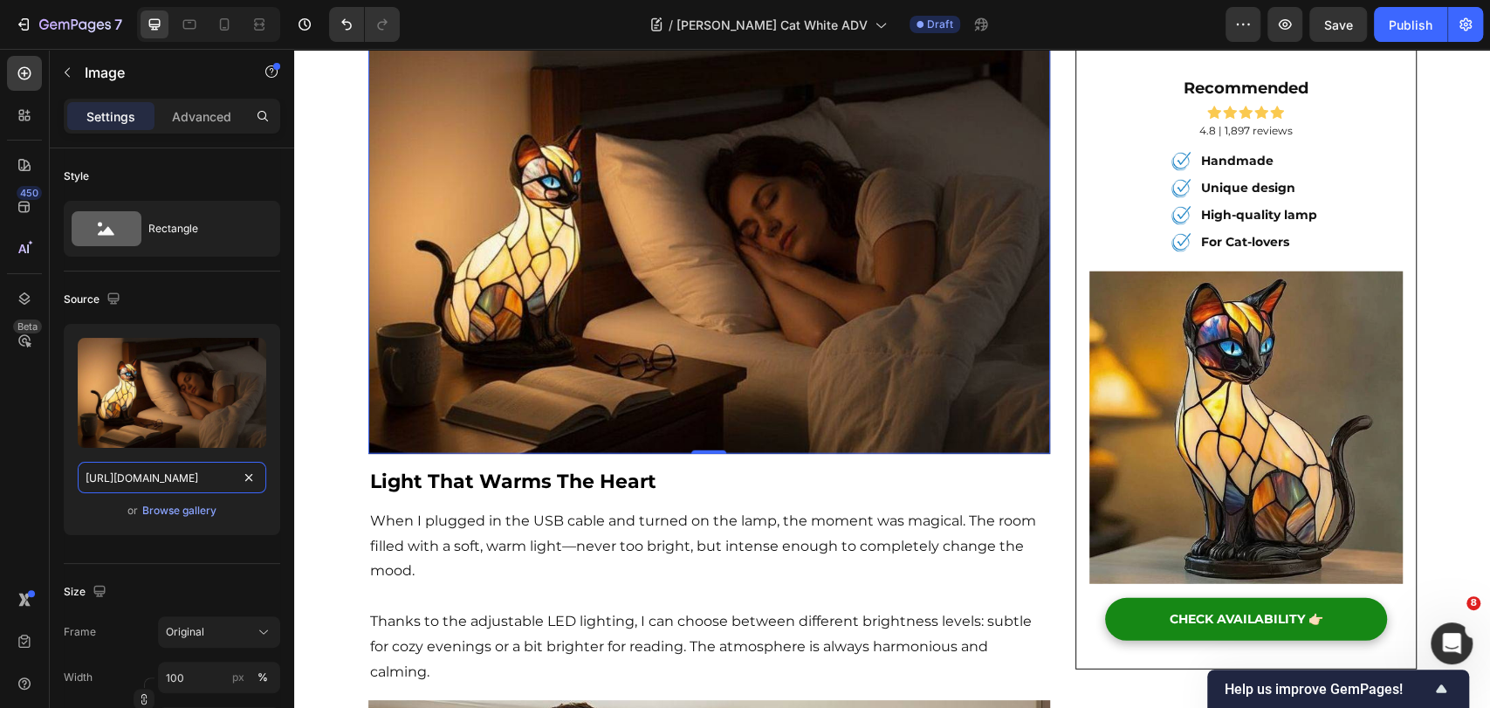
type input "https://ucarecdn.com/5f13cc17-1463-4490-bf34-6500cd0619b7/-/format/auto/-/previ…"
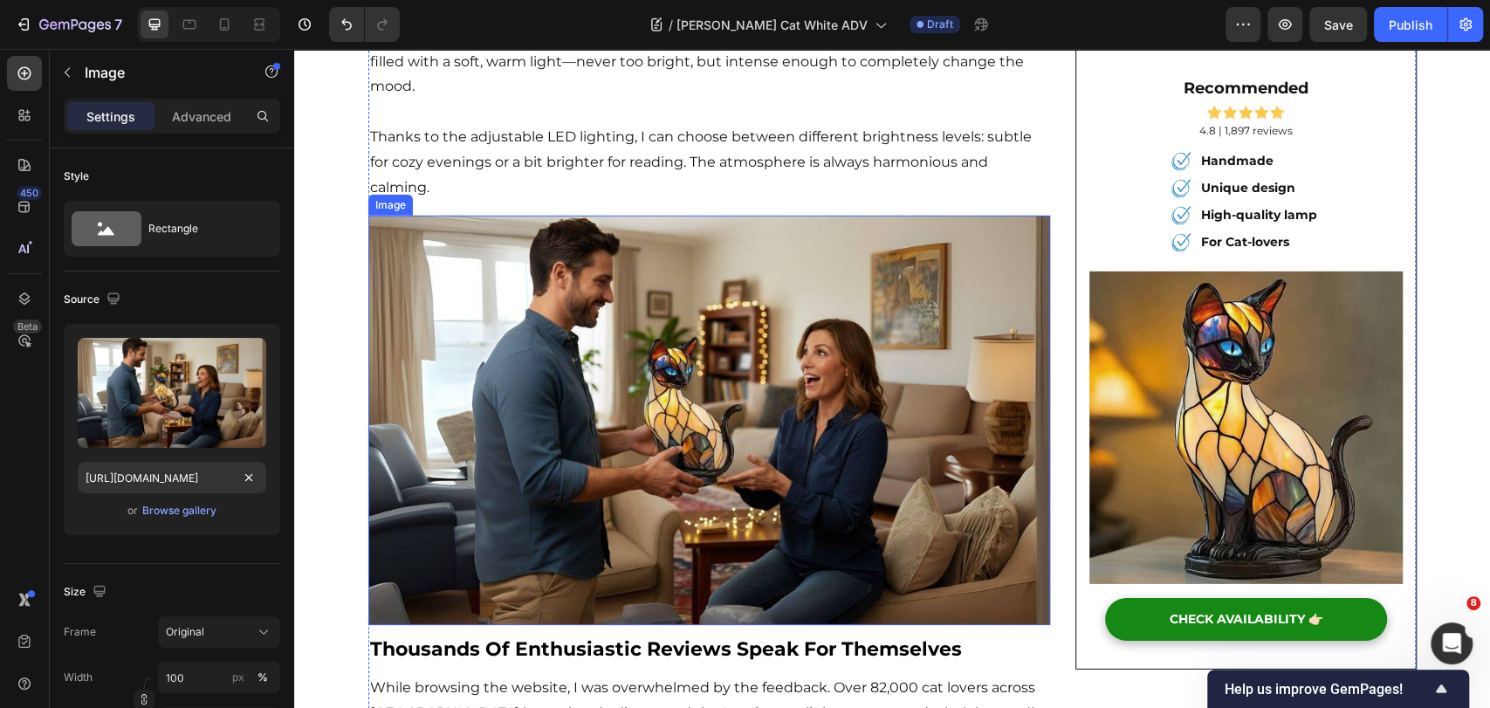
drag, startPoint x: 810, startPoint y: 376, endPoint x: 775, endPoint y: 351, distance: 43.1
click at [810, 376] on img at bounding box center [709, 420] width 682 height 409
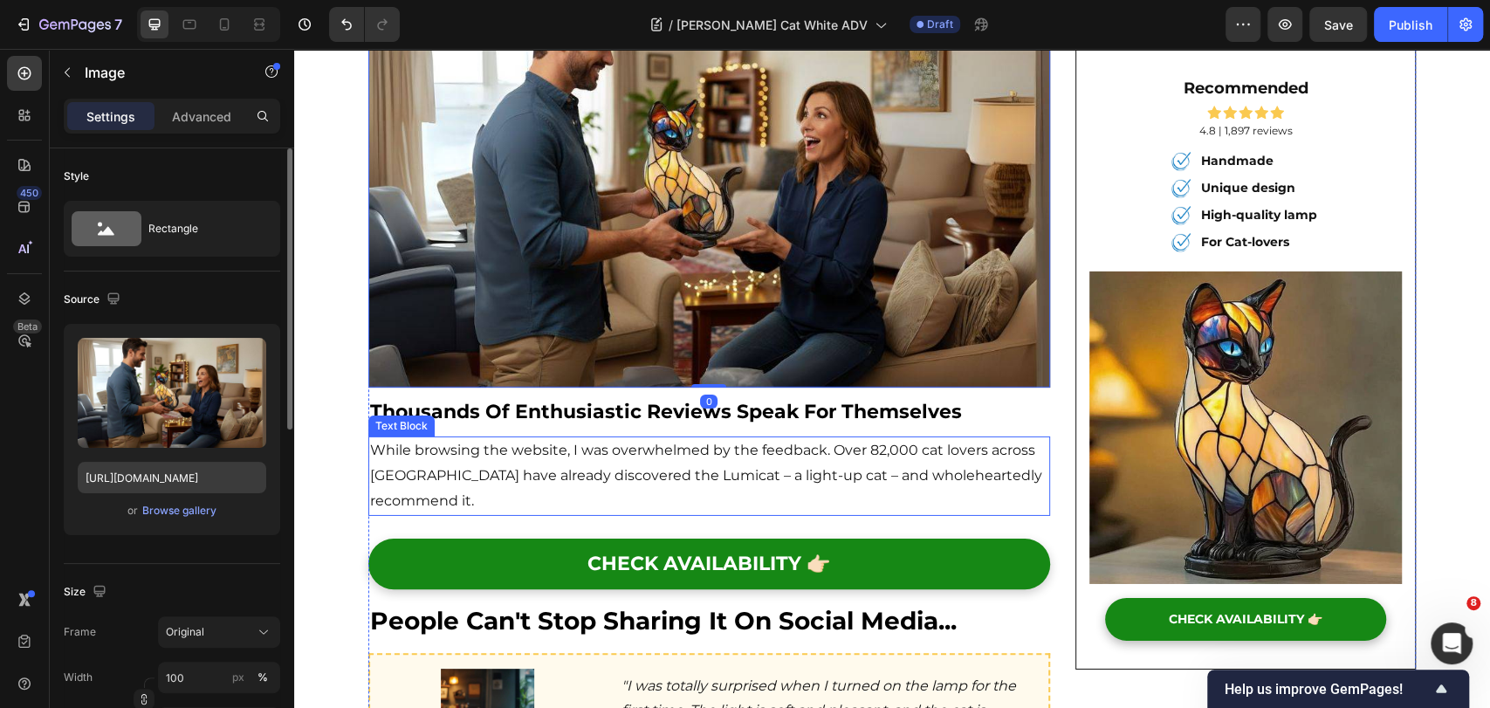
scroll to position [3541, 0]
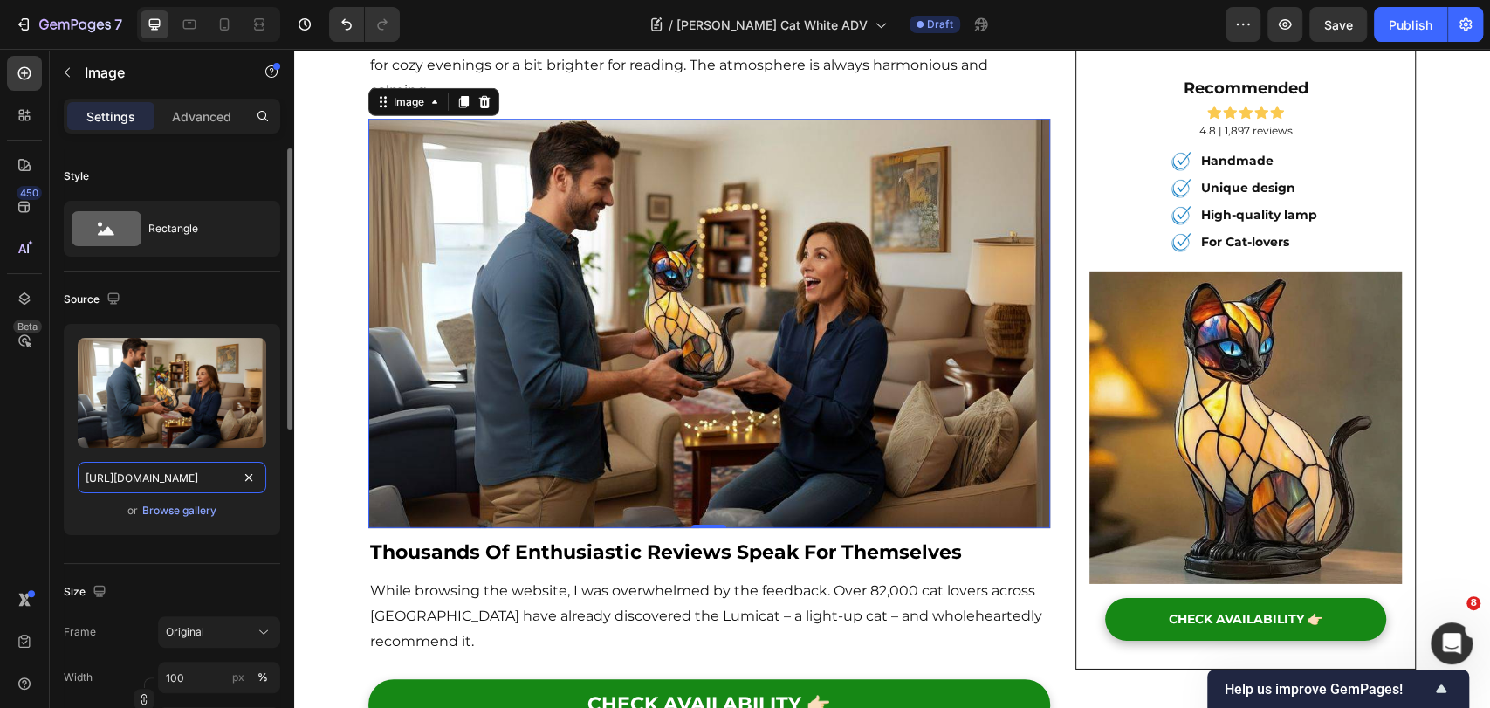
click at [112, 478] on input "https://ucarecdn.com/5f13cc17-1463-4490-bf34-6500cd0619b7/-/format/auto/-/previ…" at bounding box center [172, 477] width 189 height 31
paste input "4df745c8-d6d9-4918-84d0-8ce12a566907/-/format/auto/-/preview/1500x1500/-/qualit…"
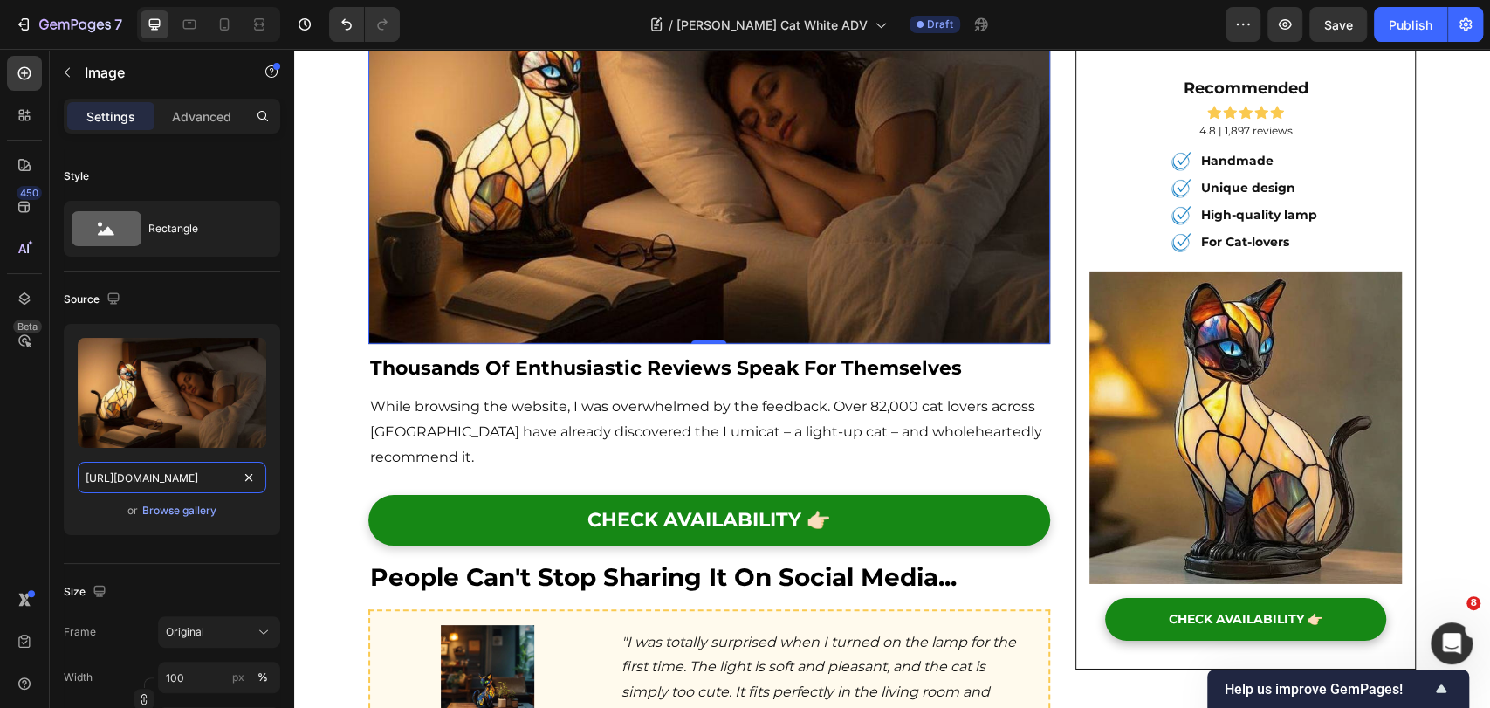
scroll to position [3736, 0]
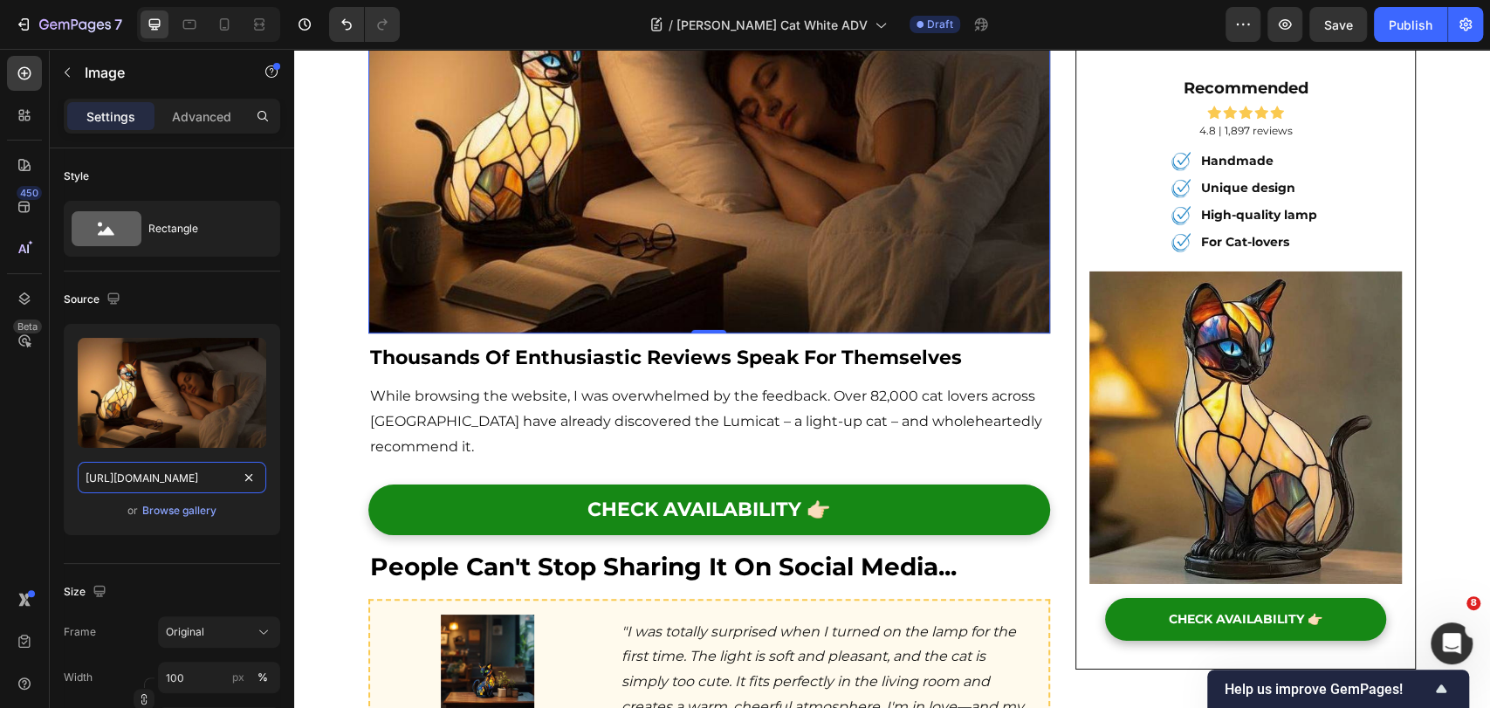
type input "https://ucarecdn.com/4df745c8-d6d9-4918-84d0-8ce12a566907/-/format/auto/-/previ…"
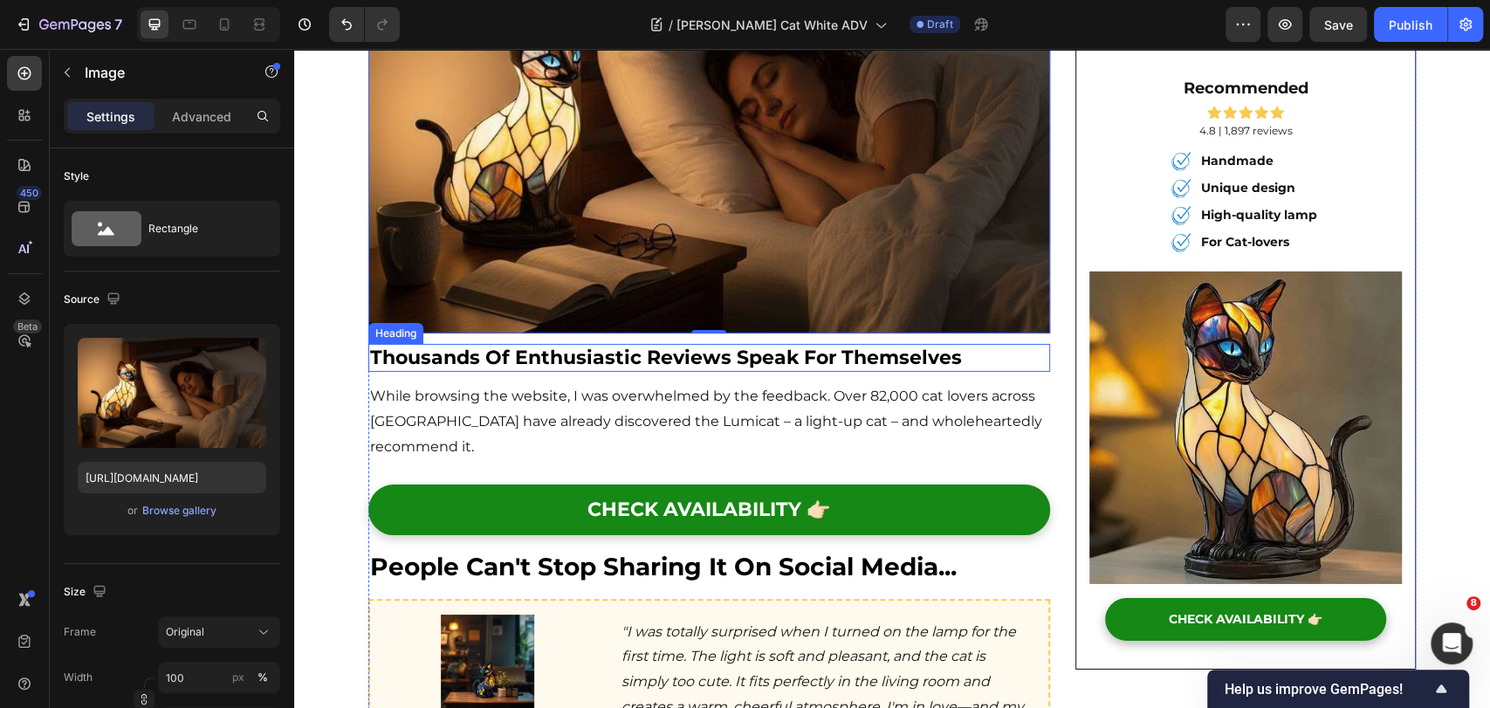
click at [469, 346] on strong "thousands of enthusiastic reviews speak for themselves" at bounding box center [666, 358] width 592 height 24
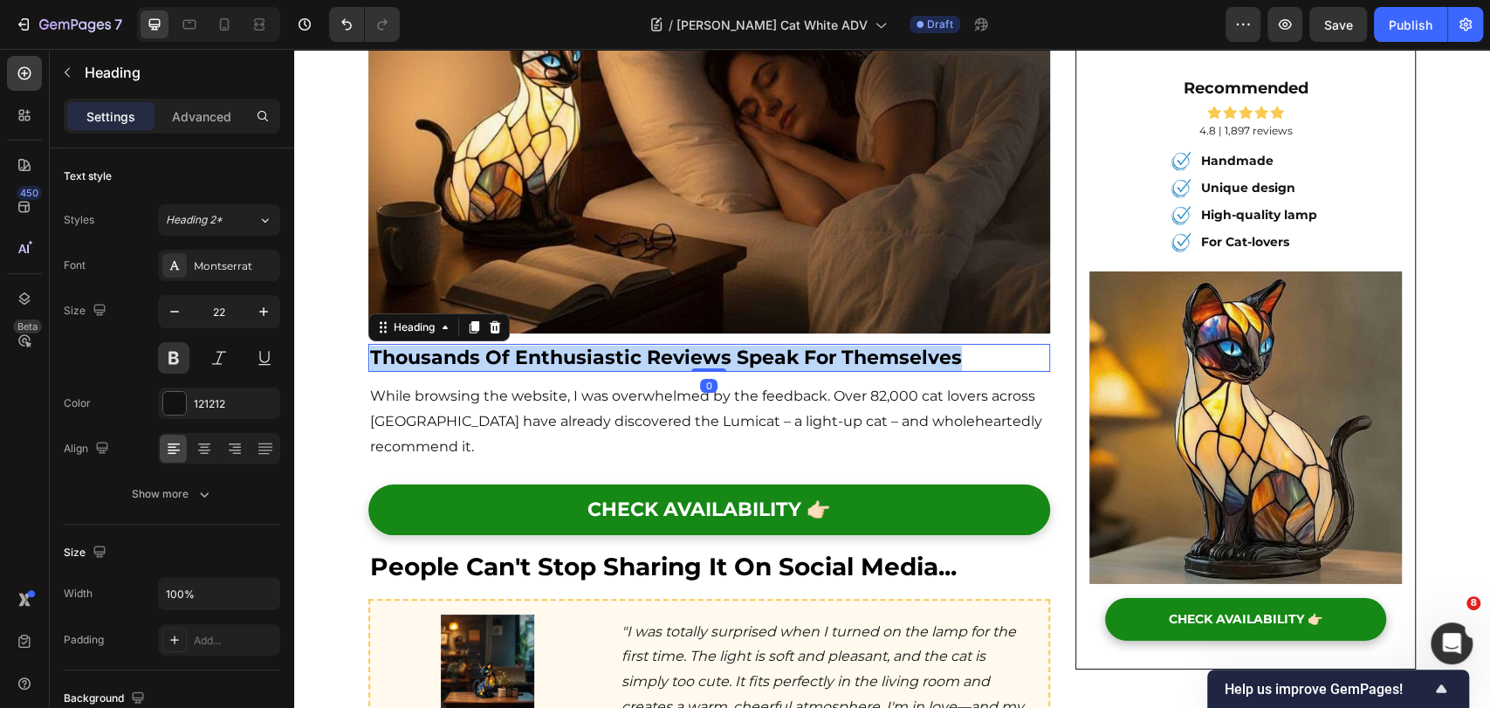
click at [469, 346] on strong "thousands of enthusiastic reviews speak for themselves" at bounding box center [666, 358] width 592 height 24
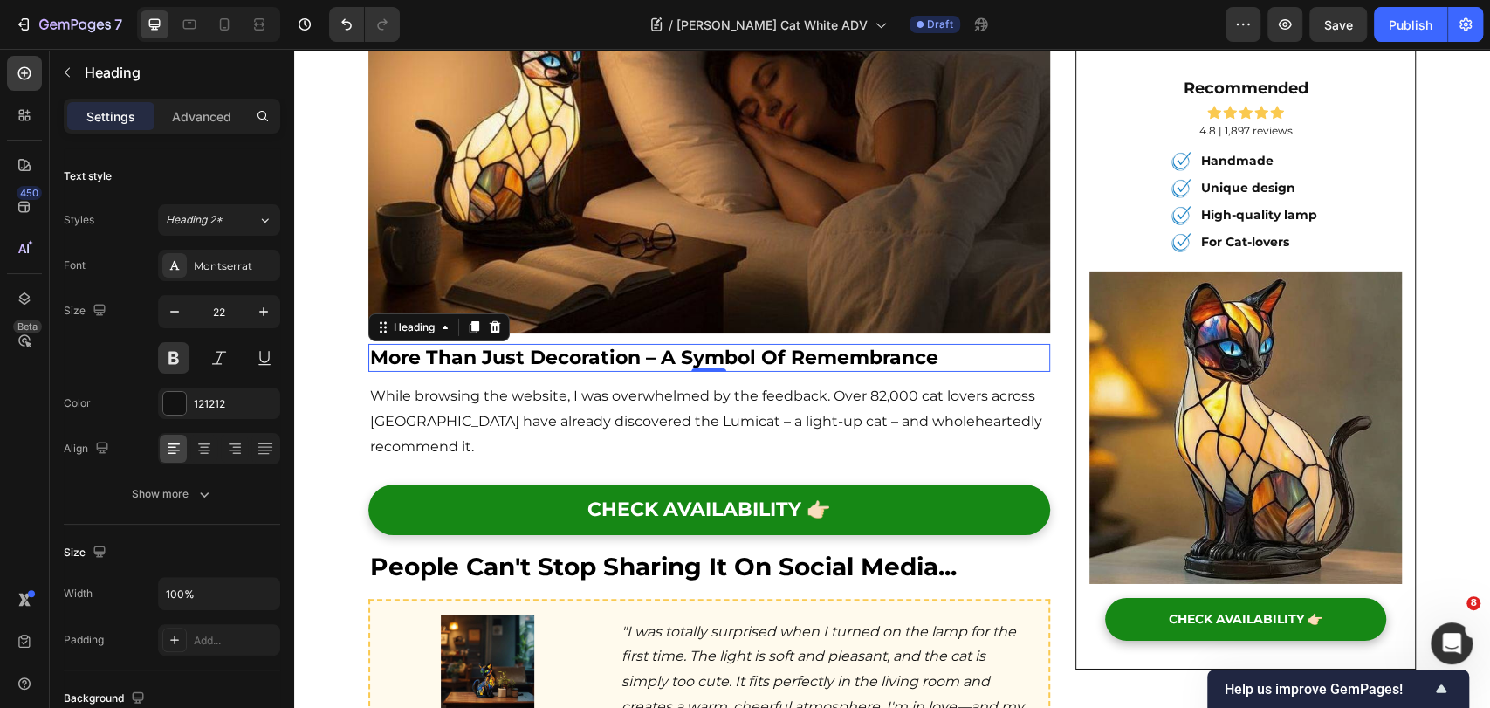
click at [466, 384] on p "While browsing the website, I was overwhelmed by the feedback. Over 82,000 cat …" at bounding box center [709, 421] width 678 height 75
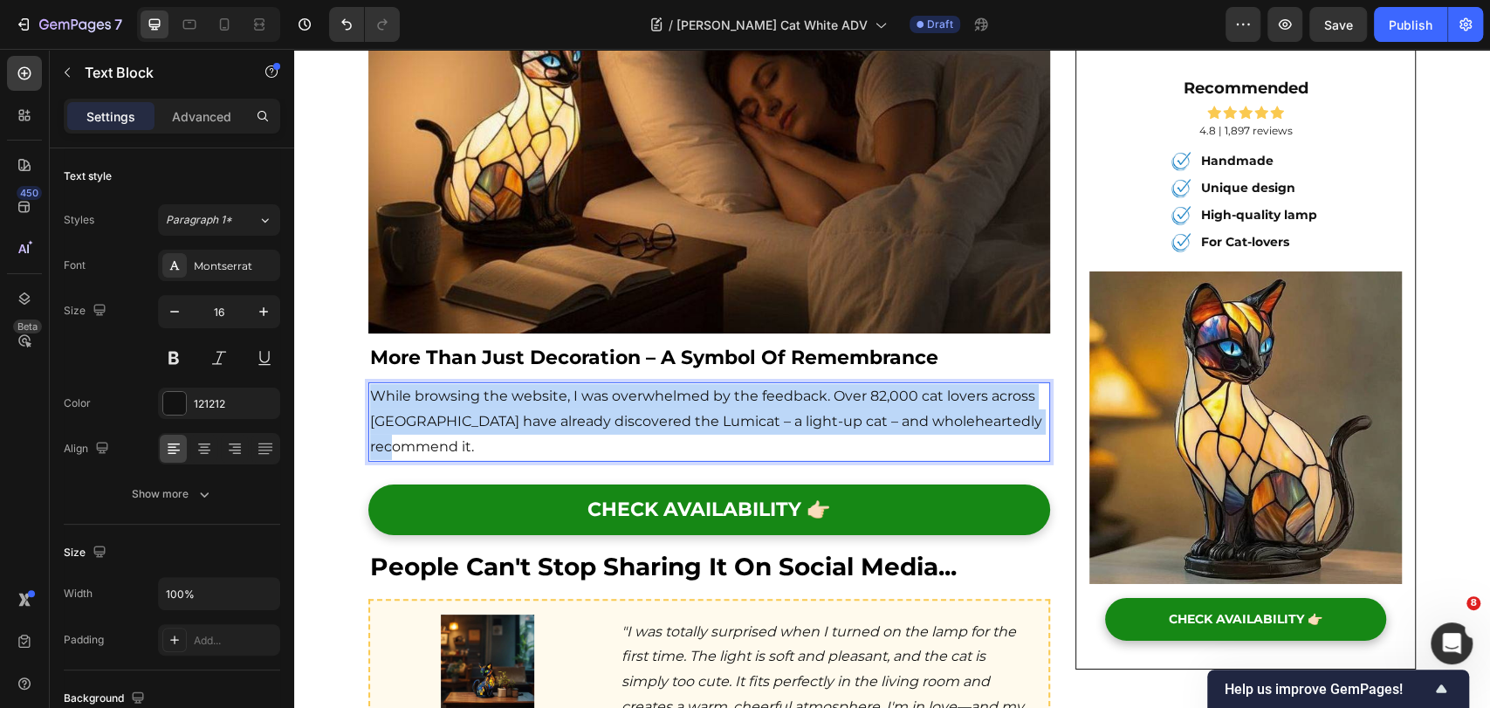
click at [466, 384] on p "While browsing the website, I was overwhelmed by the feedback. Over 82,000 cat …" at bounding box center [709, 421] width 678 height 75
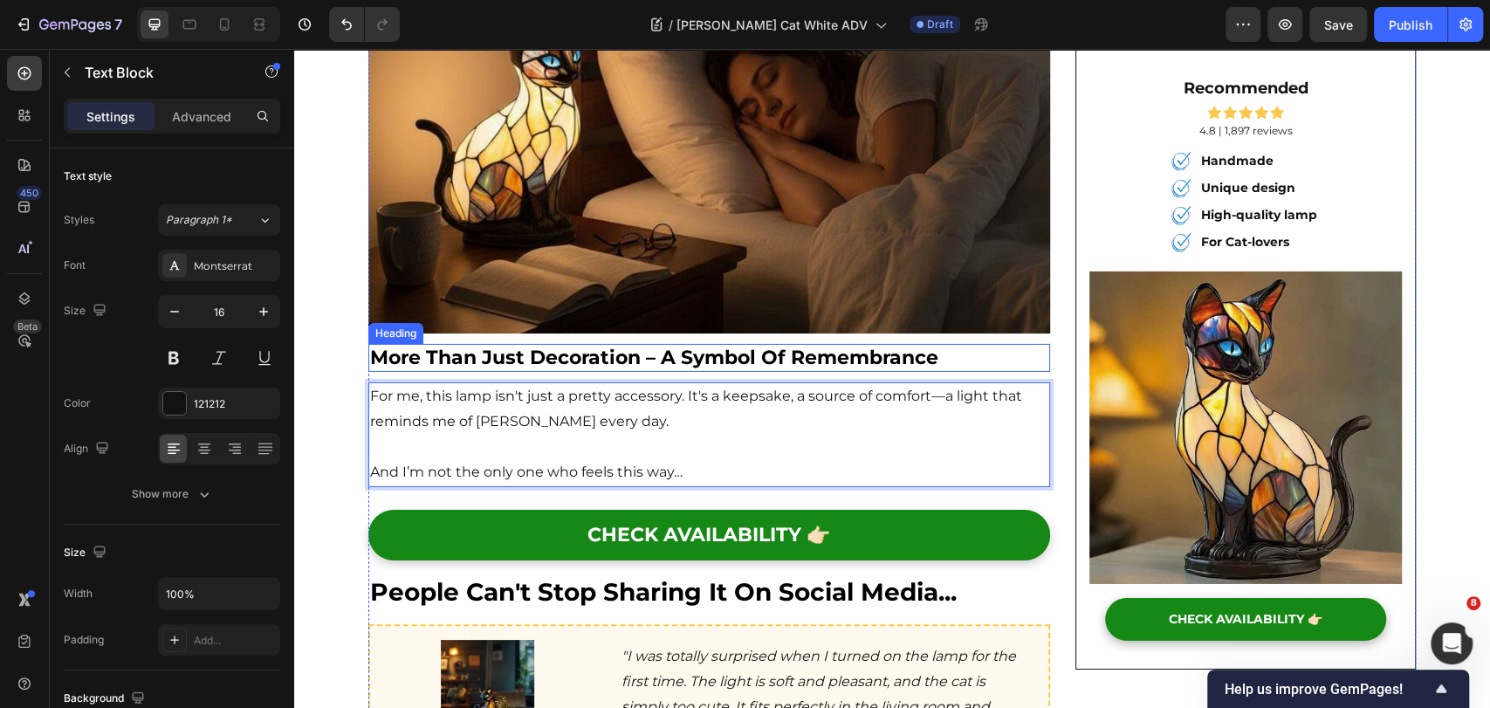
click at [663, 346] on span "More than just decoration – a symbol of remembrance" at bounding box center [654, 358] width 568 height 24
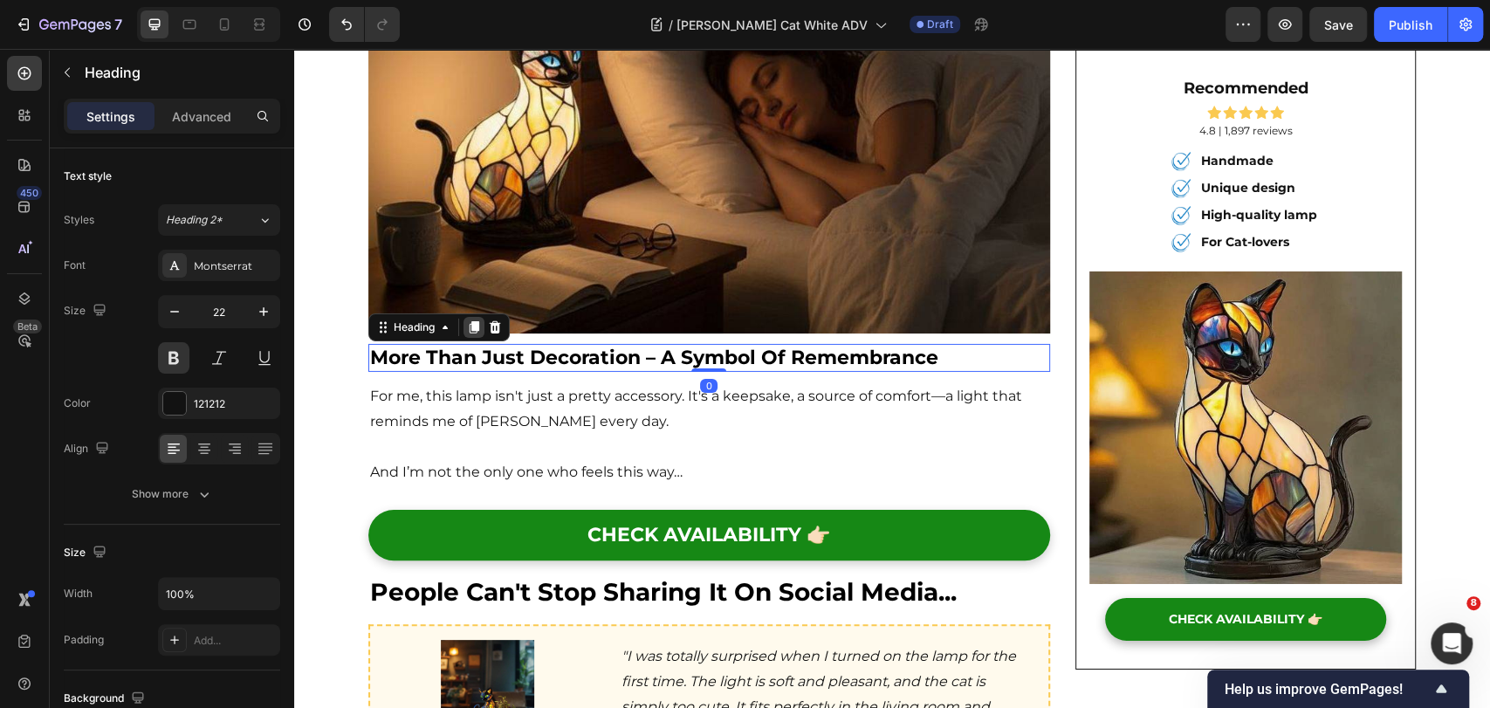
click at [467, 320] on icon at bounding box center [474, 327] width 14 height 14
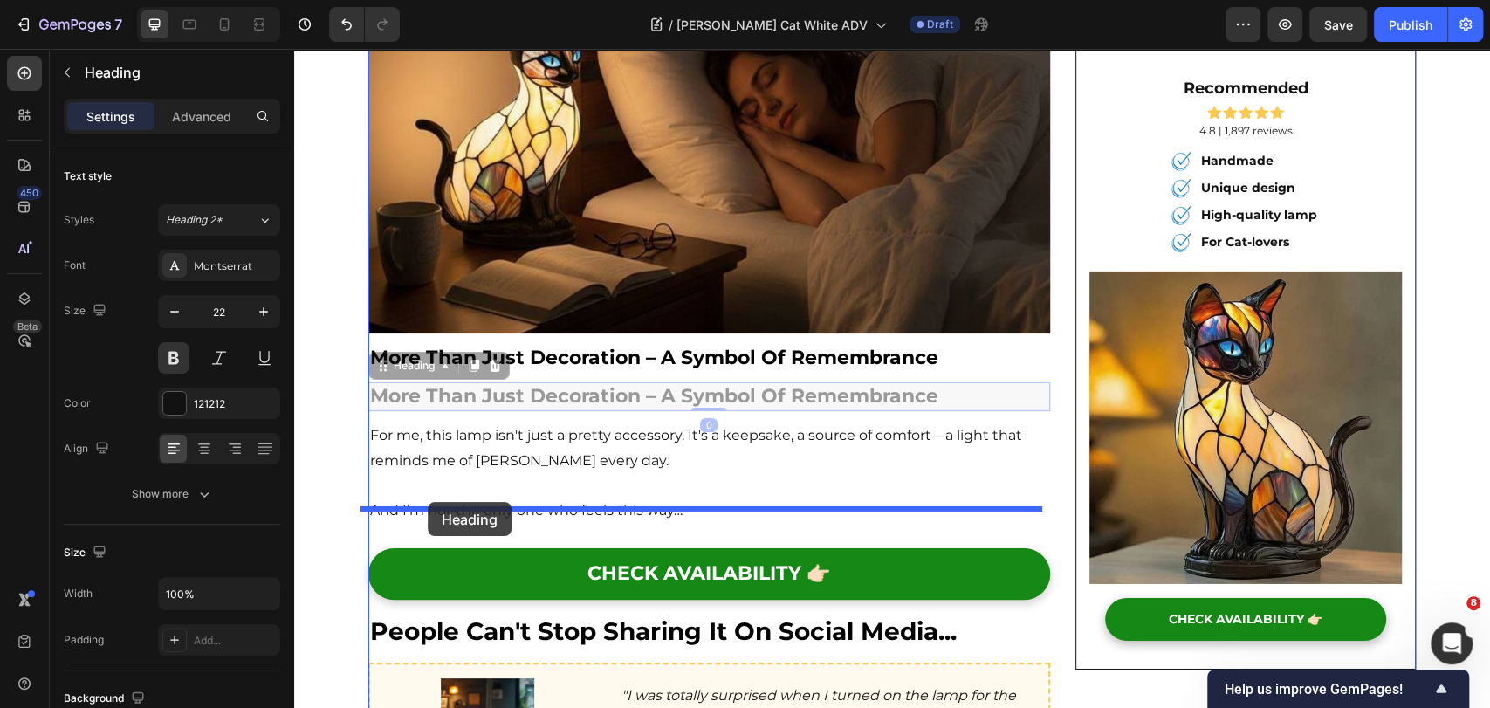
drag, startPoint x: 391, startPoint y: 337, endPoint x: 428, endPoint y: 502, distance: 169.0
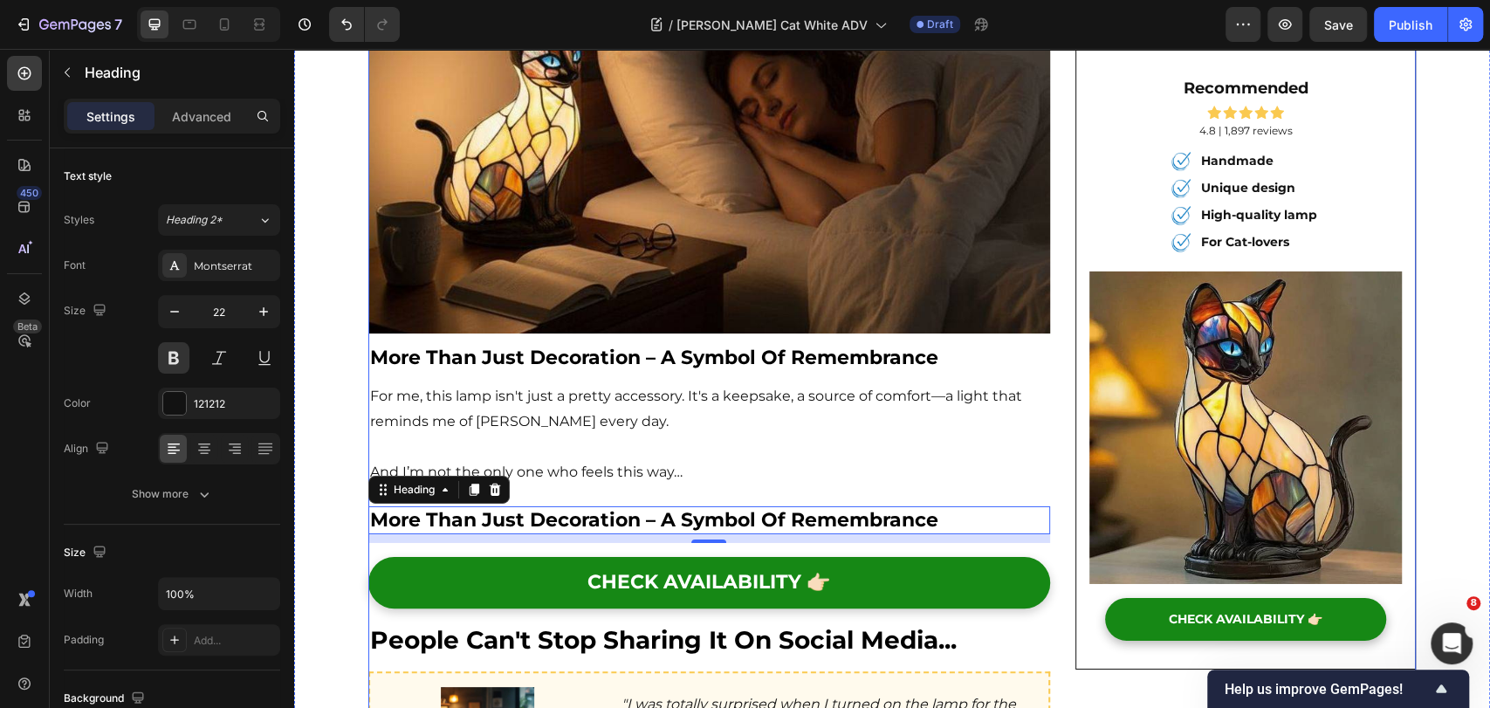
click at [450, 506] on h2 "more than just decoration – a symbol of remembrance" at bounding box center [709, 520] width 682 height 29
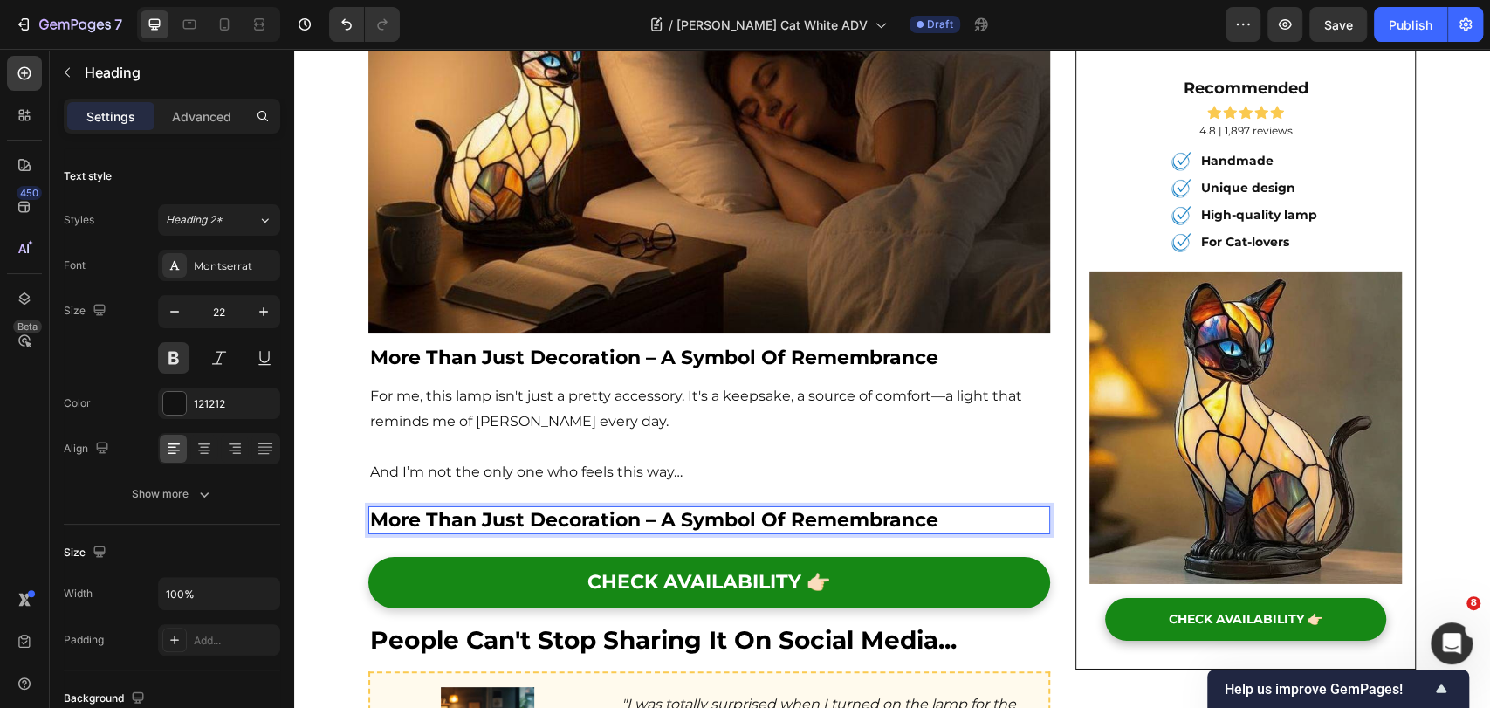
click at [450, 508] on span "more than just decoration – a symbol of remembrance" at bounding box center [654, 520] width 568 height 24
click at [448, 508] on span "more than just decoration – a symbol of remembrance" at bounding box center [654, 520] width 568 height 24
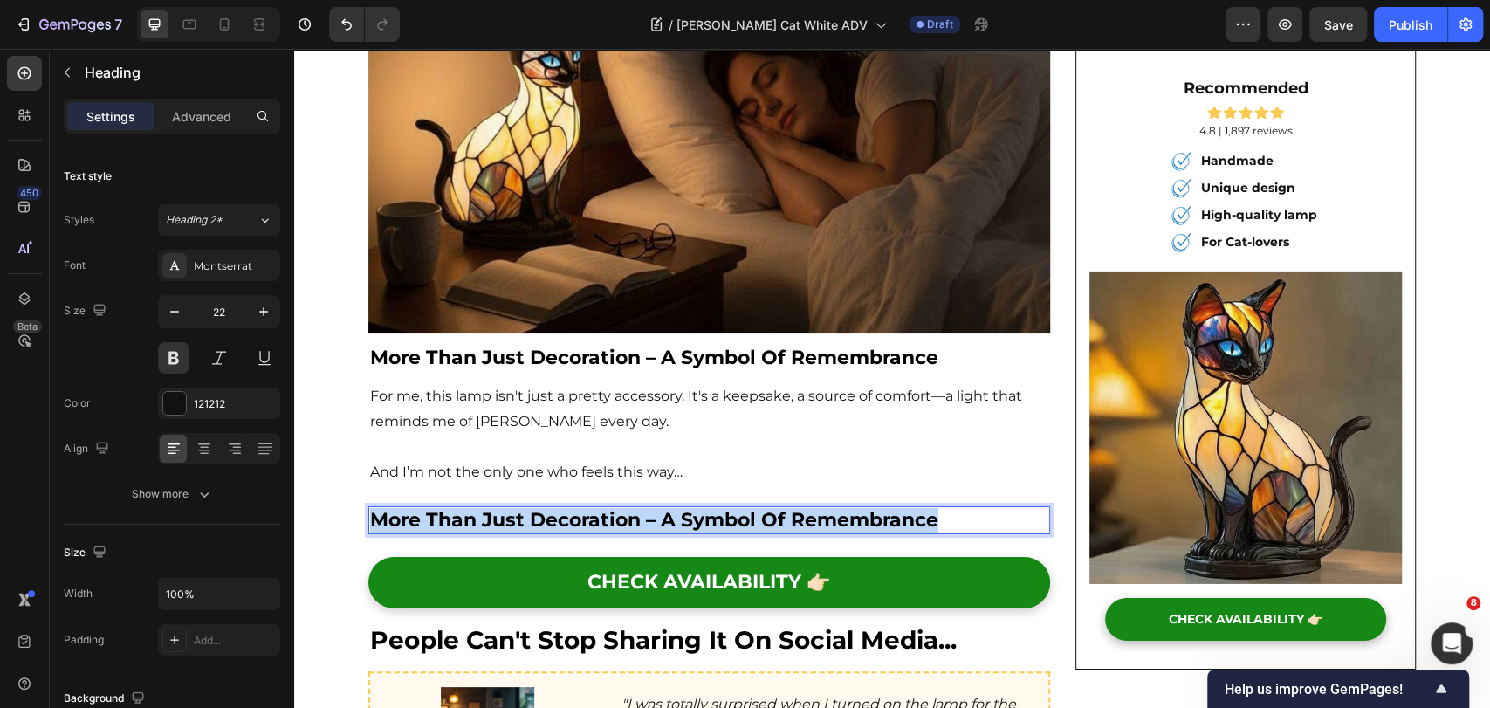
click at [448, 508] on span "more than just decoration – a symbol of remembrance" at bounding box center [654, 520] width 568 height 24
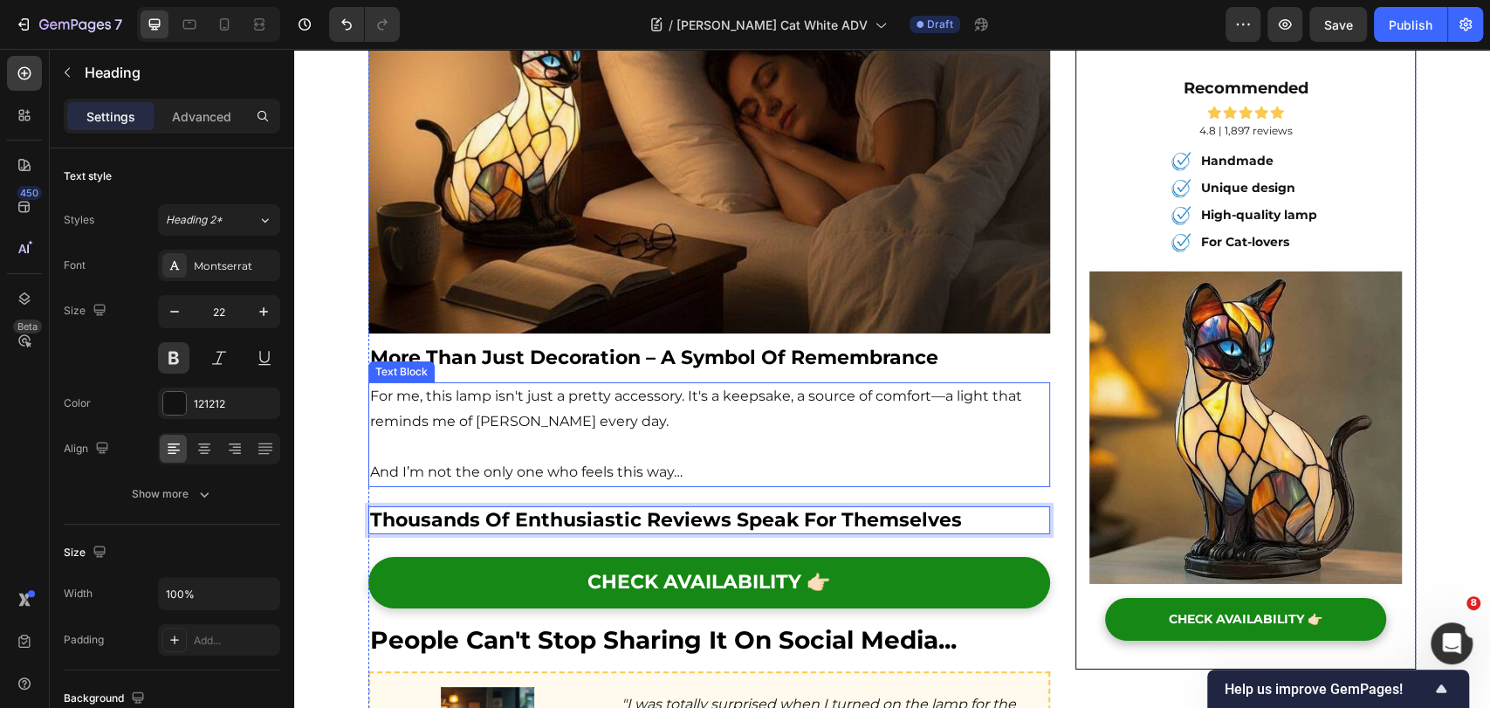
click at [589, 402] on p "For me, this lamp isn't just a pretty accessory. It's a keepsake, a source of c…" at bounding box center [709, 409] width 678 height 51
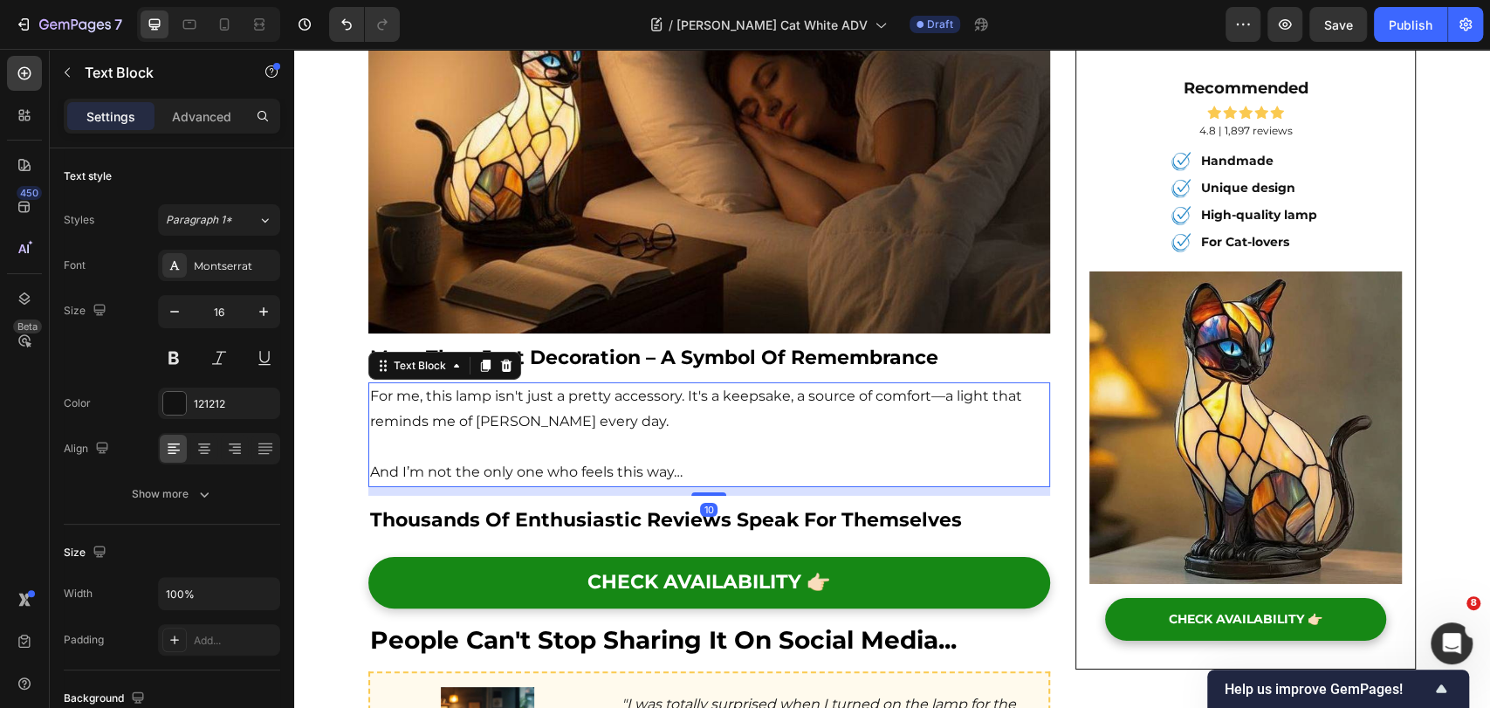
click at [464, 352] on div "Text Block" at bounding box center [444, 366] width 153 height 28
click at [478, 359] on icon at bounding box center [485, 366] width 14 height 14
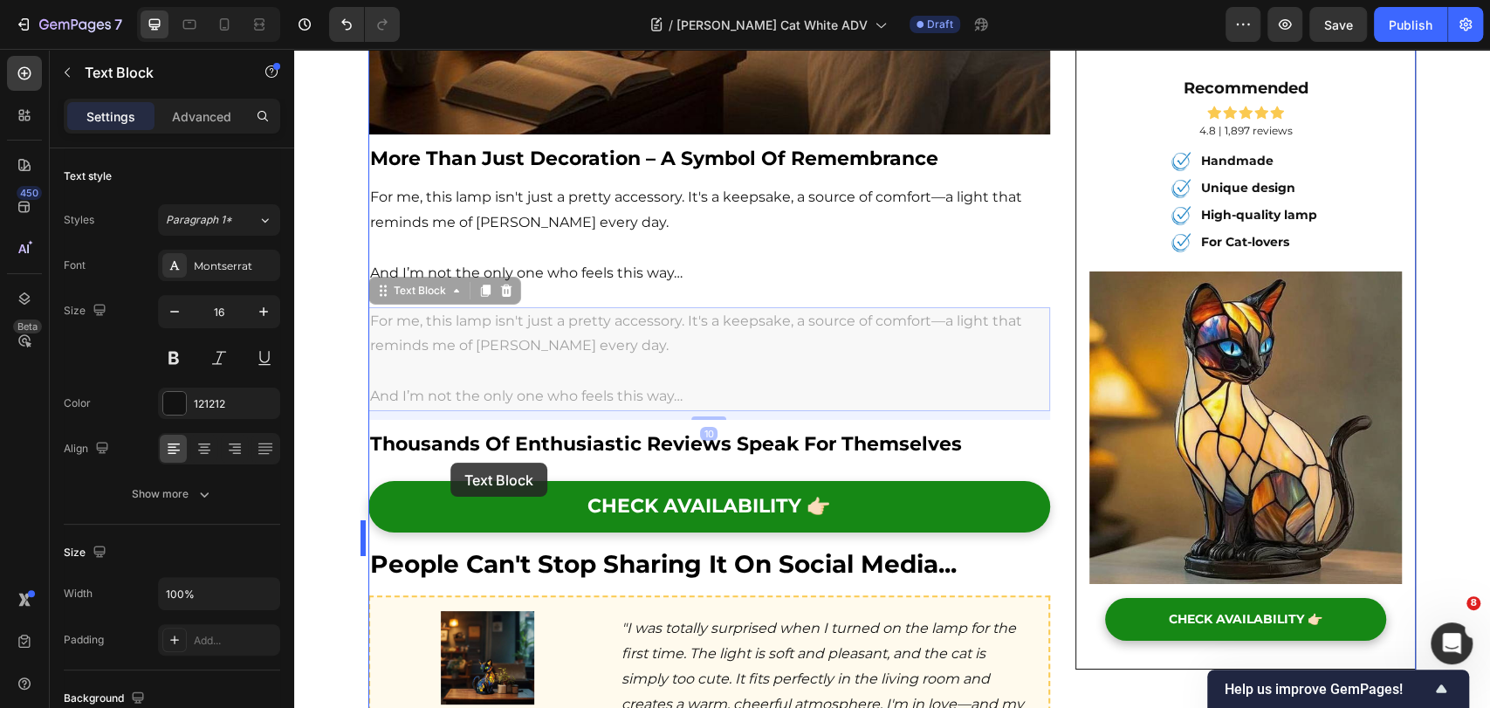
scroll to position [3974, 0]
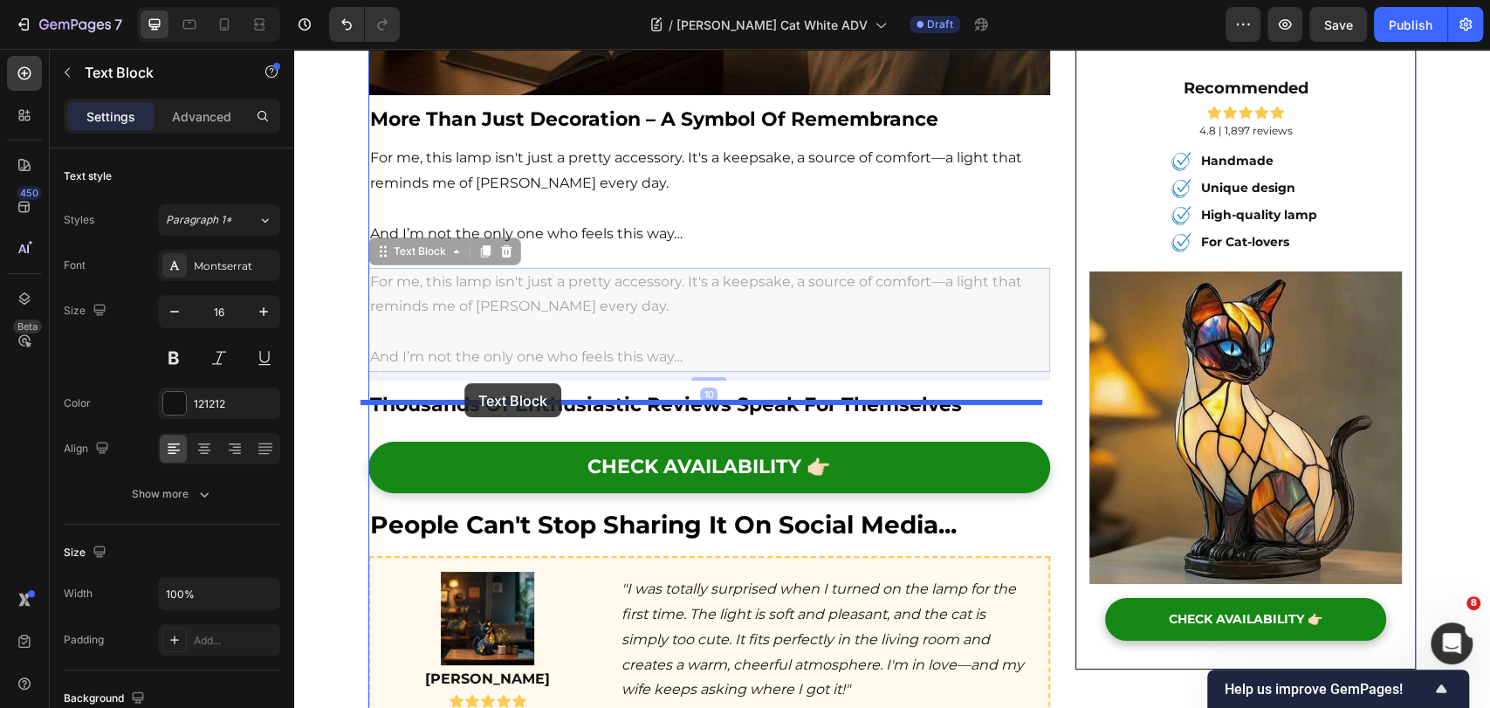
drag, startPoint x: 402, startPoint y: 466, endPoint x: 464, endPoint y: 383, distance: 104.1
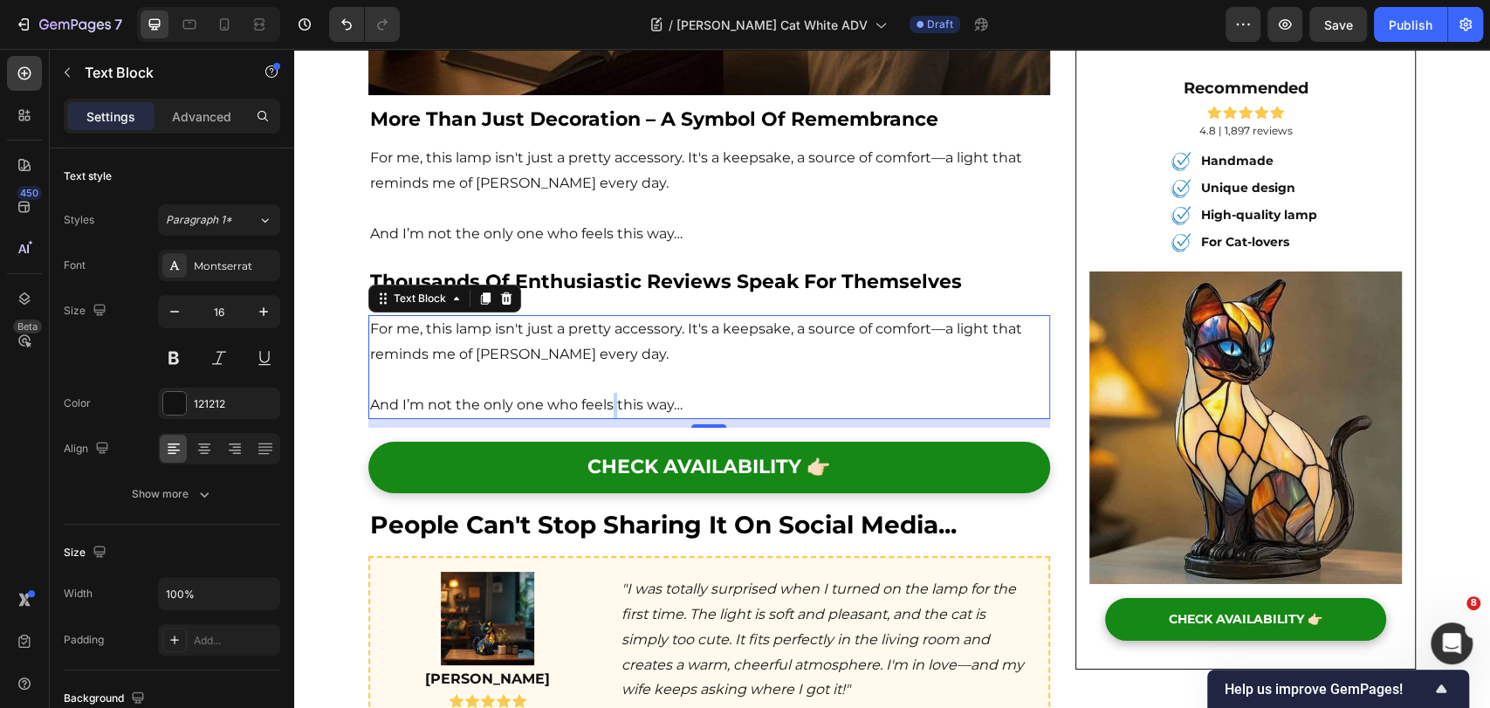
click at [608, 393] on p "And I’m not the only one who feels this way…" at bounding box center [709, 405] width 678 height 25
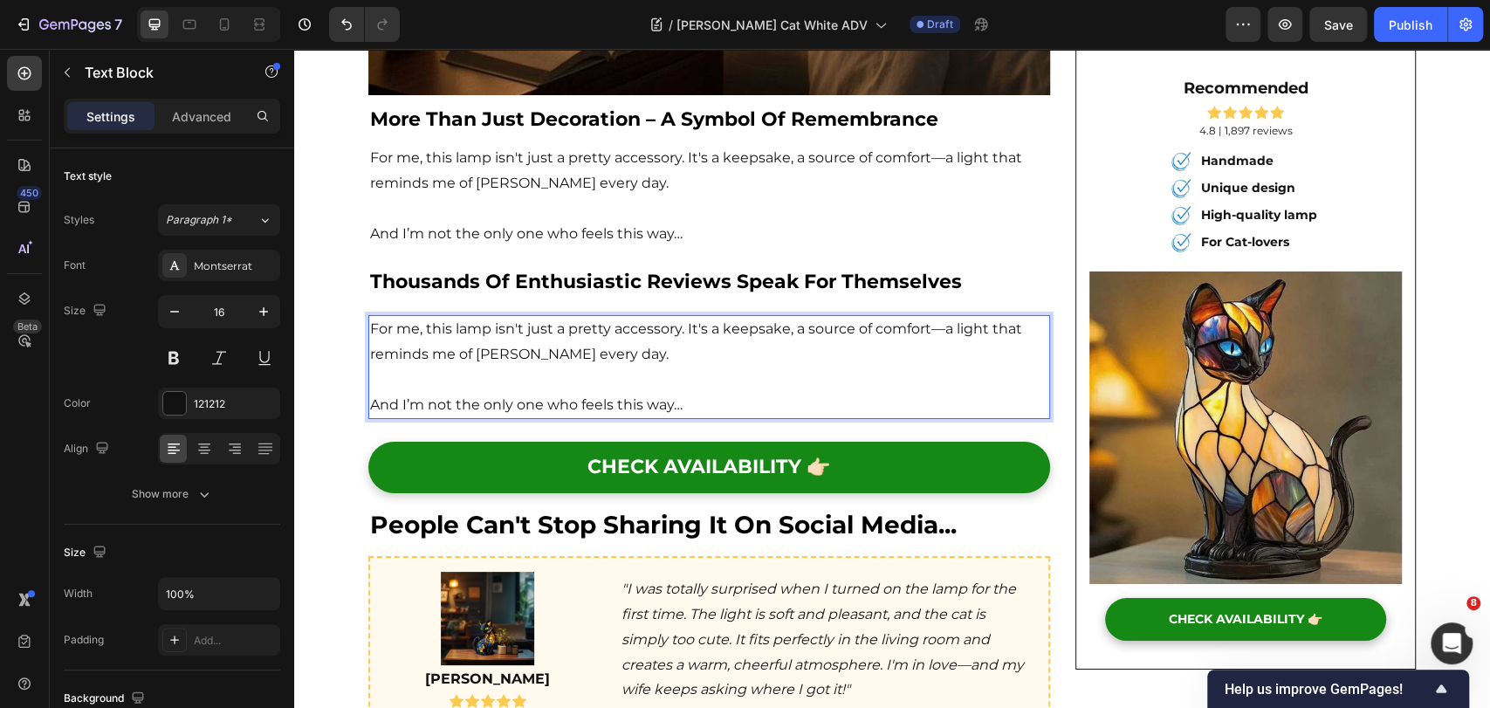
click at [692, 393] on p "And I’m not the only one who feels this way…" at bounding box center [709, 405] width 678 height 25
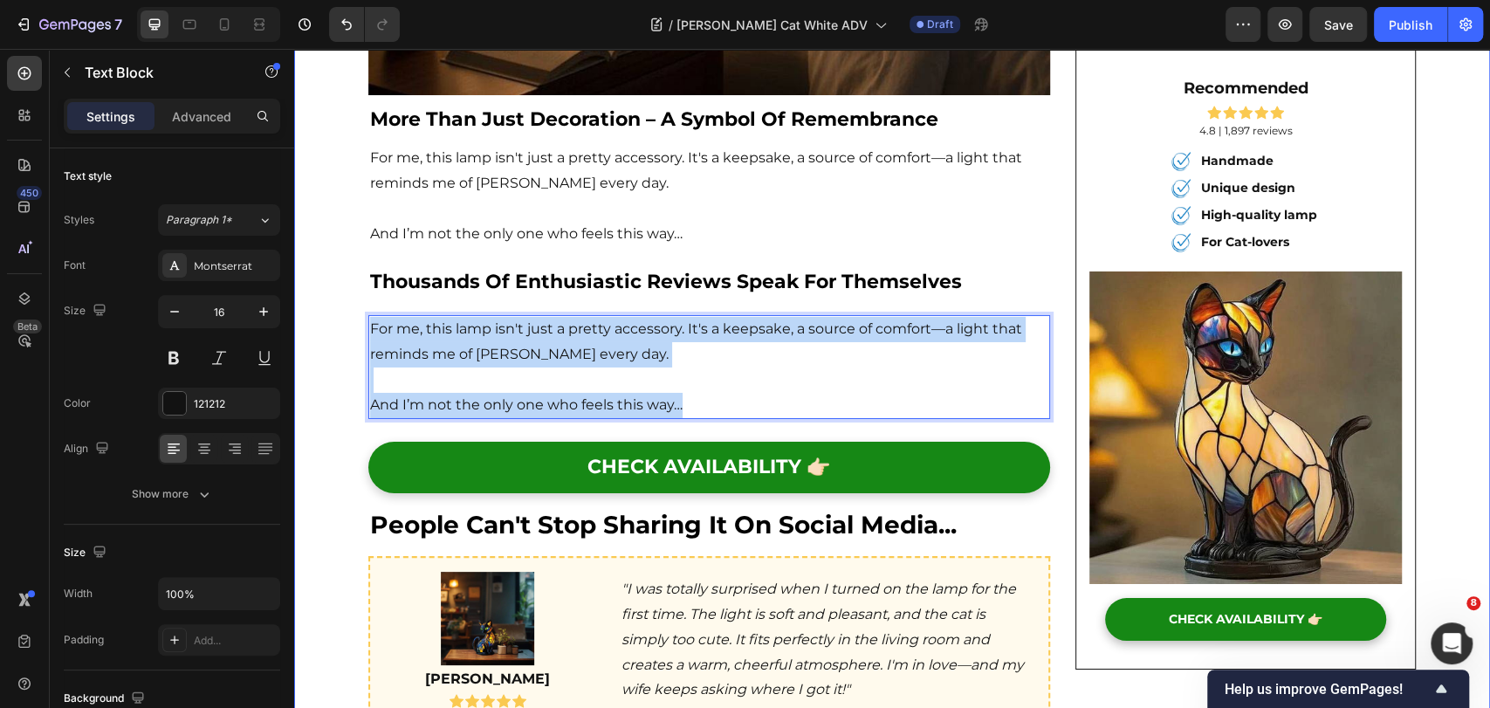
drag, startPoint x: 702, startPoint y: 373, endPoint x: 333, endPoint y: 290, distance: 377.6
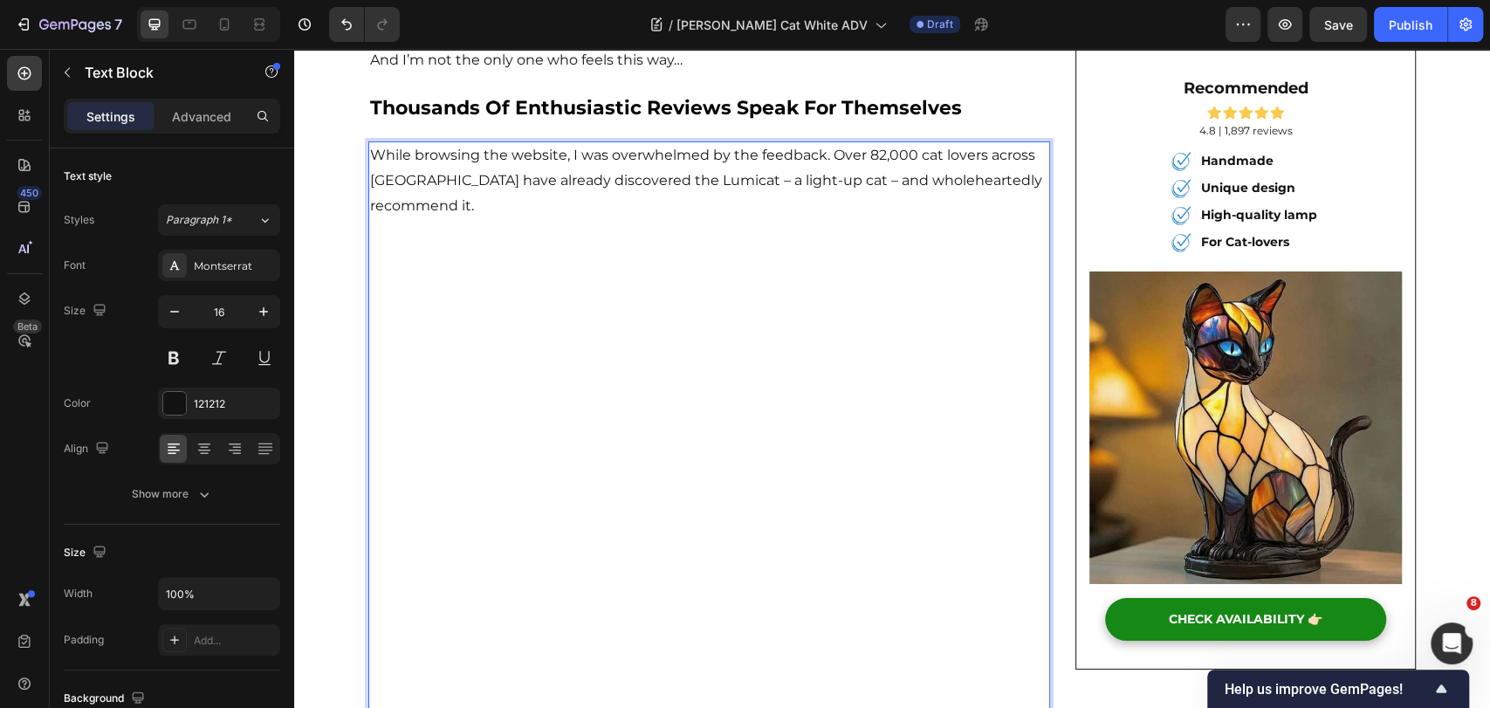
scroll to position [4145, 0]
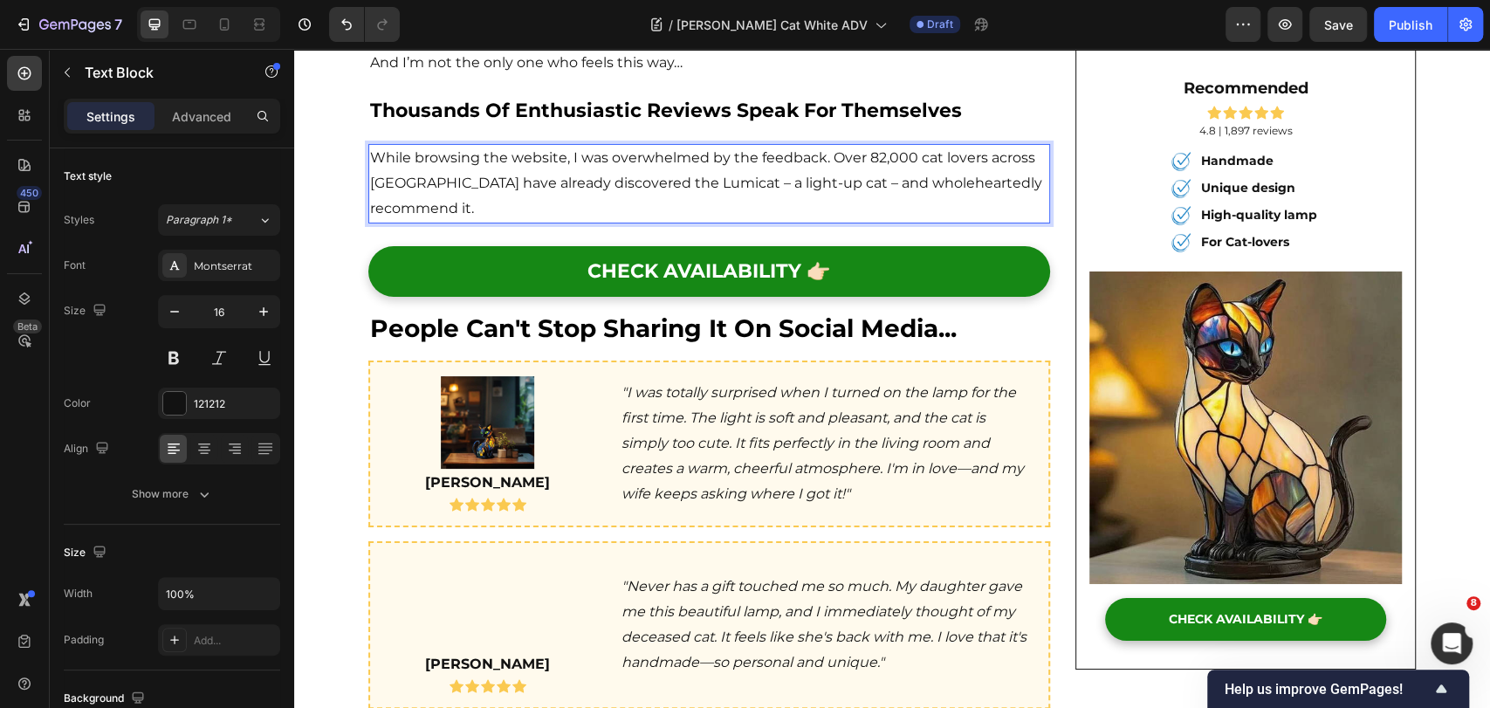
click at [370, 155] on p "While browsing the website, I was overwhelmed by the feedback. Over 82,000 cat …" at bounding box center [709, 183] width 678 height 75
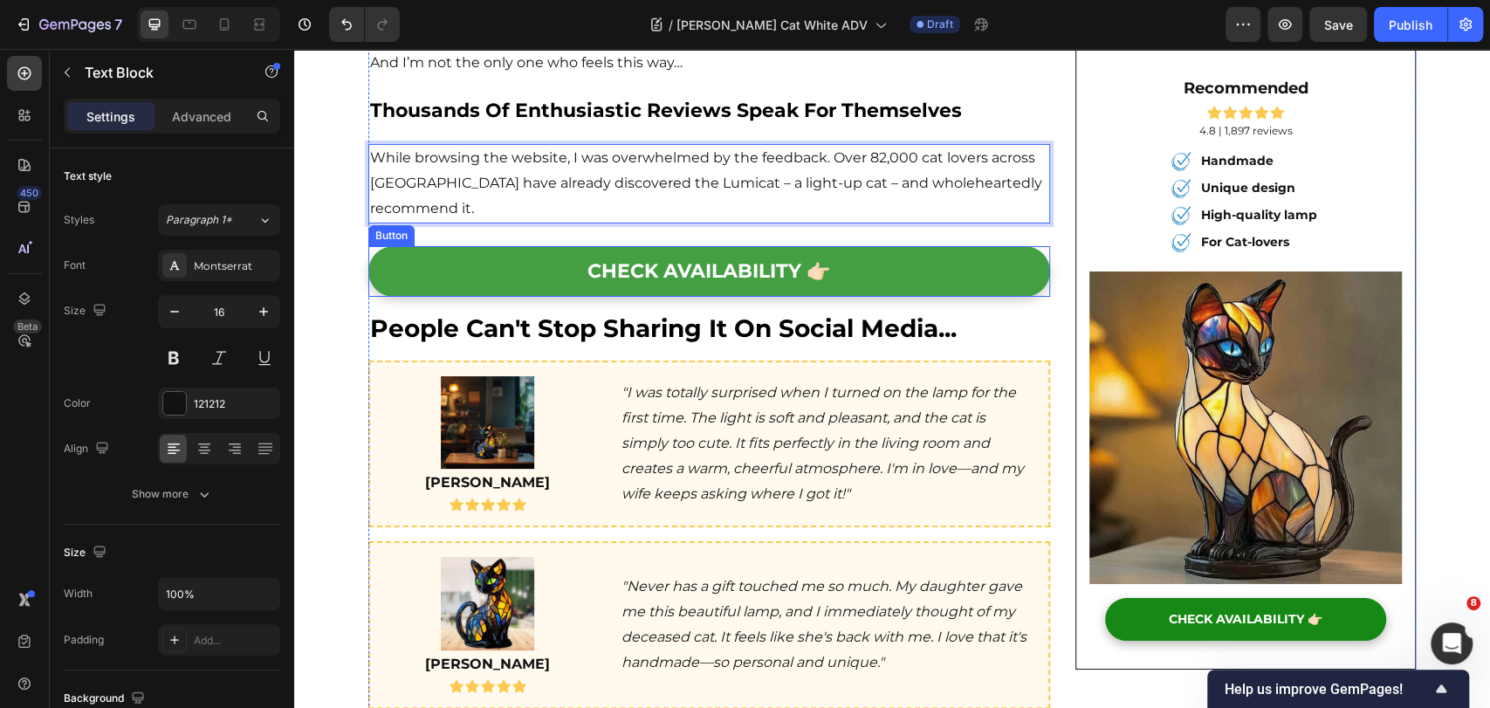
click at [843, 246] on link "CHECK AVAILABILITY 👉🏻" at bounding box center [709, 272] width 682 height 52
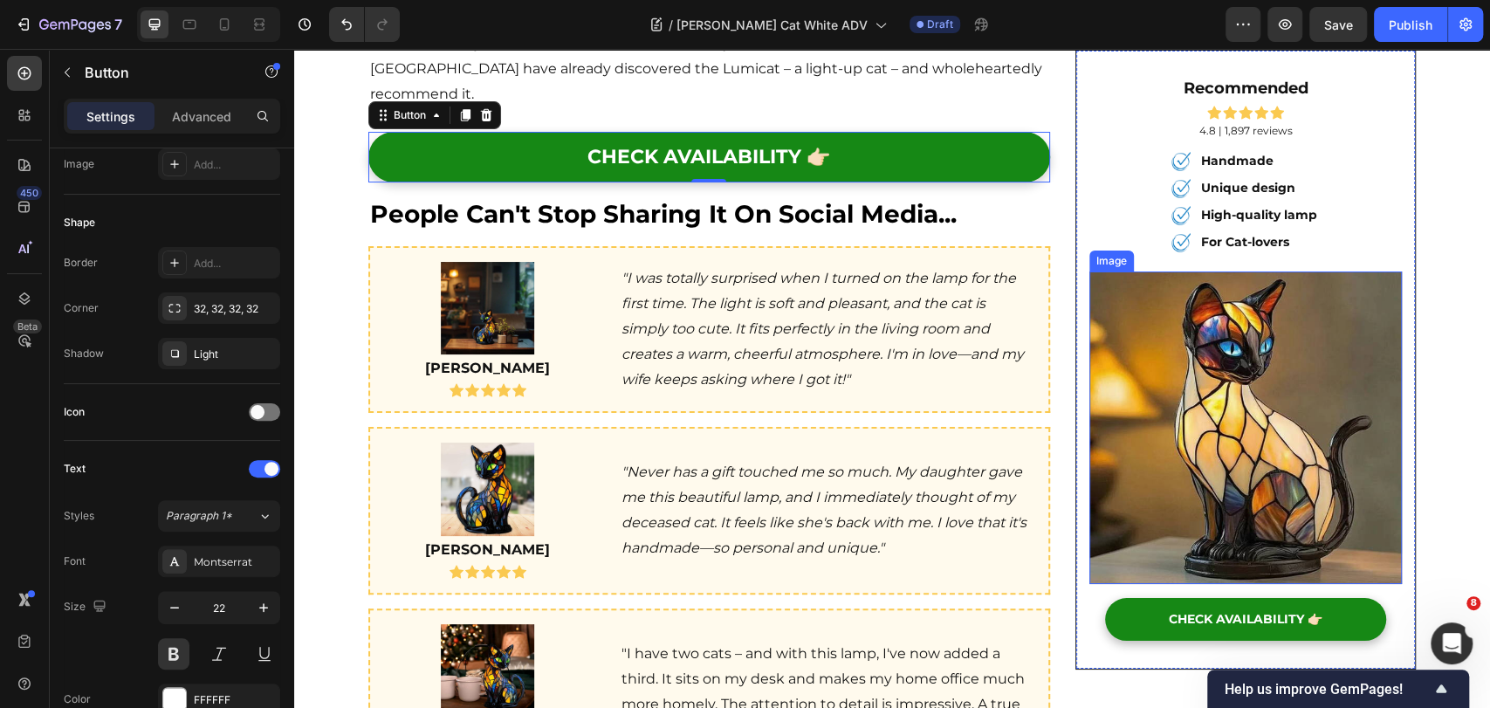
scroll to position [4242, 0]
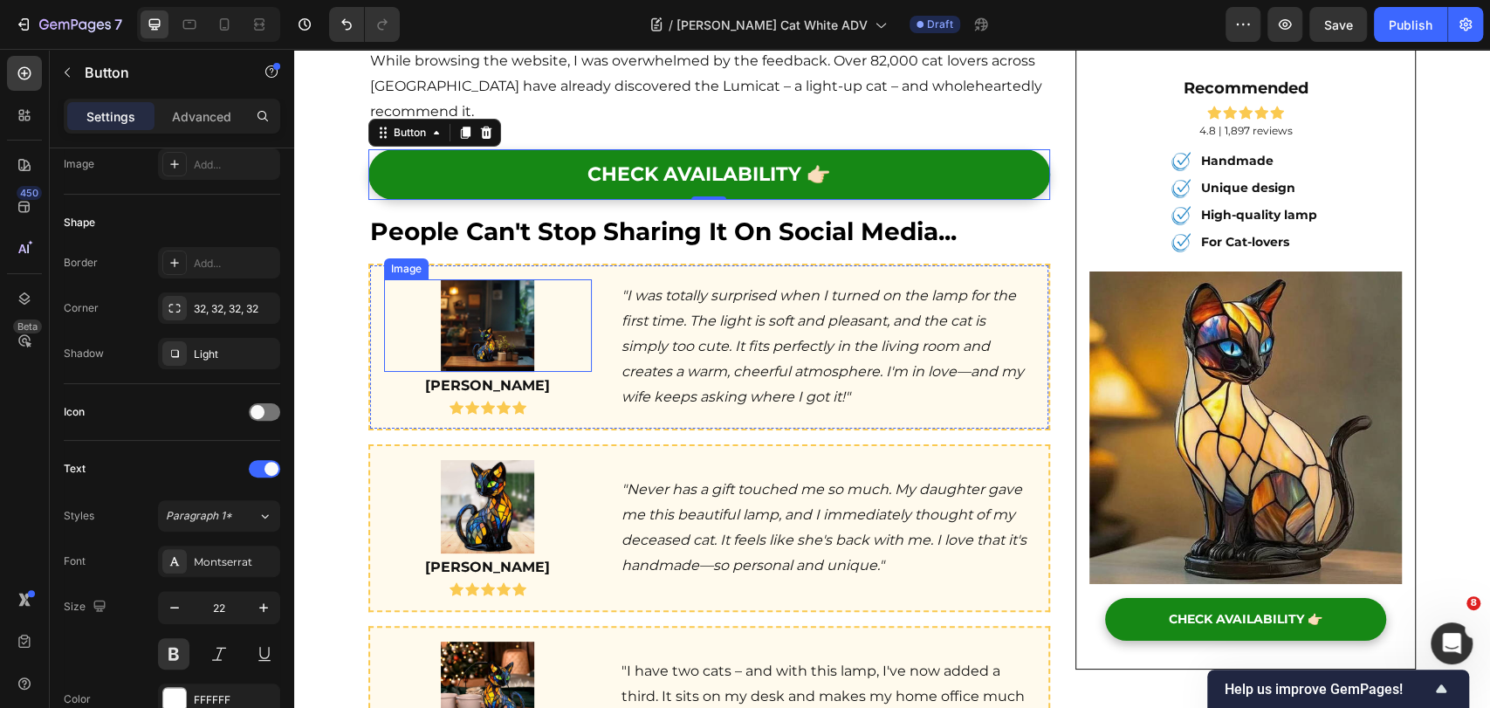
click at [480, 298] on img at bounding box center [487, 325] width 93 height 93
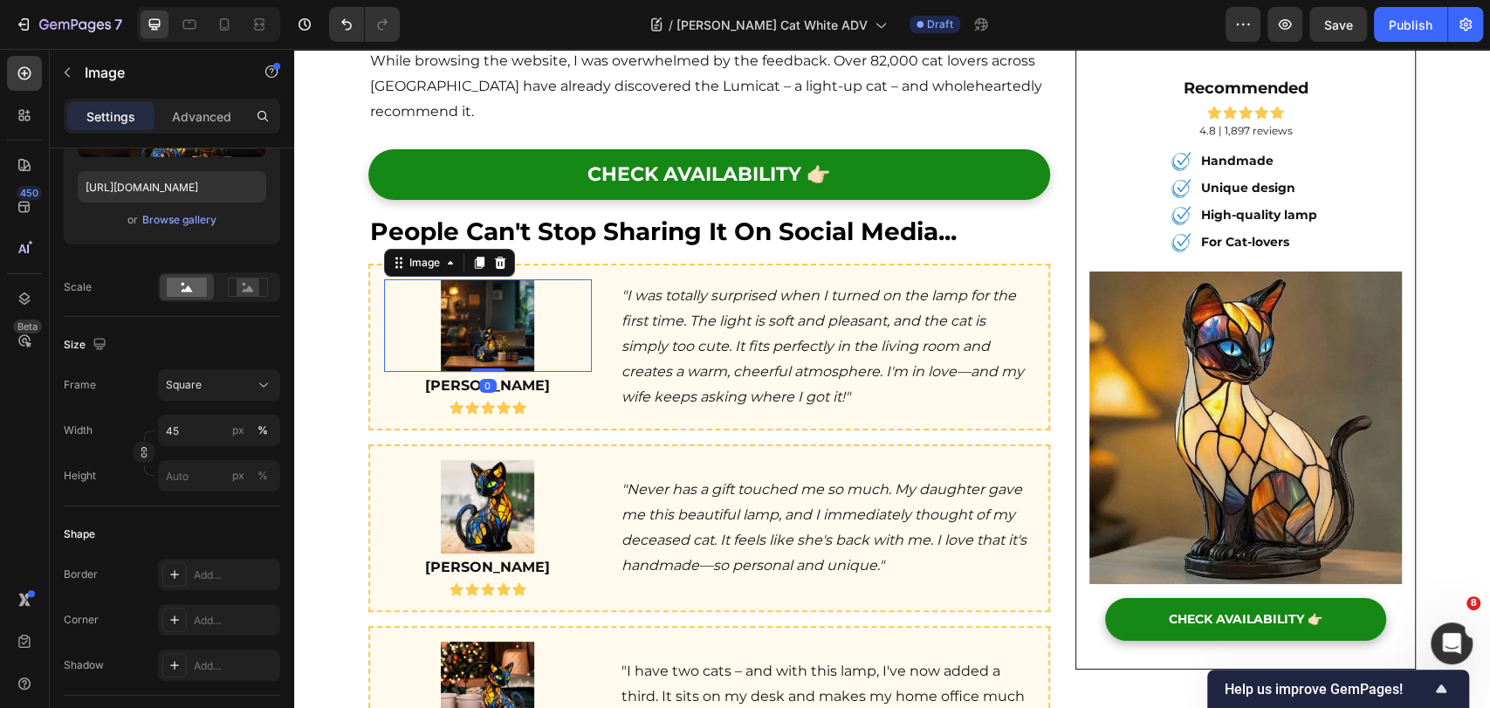
scroll to position [0, 0]
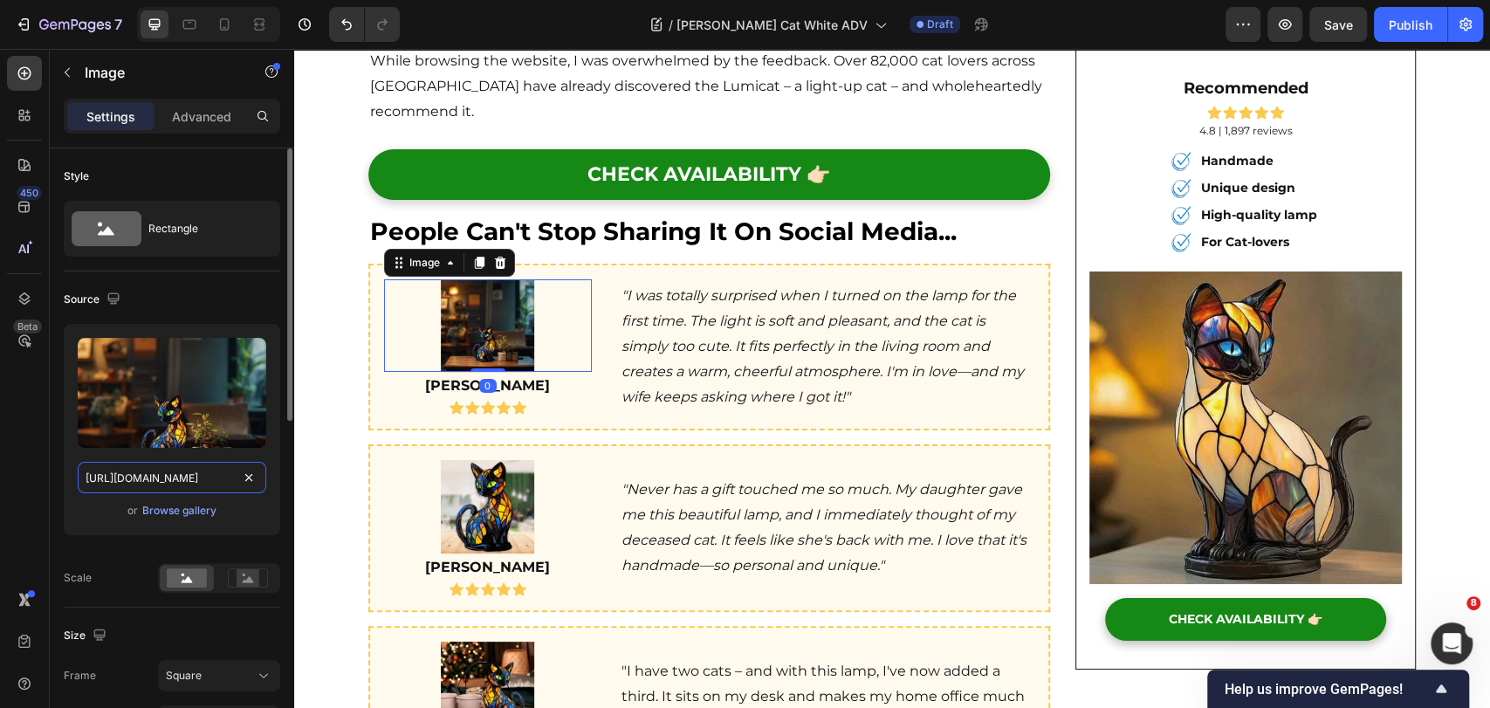
click at [217, 474] on input "https://ucarecdn.com/696bf1e1-7863-4eef-a8ee-ce494d24deb0/-/format/auto/-/previ…" at bounding box center [172, 477] width 189 height 31
paste input "cdn.shopify.com/s/files/1/0815/6889/1219/files/WhatsApp_Image_2025-09-19_at_17.…"
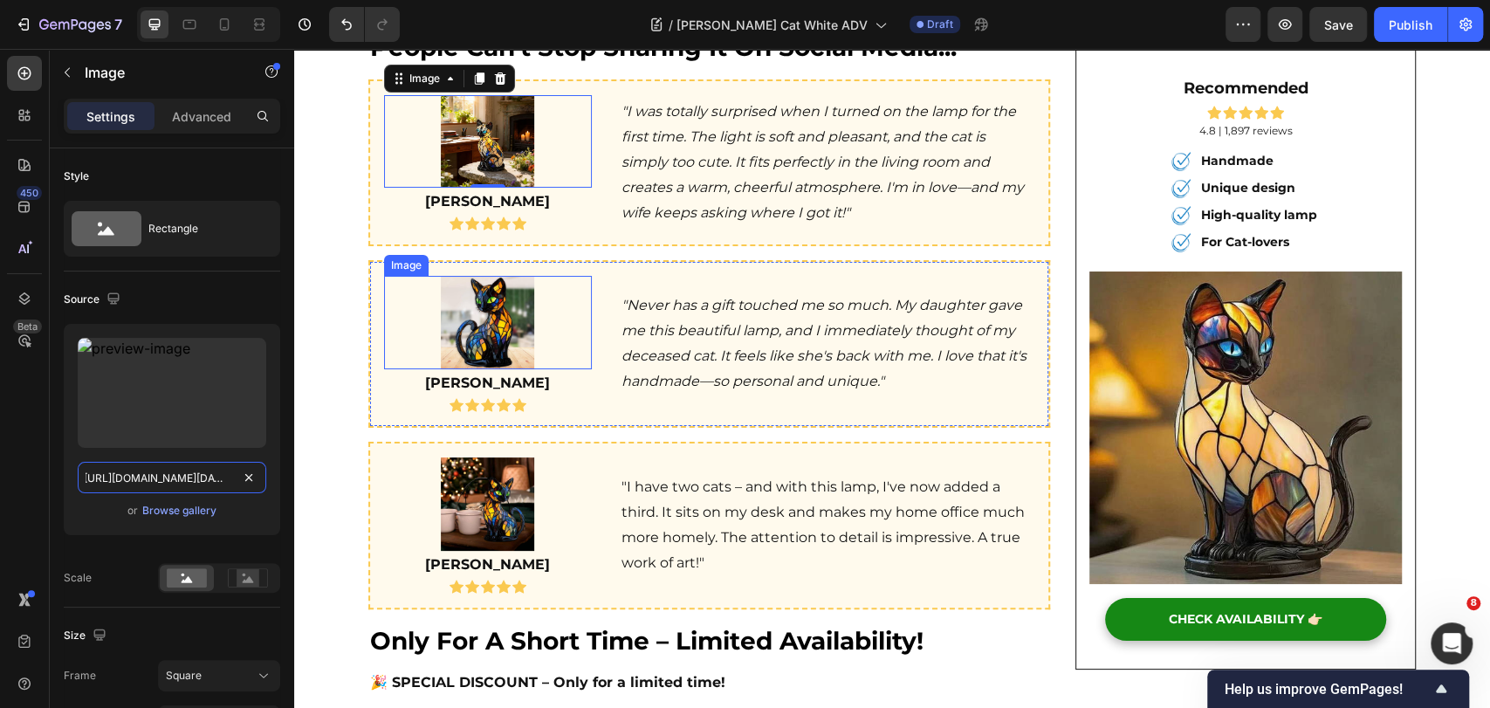
scroll to position [4436, 0]
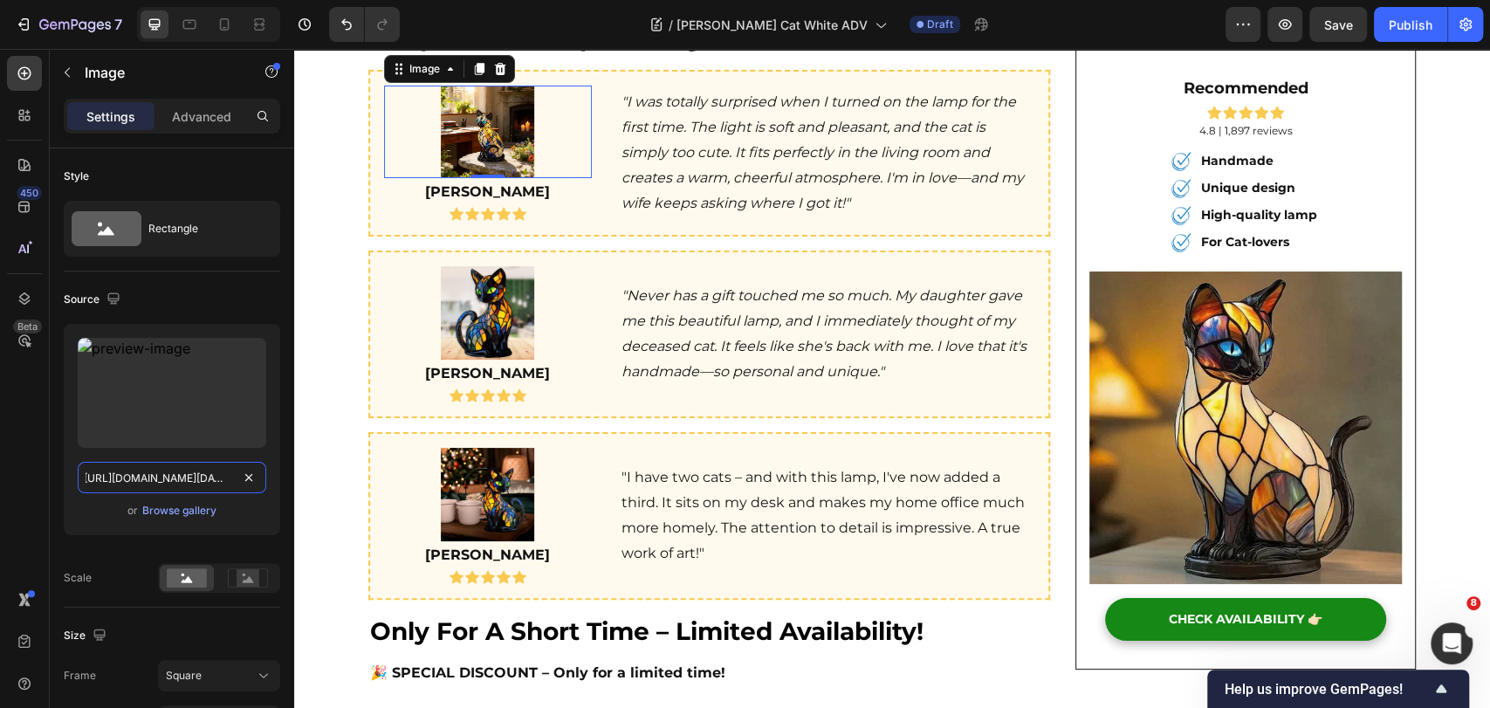
type input "https://cdn.shopify.com/s/files/1/0815/6889/1219/files/WhatsApp_Image_2025-09-1…"
drag, startPoint x: 464, startPoint y: 260, endPoint x: 300, endPoint y: 299, distance: 167.9
click at [464, 266] on img at bounding box center [487, 312] width 93 height 93
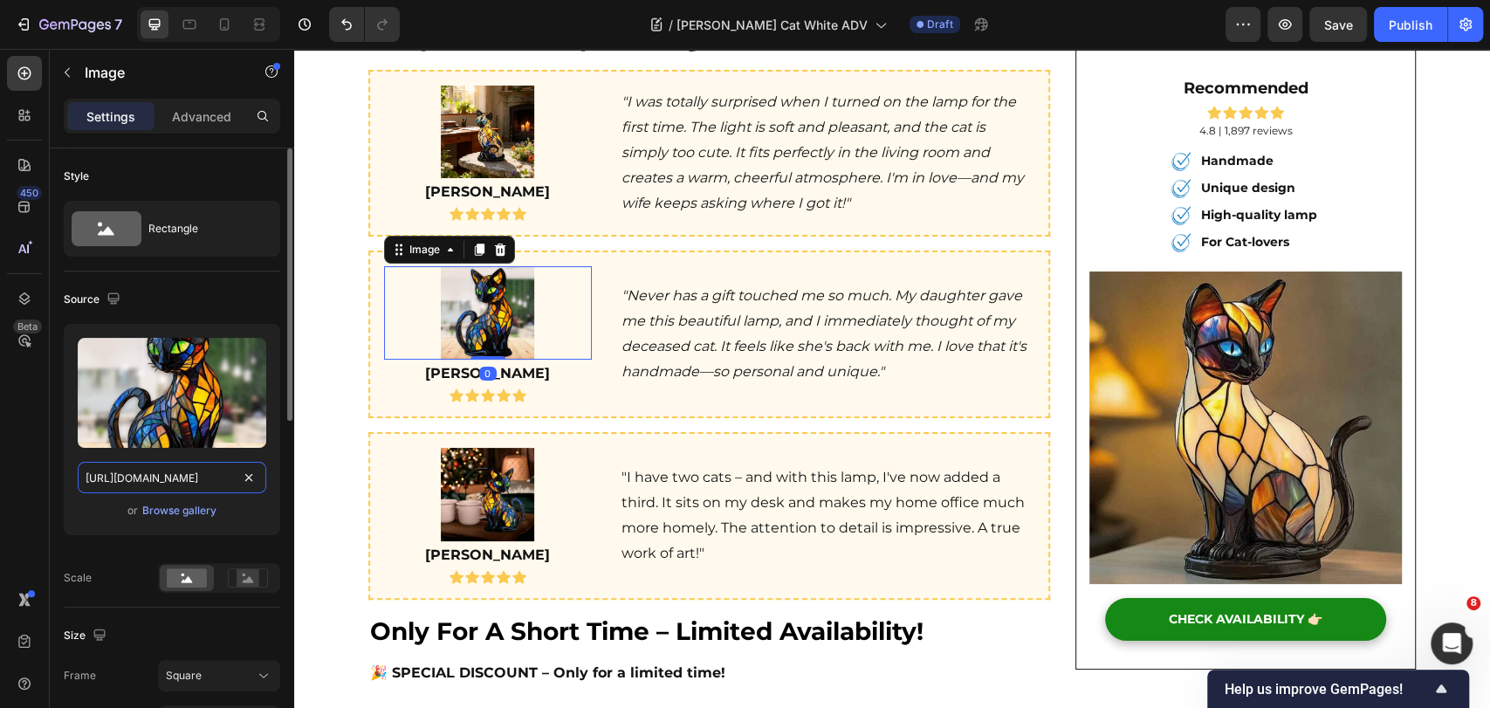
click at [117, 471] on input "https://ucarecdn.com/bcc39af6-debb-4539-bc57-727242c079c5/-/format/auto/-/previ…" at bounding box center [172, 477] width 189 height 31
paste input "cdn.shopify.com/s/files/1/0815/6889/1219/files/e4faf921-8a91-43a2-bbc1-8bc4d1e7…"
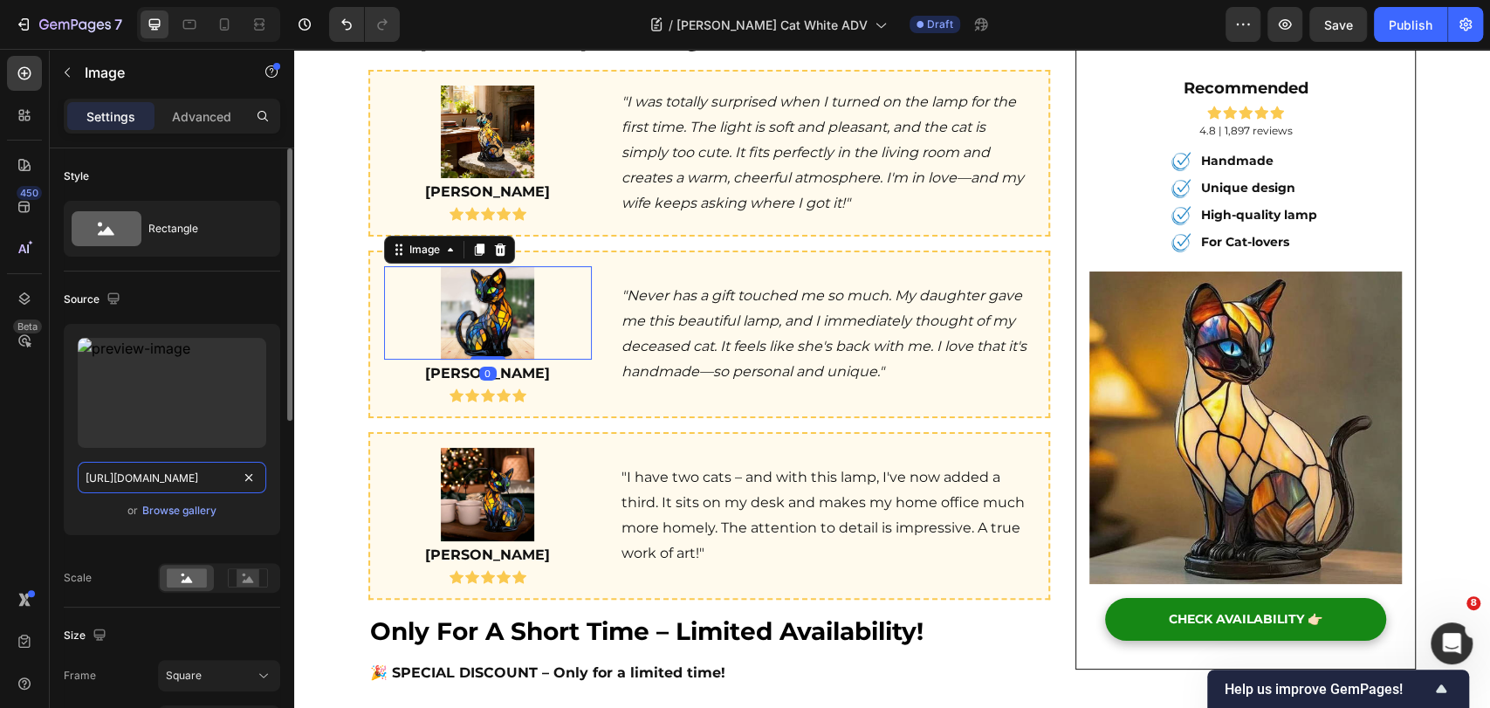
scroll to position [0, 478]
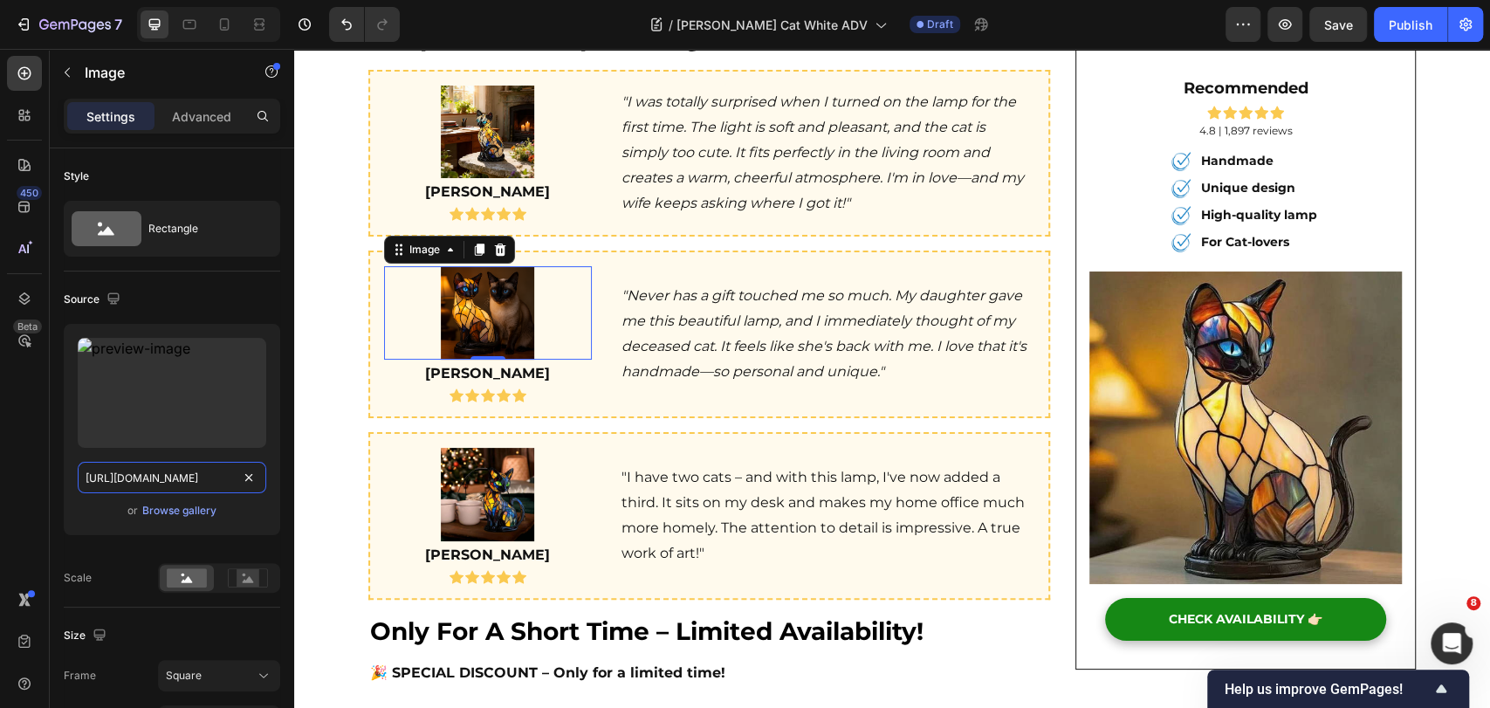
type input "https://cdn.shopify.com/s/files/1/0815/6889/1219/files/e4faf921-8a91-43a2-bbc1-…"
click at [480, 448] on img at bounding box center [487, 494] width 93 height 93
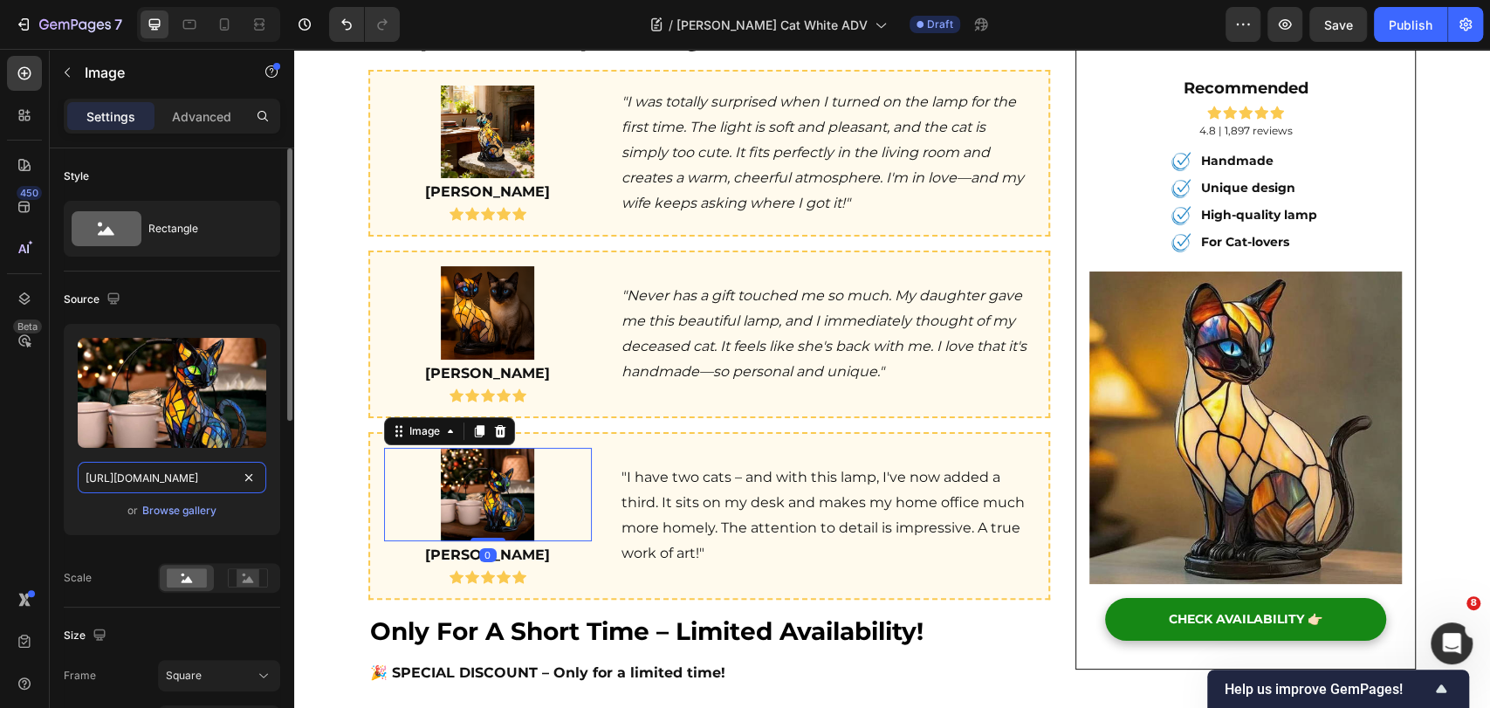
click at [219, 478] on input "https://ucarecdn.com/c7dd6dd7-1e25-428a-aa0b-c3d26ff363c4/-/format/auto/-/previ…" at bounding box center [172, 477] width 189 height 31
paste input "gartenstadl.de/cdn/shop/files/WhatsApp_Image_2025-09-19_at_17.18.59_b49ce7fe_-_…"
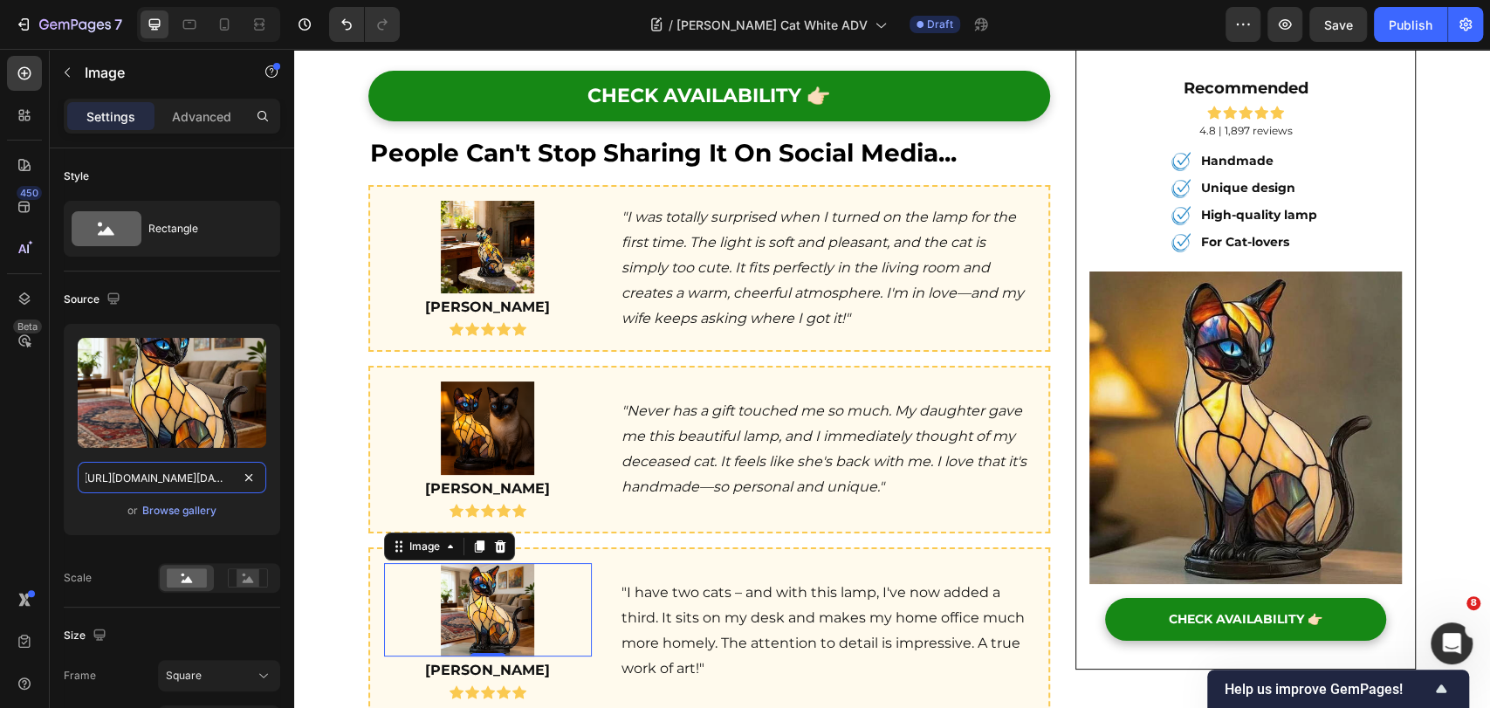
scroll to position [4339, 0]
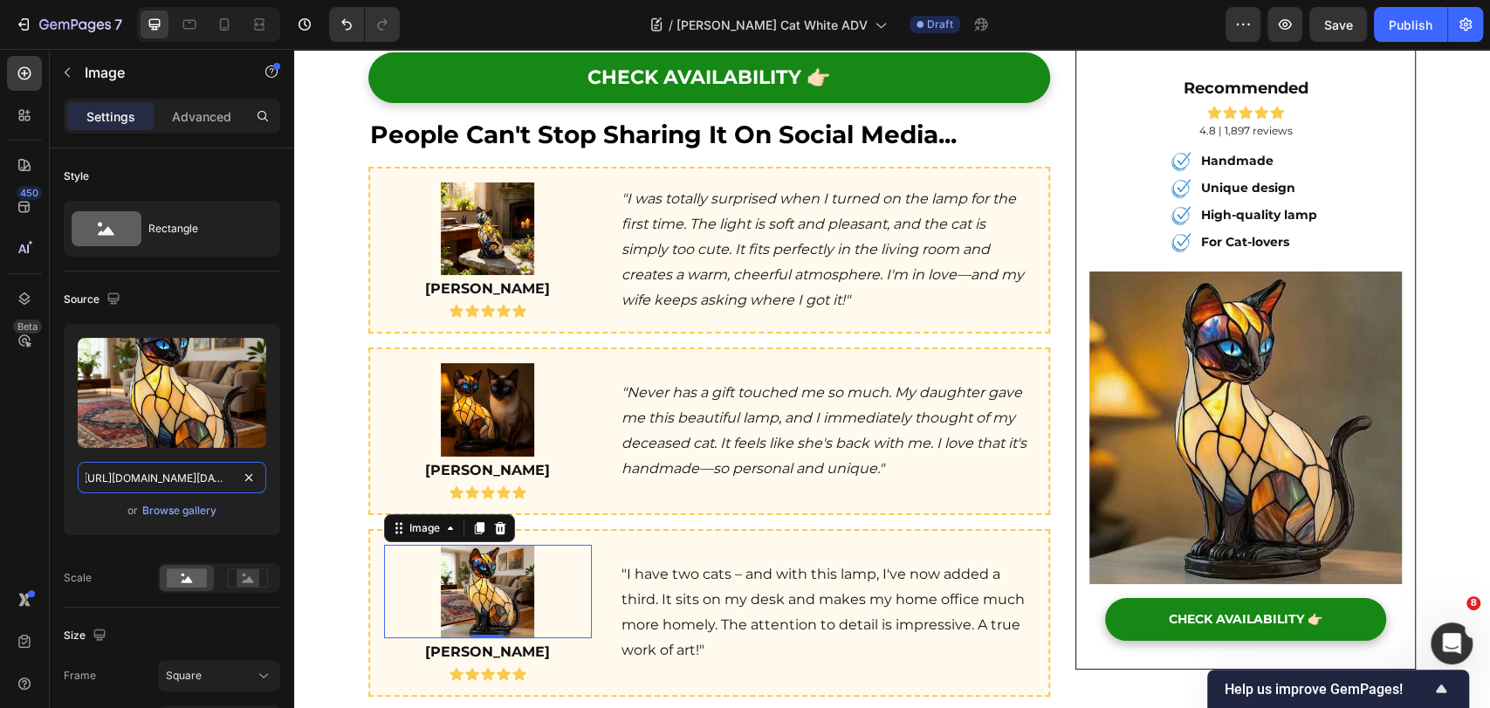
type input "https://gartenstadl.de/cdn/shop/files/WhatsApp_Image_2025-09-19_at_17.18.59_b49…"
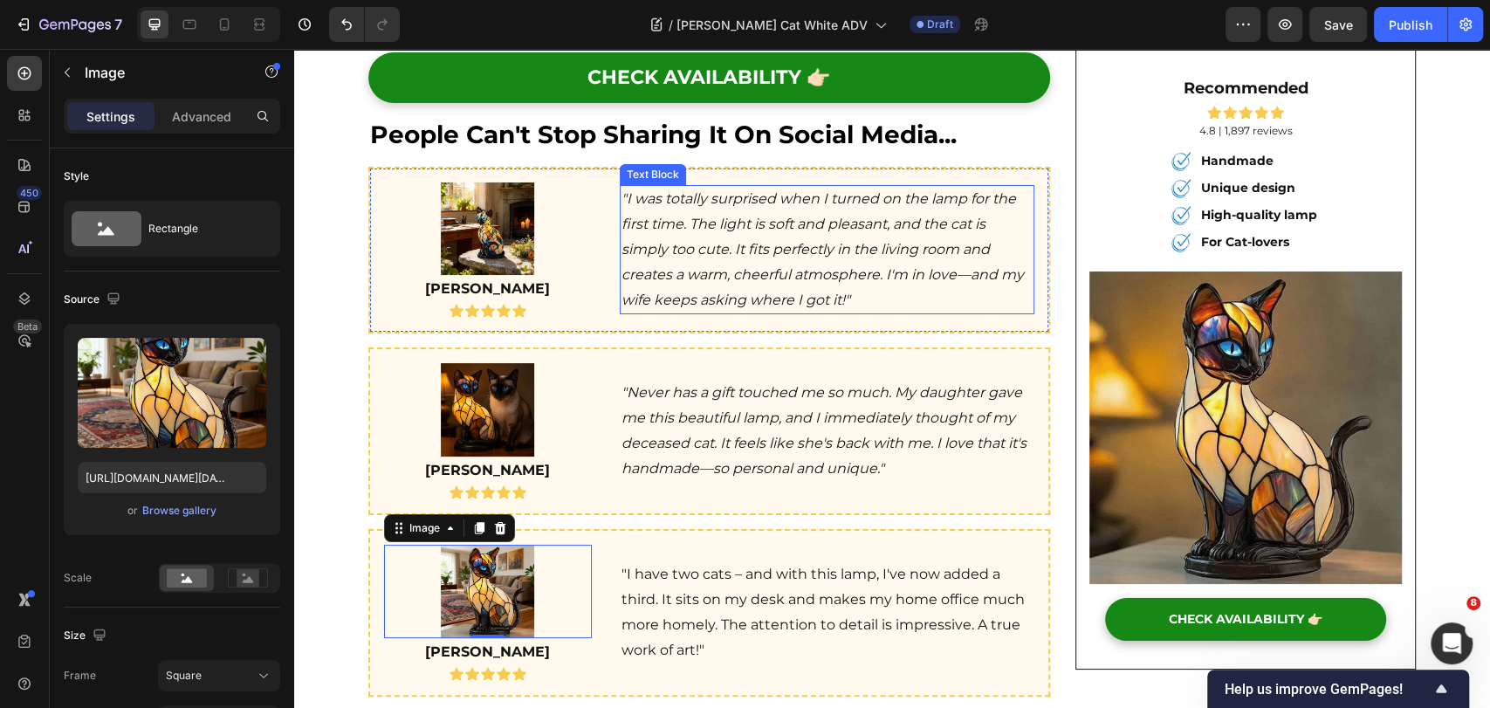
click at [846, 219] on icon ""I was totally surprised when I turned on the lamp for the first time. The ligh…" at bounding box center [823, 248] width 402 height 117
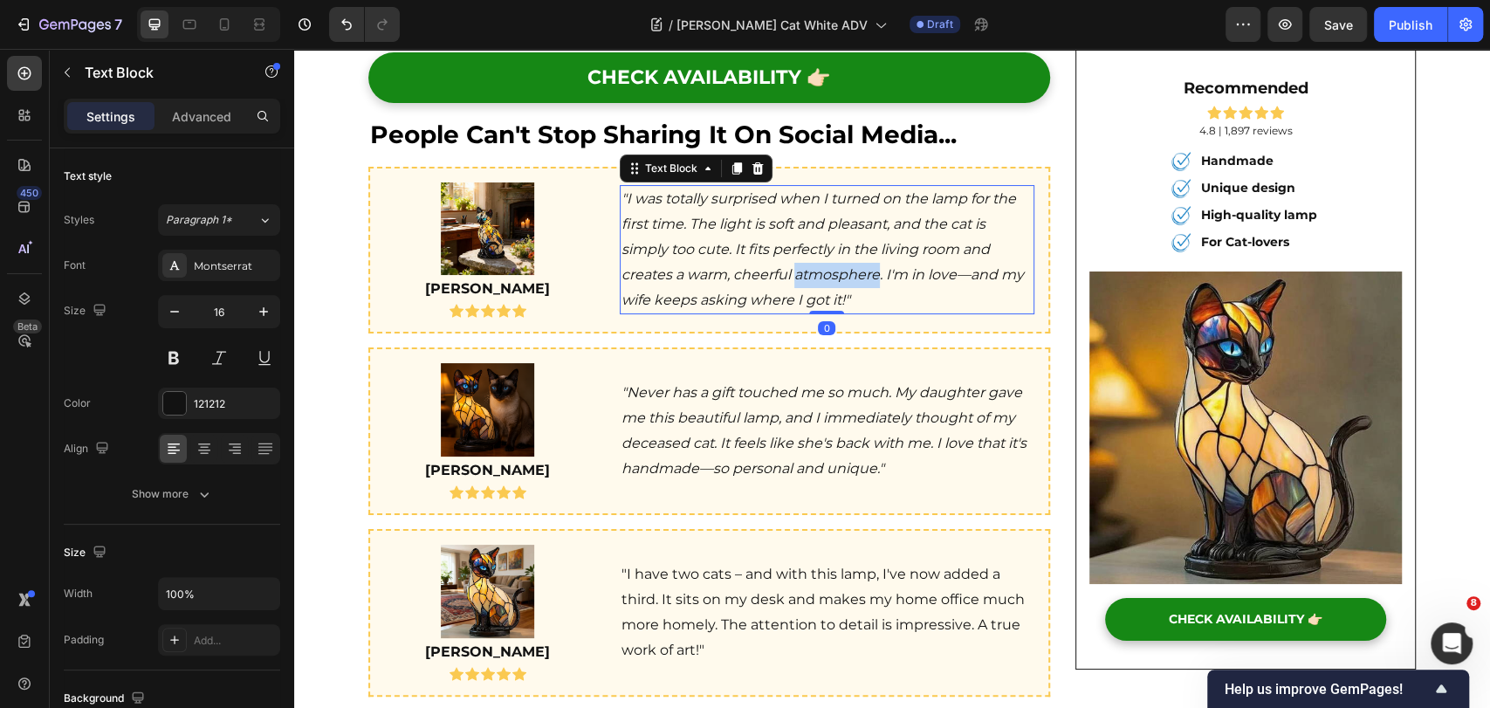
click at [846, 219] on icon ""I was totally surprised when I turned on the lamp for the first time. The ligh…" at bounding box center [823, 248] width 402 height 117
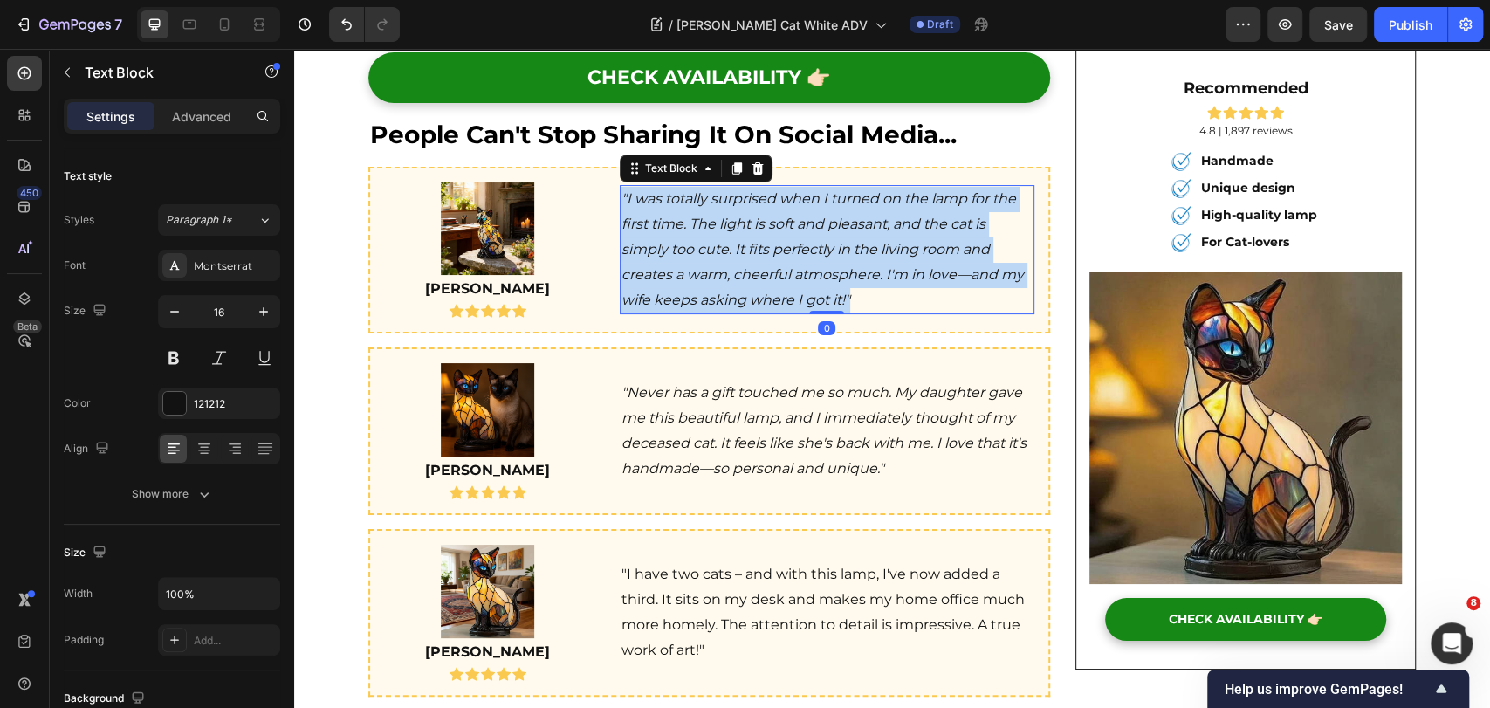
click at [846, 219] on icon ""I was totally surprised when I turned on the lamp for the first time. The ligh…" at bounding box center [823, 248] width 402 height 117
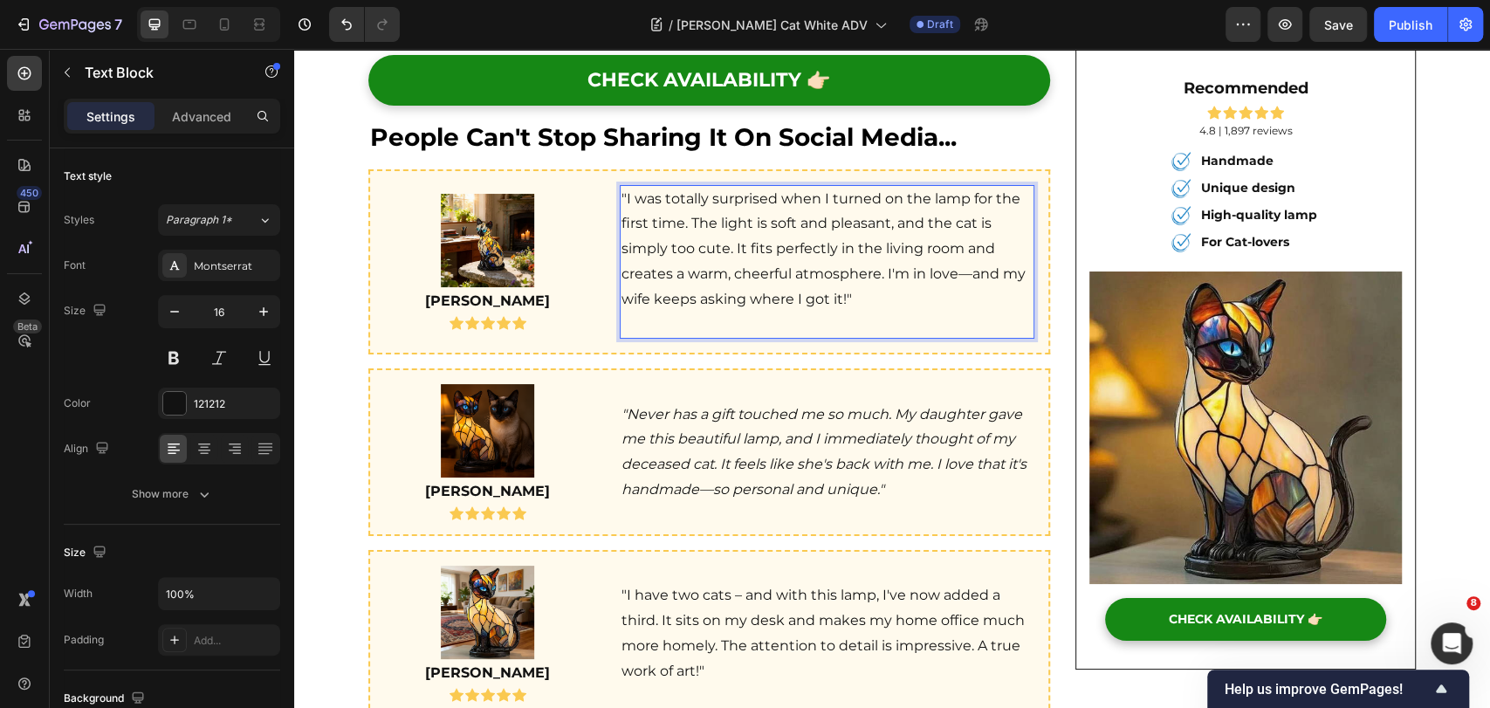
scroll to position [4339, 0]
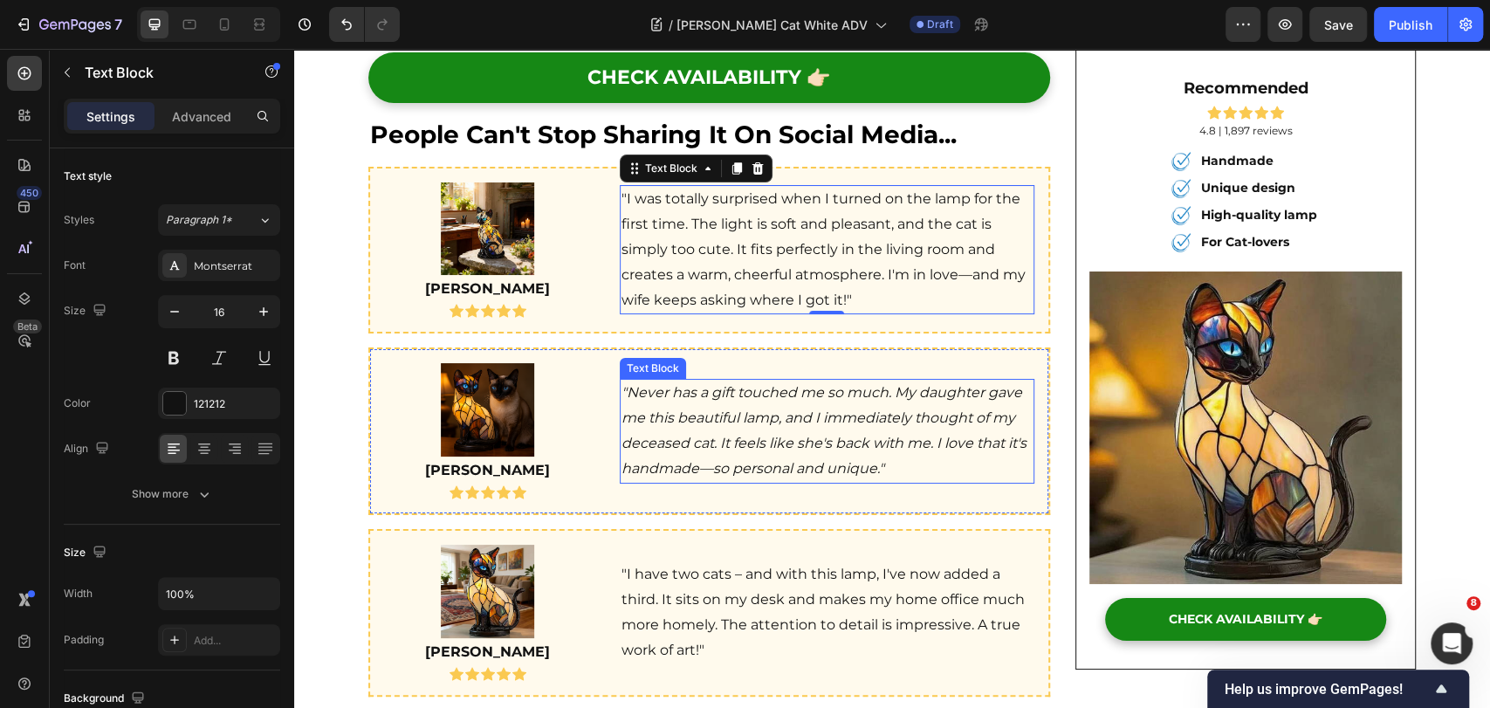
click at [893, 404] on p ""Never has a gift touched me so much. My daughter gave me this beautiful lamp, …" at bounding box center [827, 431] width 411 height 100
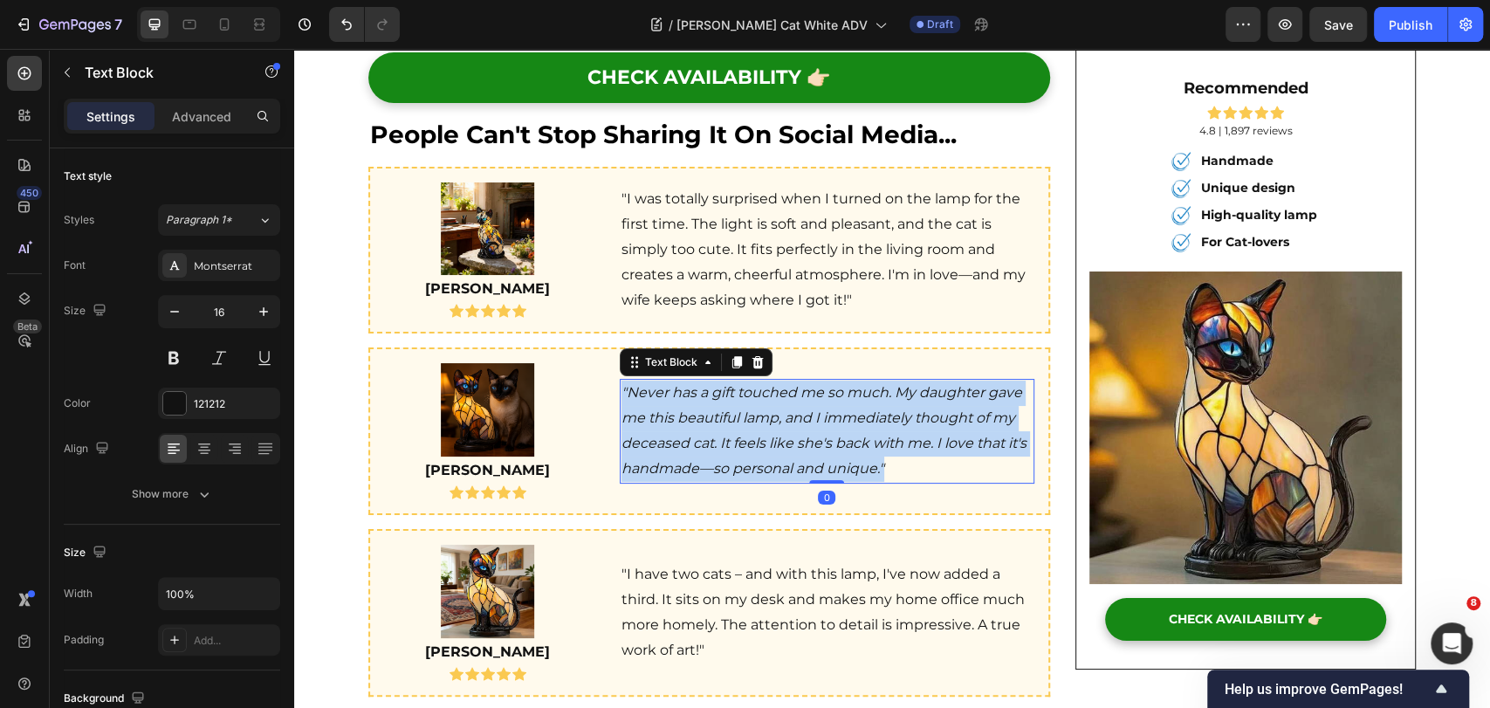
click at [893, 404] on p ""Never has a gift touched me so much. My daughter gave me this beautiful lamp, …" at bounding box center [827, 431] width 411 height 100
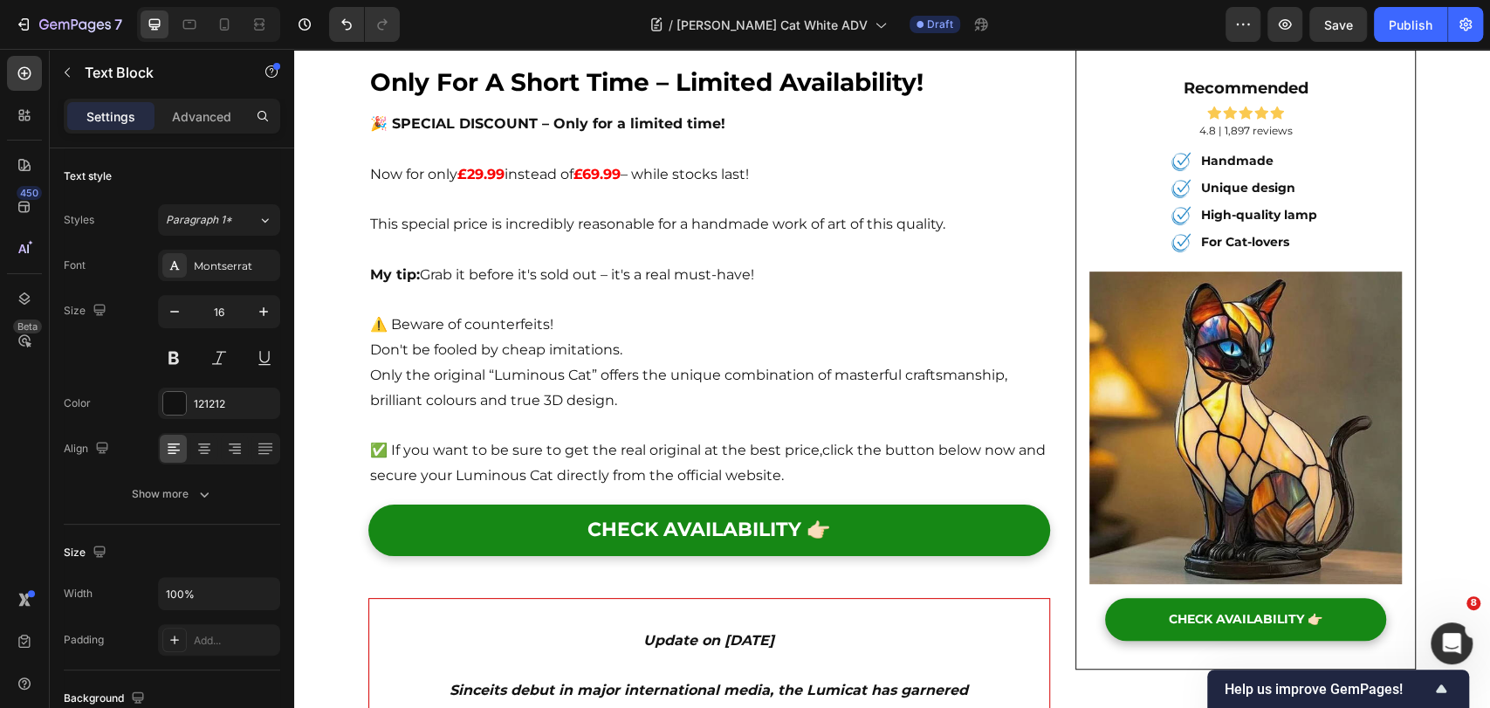
scroll to position [4921, 0]
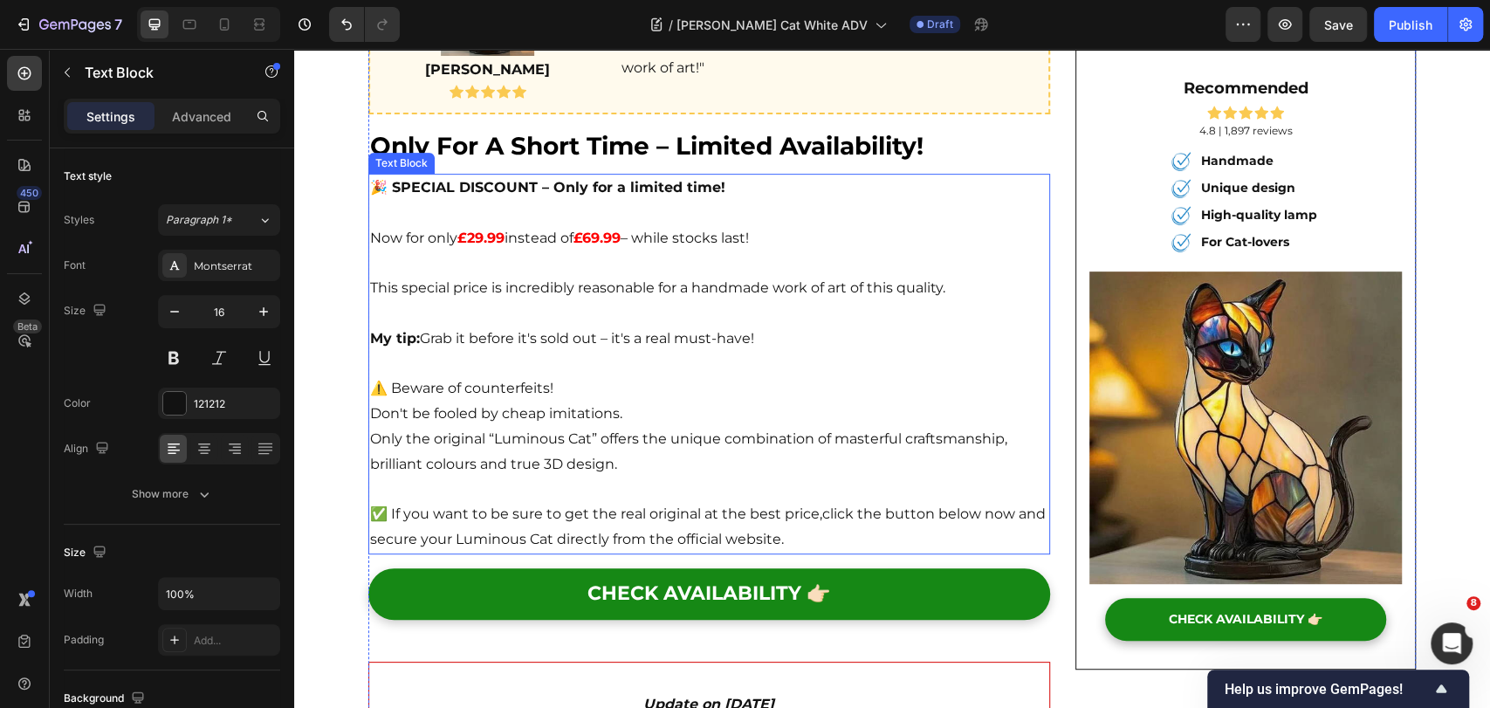
click at [774, 427] on p "Only the original “Luminous Cat” offers the unique combination of masterful cra…" at bounding box center [709, 452] width 678 height 51
click at [776, 478] on p at bounding box center [709, 490] width 678 height 25
click at [769, 505] on span "click the button below now and secure your Luminous Cat directly from the offic…" at bounding box center [708, 526] width 676 height 42
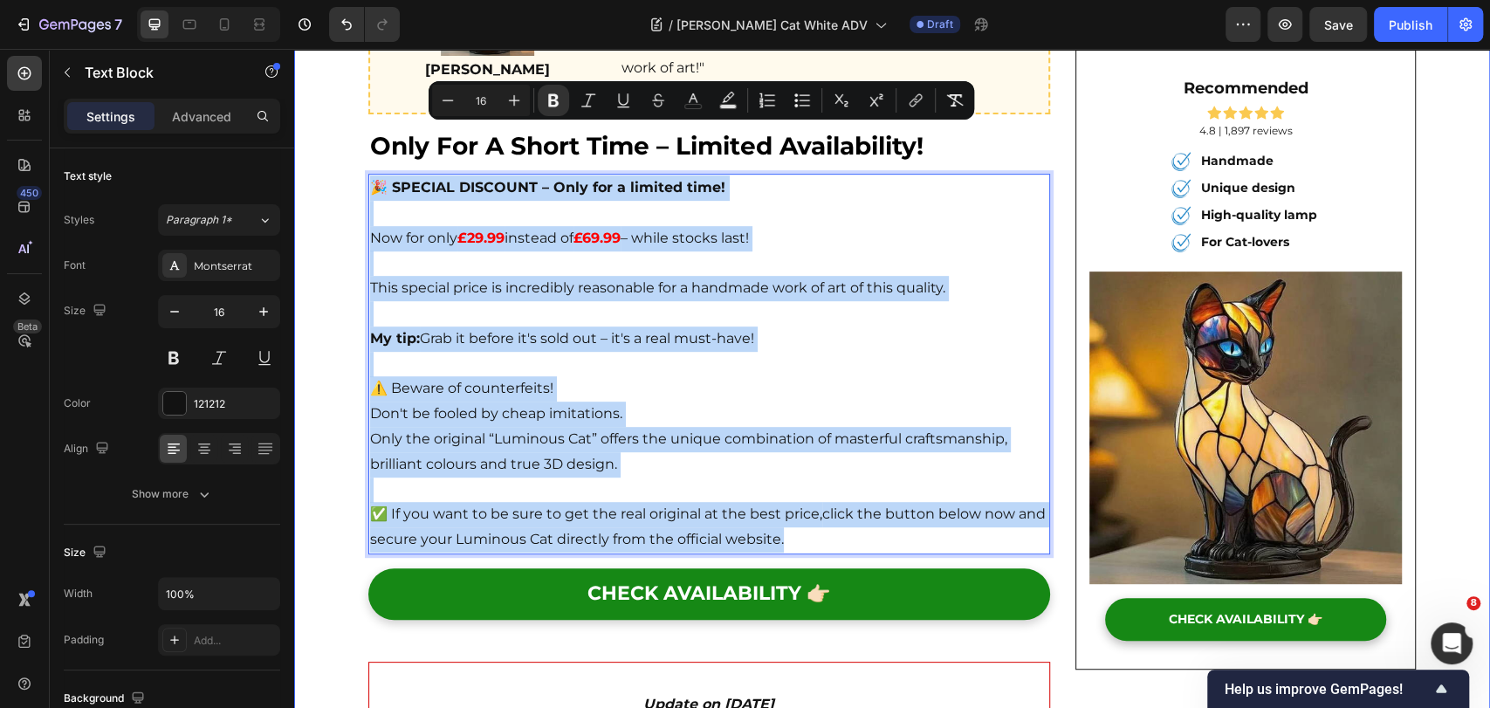
drag, startPoint x: 780, startPoint y: 481, endPoint x: 350, endPoint y: 135, distance: 552.1
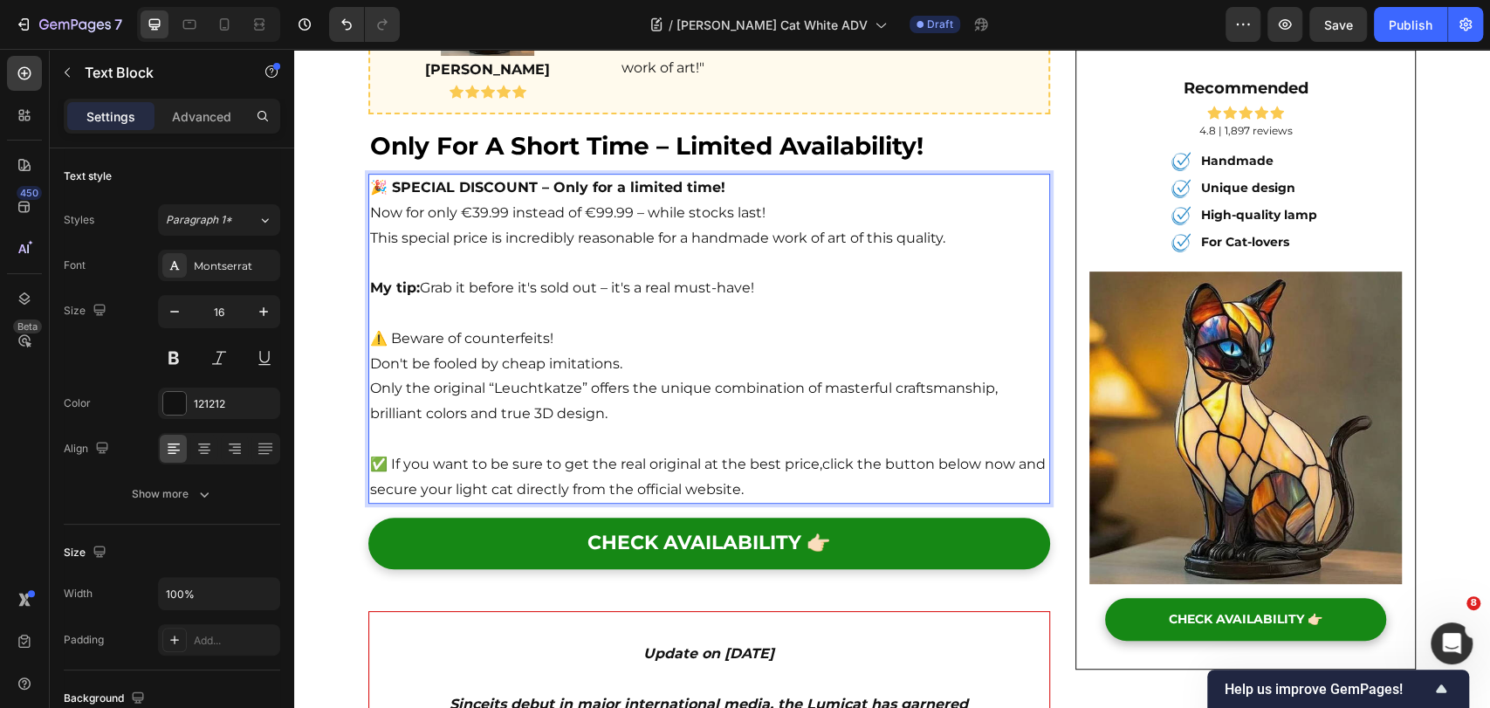
click at [505, 376] on p "Only the original “Leuchtkatze” offers the unique combination of masterful craf…" at bounding box center [709, 401] width 678 height 51
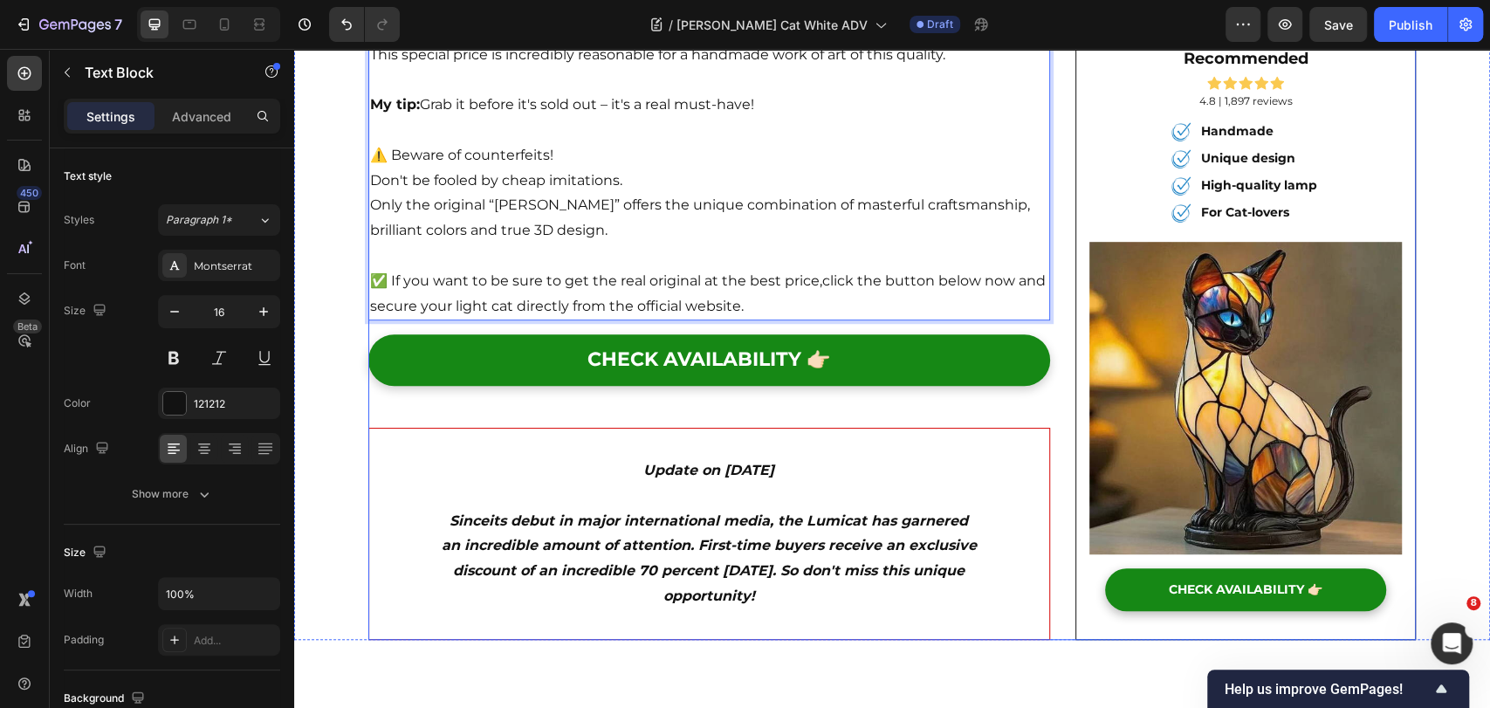
scroll to position [5115, 0]
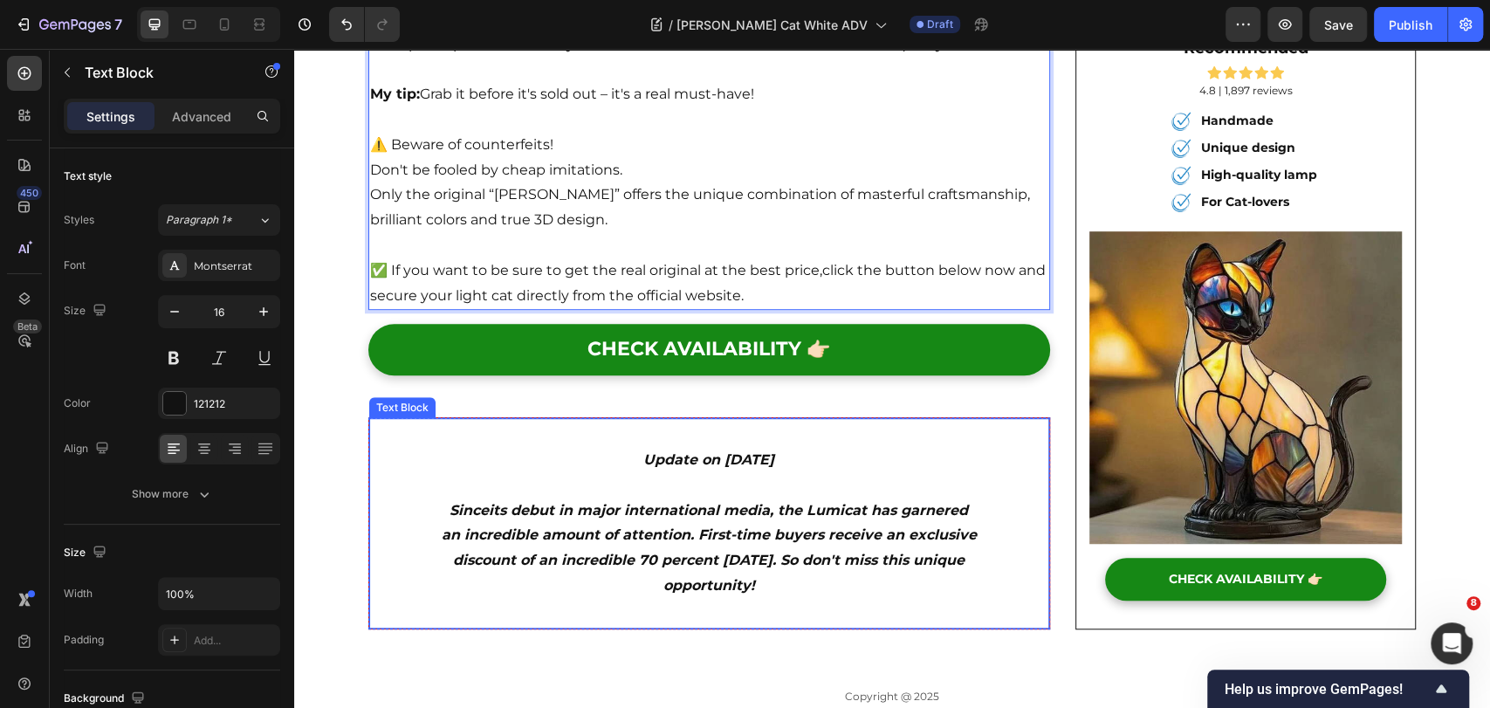
click at [826, 502] on icon "its debut in major international media, the Lumicat has garnered an incredible …" at bounding box center [709, 548] width 535 height 92
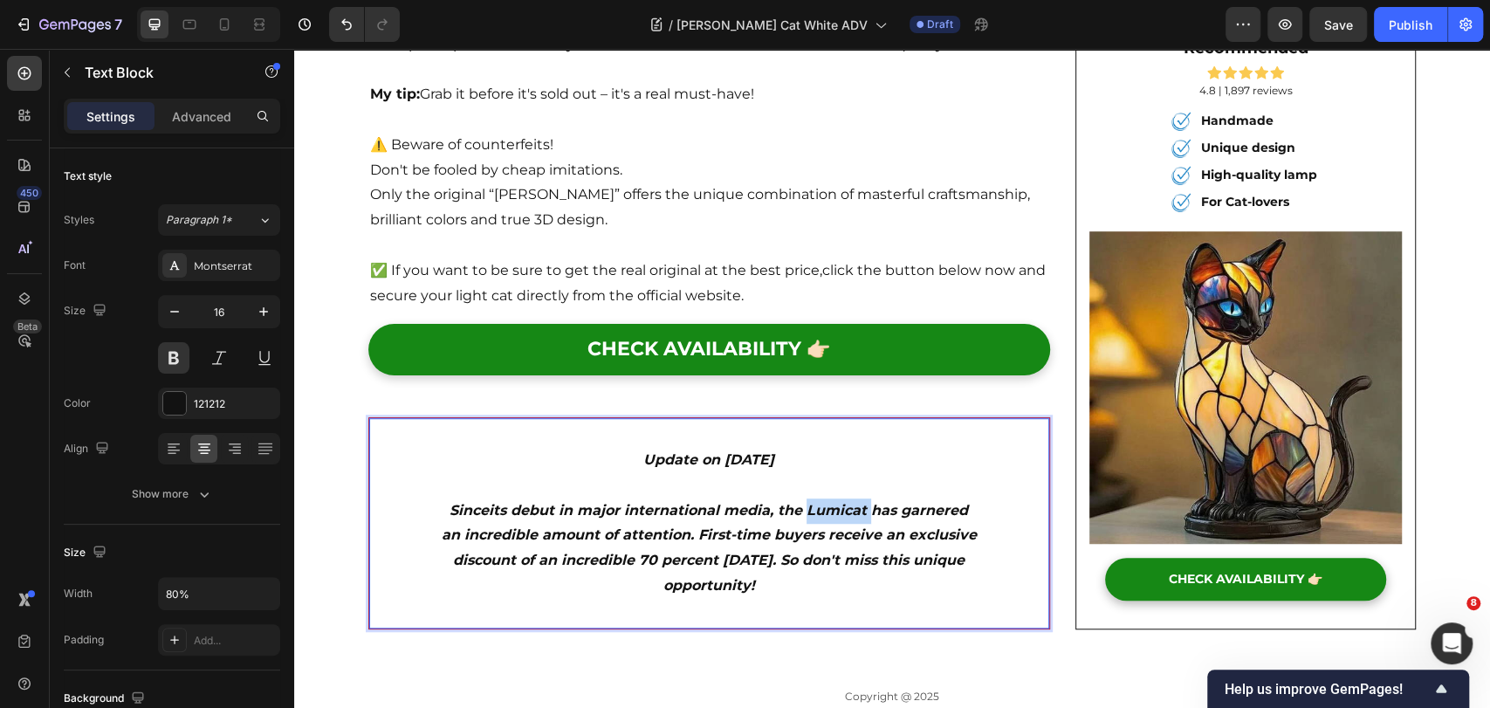
click at [826, 502] on icon "its debut in major international media, the Lumicat has garnered an incredible …" at bounding box center [709, 548] width 535 height 92
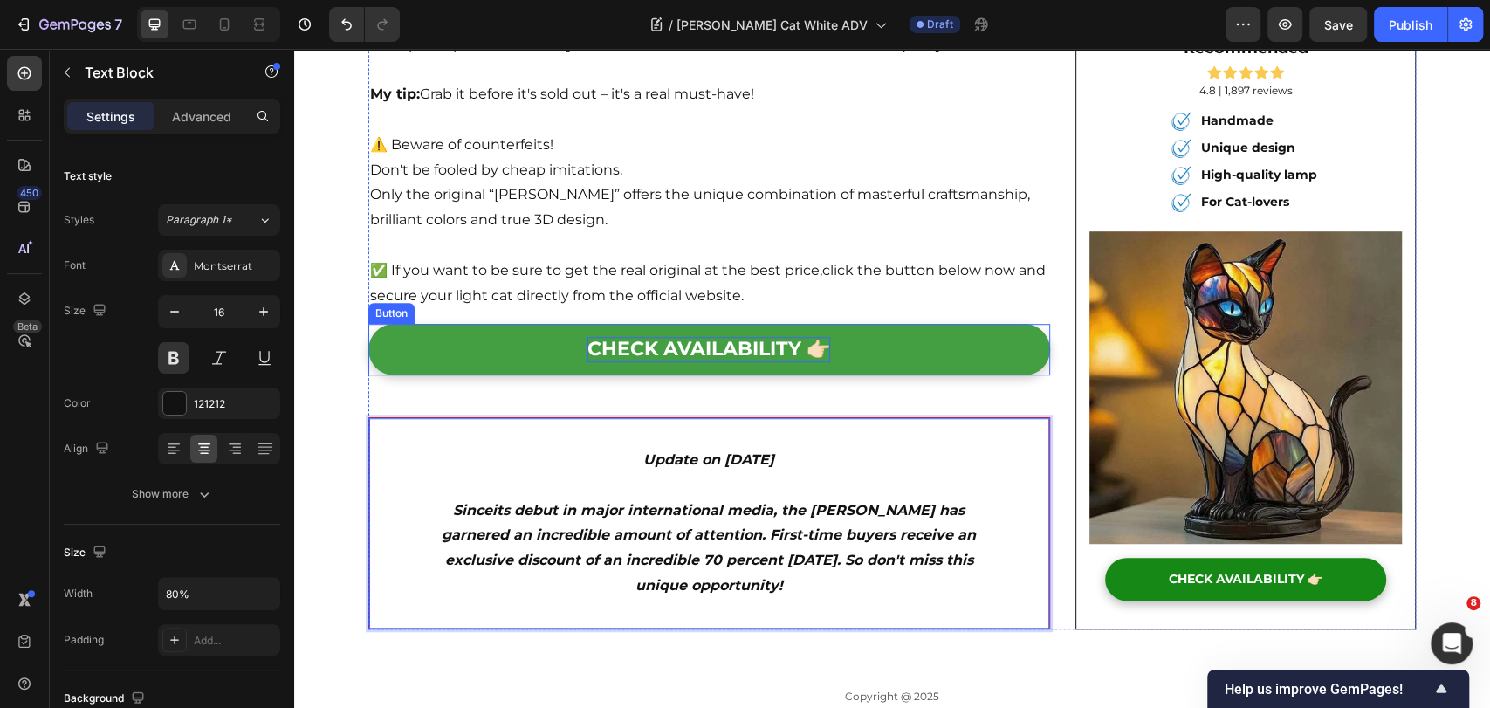
click at [705, 337] on p "CHECK AVAILABILITY 👉🏻" at bounding box center [709, 349] width 243 height 25
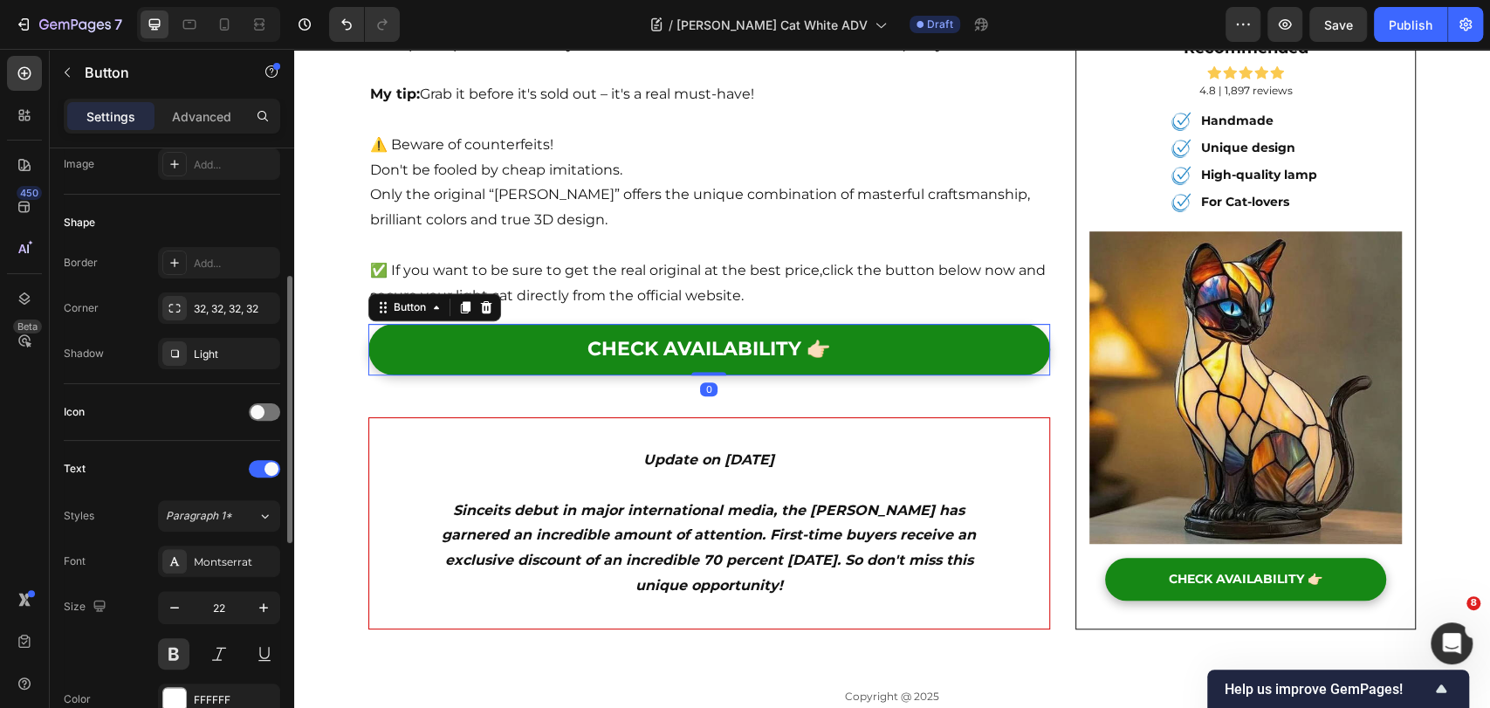
scroll to position [678, 0]
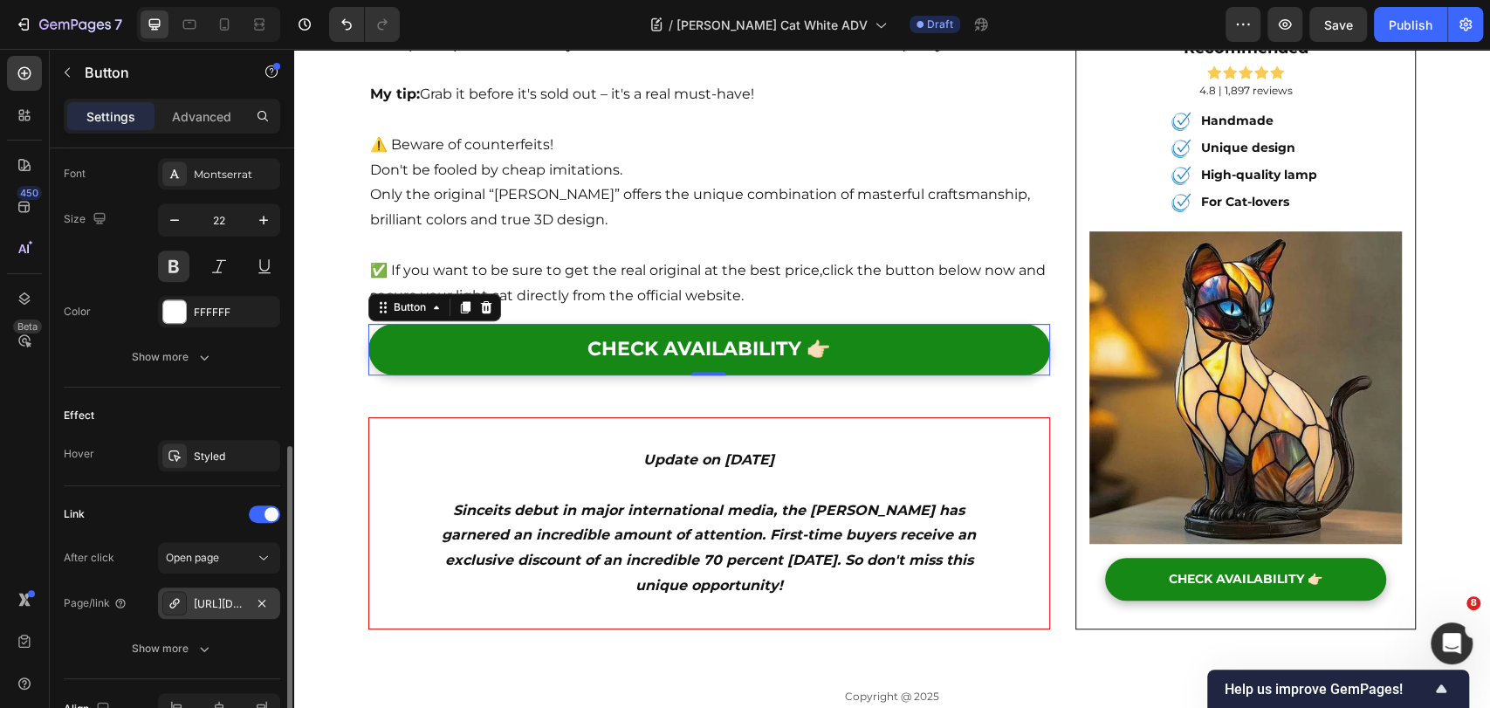
click at [232, 607] on div "https://rtrk.newsdigestuk.co.uk/click" at bounding box center [219, 604] width 51 height 16
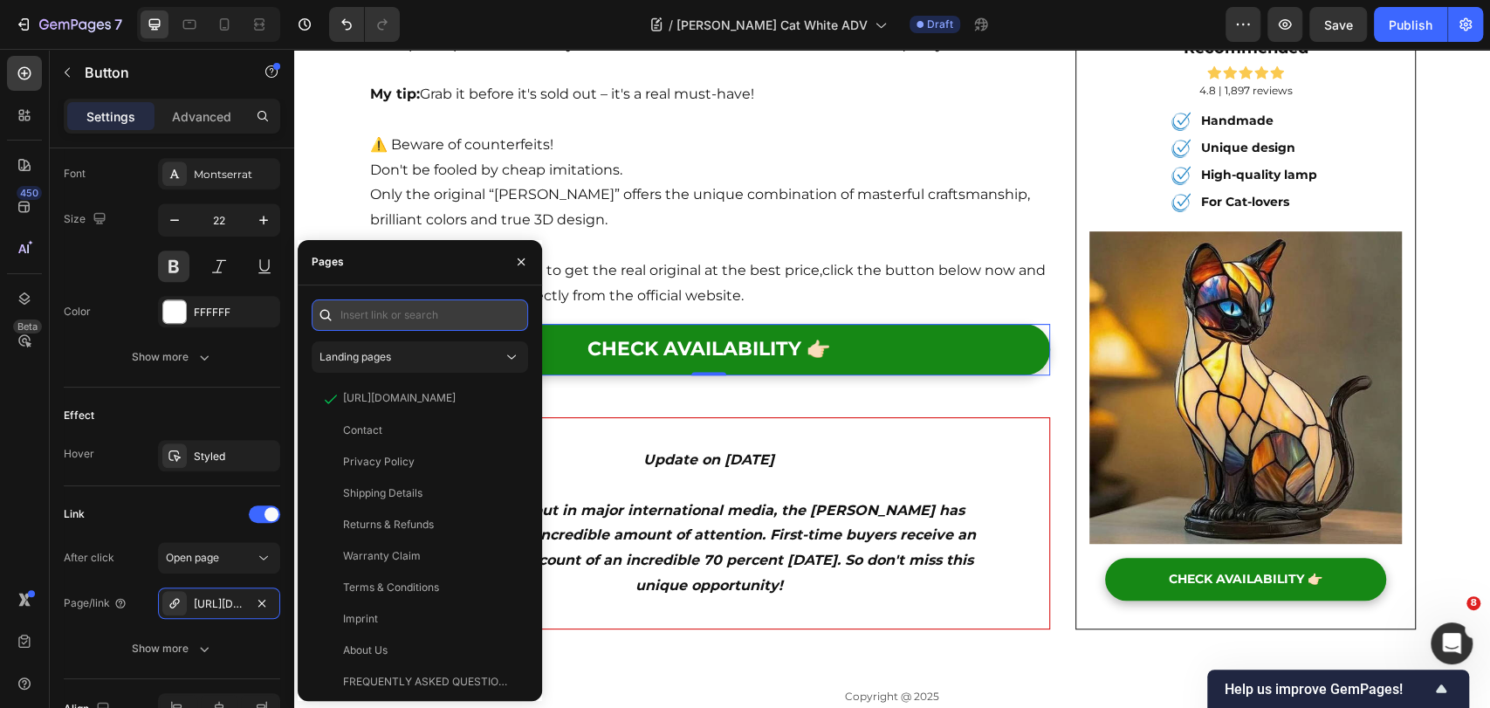
click at [411, 327] on input "text" at bounding box center [420, 314] width 217 height 31
paste input "https://p9lyrm7ao013xvbe-57792757859.shopifypreview.com/products_preview?previe…"
type input "https://p9lyrm7ao013xvbe-57792757859.shopifypreview.com/products_preview?previe…"
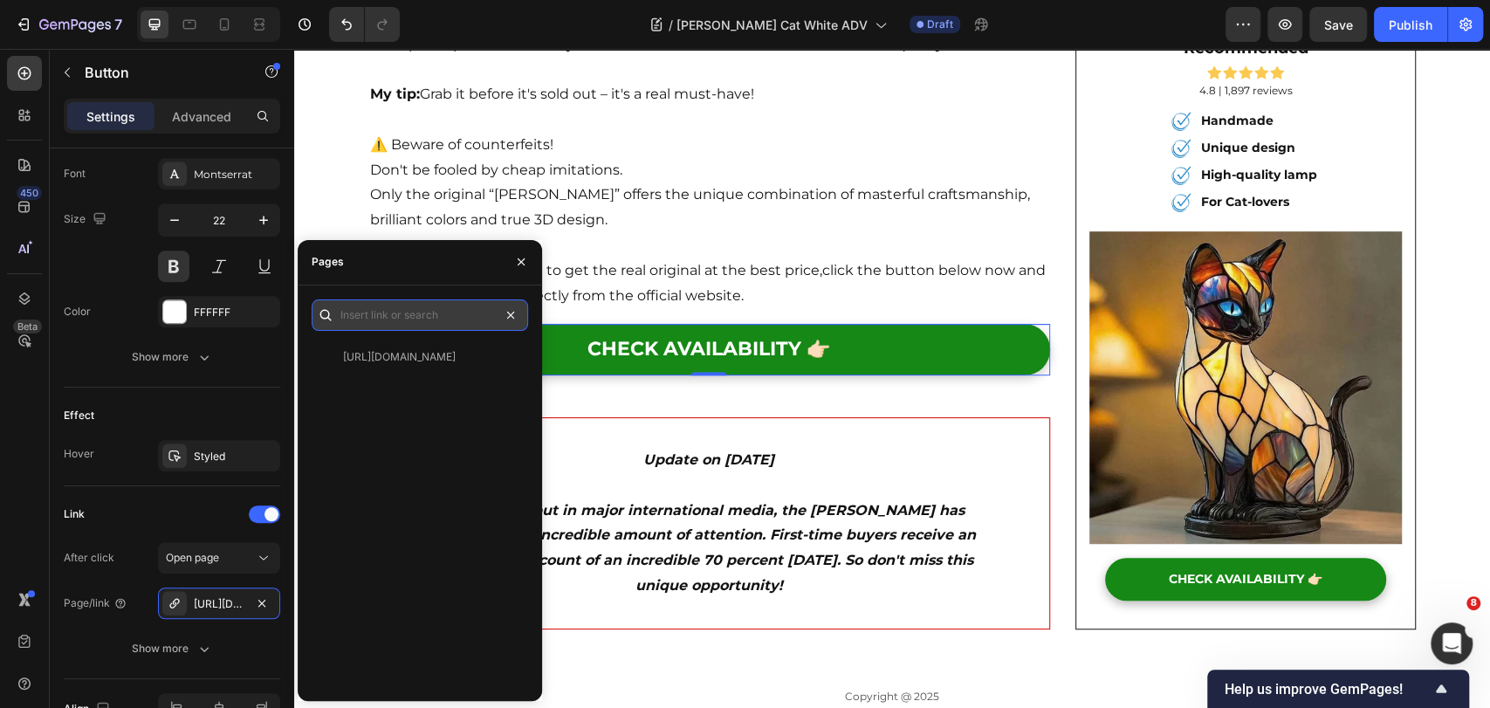
scroll to position [0, 0]
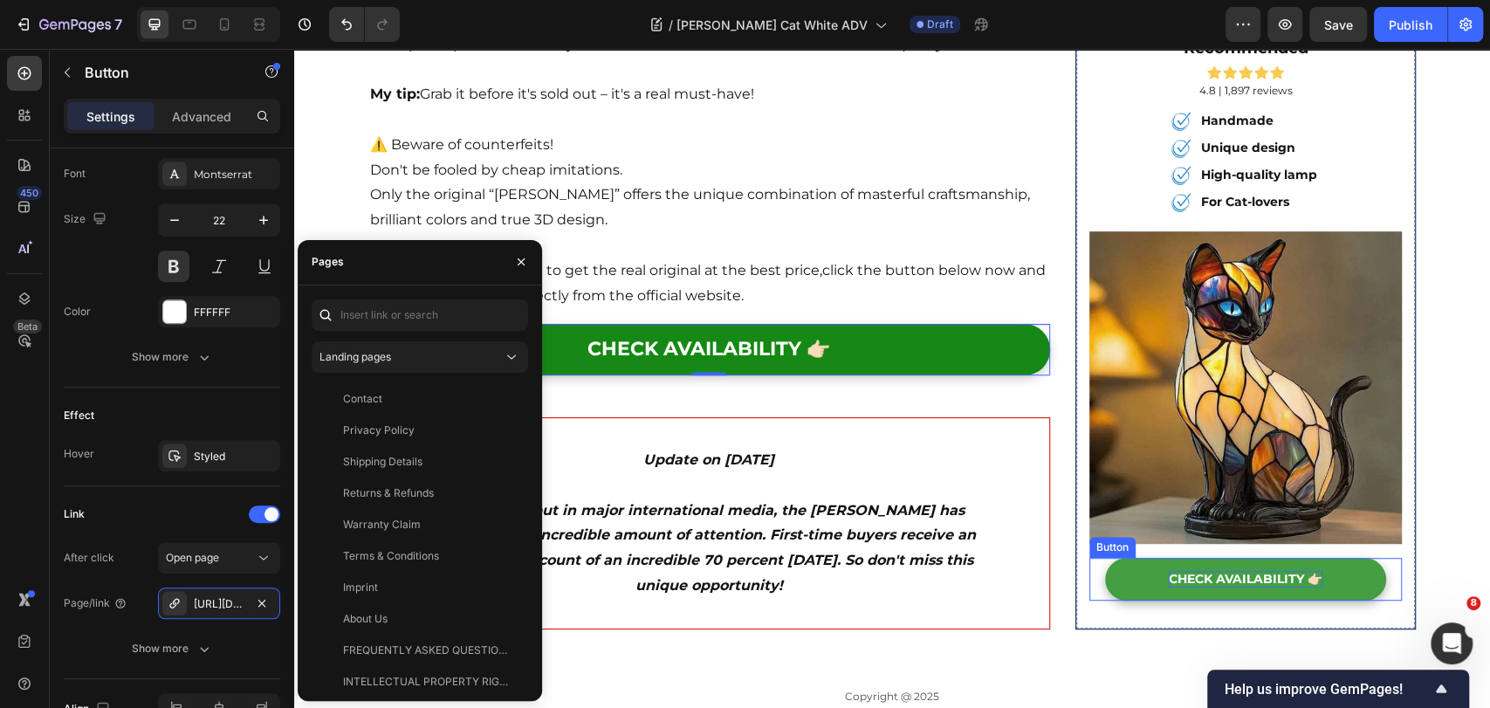
click at [1287, 572] on span "CHECK AVAILABILITY 👉🏻" at bounding box center [1246, 580] width 154 height 16
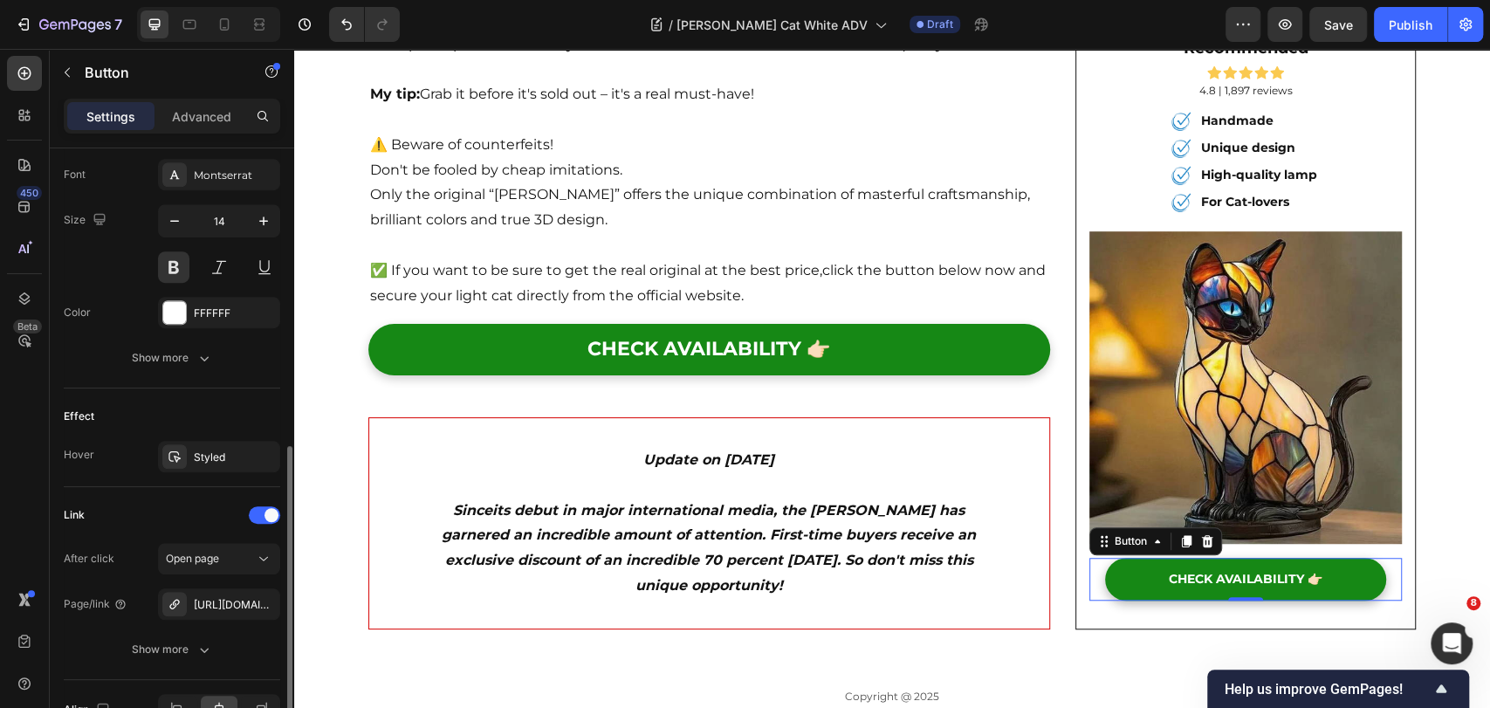
scroll to position [777, 0]
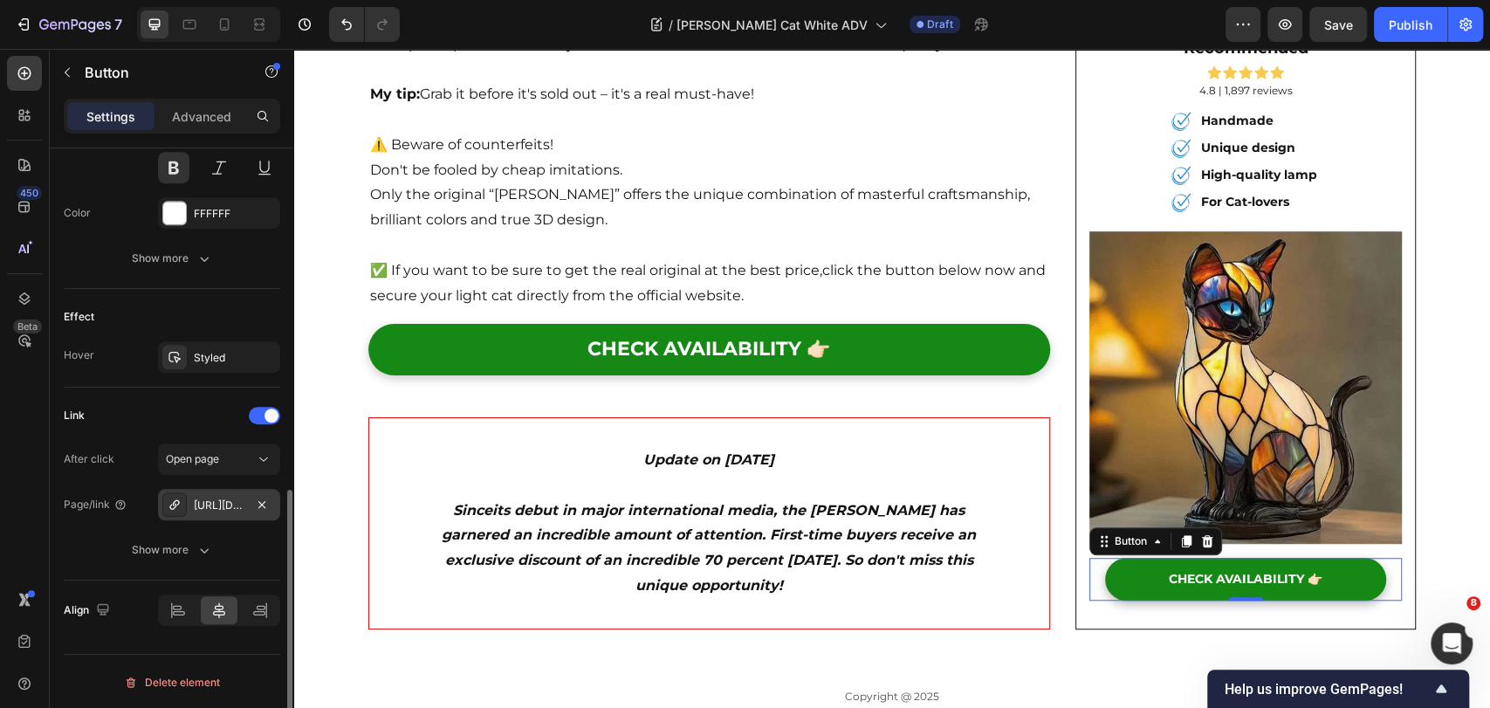
click at [213, 504] on div "https://rtrk.gartenstadl.de/click" at bounding box center [219, 506] width 51 height 16
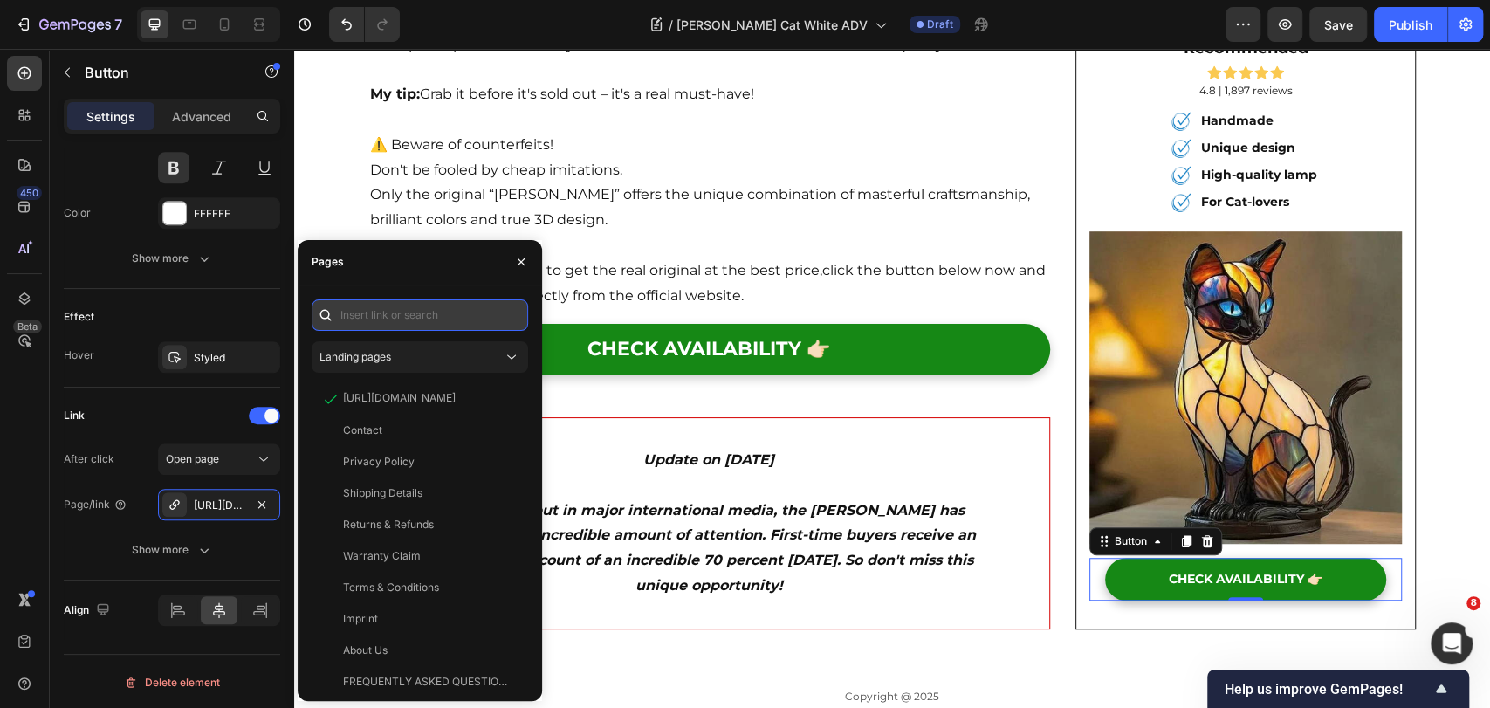
click at [474, 318] on input "text" at bounding box center [420, 314] width 217 height 31
paste input "https://p9lyrm7ao013xvbe-57792757859.shopifypreview.com/products_preview?previe…"
type input "https://p9lyrm7ao013xvbe-57792757859.shopifypreview.com/products_preview?previe…"
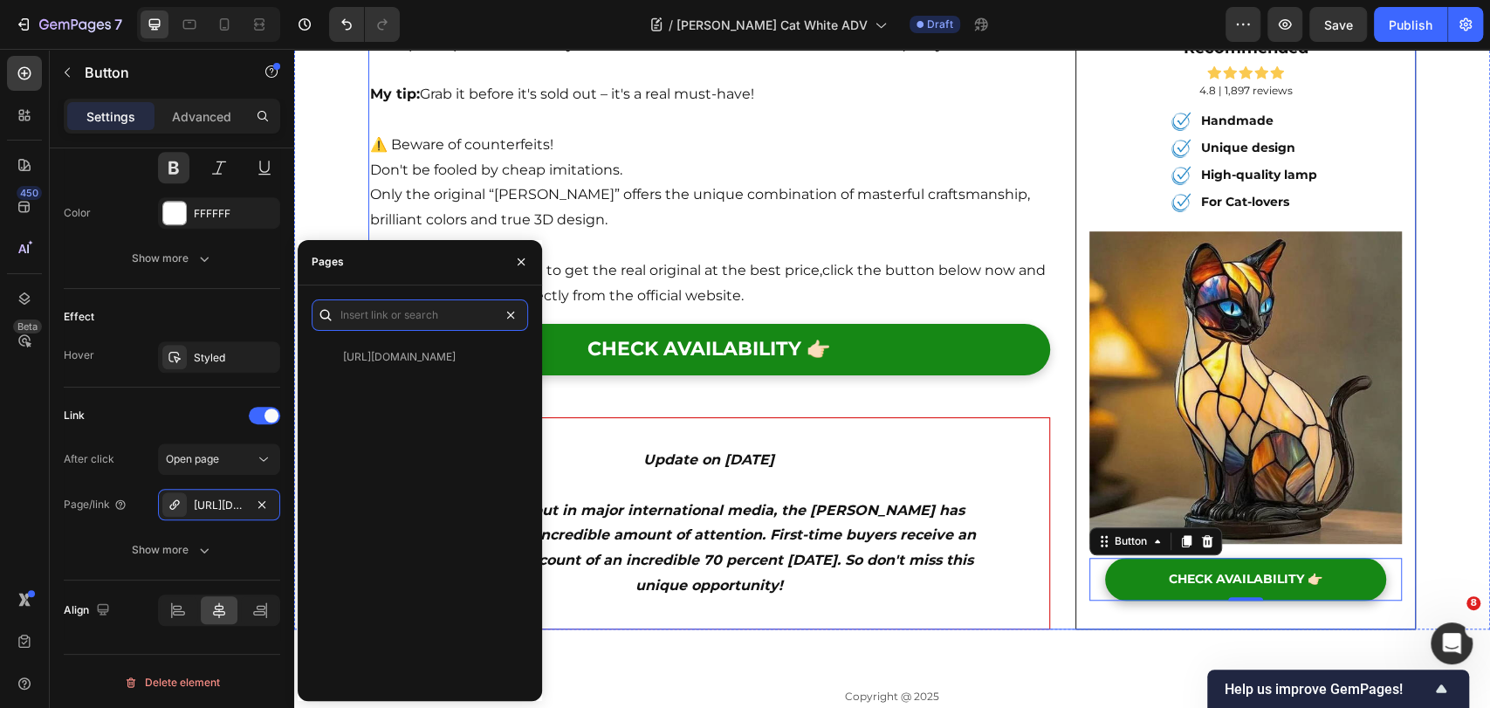
scroll to position [0, 0]
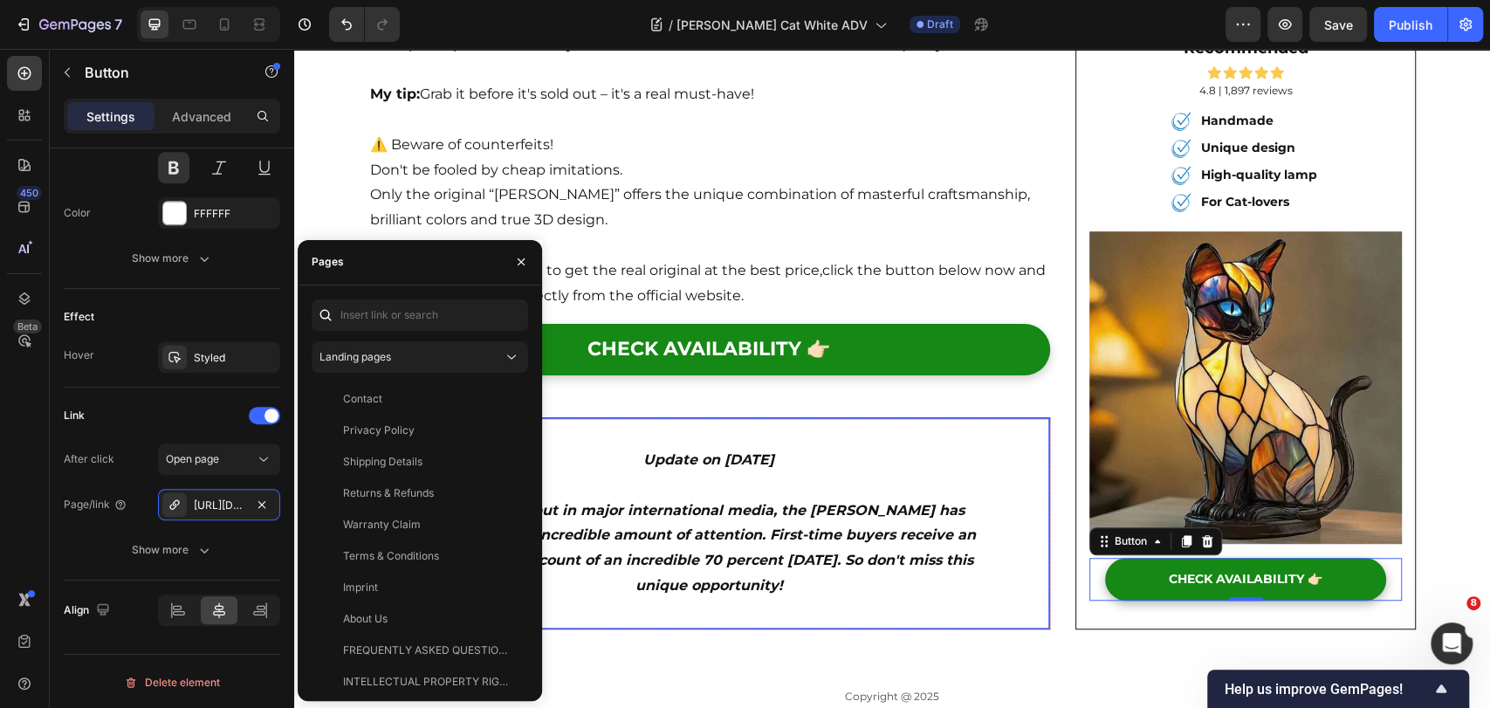
click at [966, 498] on p "Since its debut in major international media, the Luna has garnered an incredib…" at bounding box center [709, 548] width 540 height 100
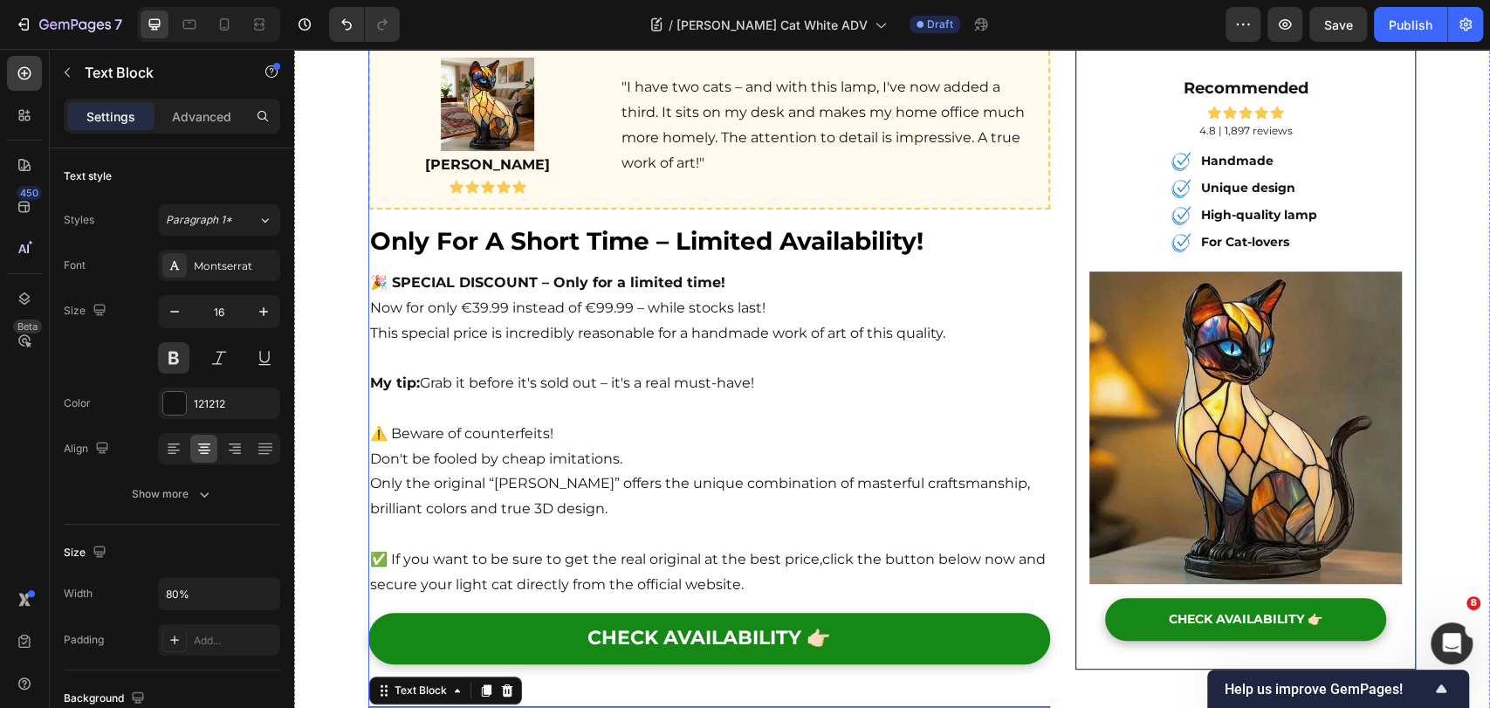
scroll to position [4824, 0]
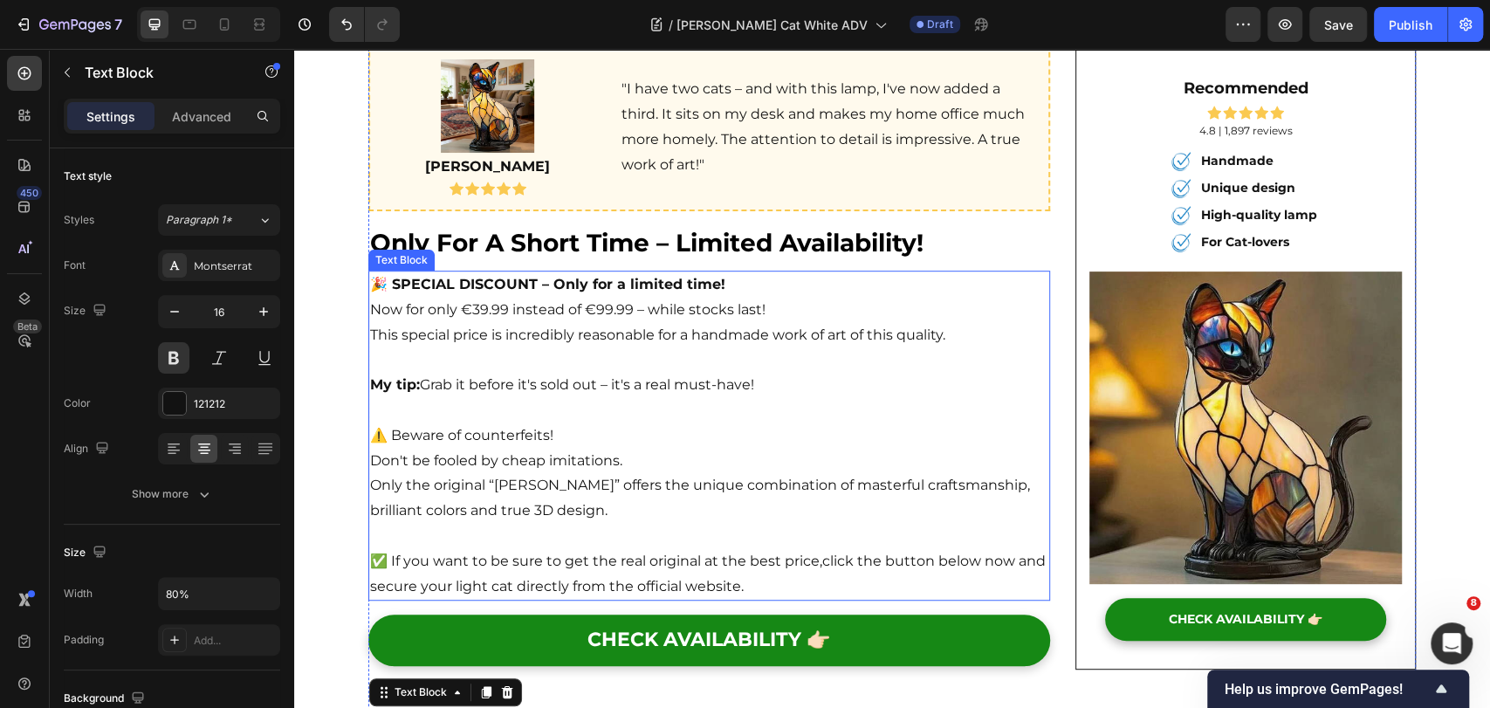
click at [486, 298] on p "Now for only €39.99 instead of €99.99 – while stocks last!" at bounding box center [709, 310] width 678 height 25
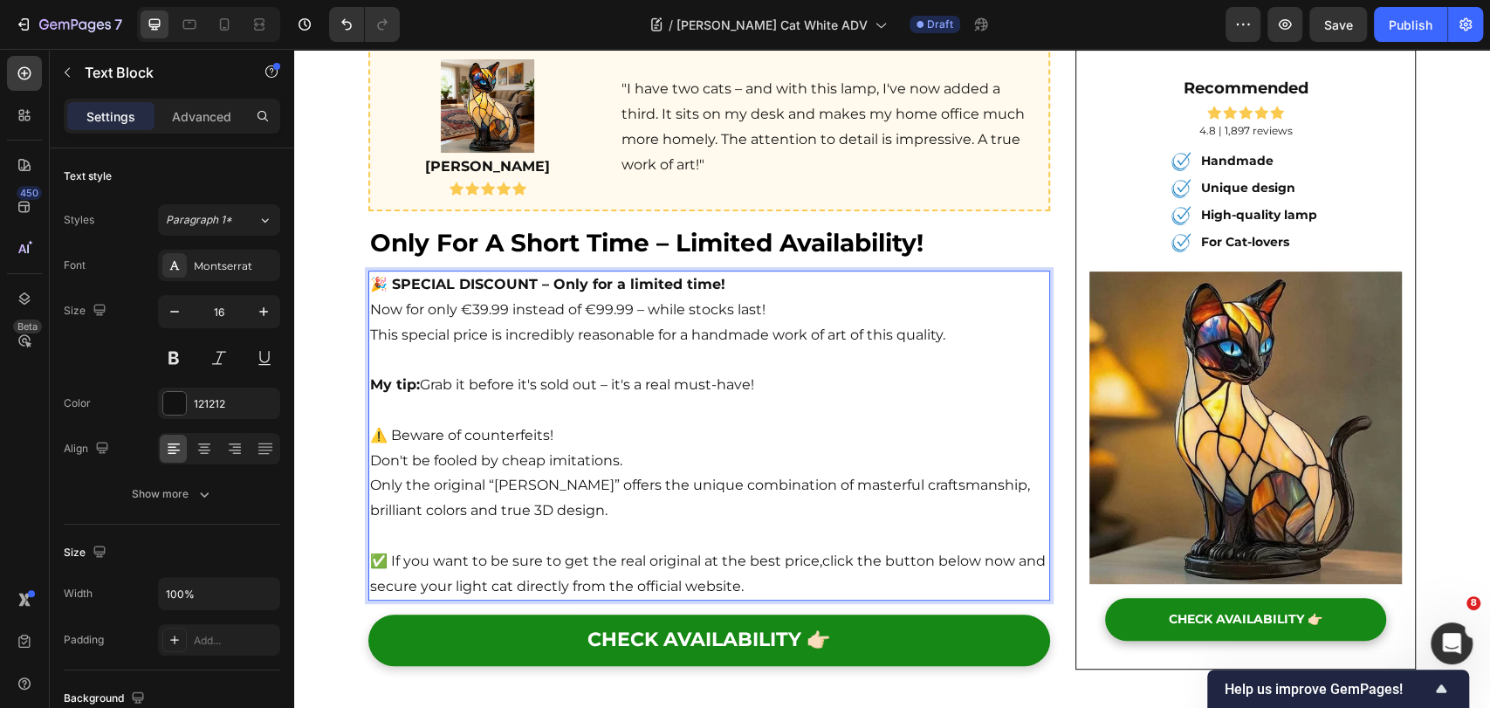
click at [476, 298] on p "Now for only €39.99 instead of €99.99 – while stocks last!" at bounding box center [709, 310] width 678 height 25
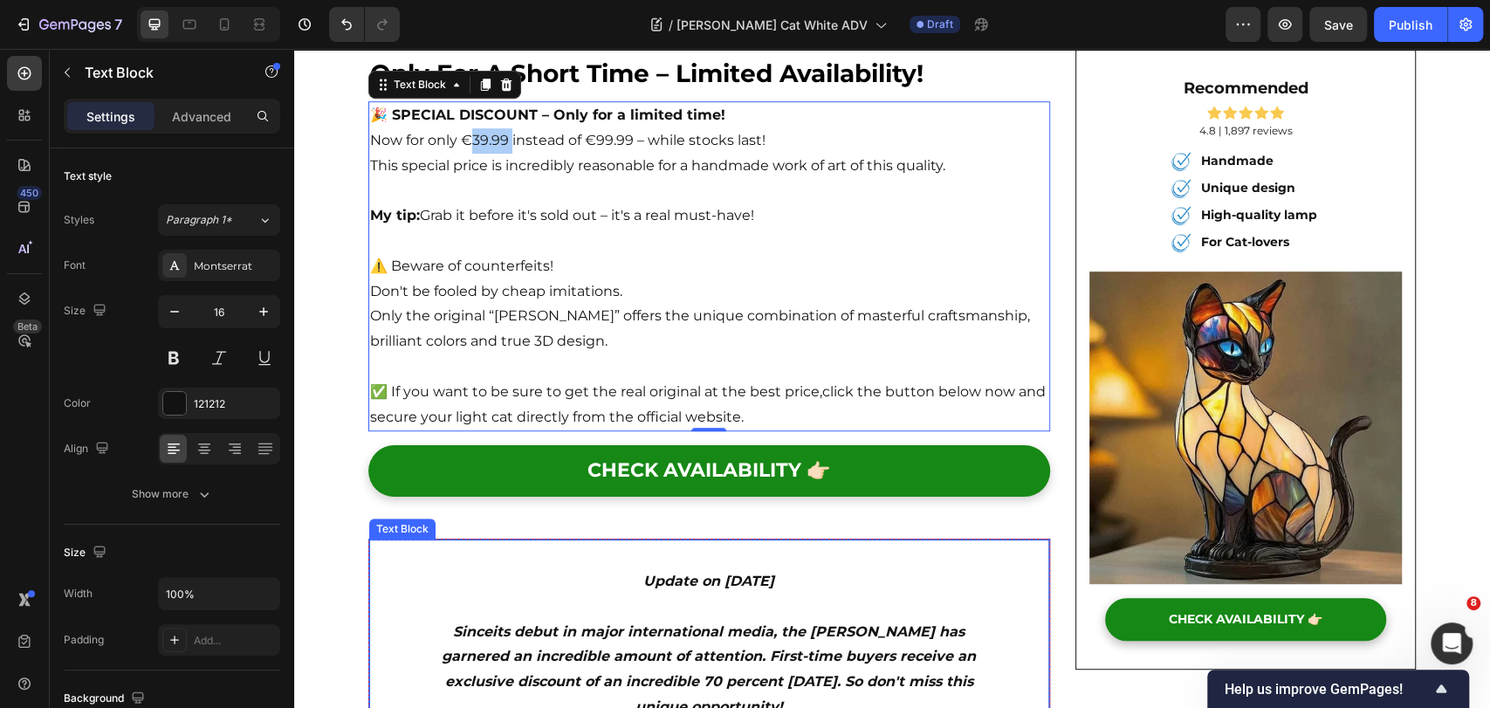
scroll to position [4631, 0]
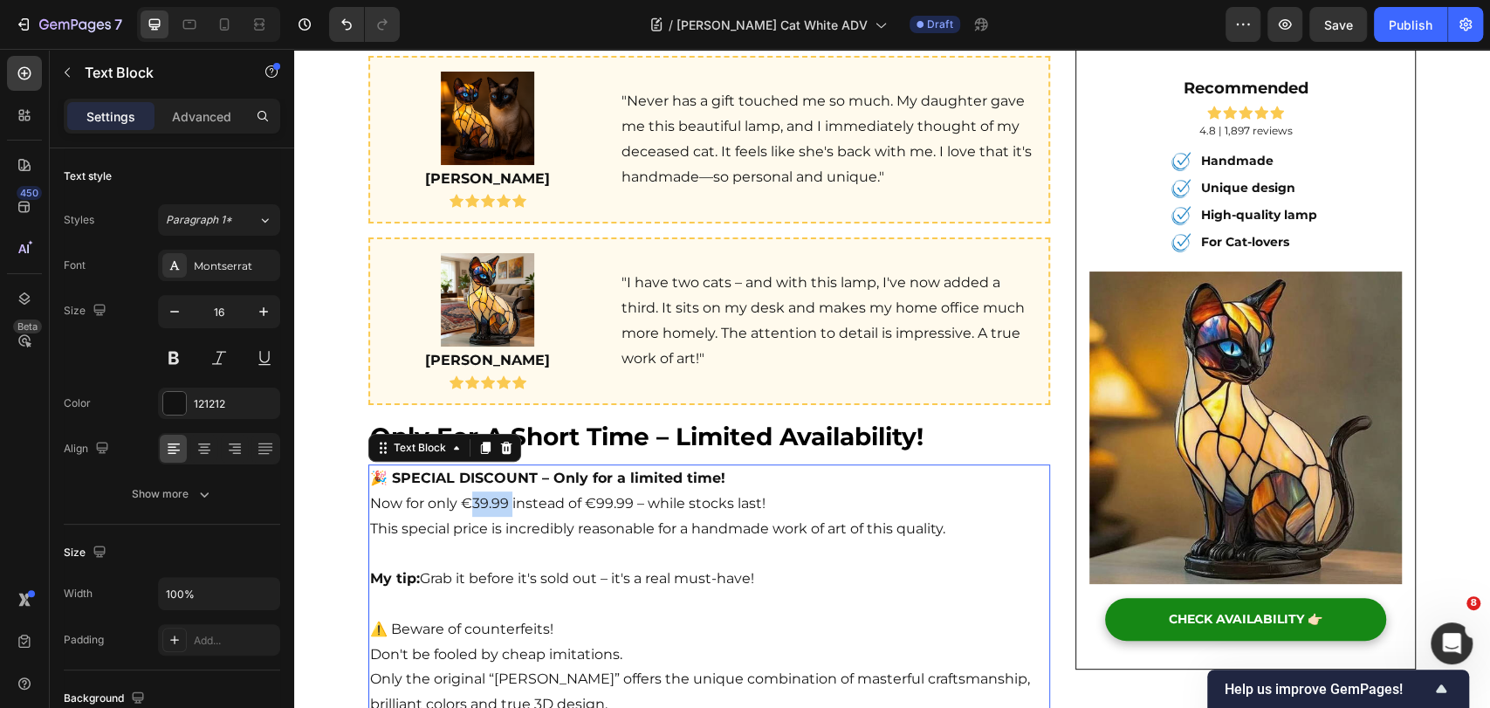
click at [476, 492] on p "Now for only €39.99 instead of €99.99 – while stocks last!" at bounding box center [709, 504] width 678 height 25
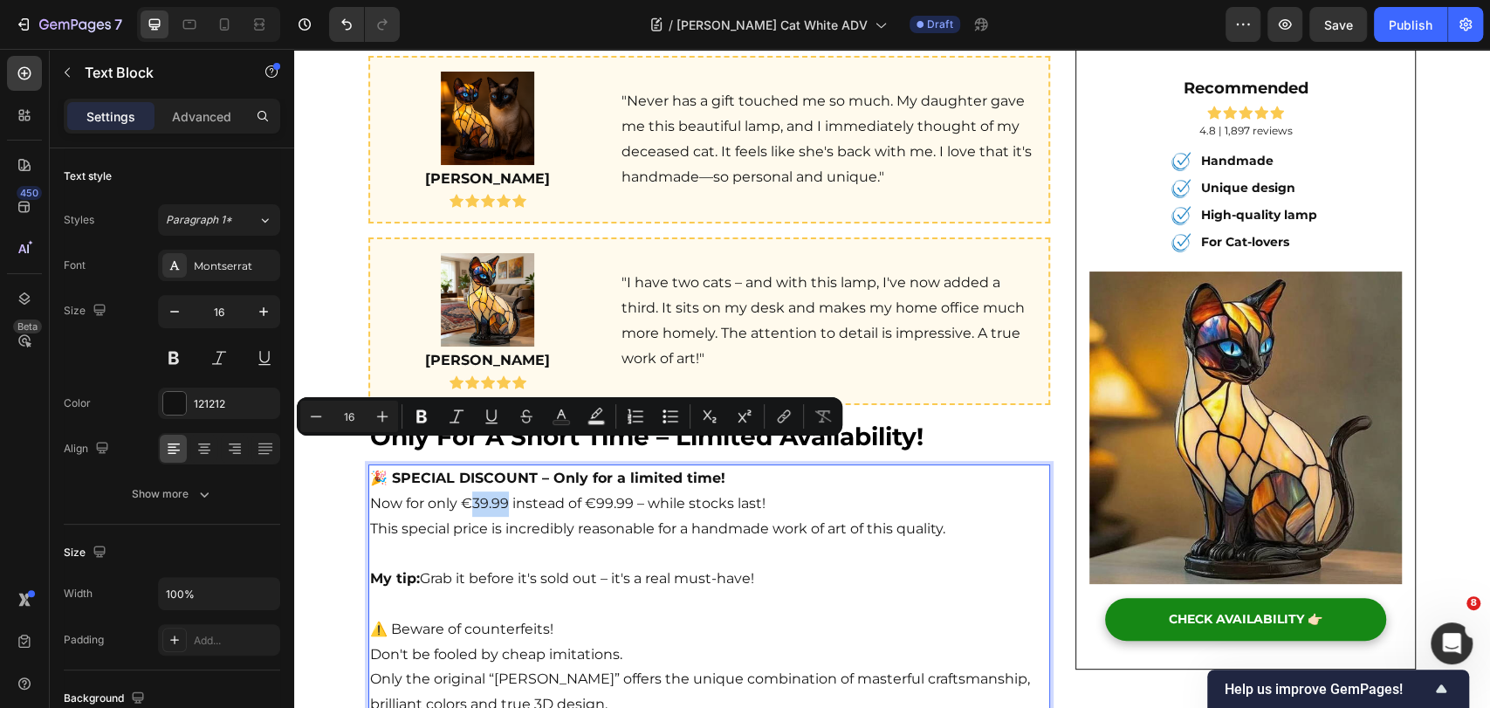
drag, startPoint x: 467, startPoint y: 450, endPoint x: 500, endPoint y: 449, distance: 33.2
click at [500, 492] on p "Now for only €39.99 instead of €99.99 – while stocks last!" at bounding box center [709, 504] width 678 height 25
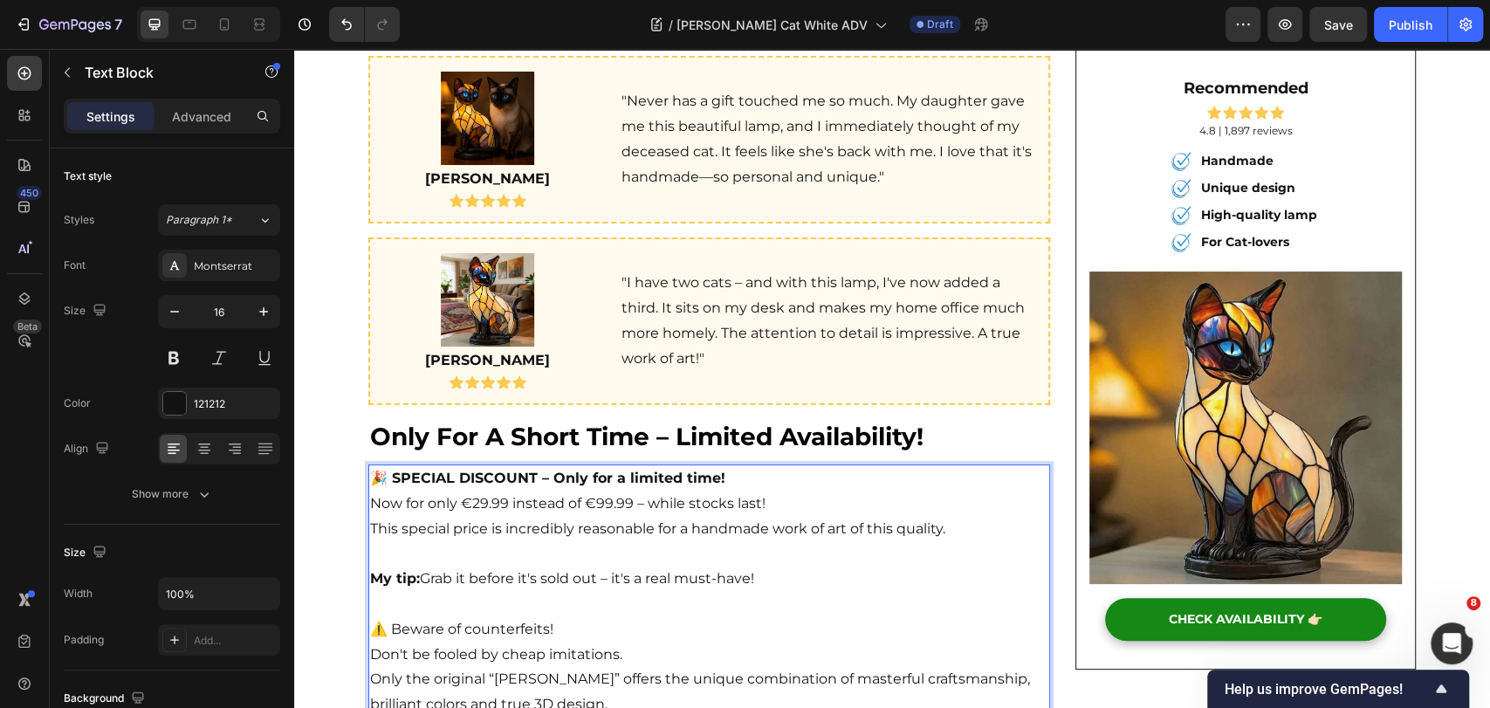
click at [593, 492] on p "Now for only €29.99 instead of €99.99 – while stocks last!" at bounding box center [709, 504] width 678 height 25
click at [597, 492] on p "Now for only €29.99 instead of €99.99 – while stocks last!" at bounding box center [709, 504] width 678 height 25
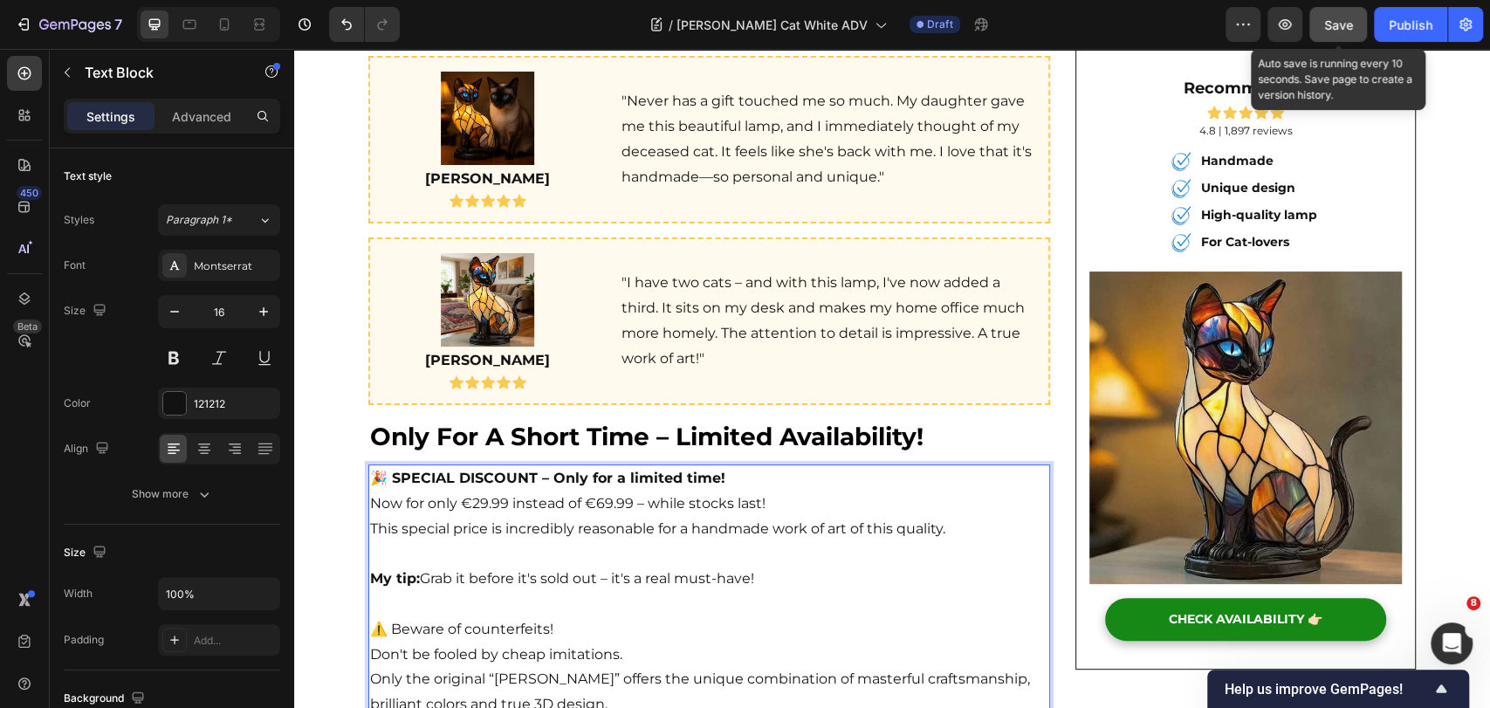
click at [1346, 25] on span "Save" at bounding box center [1338, 24] width 29 height 15
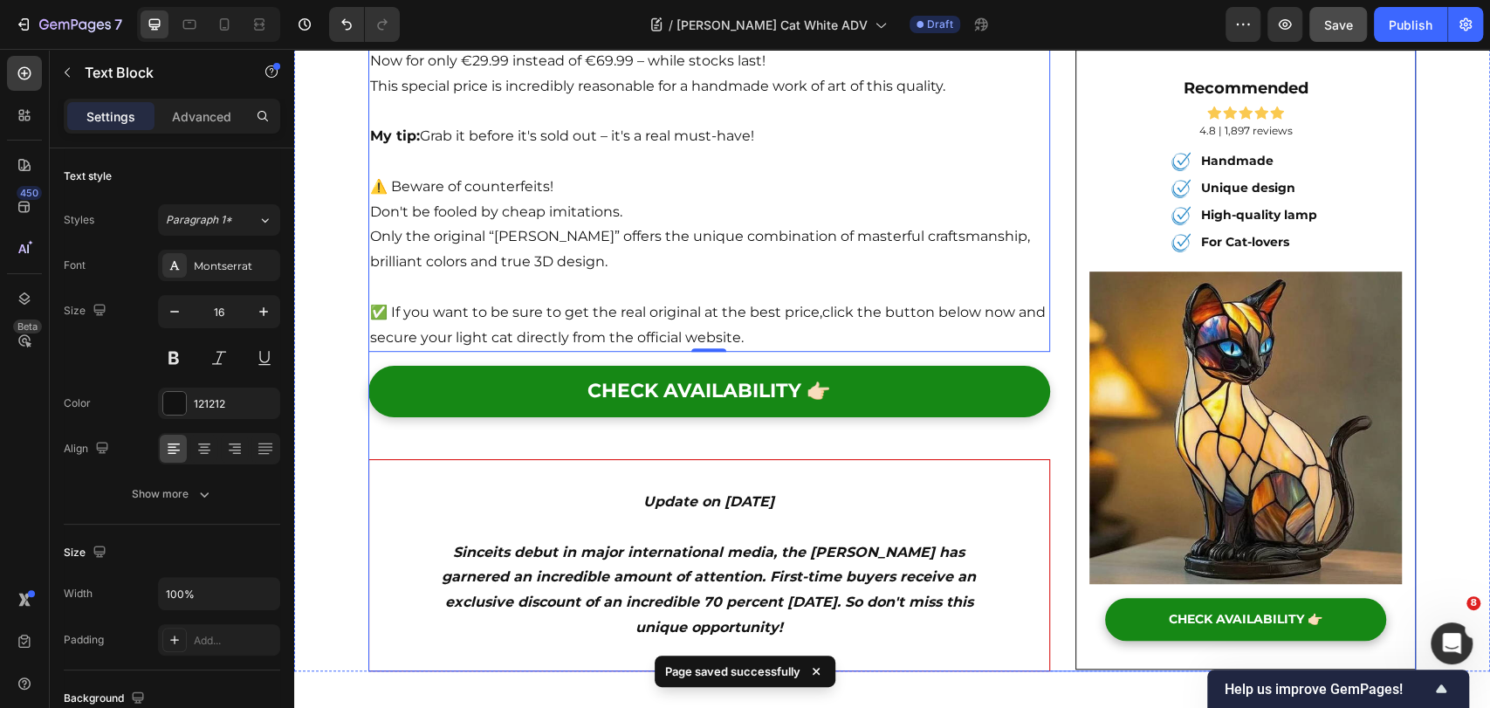
scroll to position [5115, 0]
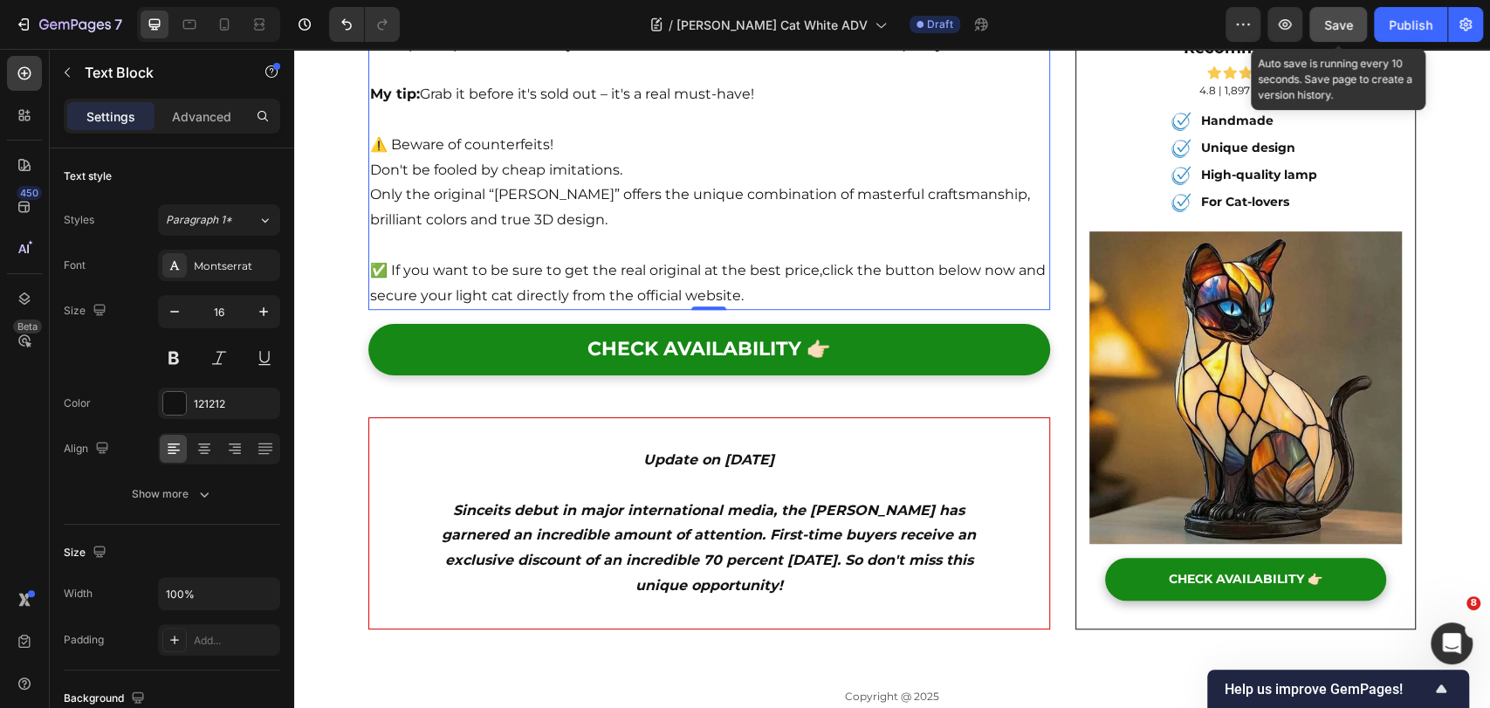
click at [1337, 34] on button "Save" at bounding box center [1339, 24] width 58 height 35
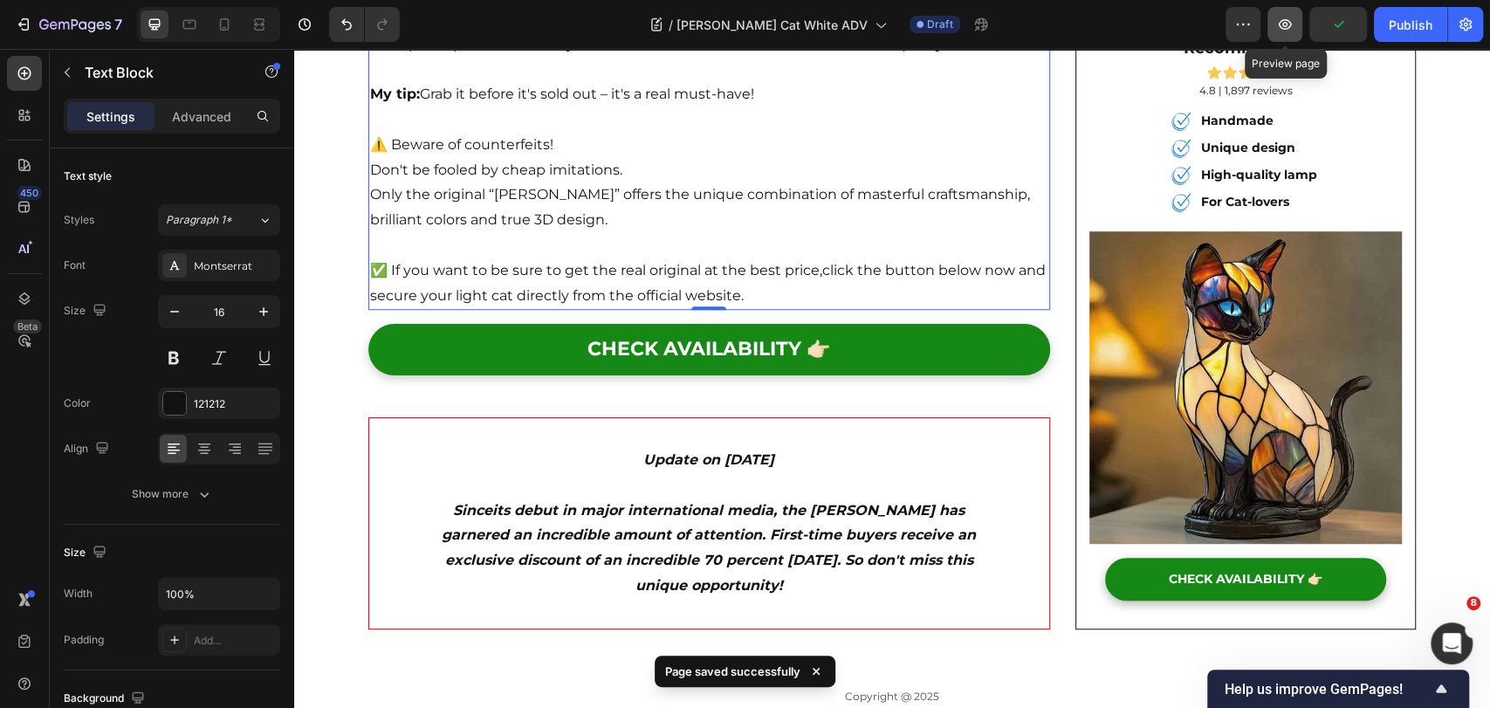
click at [1276, 31] on icon "button" at bounding box center [1284, 24] width 17 height 17
